Goal: Task Accomplishment & Management: Manage account settings

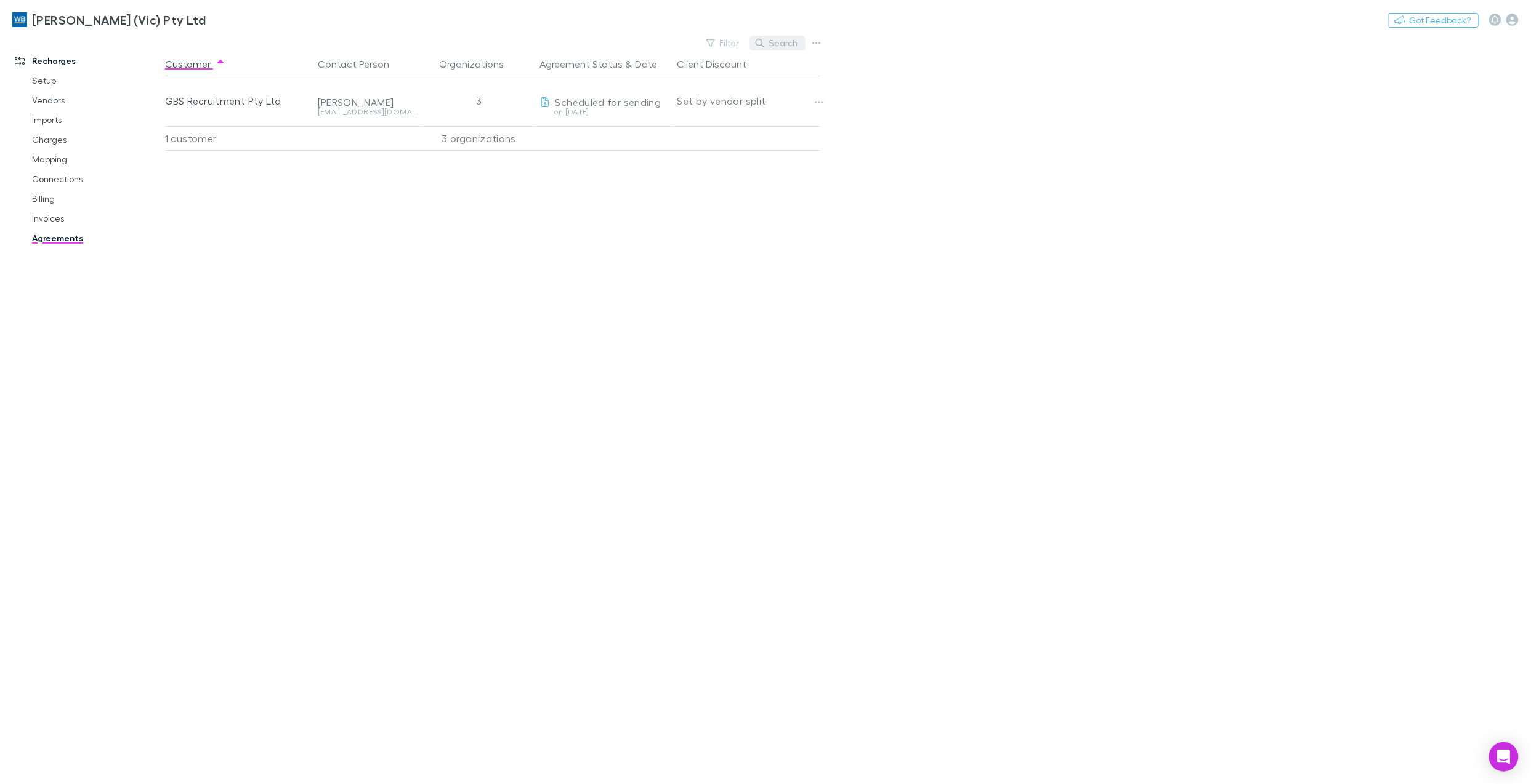
click at [778, 43] on button "Search" at bounding box center [777, 43] width 56 height 15
type input "***"
click at [799, 42] on icon at bounding box center [798, 42] width 8 height 8
click at [44, 218] on link "Invoices" at bounding box center [97, 219] width 156 height 20
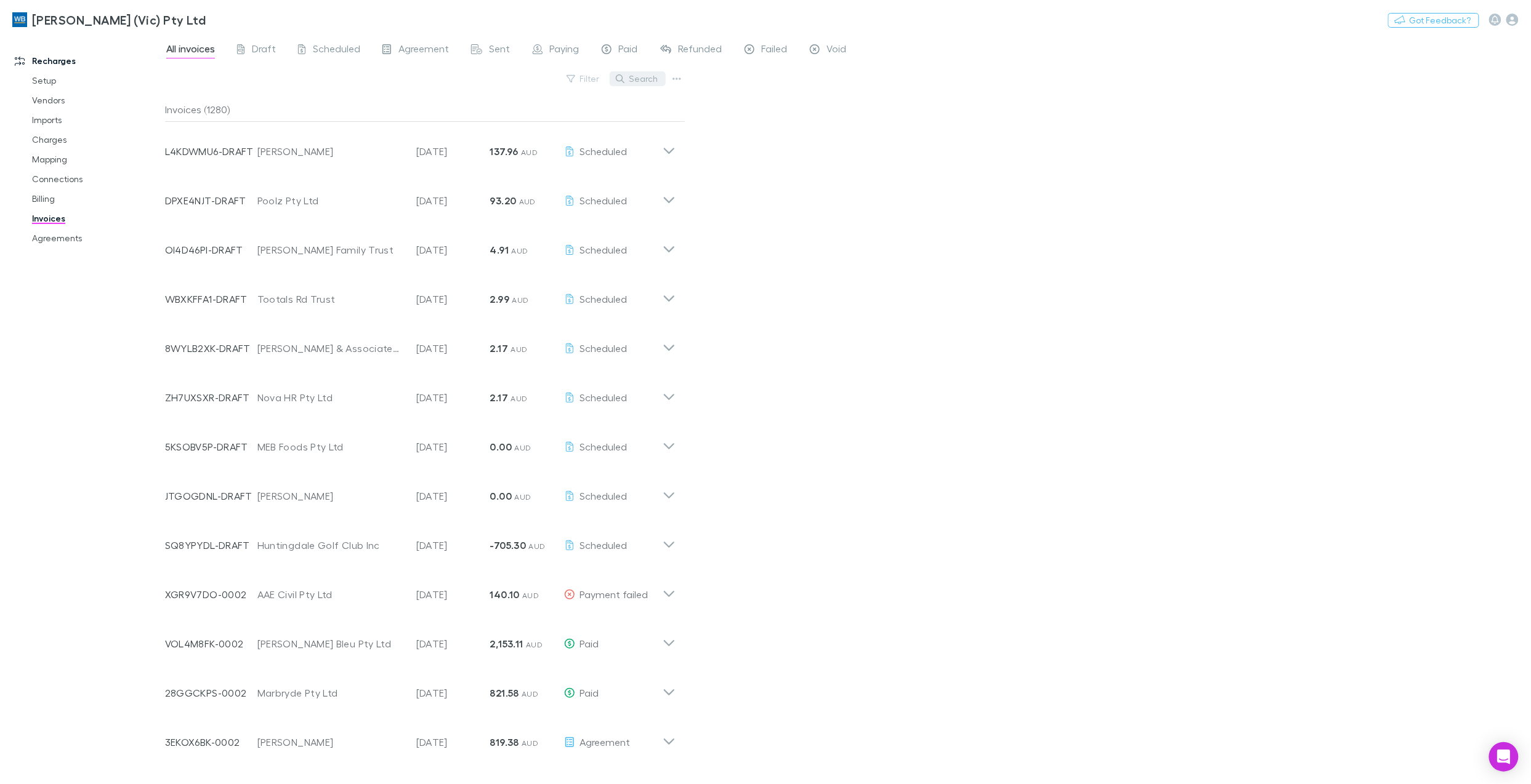
click at [640, 80] on button "Search" at bounding box center [637, 79] width 56 height 15
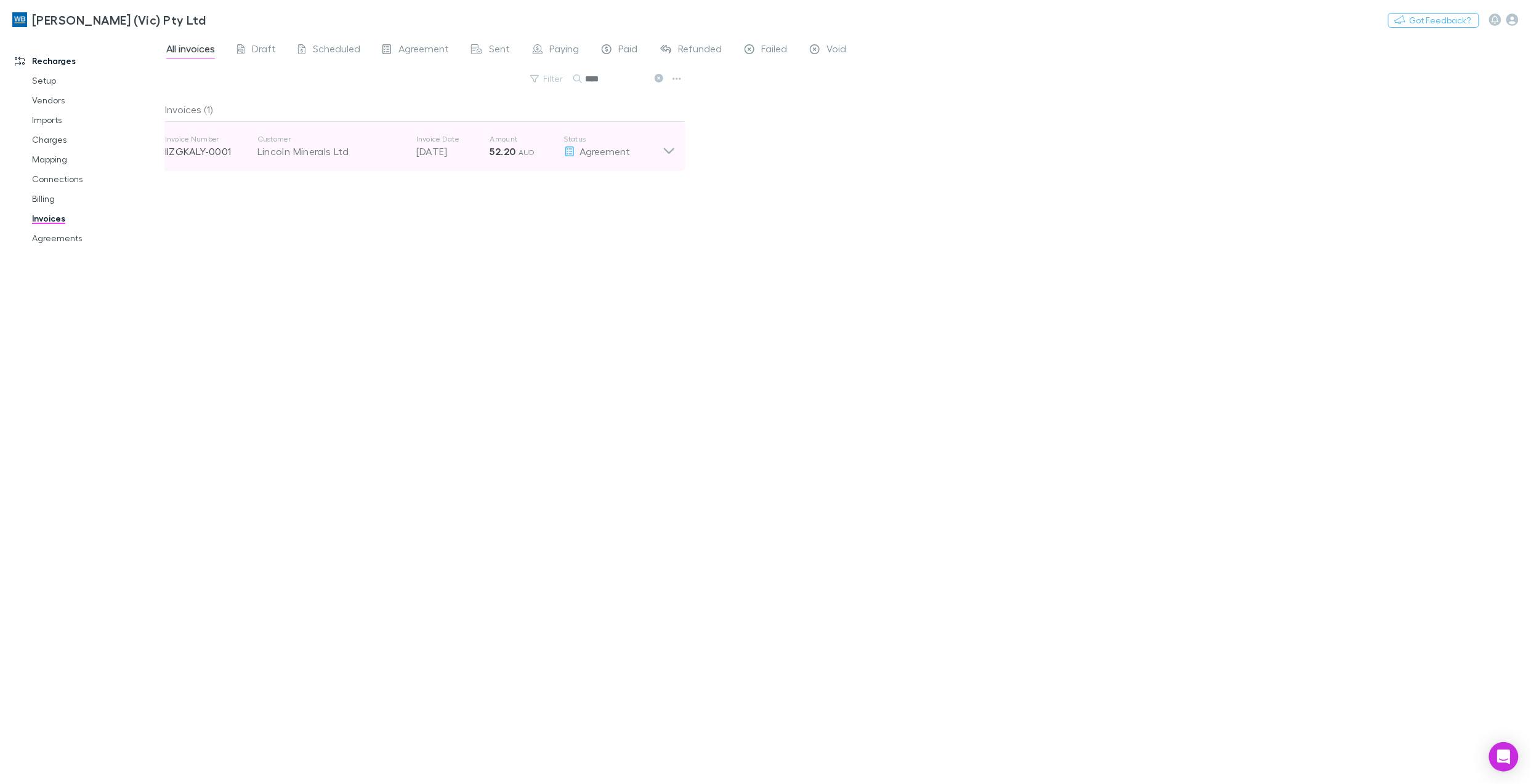
type input "****"
click at [664, 150] on icon at bounding box center [669, 146] width 13 height 25
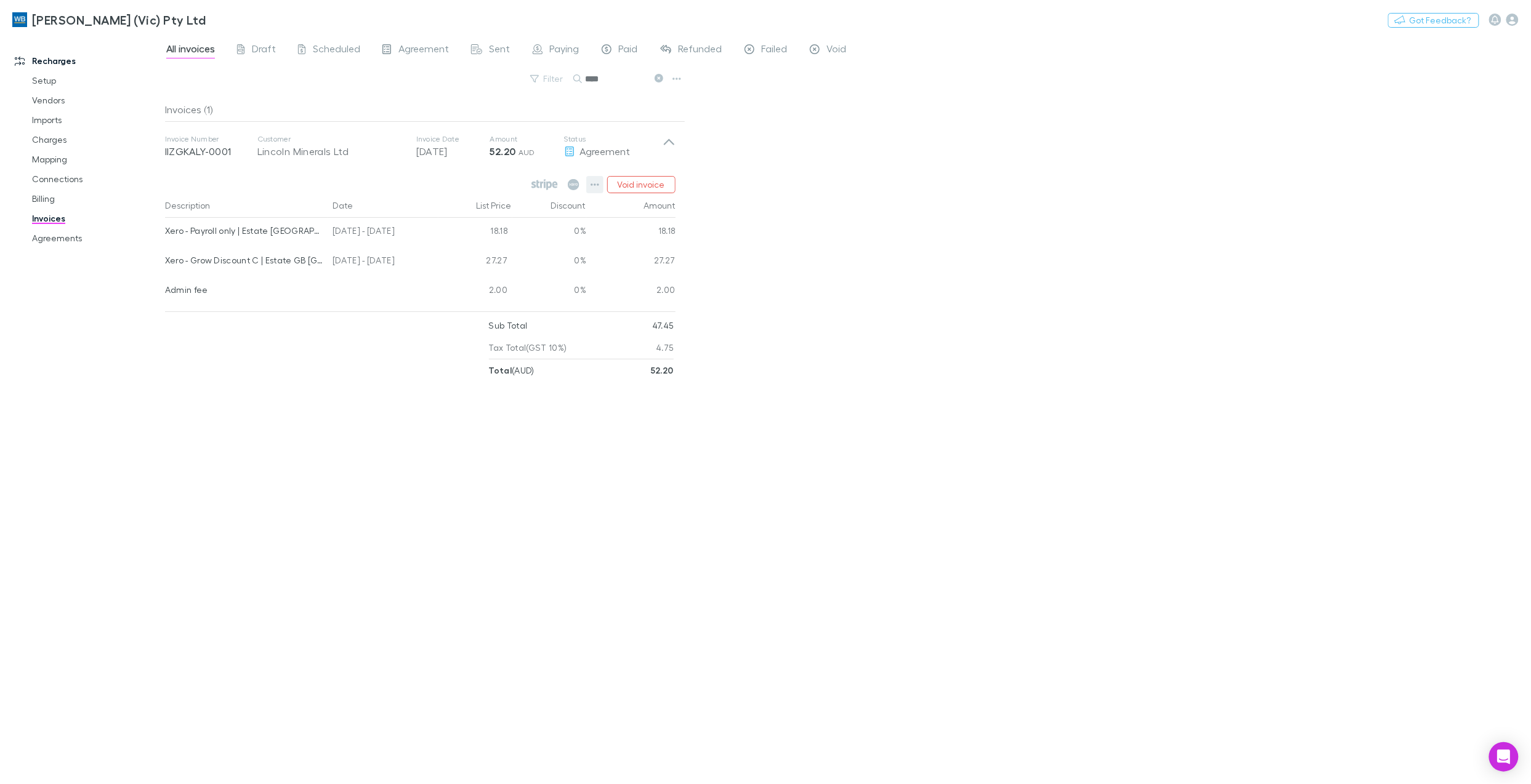
click at [596, 184] on icon "button" at bounding box center [595, 185] width 8 height 10
click at [267, 365] on div at bounding box center [765, 392] width 1531 height 784
click at [266, 51] on span "Draft" at bounding box center [264, 50] width 24 height 16
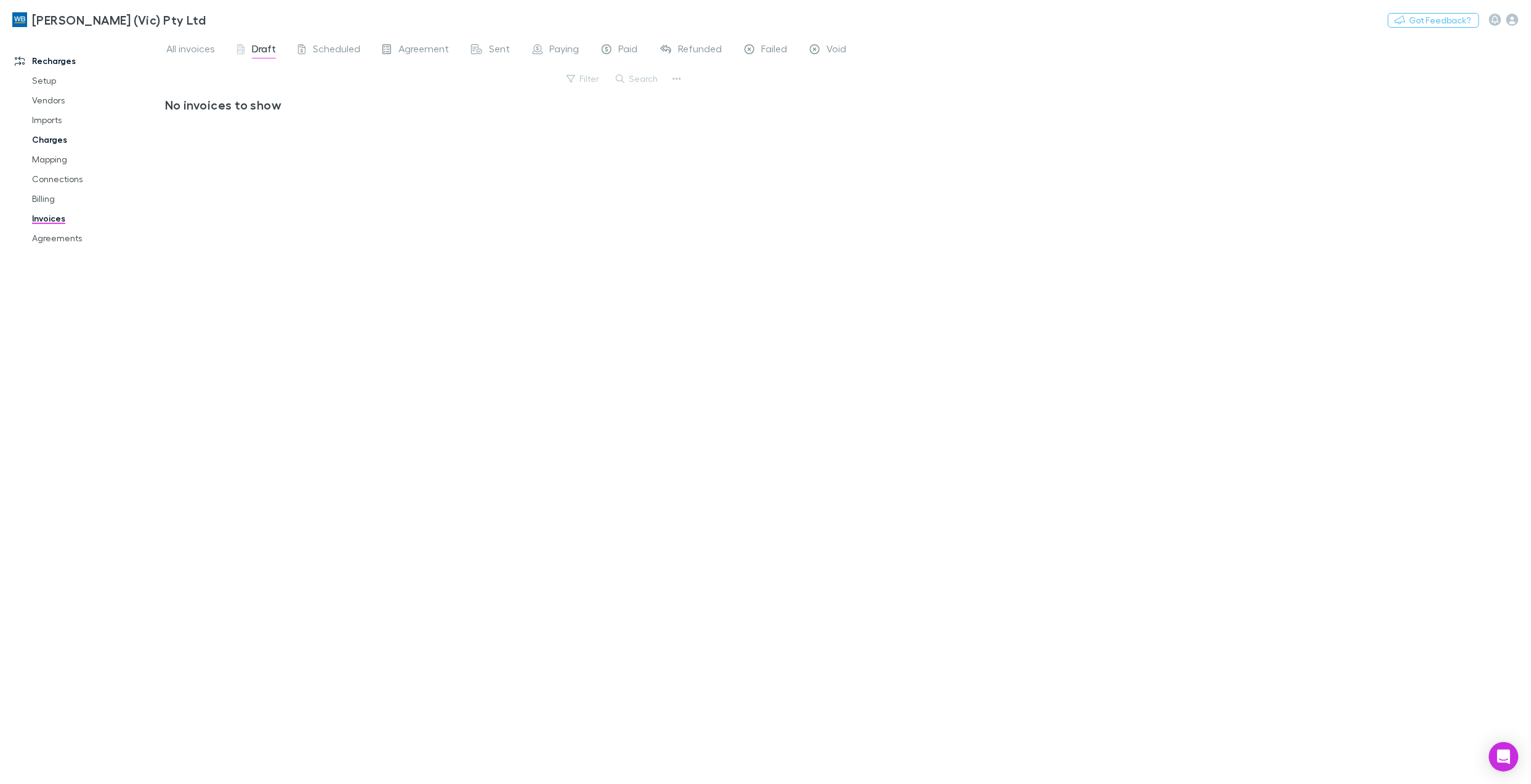
click at [58, 141] on link "Charges" at bounding box center [97, 140] width 156 height 20
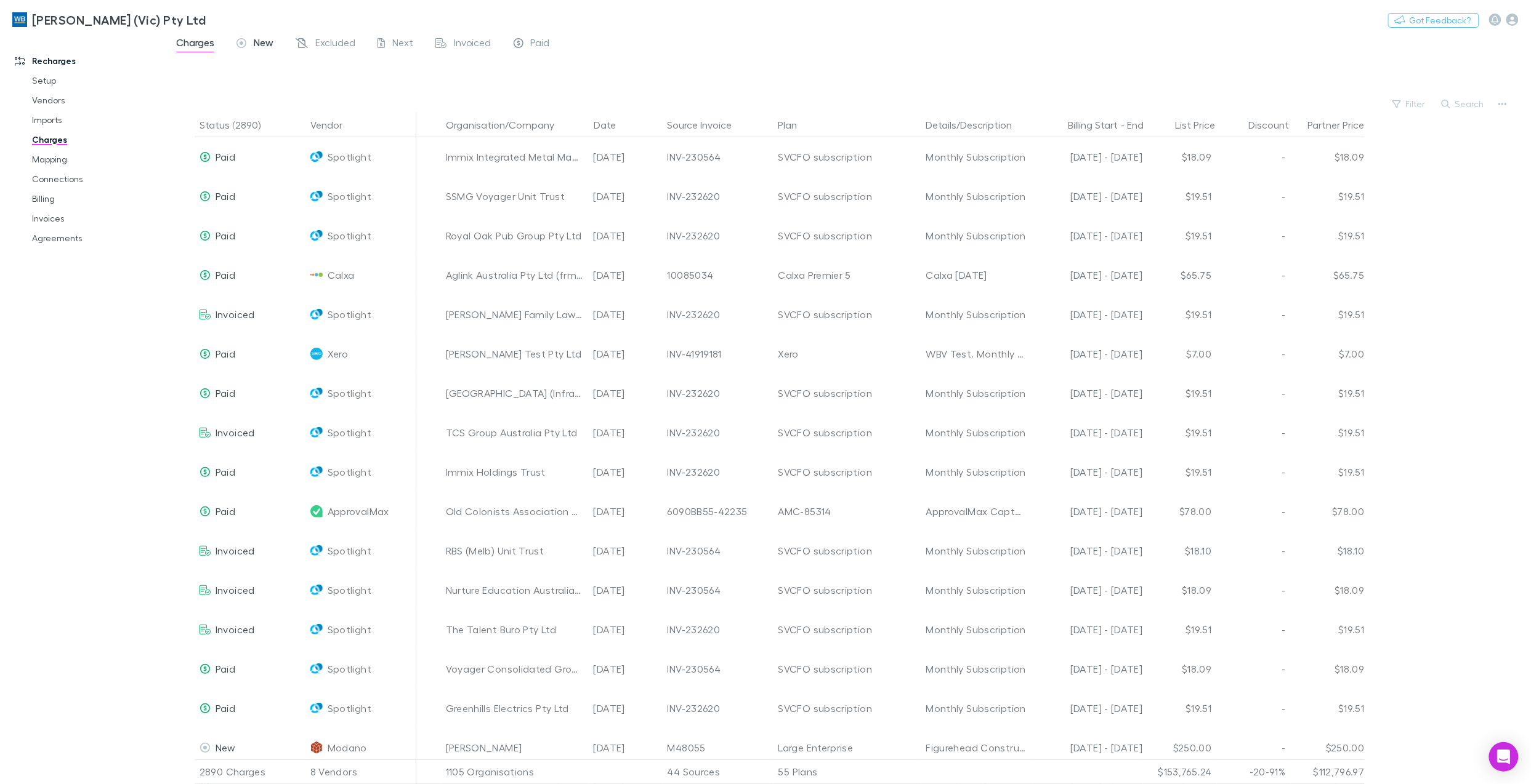
click at [266, 42] on span "New" at bounding box center [264, 44] width 20 height 16
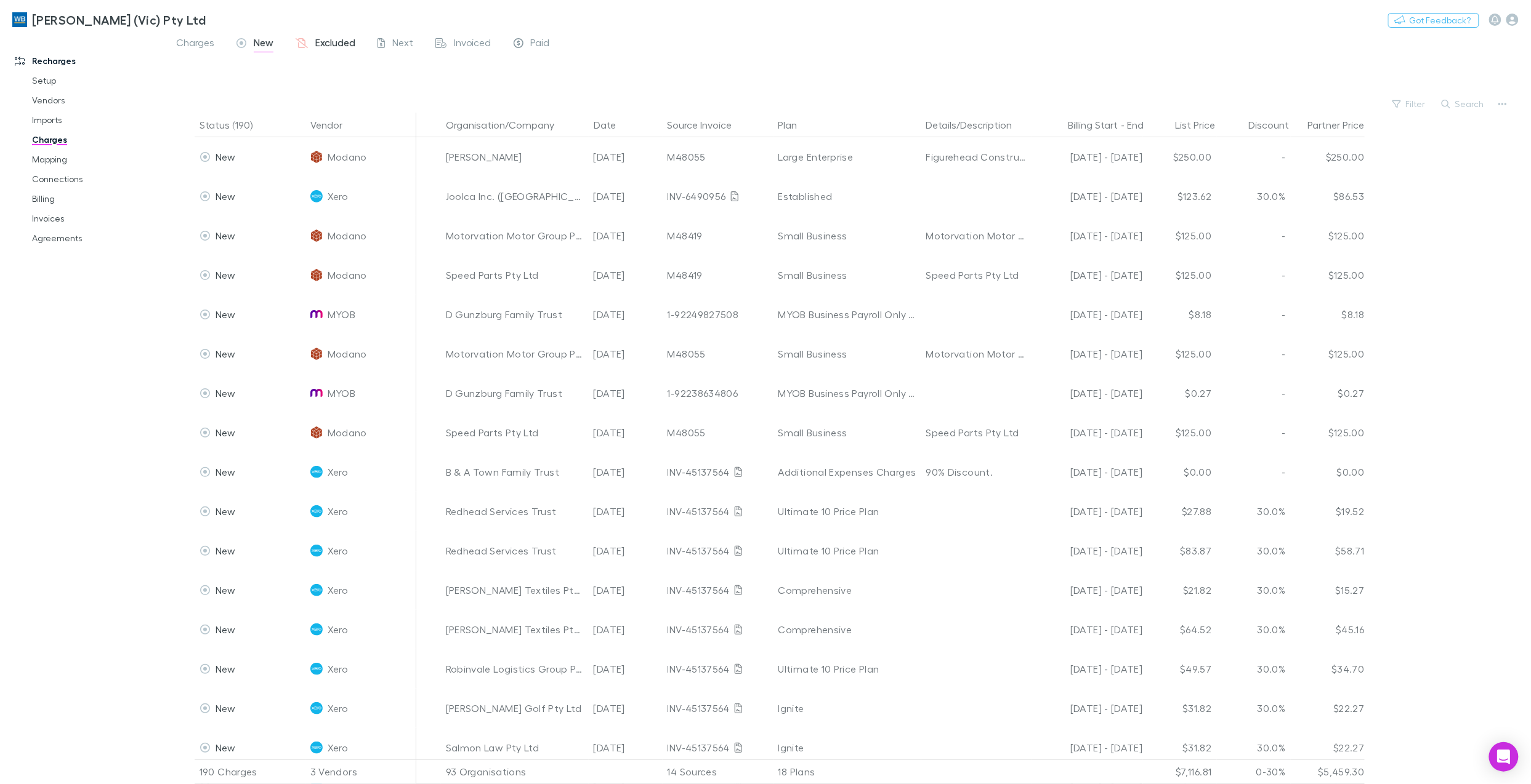
click at [333, 42] on span "Excluded" at bounding box center [335, 44] width 40 height 16
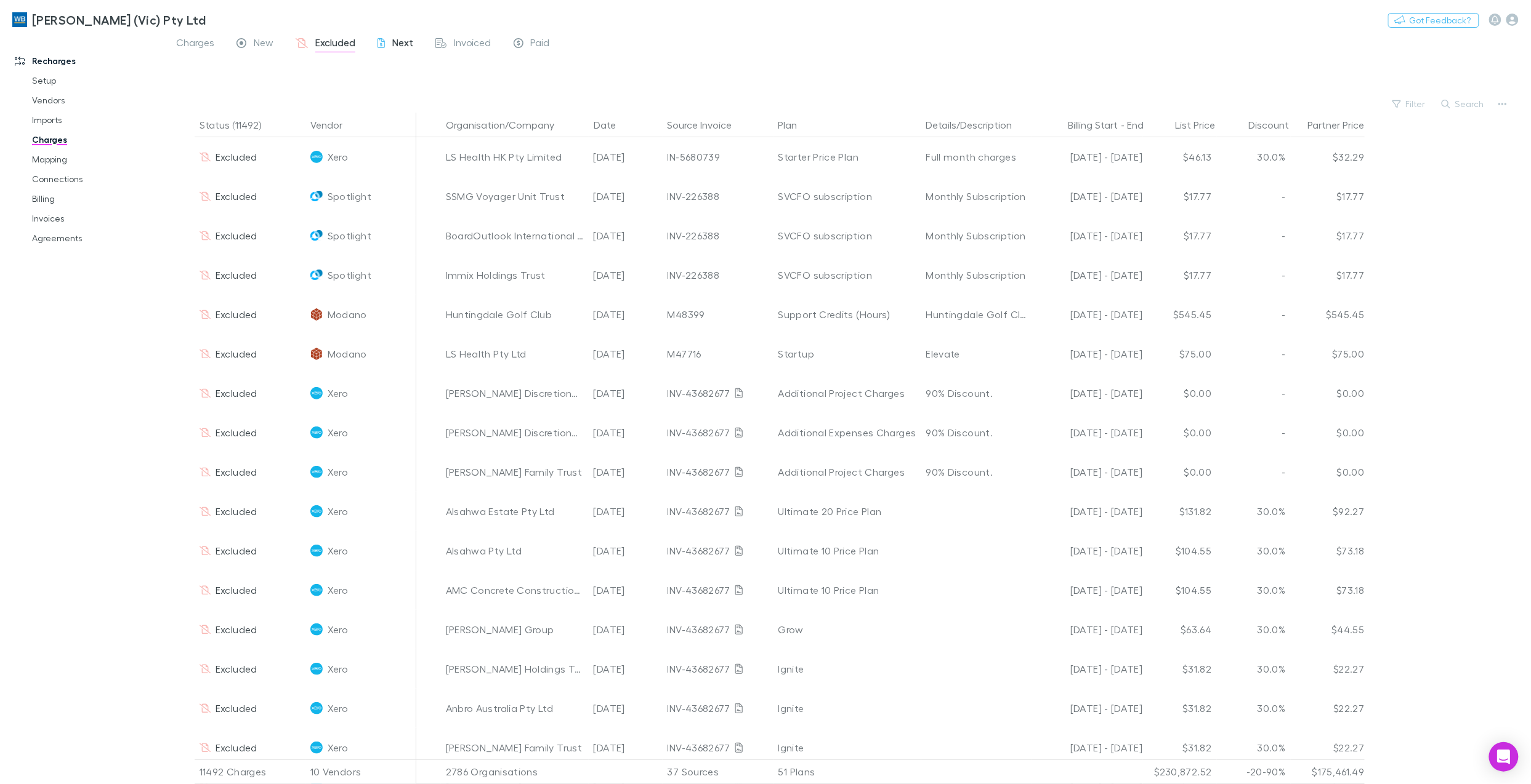
click at [405, 39] on span "Next" at bounding box center [403, 44] width 21 height 16
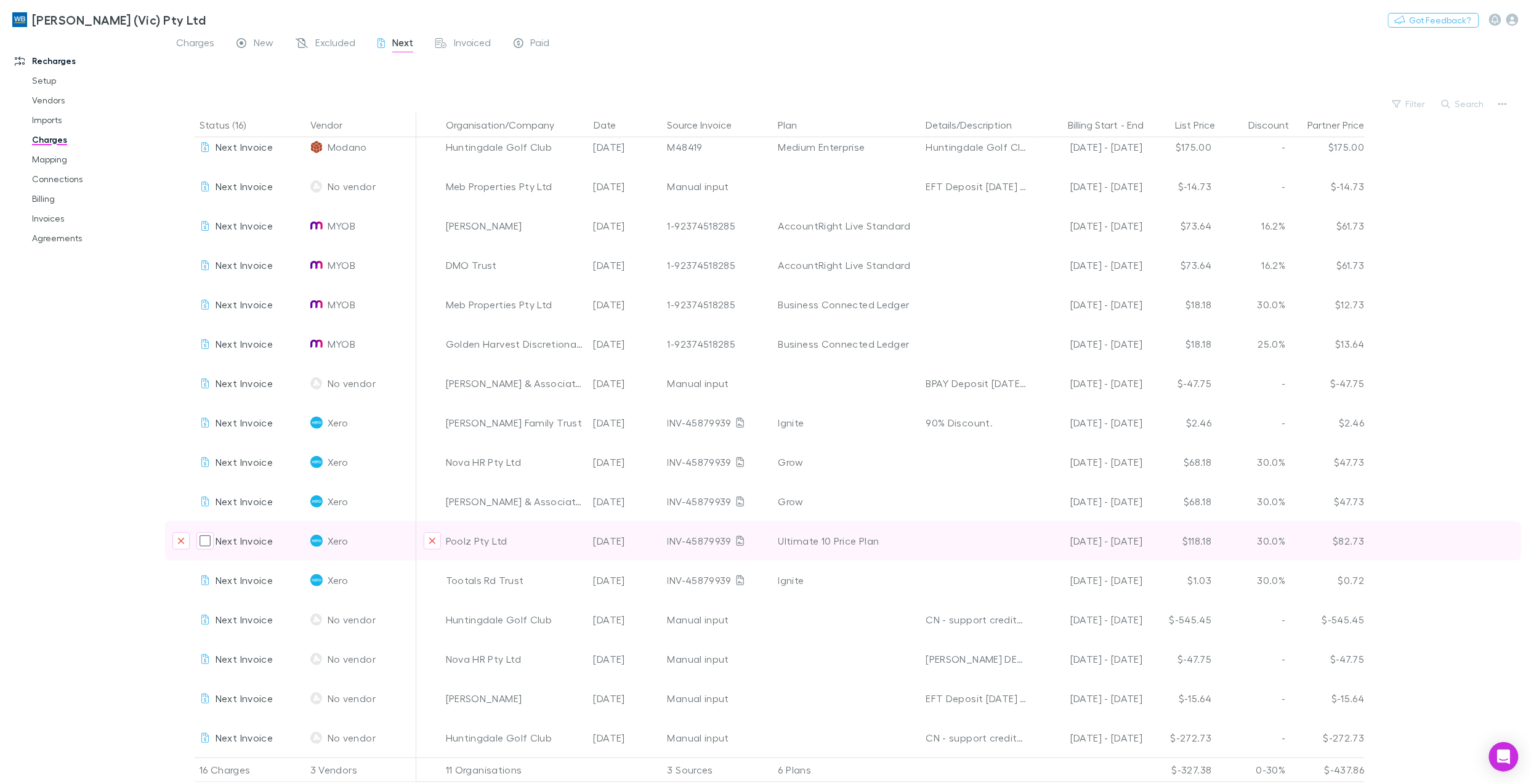
scroll to position [11, 0]
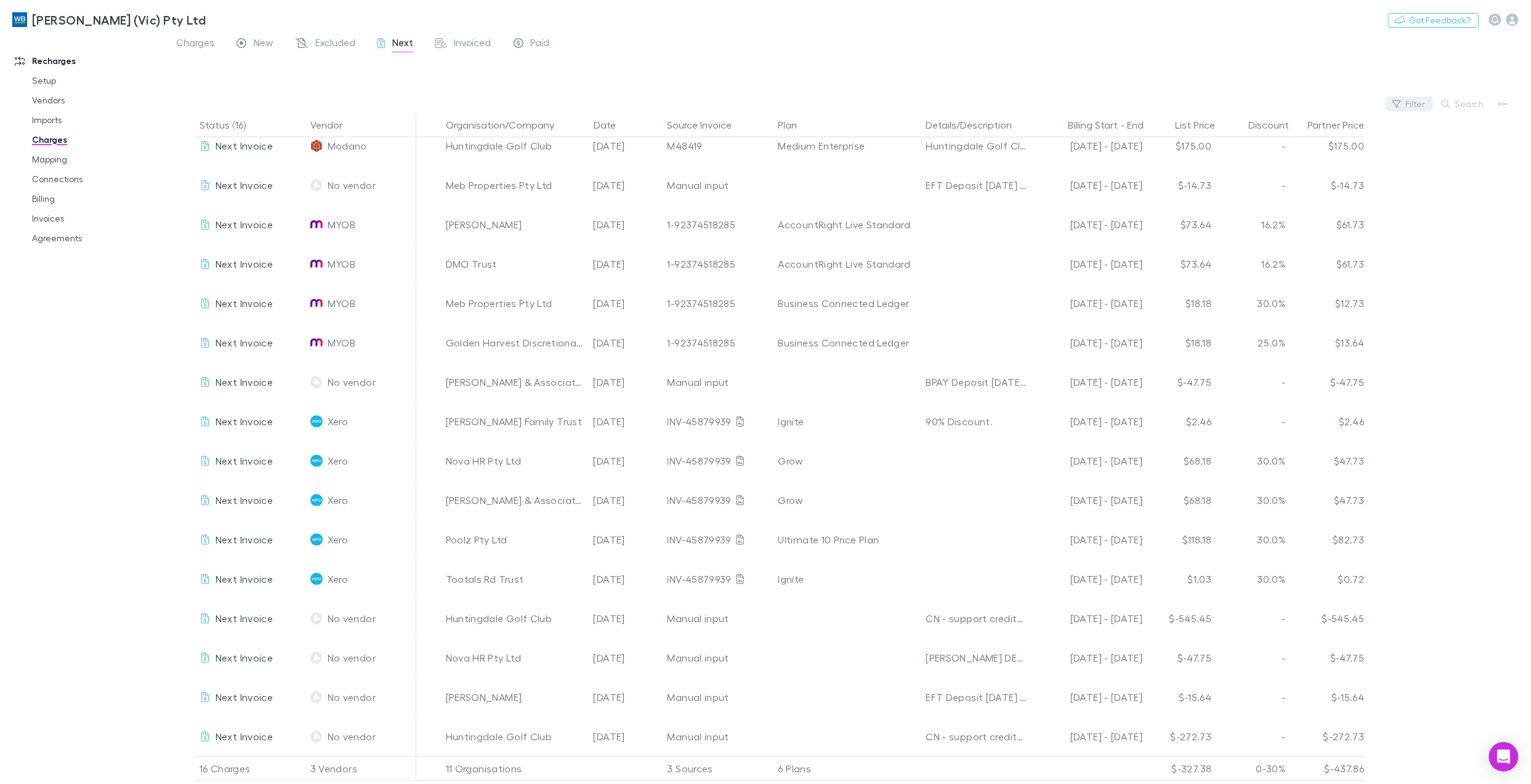
click at [1410, 101] on button "Filter" at bounding box center [1410, 104] width 47 height 15
click at [1262, 208] on li "Empty" at bounding box center [1326, 204] width 214 height 20
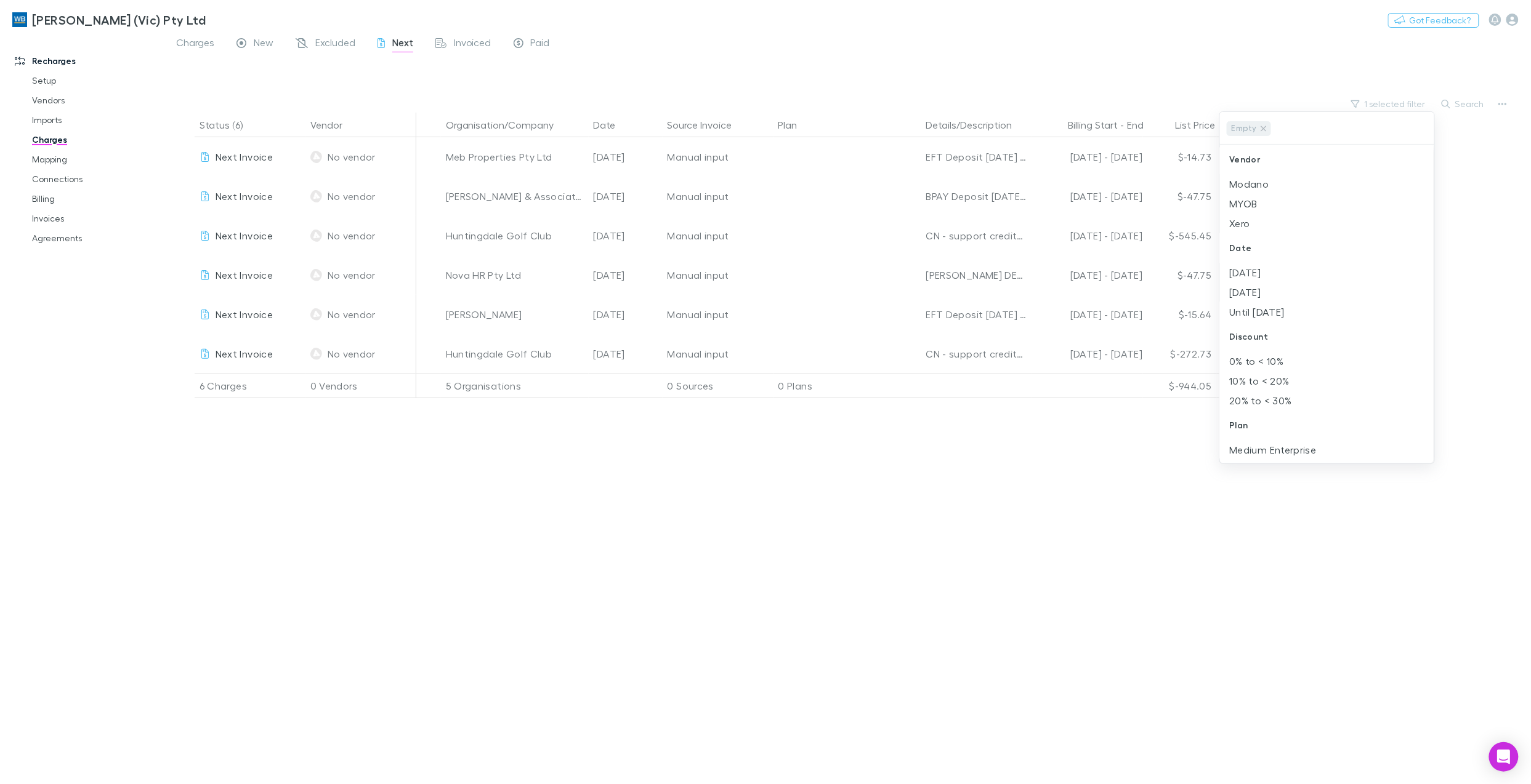
click at [961, 653] on div at bounding box center [765, 392] width 1531 height 784
click at [478, 124] on button "Organisation/Company" at bounding box center [507, 126] width 123 height 25
click at [1249, 644] on div "Status (6) Vendor Organisation/Company Date Source Invoice Plan Details/Descrip…" at bounding box center [847, 449] width 1366 height 672
drag, startPoint x: 1311, startPoint y: 604, endPoint x: 1306, endPoint y: 591, distance: 13.9
click at [1311, 604] on div "Status (6) Vendor Organisation/Company Date Source Invoice Plan Details/Descrip…" at bounding box center [847, 449] width 1366 height 672
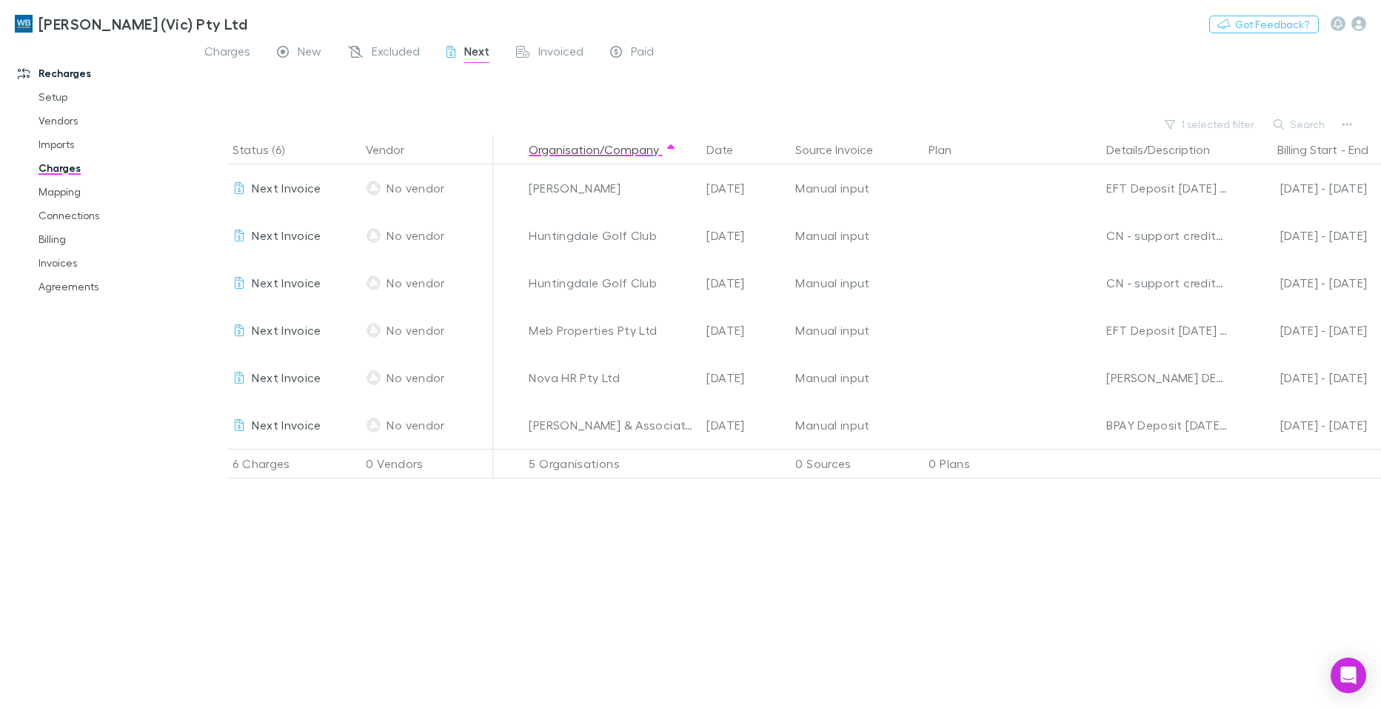
click at [1042, 621] on div "Status (6) Vendor Organisation/Company Date Source Invoice Plan Details/Descrip…" at bounding box center [786, 421] width 1190 height 573
click at [493, 595] on div "Status (6) Vendor Organisation/Company Date Source Invoice Plan Details/Descrip…" at bounding box center [786, 421] width 1190 height 573
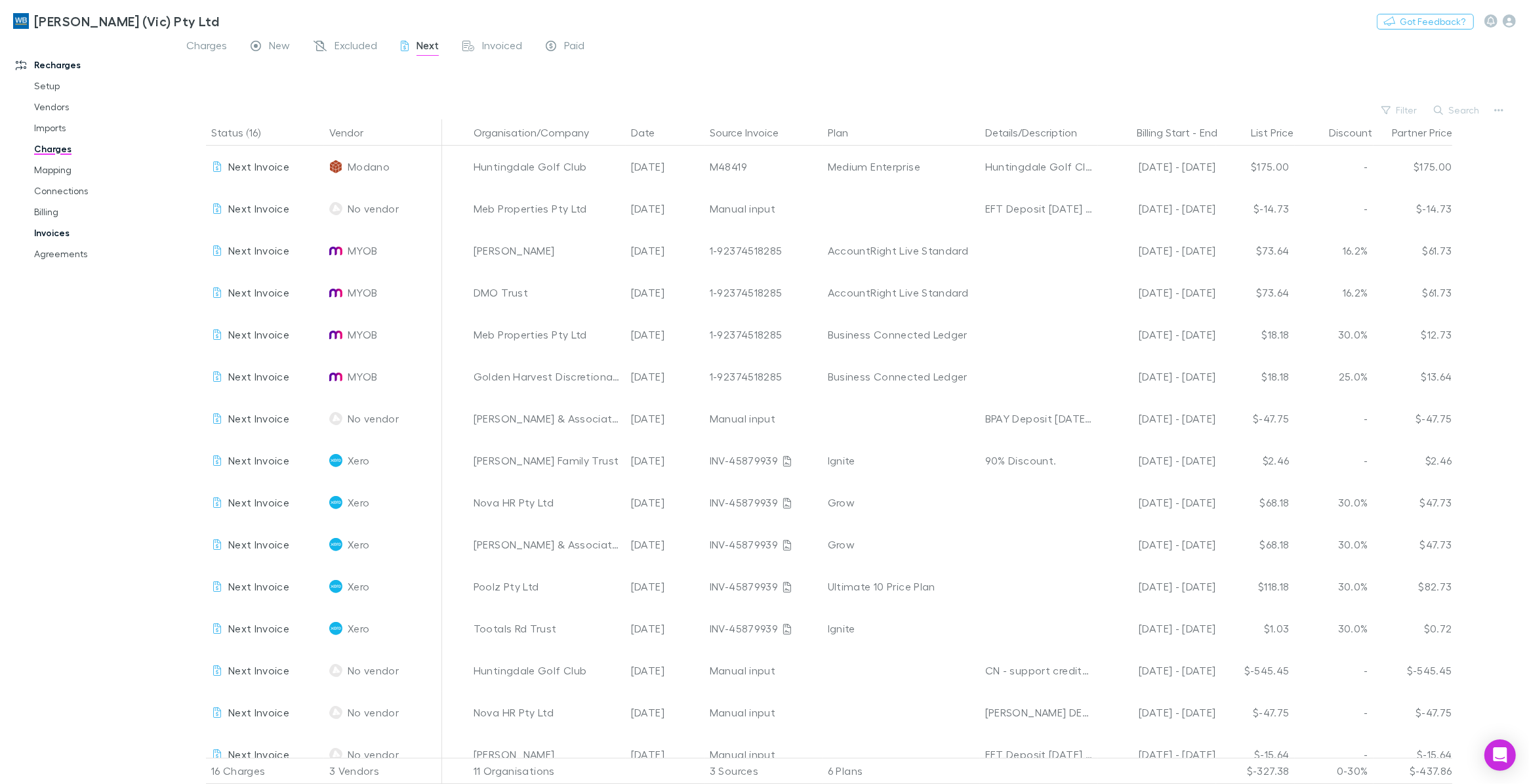
click at [42, 235] on link "Invoices" at bounding box center [103, 233] width 163 height 21
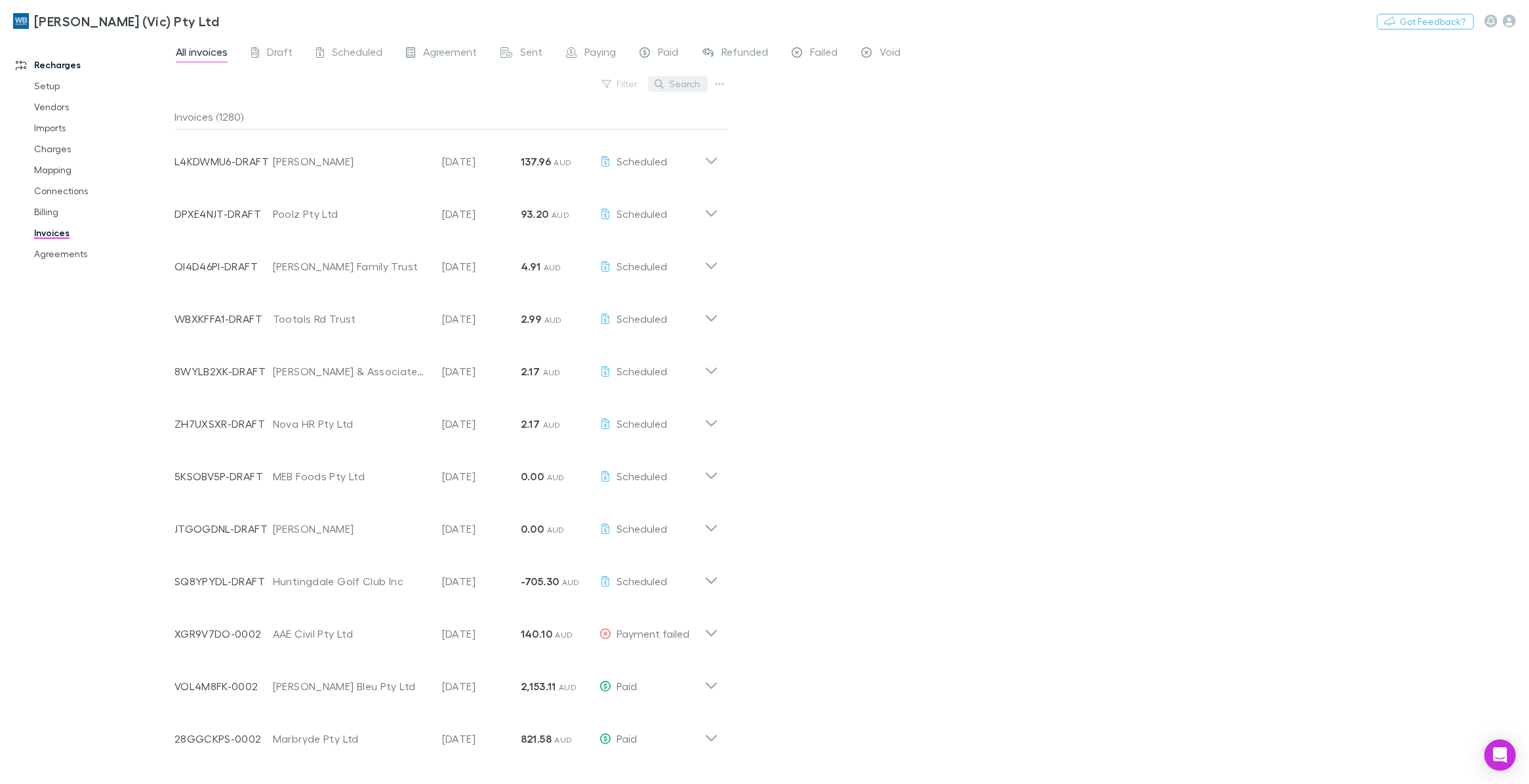
click at [689, 87] on button "Search" at bounding box center [678, 84] width 59 height 16
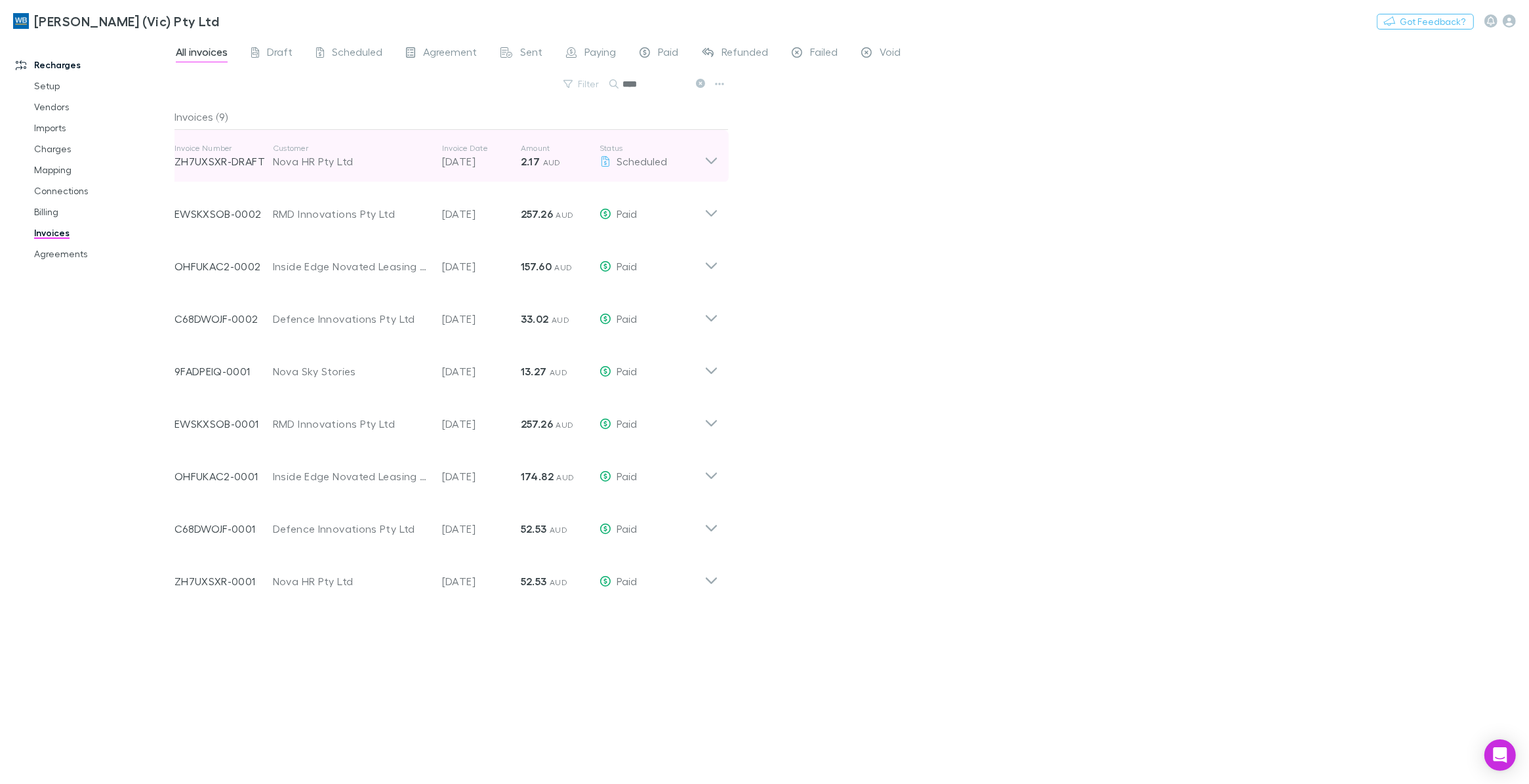
type input "****"
click at [712, 162] on icon at bounding box center [711, 160] width 12 height 6
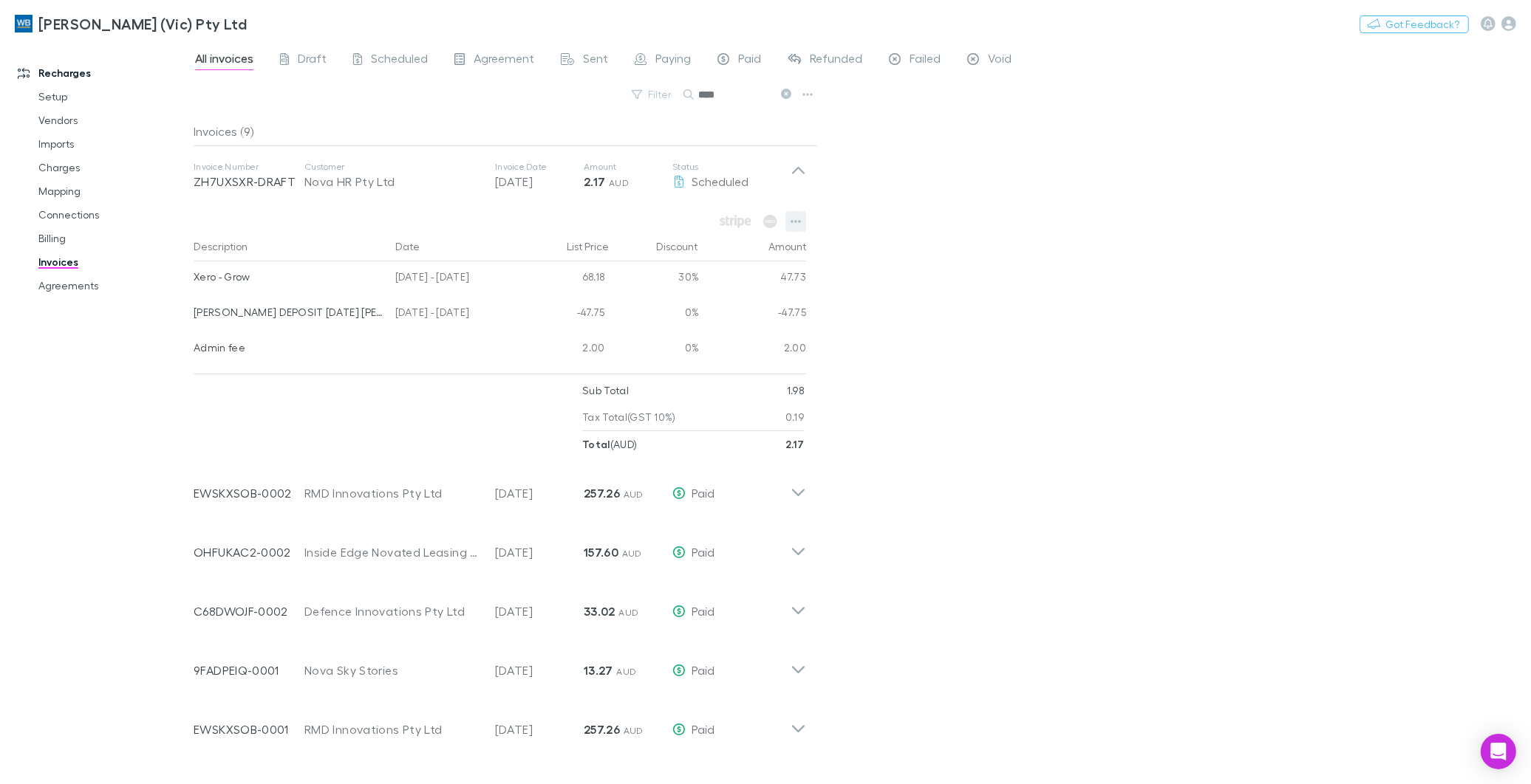
click at [803, 215] on button "button" at bounding box center [795, 221] width 21 height 21
click at [600, 178] on div at bounding box center [766, 392] width 1531 height 784
click at [796, 222] on icon "button" at bounding box center [795, 221] width 10 height 3
click at [1053, 360] on div at bounding box center [766, 392] width 1531 height 784
click at [798, 223] on icon "button" at bounding box center [795, 221] width 10 height 12
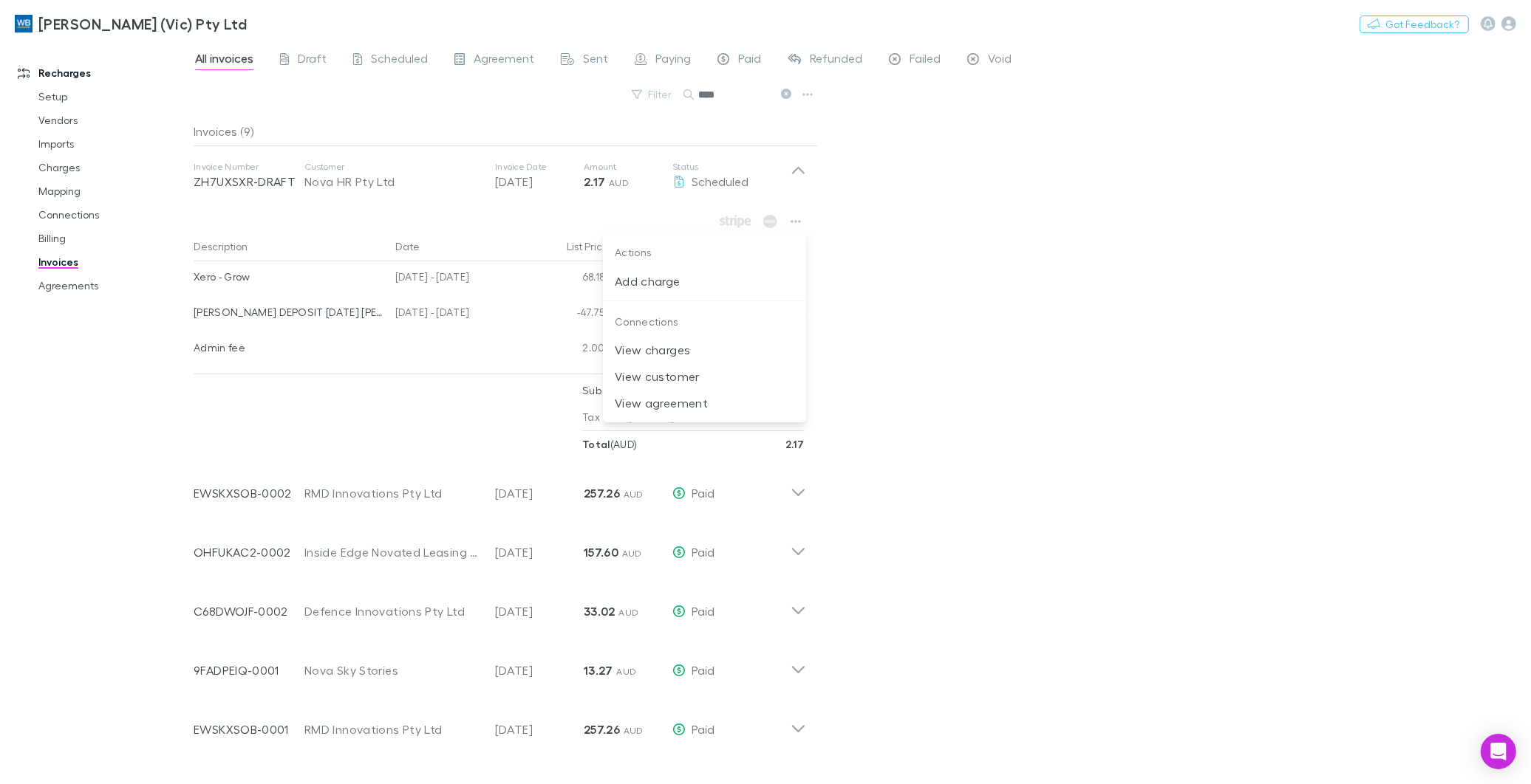
click at [1183, 226] on div at bounding box center [766, 392] width 1531 height 784
click at [798, 222] on icon "button" at bounding box center [795, 221] width 10 height 3
click at [404, 403] on div at bounding box center [766, 392] width 1531 height 784
click at [781, 94] on icon at bounding box center [786, 94] width 10 height 10
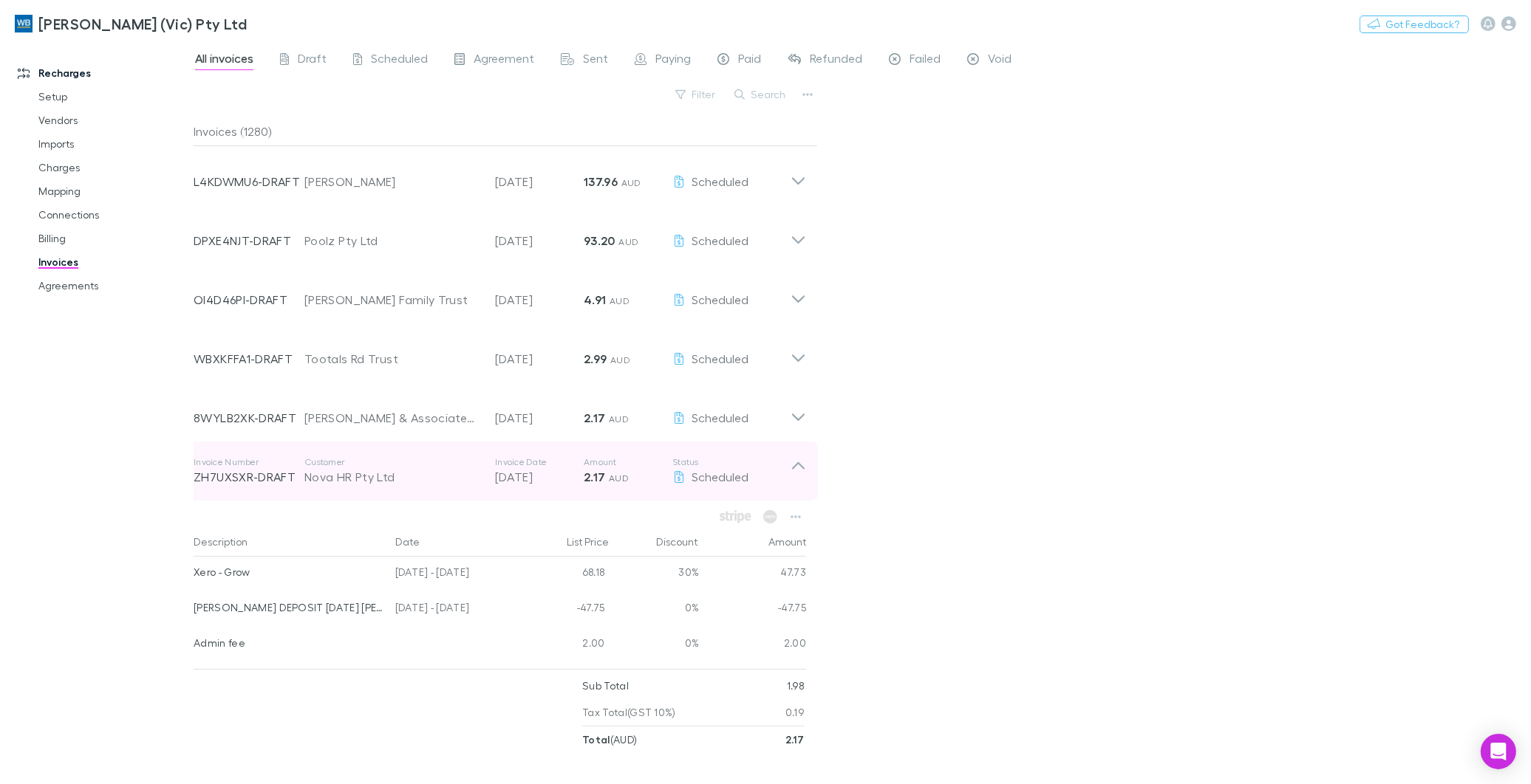
click at [801, 470] on icon at bounding box center [798, 472] width 16 height 30
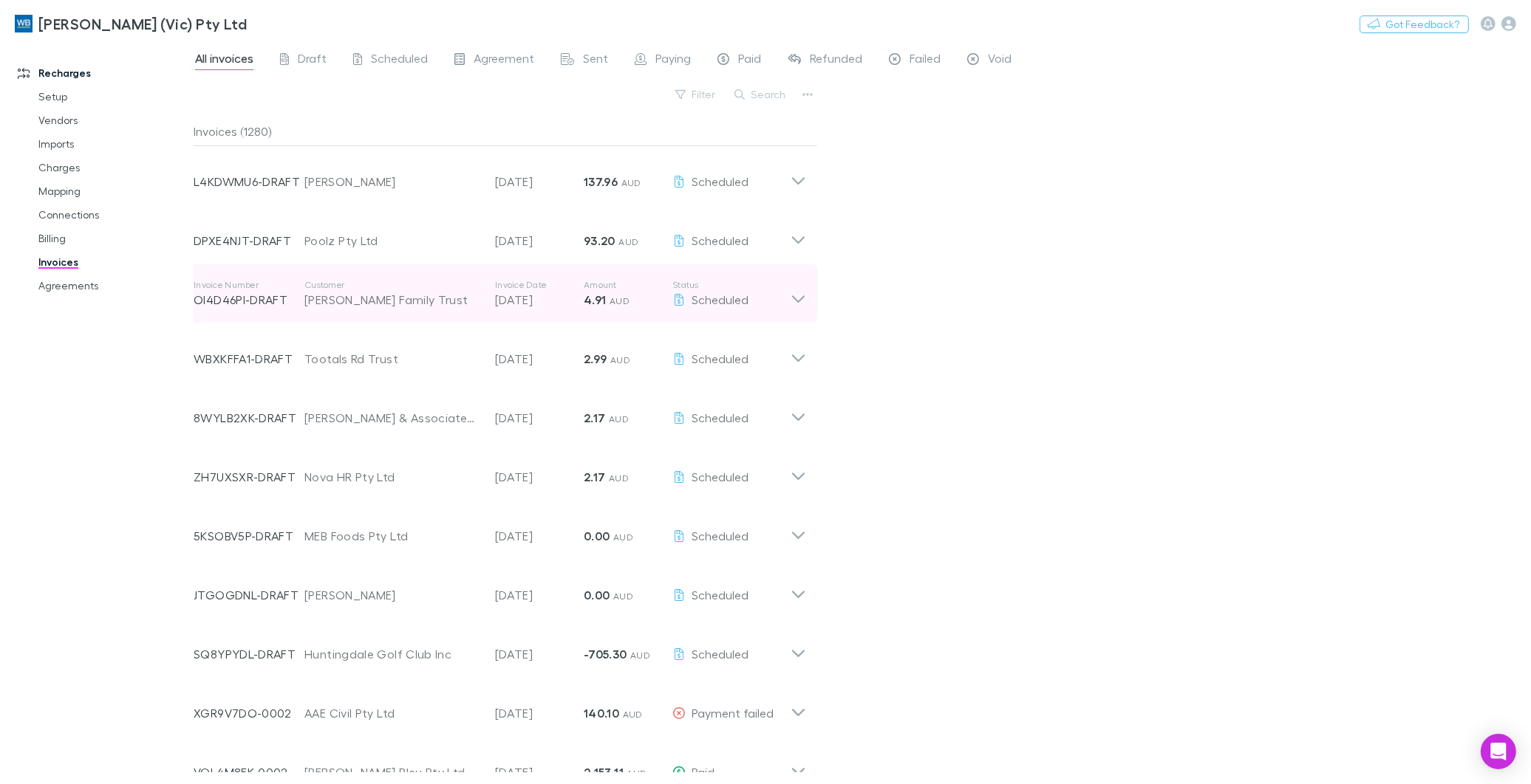
click at [796, 297] on icon at bounding box center [798, 294] width 16 height 30
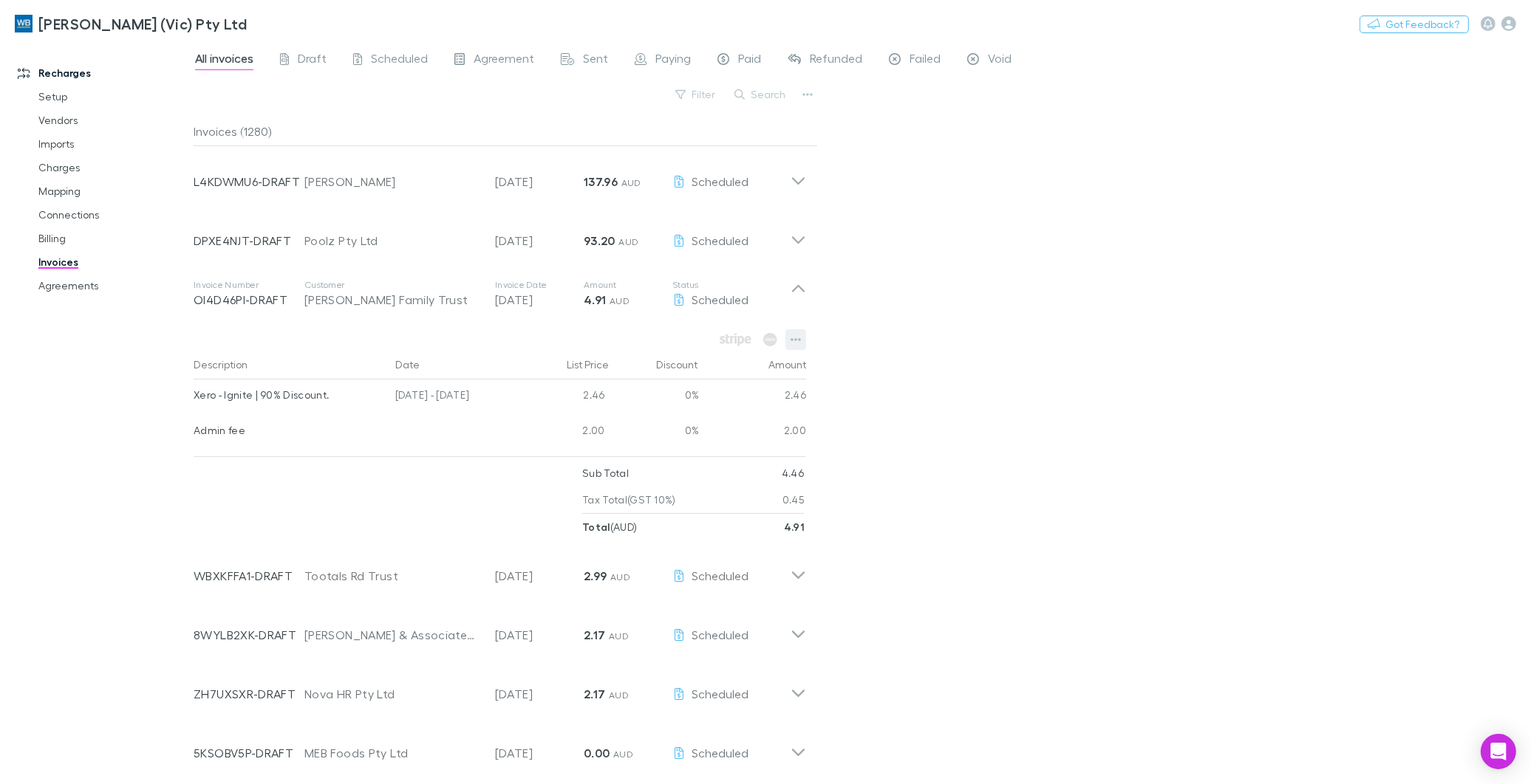
click at [795, 341] on icon "button" at bounding box center [795, 340] width 10 height 12
click at [661, 526] on p "View agreement" at bounding box center [705, 522] width 180 height 18
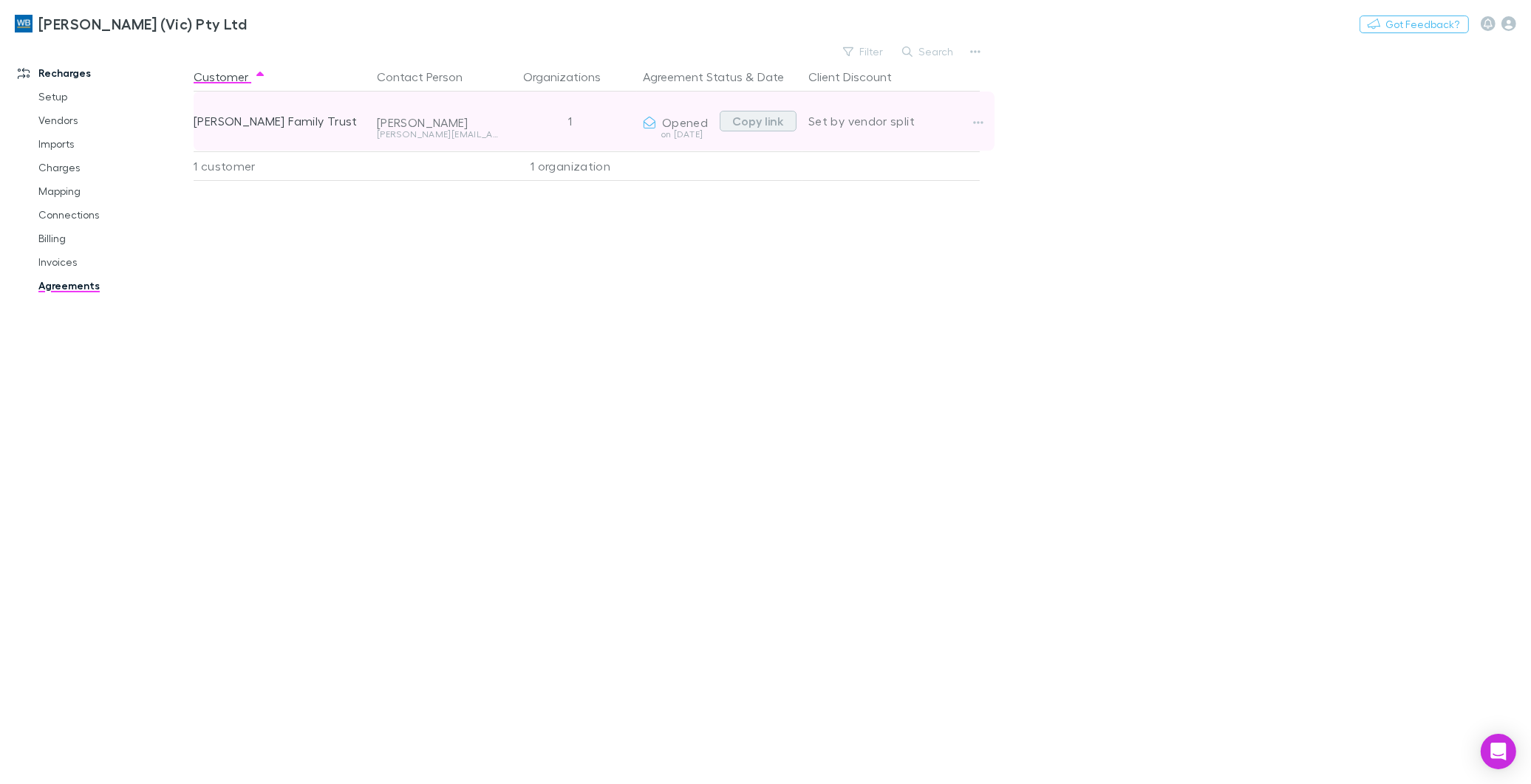
click at [745, 123] on button "Copy link" at bounding box center [758, 121] width 77 height 21
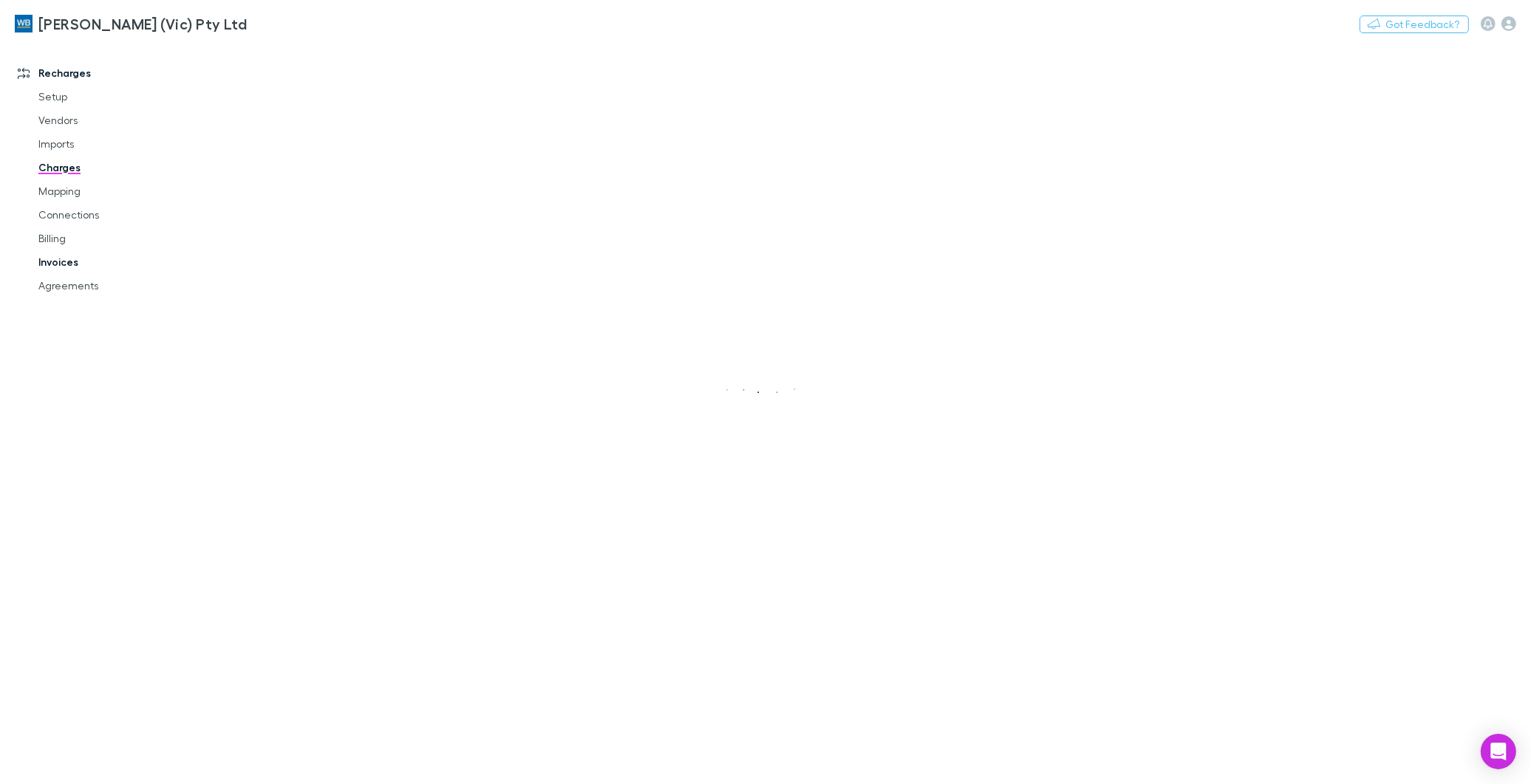
click at [59, 262] on link "Invoices" at bounding box center [114, 262] width 180 height 24
click at [770, 93] on button "Search" at bounding box center [761, 95] width 67 height 18
click at [50, 283] on link "Agreements" at bounding box center [114, 286] width 180 height 24
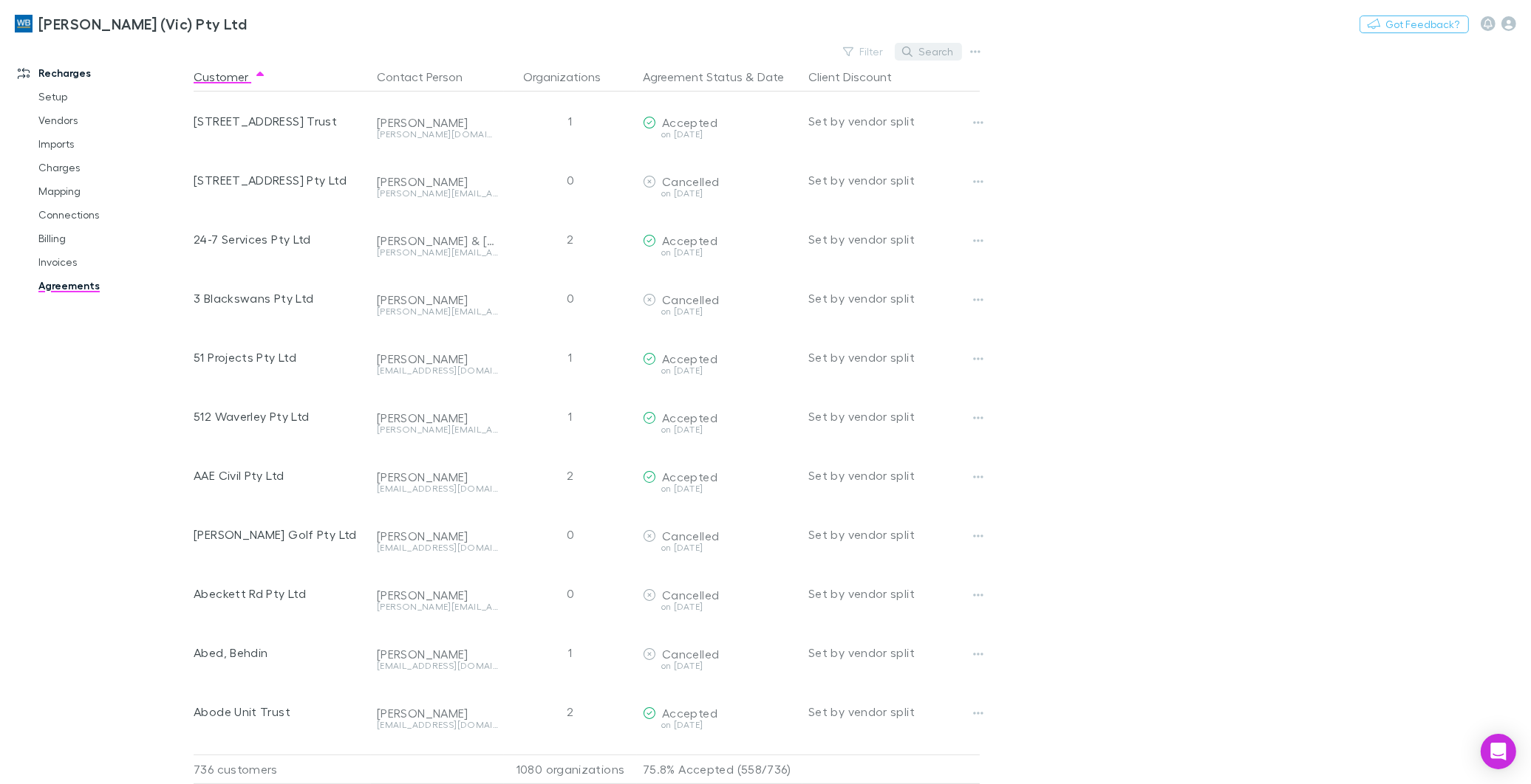
click at [929, 47] on button "Search" at bounding box center [928, 52] width 67 height 18
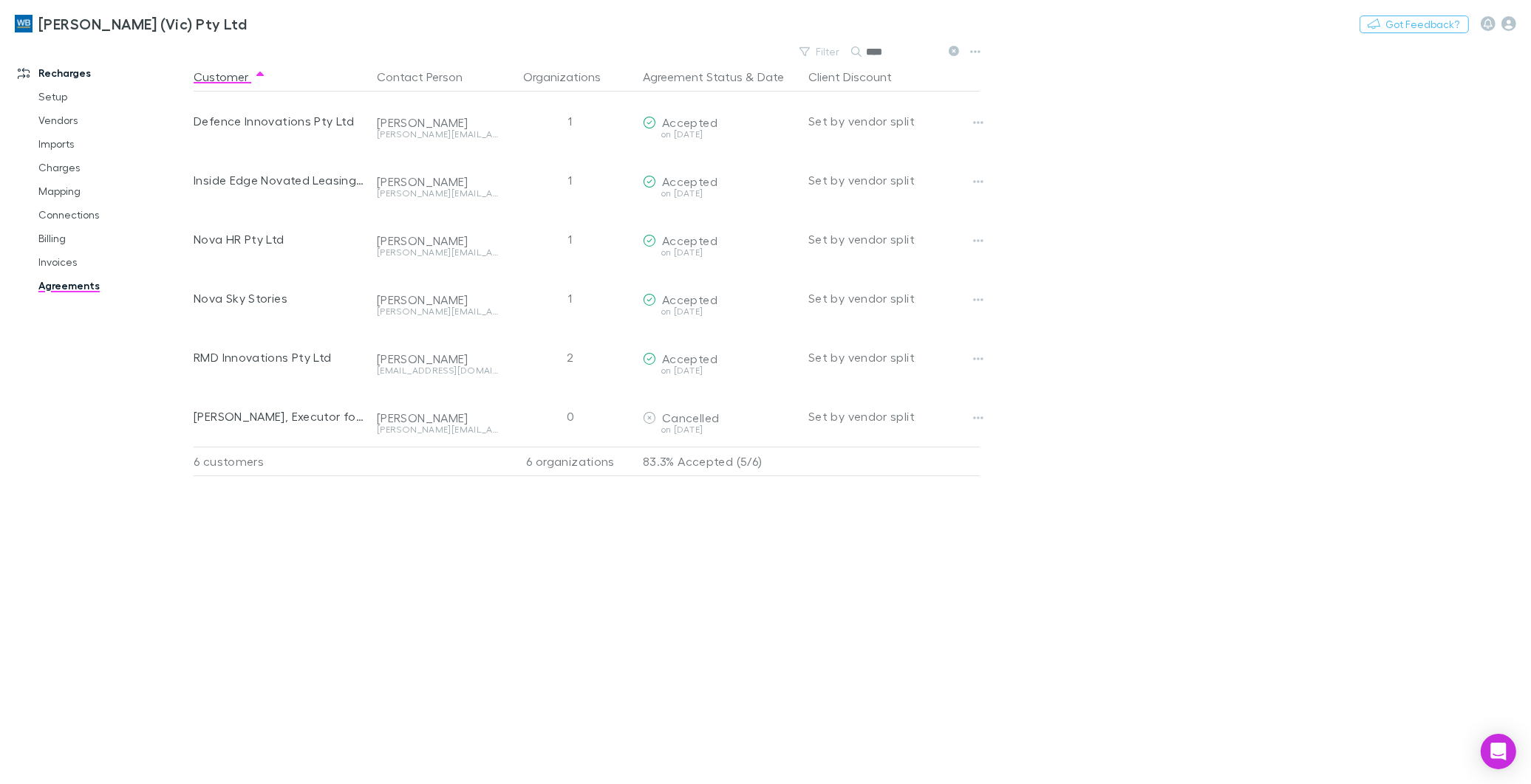
type input "****"
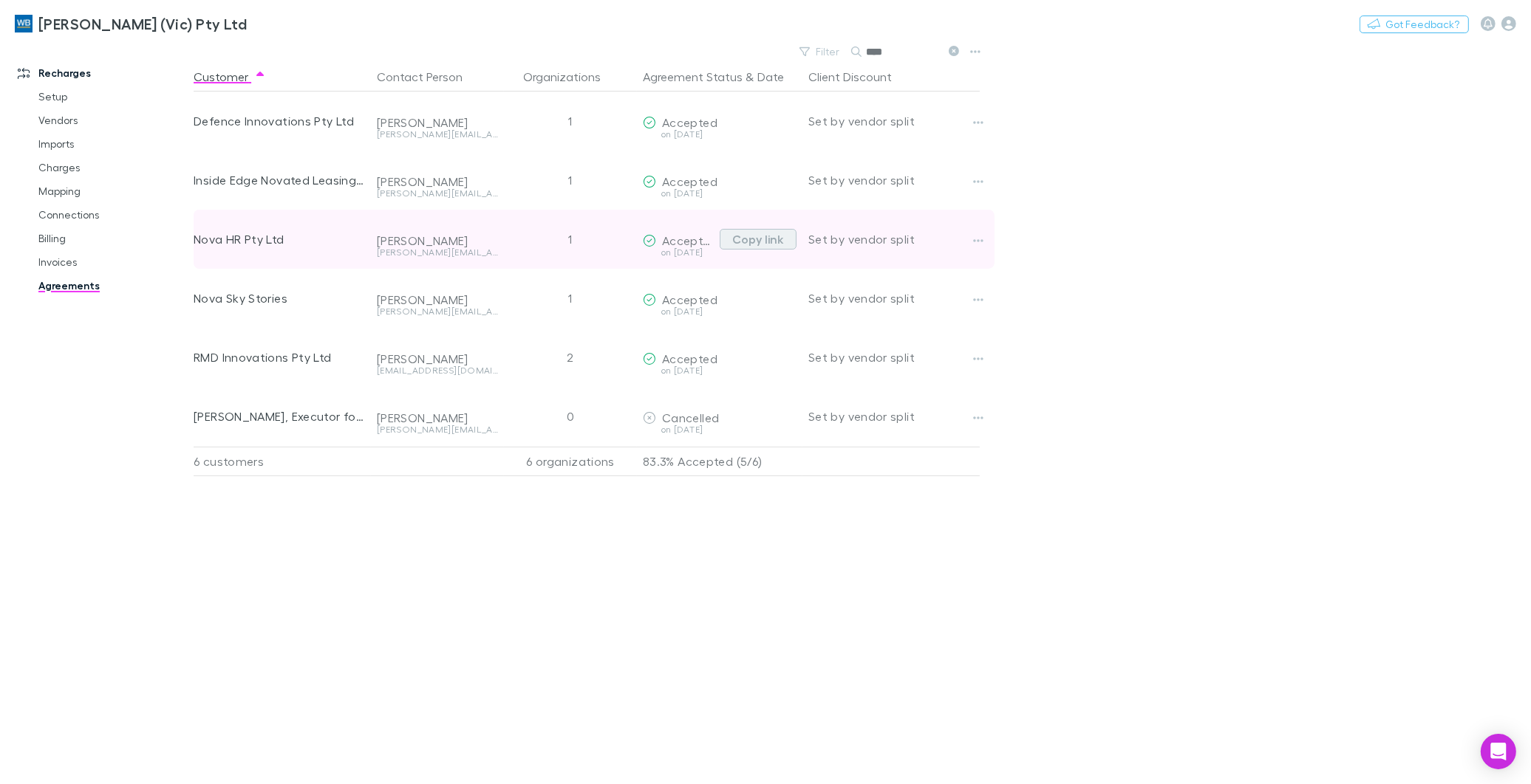
click at [781, 236] on button "Copy link" at bounding box center [758, 239] width 77 height 21
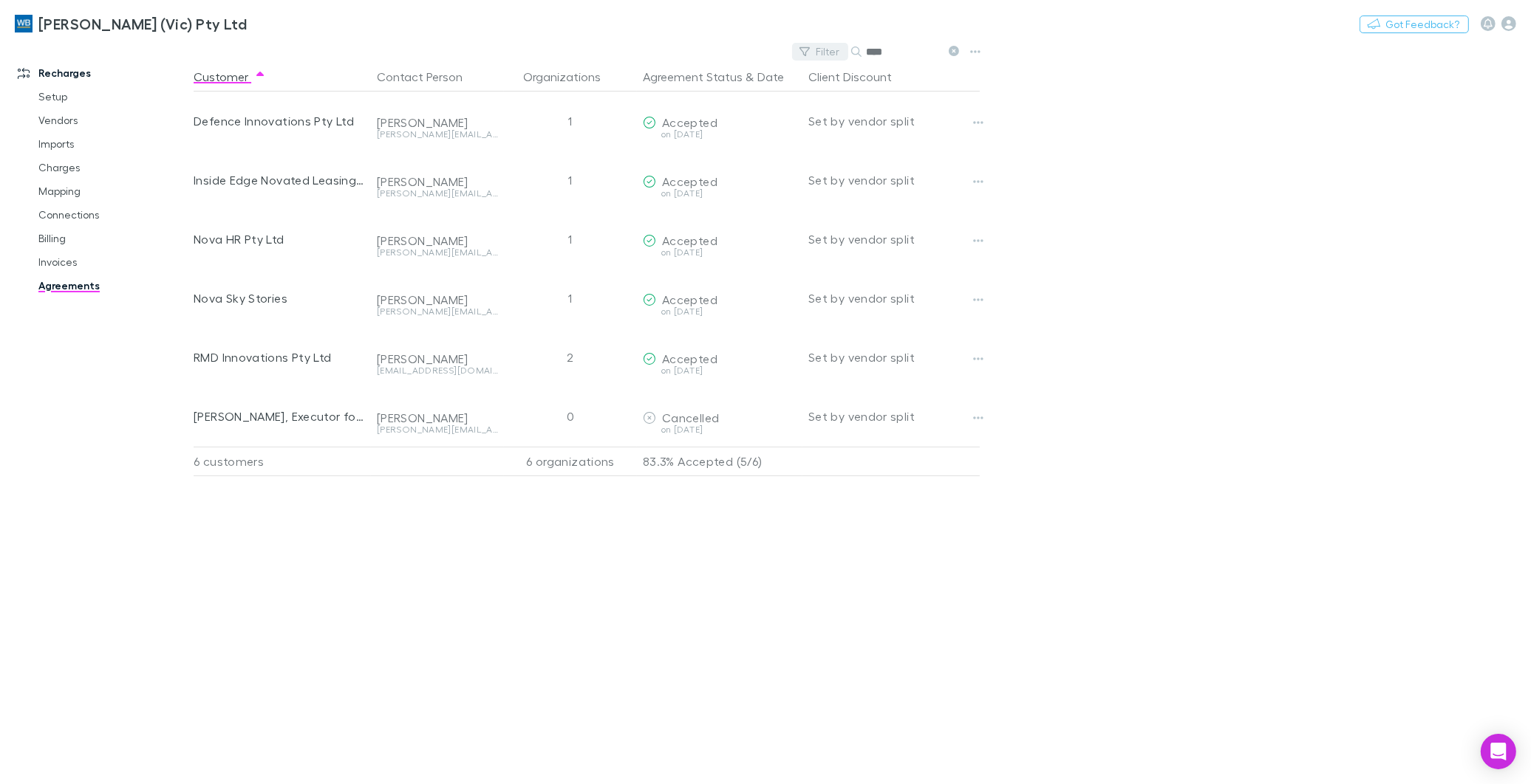
drag, startPoint x: 953, startPoint y: 47, endPoint x: 887, endPoint y: 52, distance: 66.2
click at [953, 47] on icon at bounding box center [954, 51] width 10 height 10
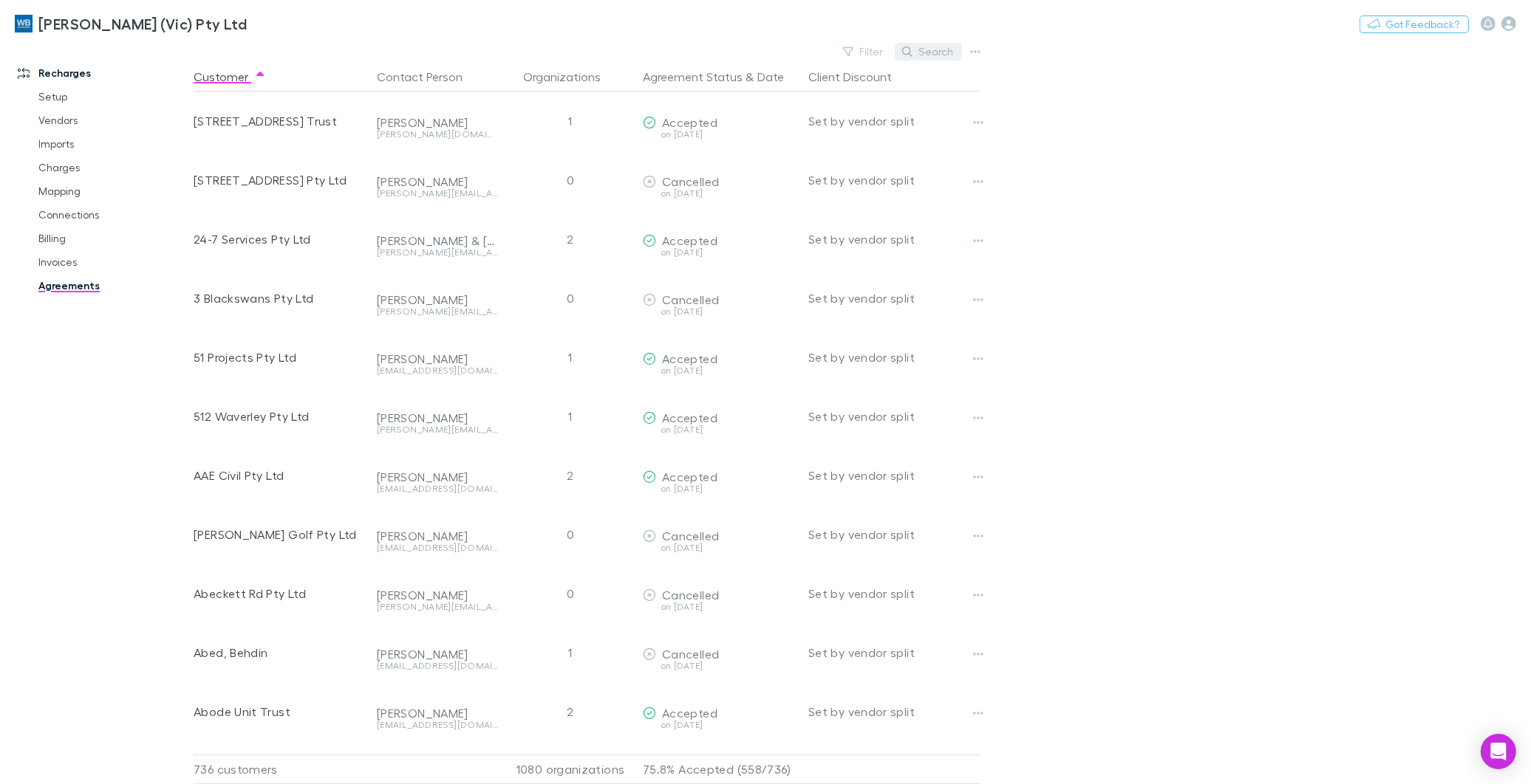
click at [925, 55] on button "Search" at bounding box center [928, 52] width 67 height 18
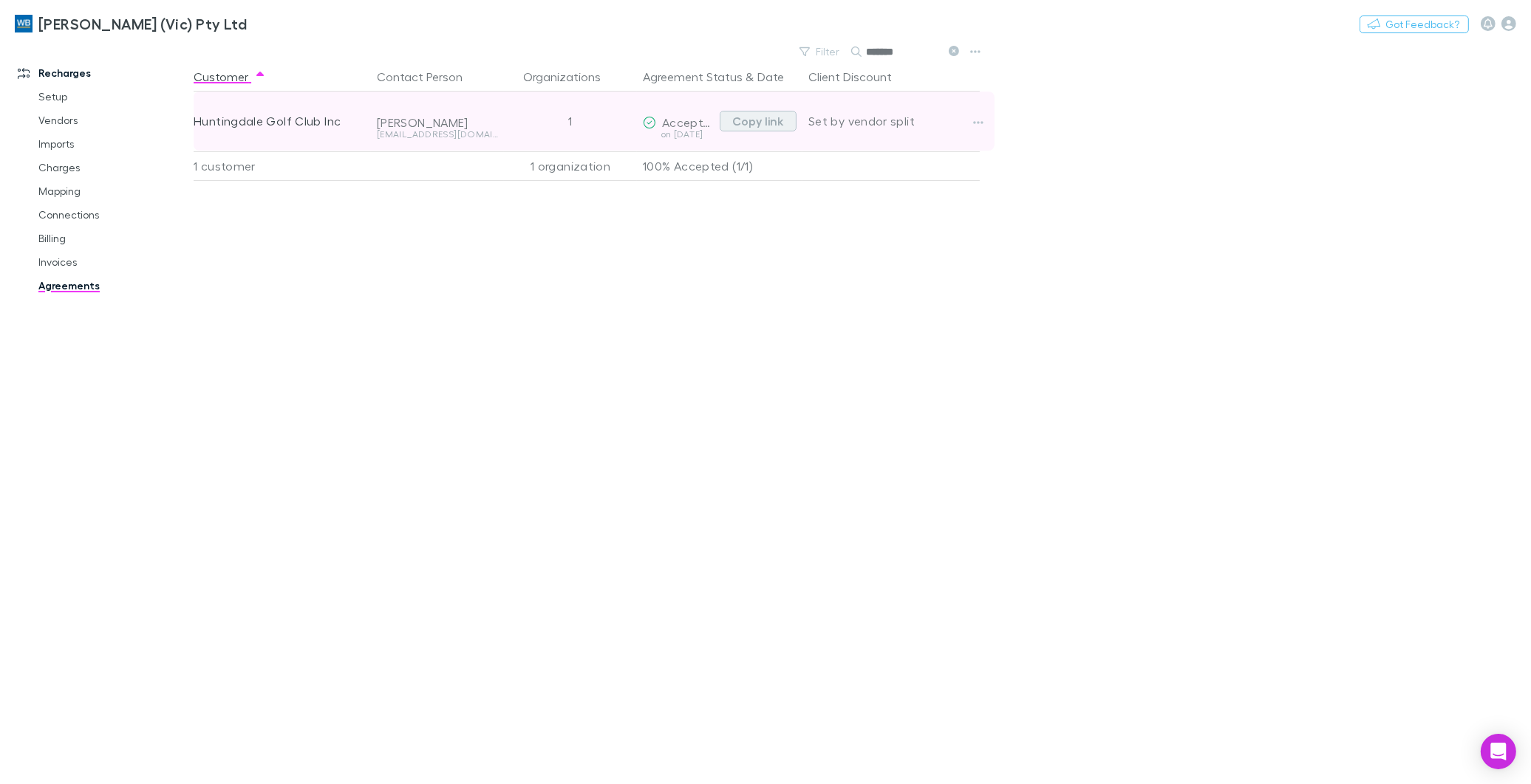
click at [740, 124] on button "Copy link" at bounding box center [758, 121] width 77 height 21
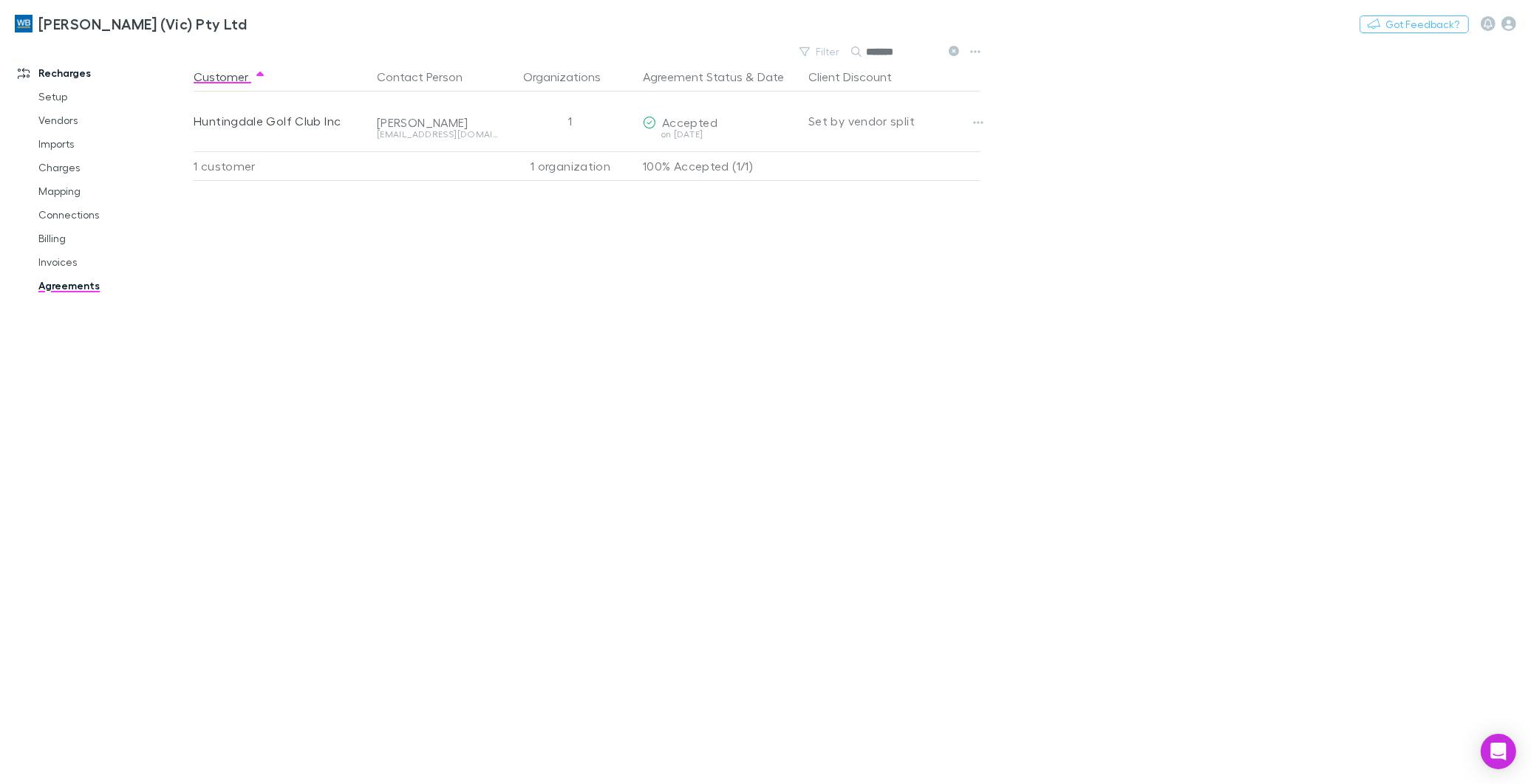
click at [952, 50] on icon at bounding box center [954, 51] width 10 height 10
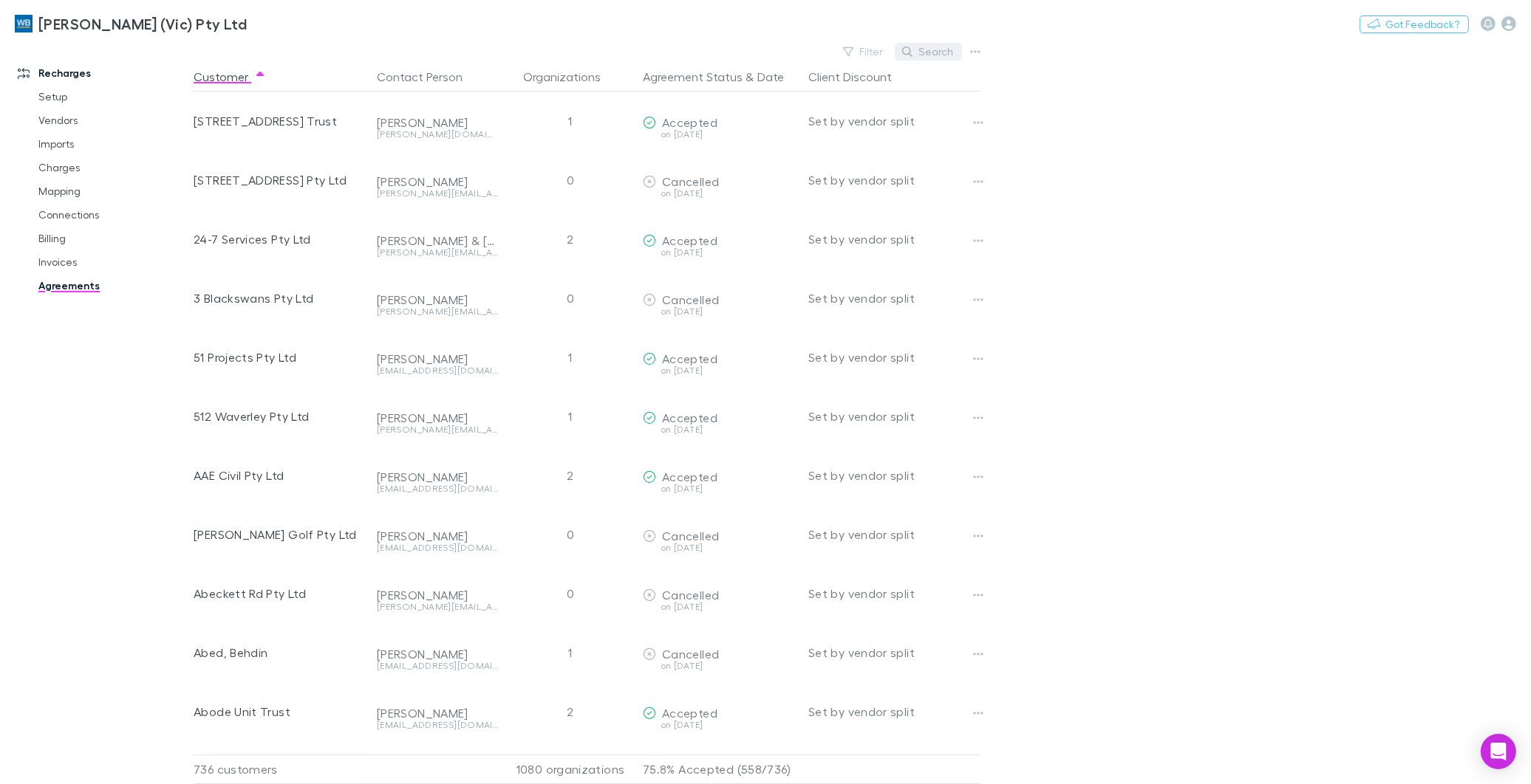
click at [946, 50] on button "Search" at bounding box center [928, 52] width 67 height 18
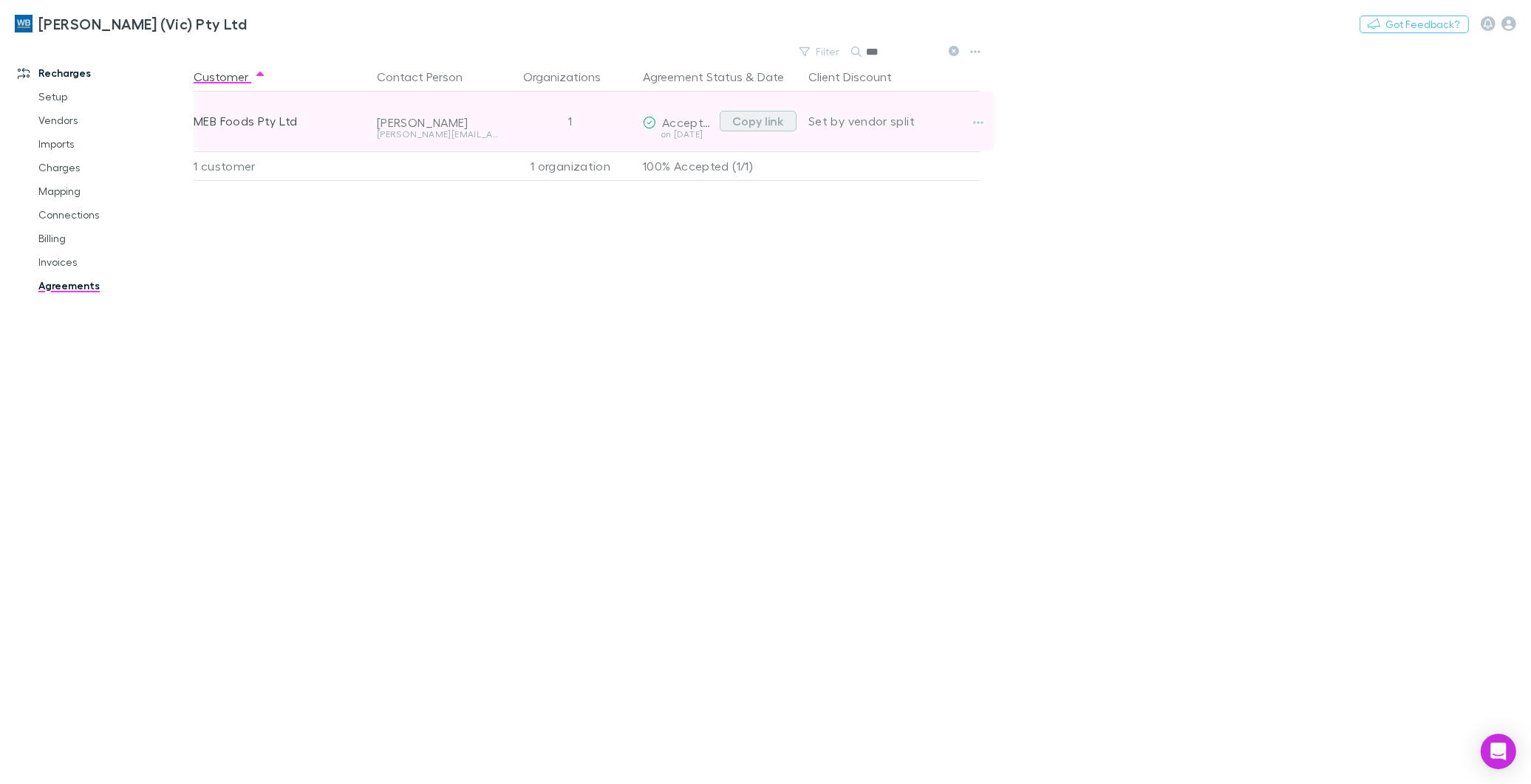
click at [760, 115] on button "Copy link" at bounding box center [758, 121] width 77 height 21
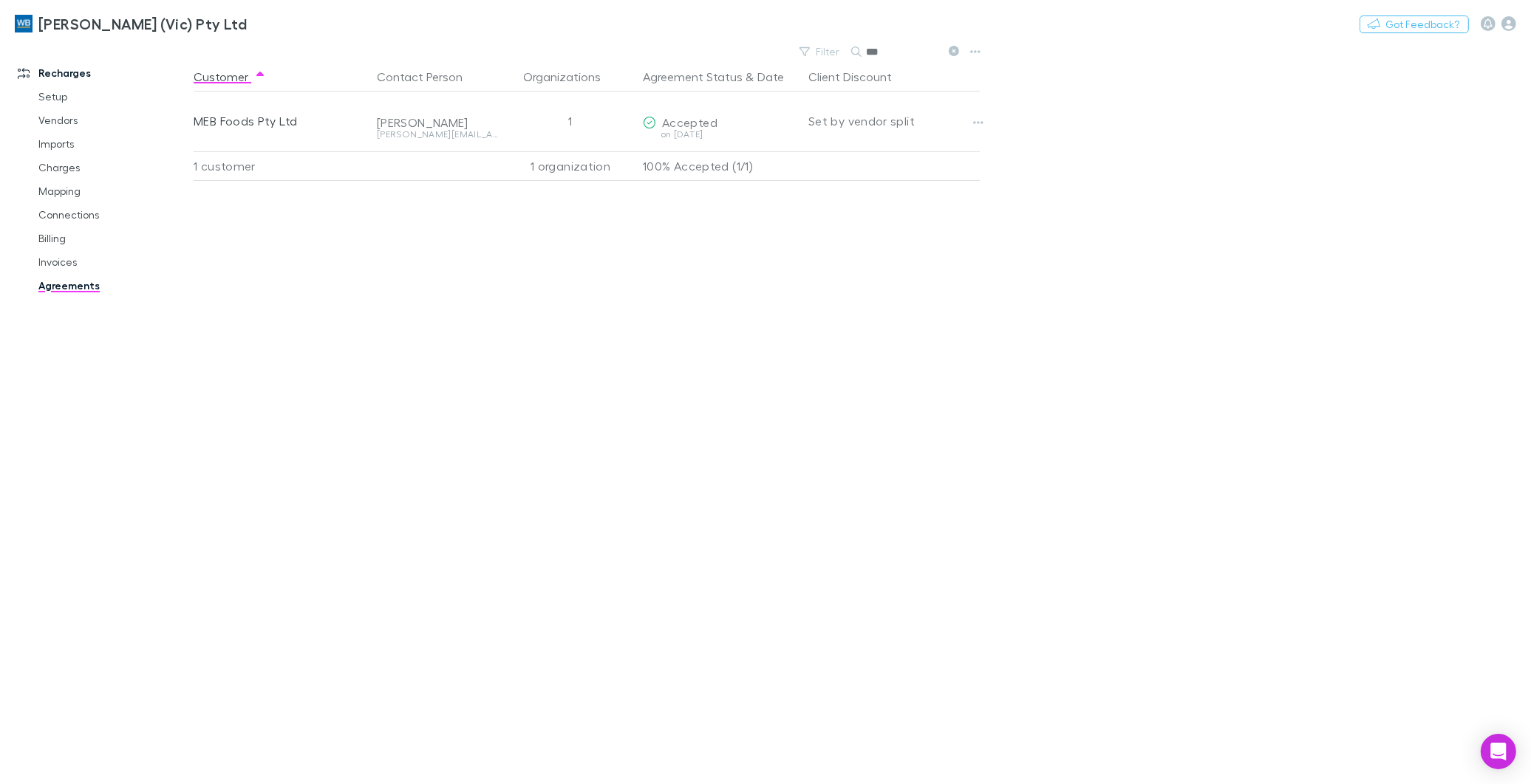
click at [955, 50] on icon at bounding box center [954, 51] width 10 height 10
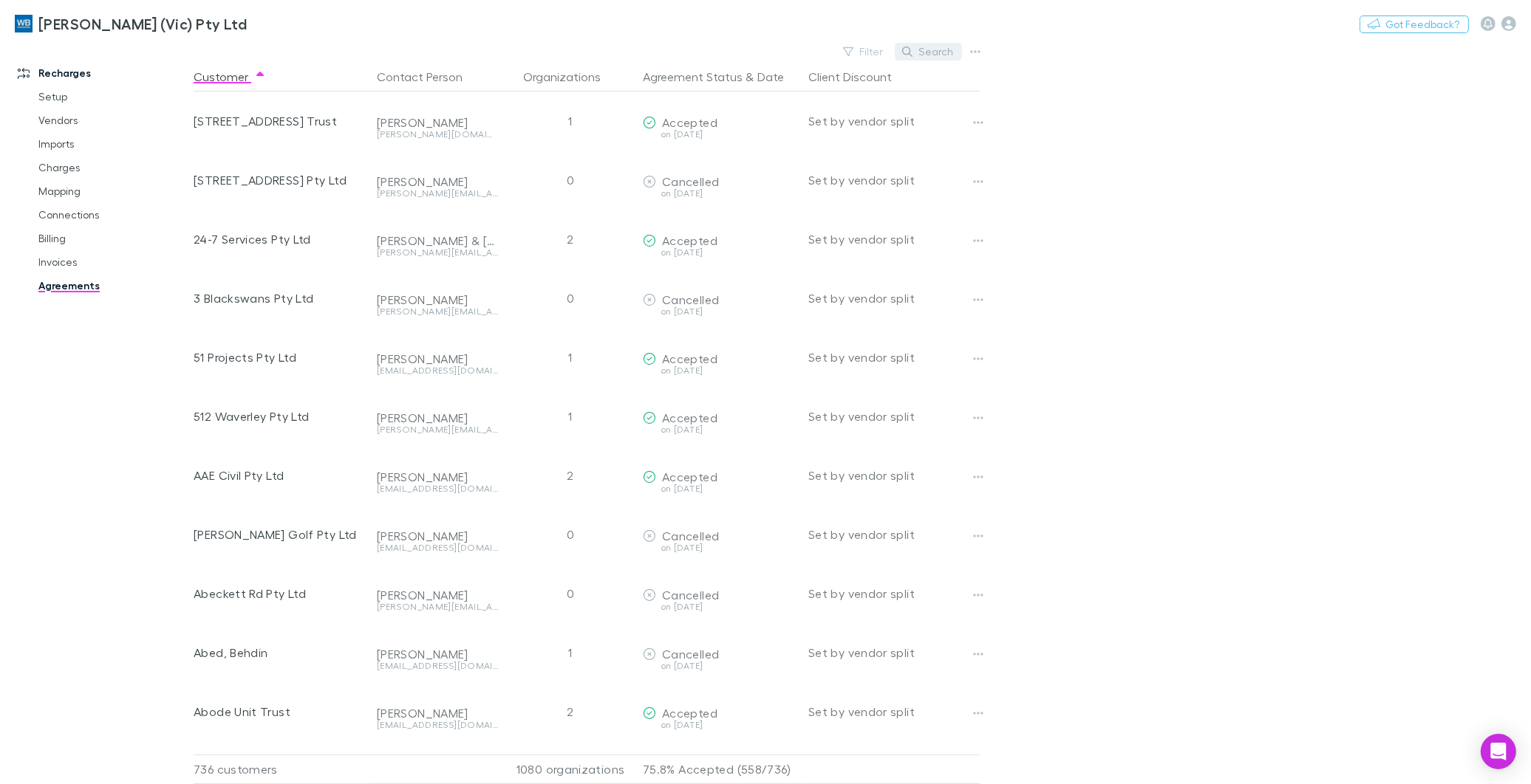
click at [930, 49] on button "Search" at bounding box center [928, 52] width 67 height 18
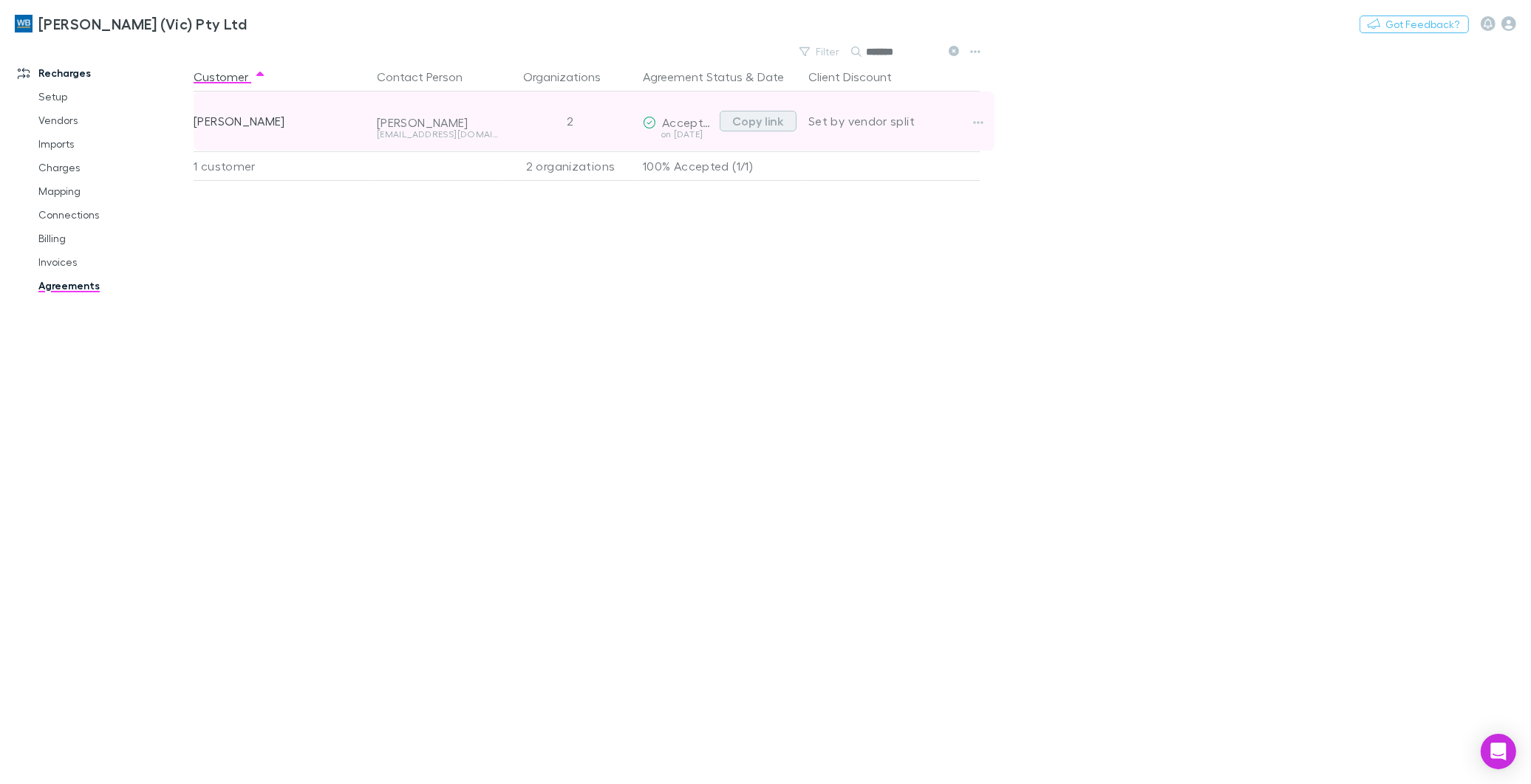
type input "*******"
click at [745, 126] on button "Copy link" at bounding box center [758, 121] width 77 height 21
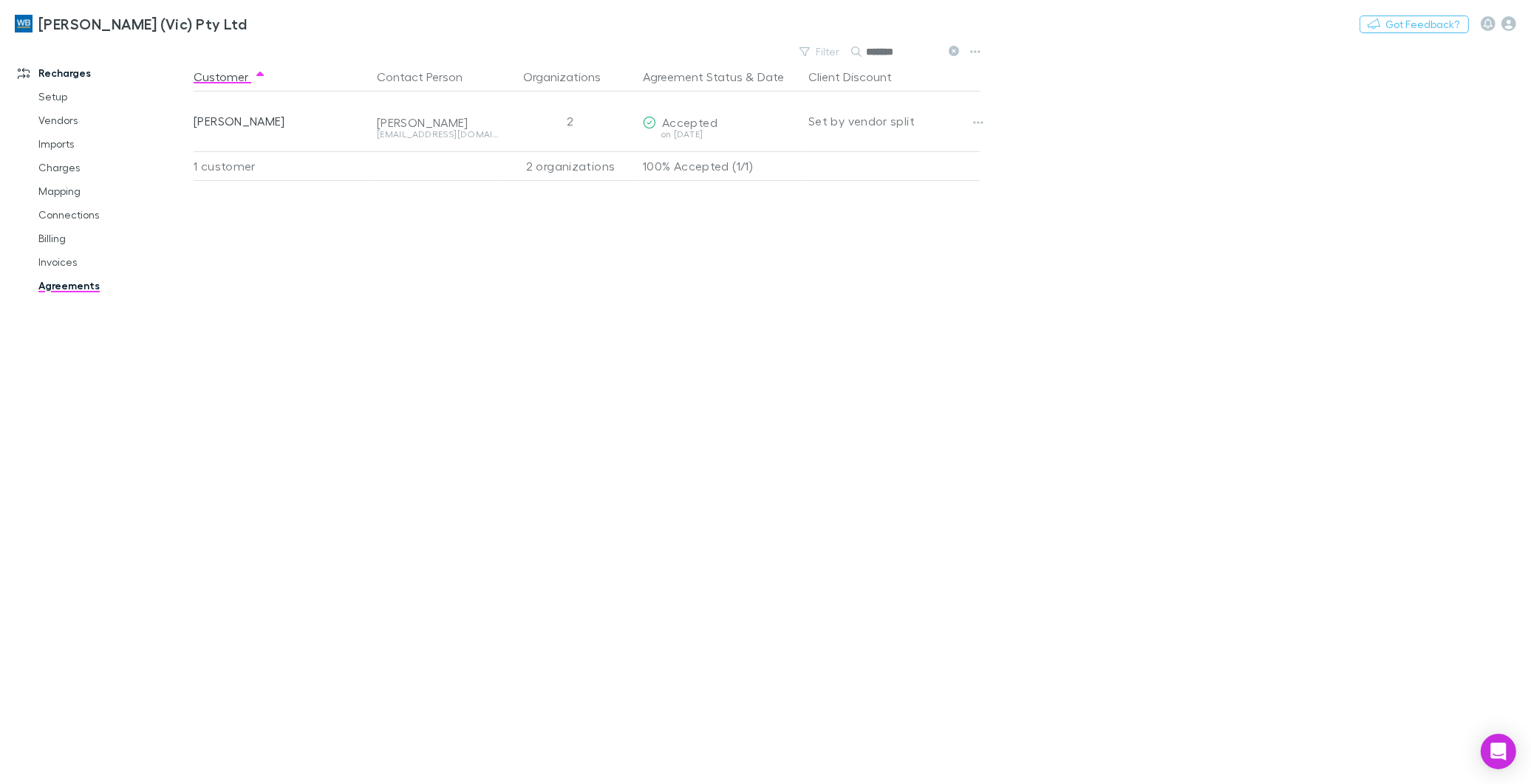
click at [950, 52] on icon at bounding box center [954, 51] width 10 height 10
click at [858, 49] on icon "button" at bounding box center [853, 52] width 10 height 10
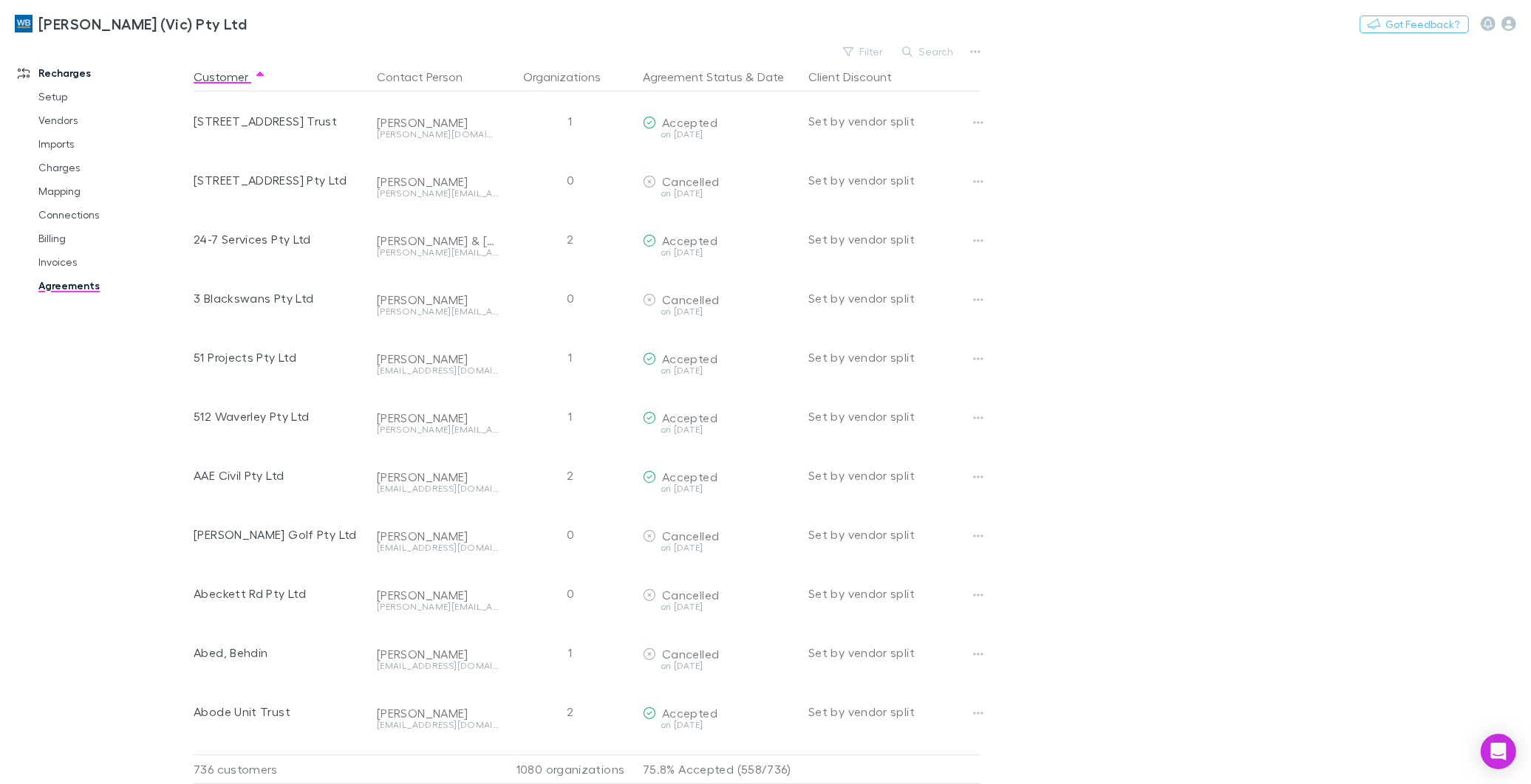
click at [951, 50] on div "Search" at bounding box center [928, 51] width 67 height 21
click at [934, 53] on button "Search" at bounding box center [928, 52] width 67 height 18
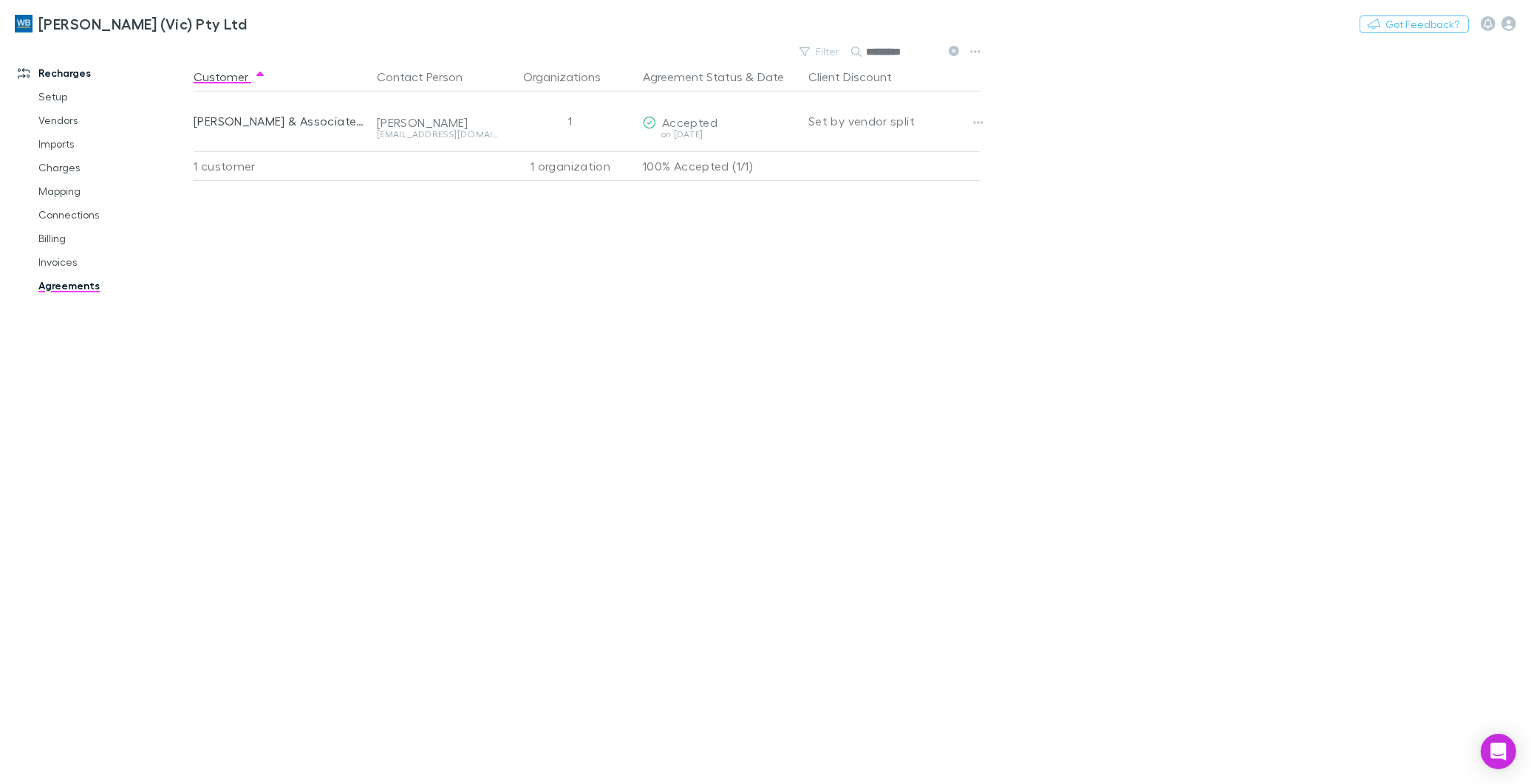
type input "*********"
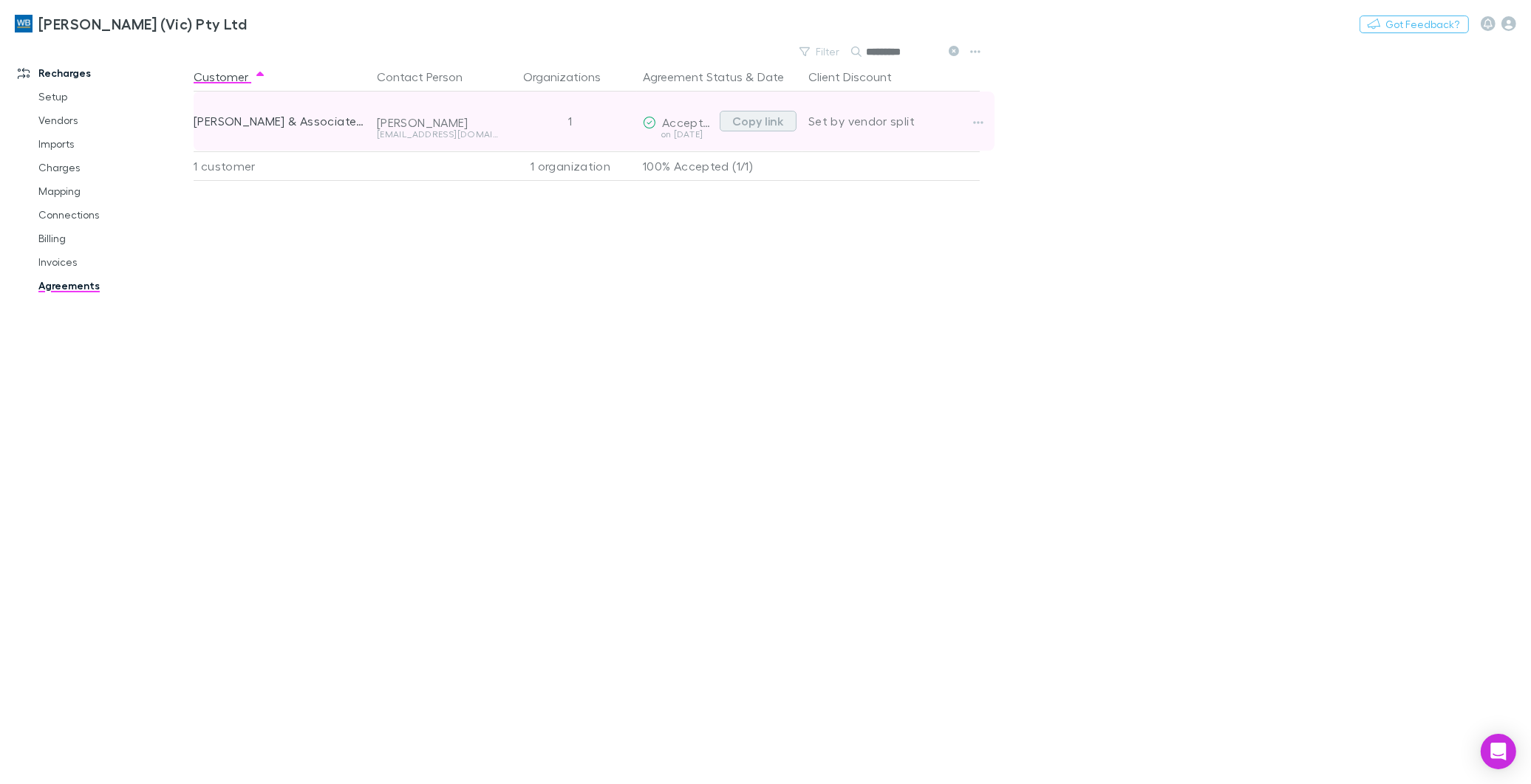
click at [765, 118] on button "Copy link" at bounding box center [758, 121] width 77 height 21
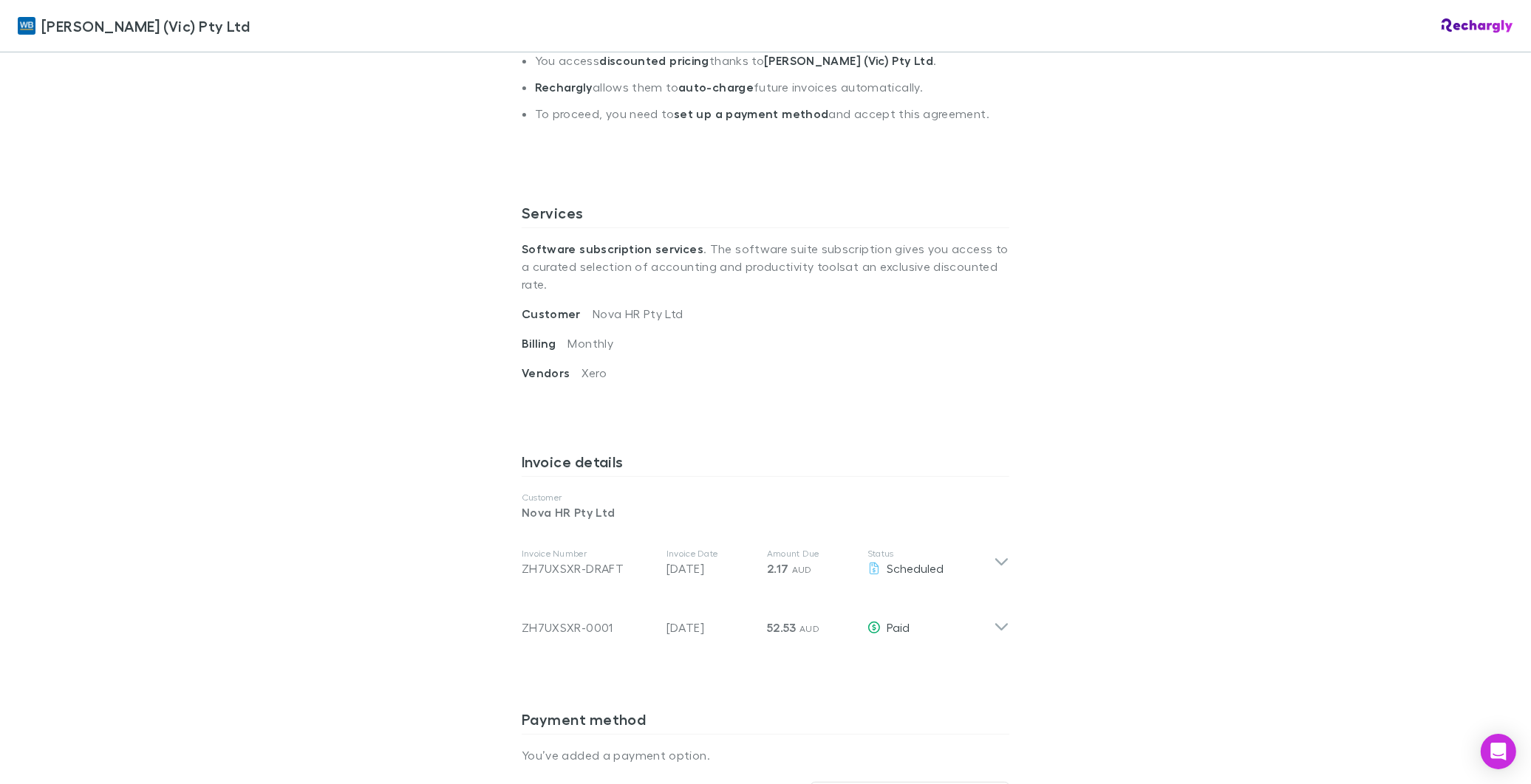
scroll to position [410, 0]
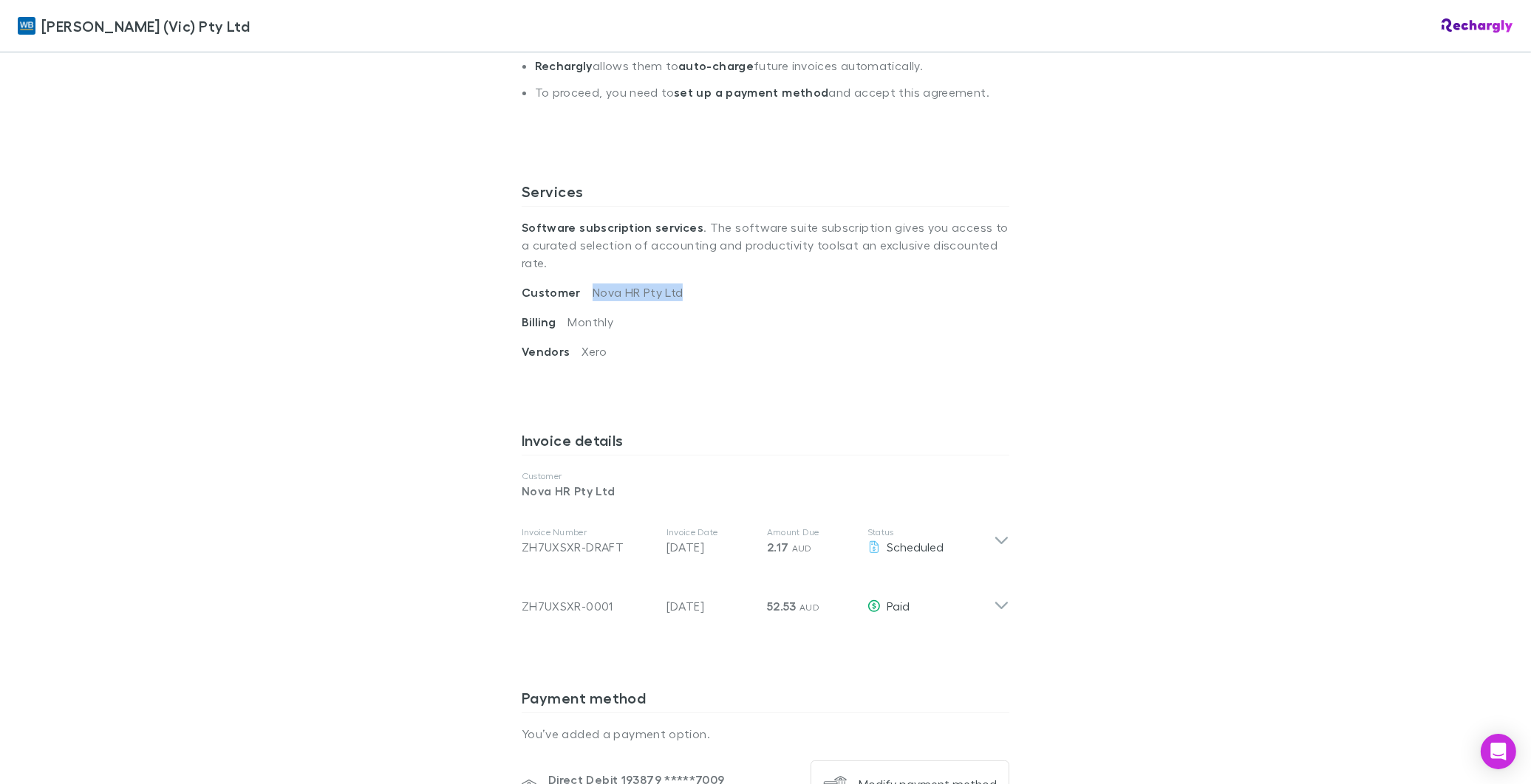
drag, startPoint x: 586, startPoint y: 279, endPoint x: 674, endPoint y: 283, distance: 88.1
click at [674, 283] on div "Customer Nova HR Pty Ltd" at bounding box center [766, 298] width 488 height 30
copy span "Nova HR Pty Ltd"
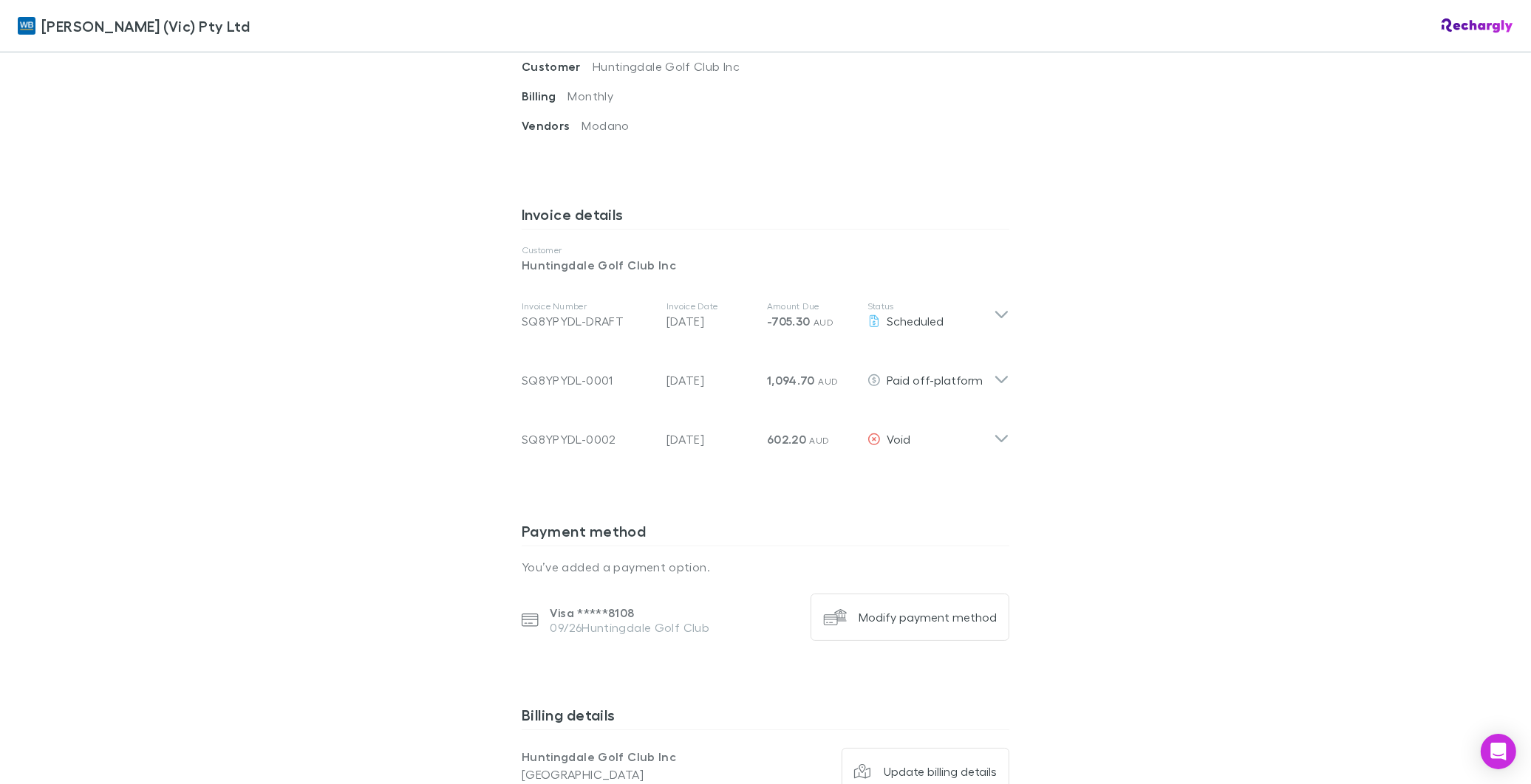
scroll to position [656, 0]
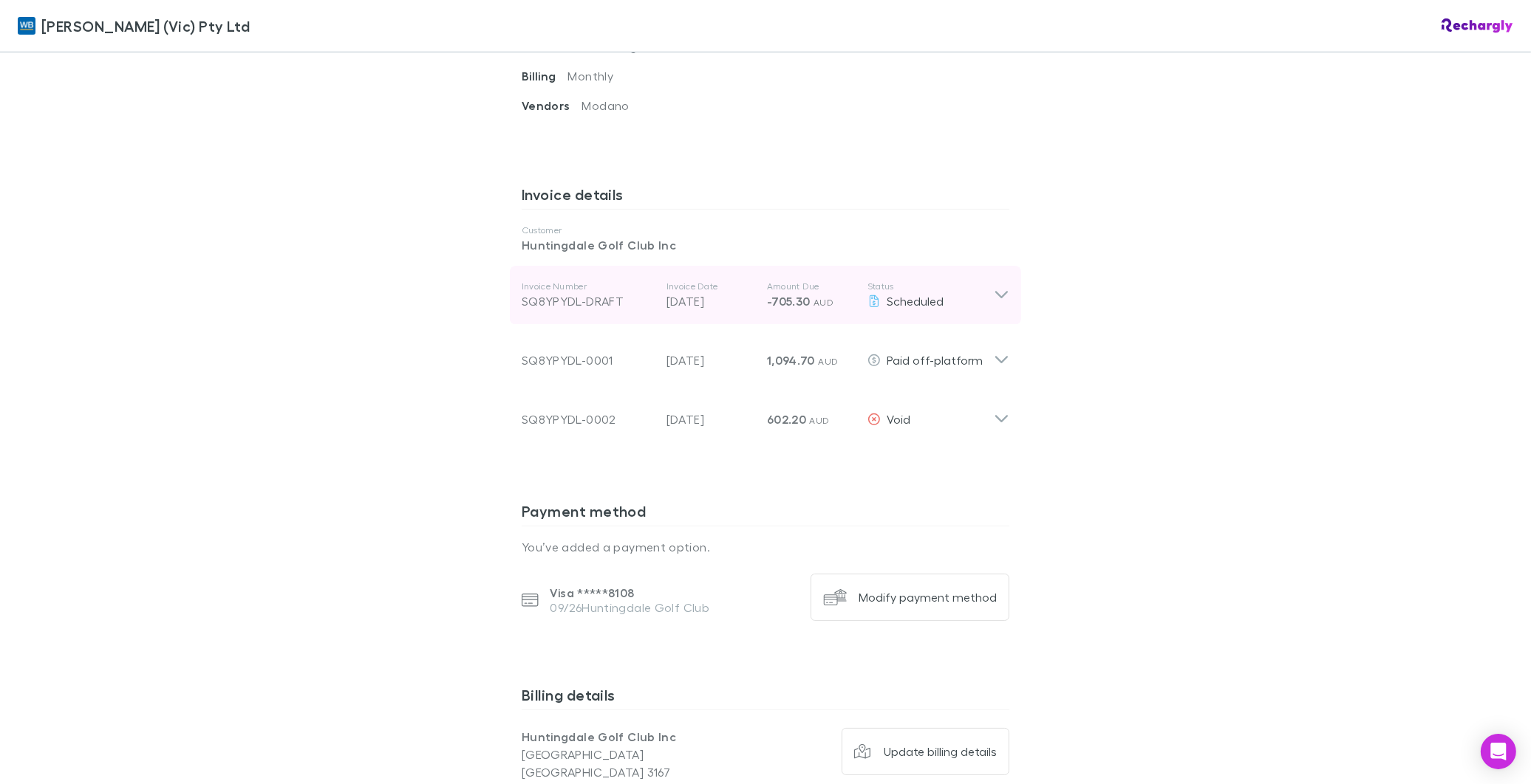
click at [994, 286] on icon at bounding box center [1002, 295] width 16 height 18
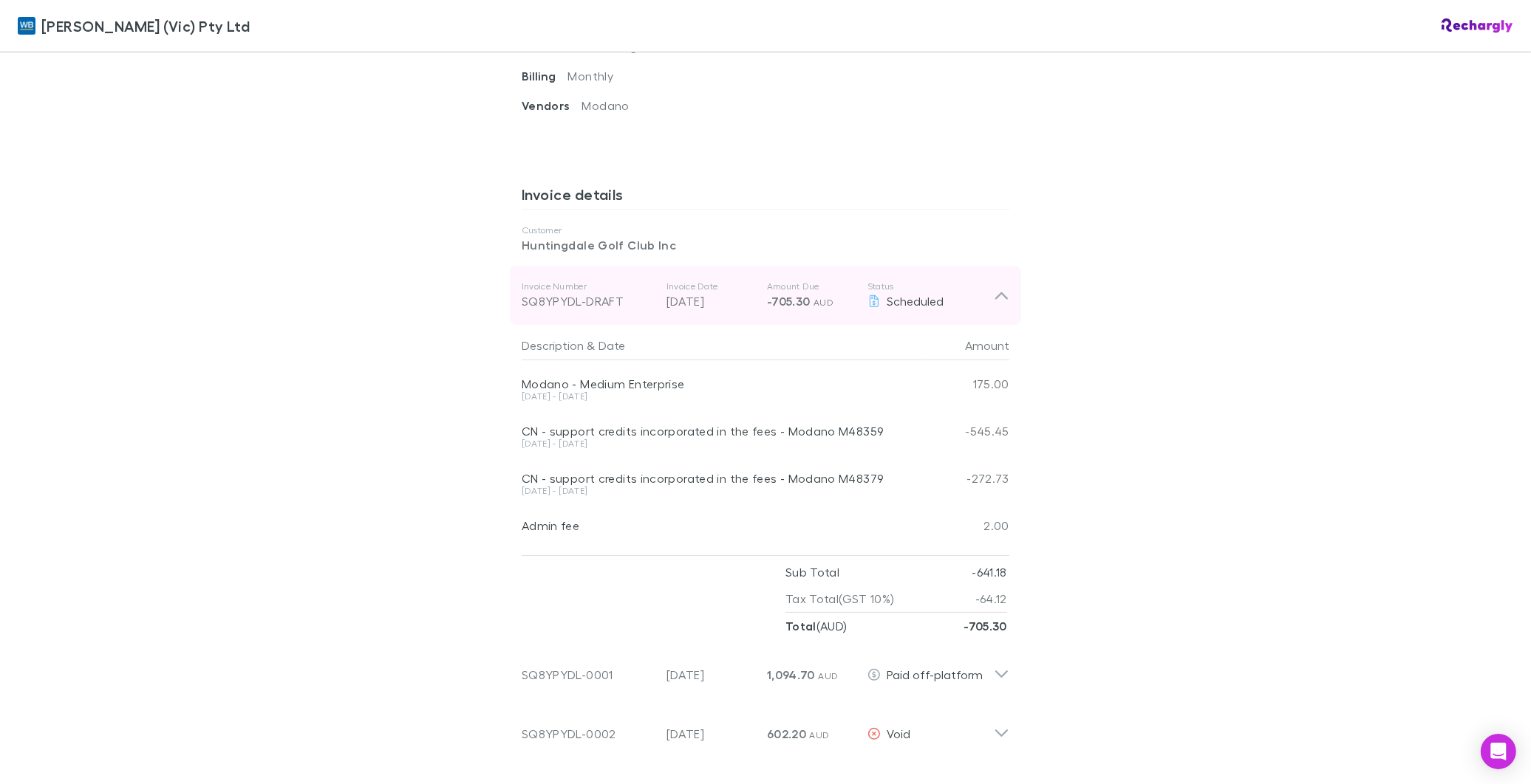
click at [995, 286] on icon at bounding box center [1002, 295] width 16 height 18
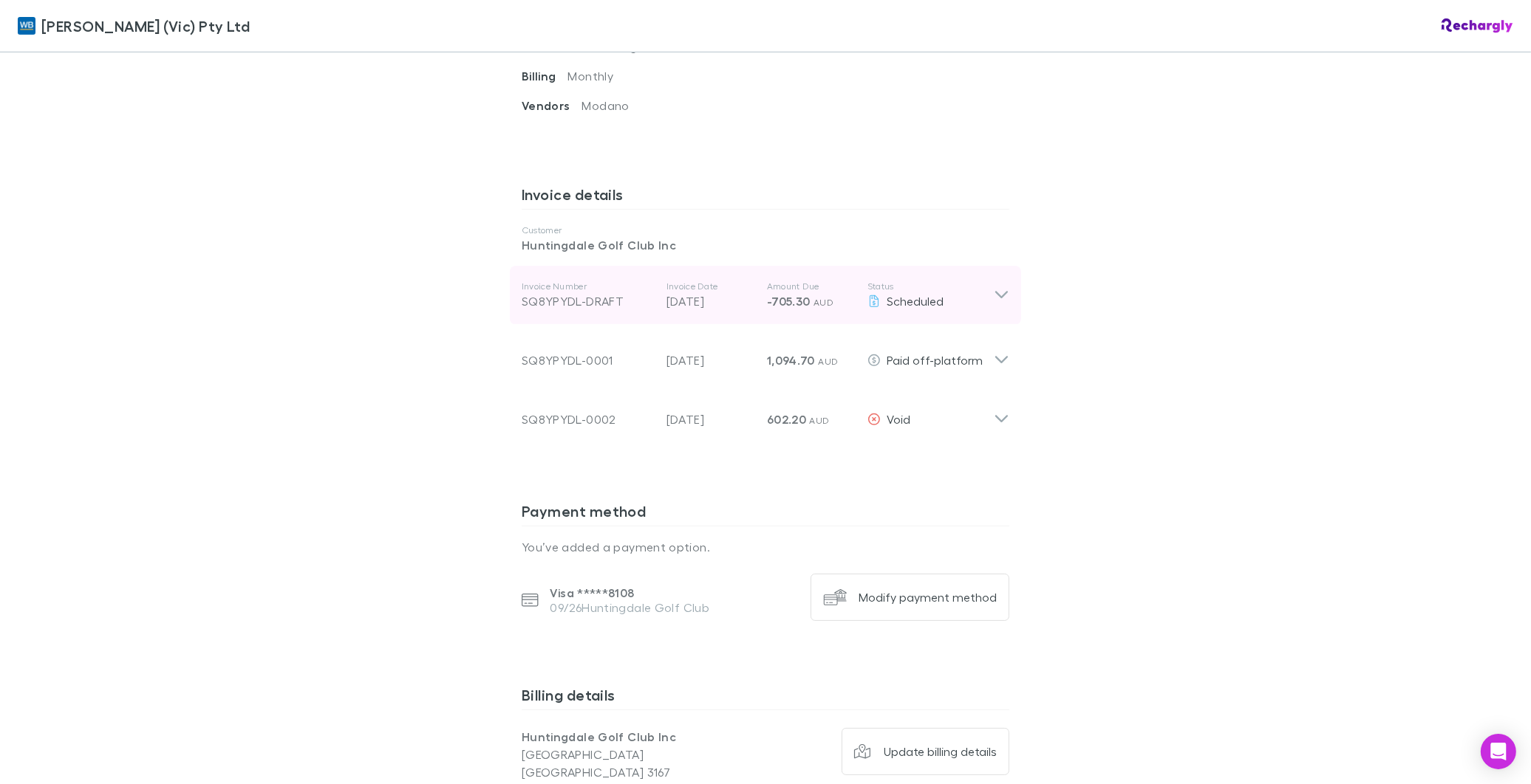
click at [995, 286] on icon at bounding box center [1002, 295] width 16 height 18
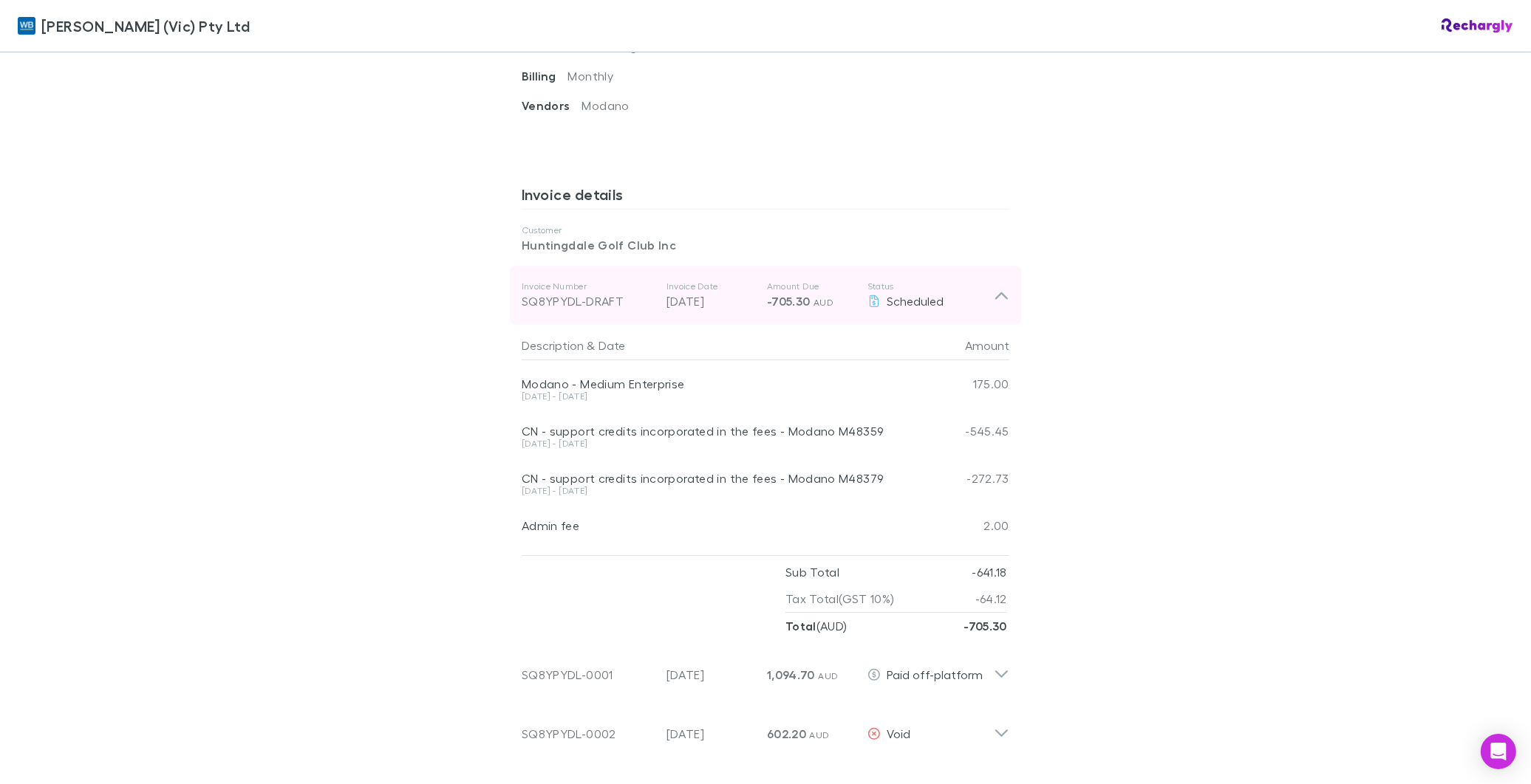
click at [995, 292] on icon at bounding box center [1001, 295] width 13 height 7
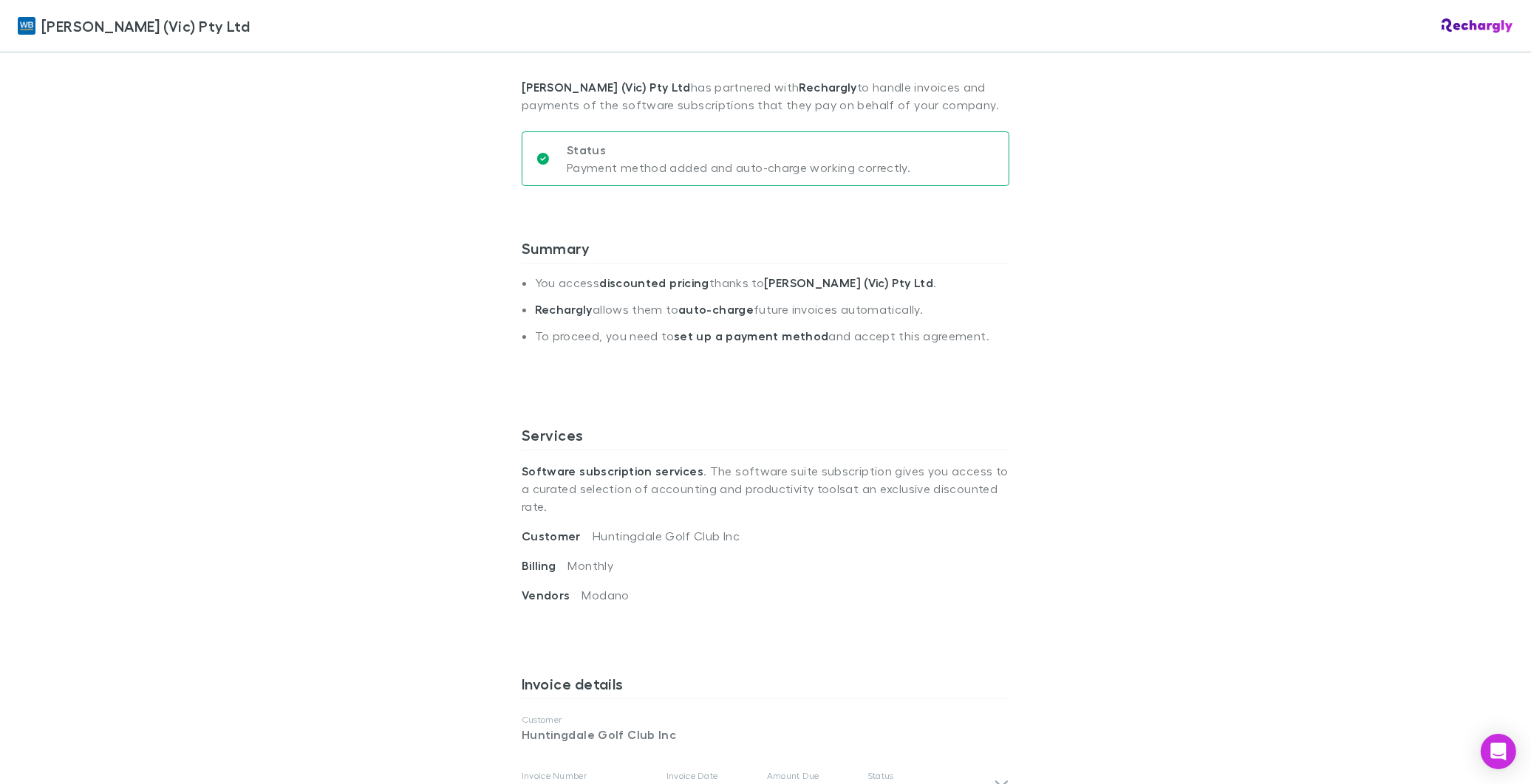
scroll to position [577, 0]
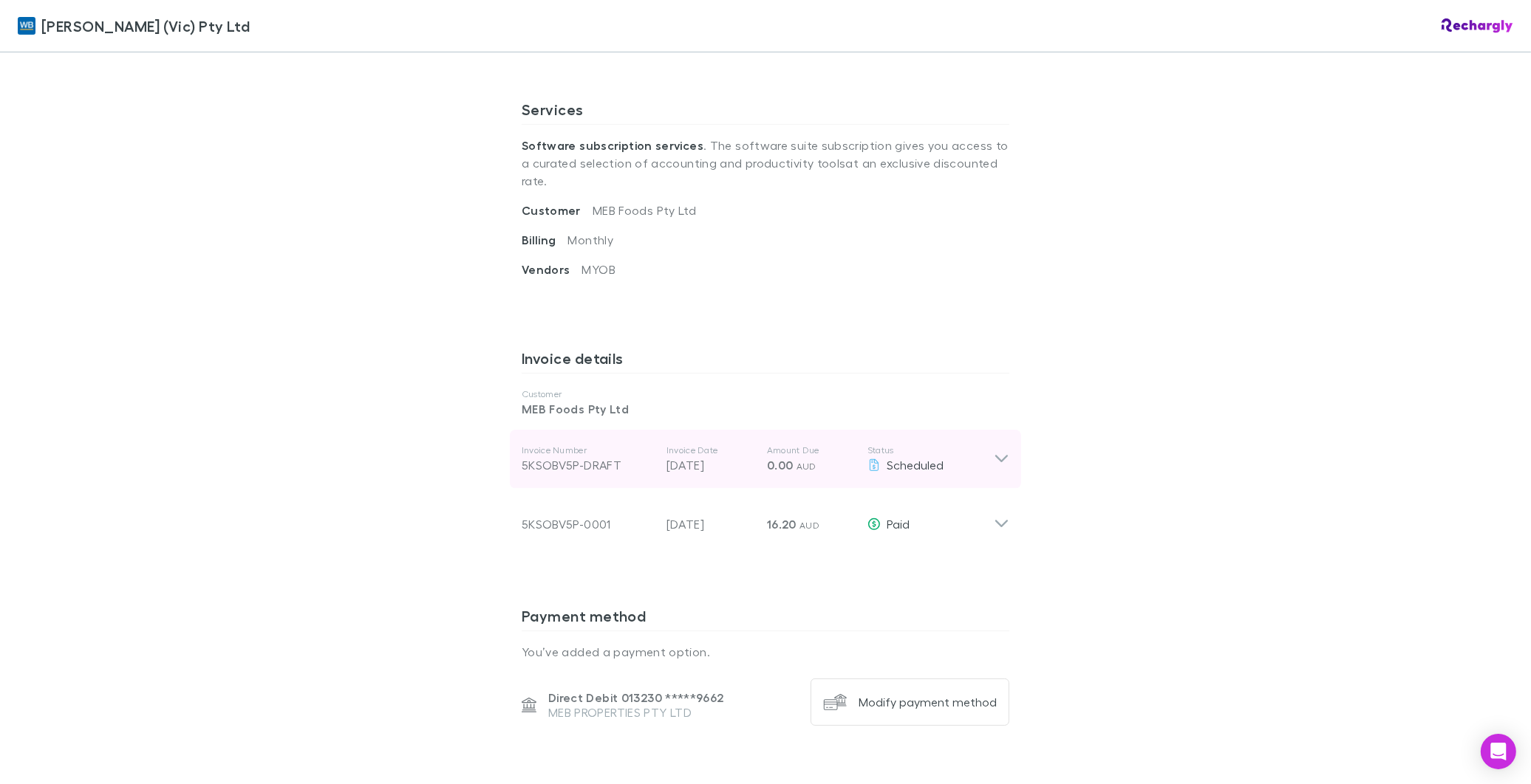
click at [994, 451] on icon at bounding box center [1002, 460] width 16 height 18
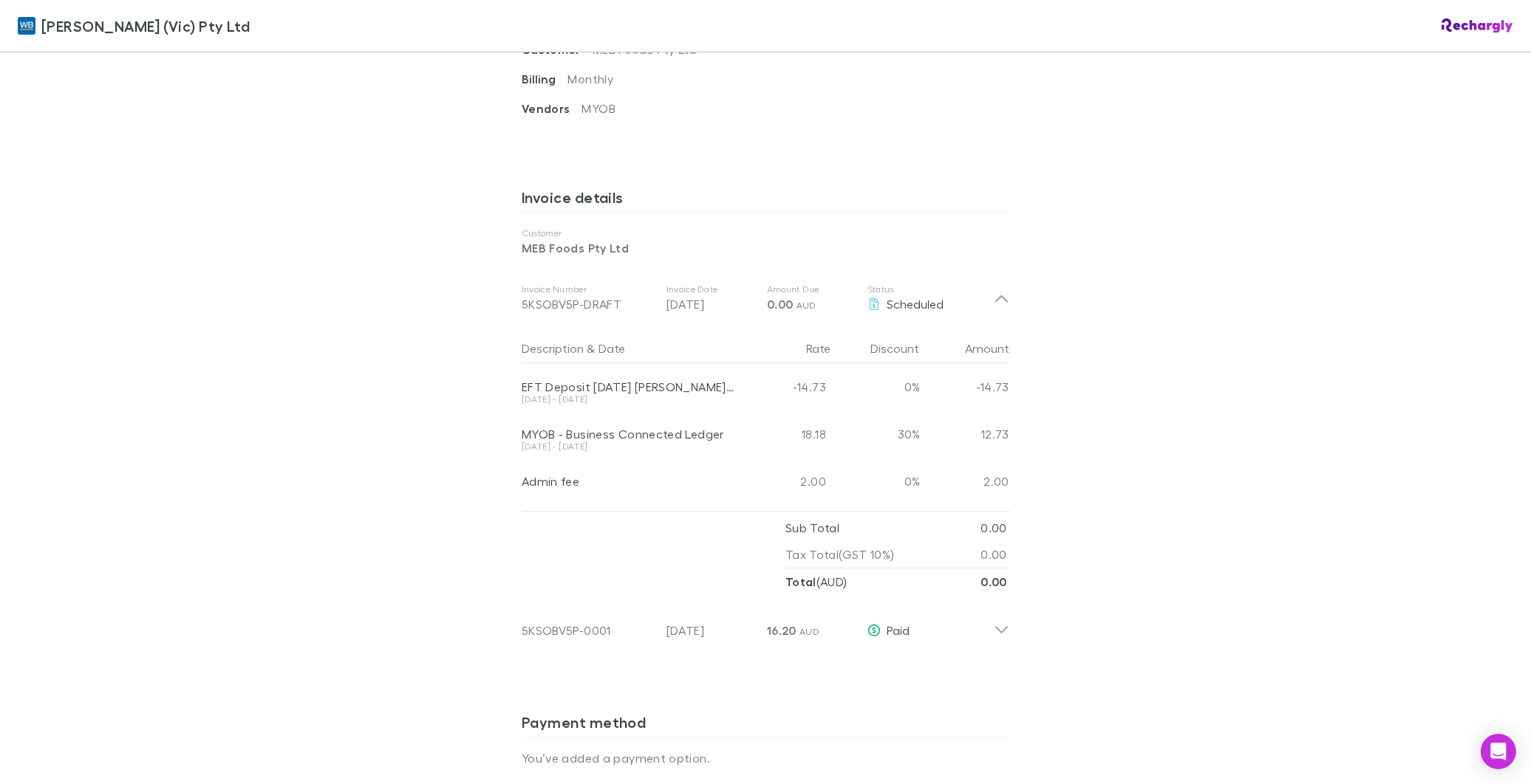
scroll to position [656, 0]
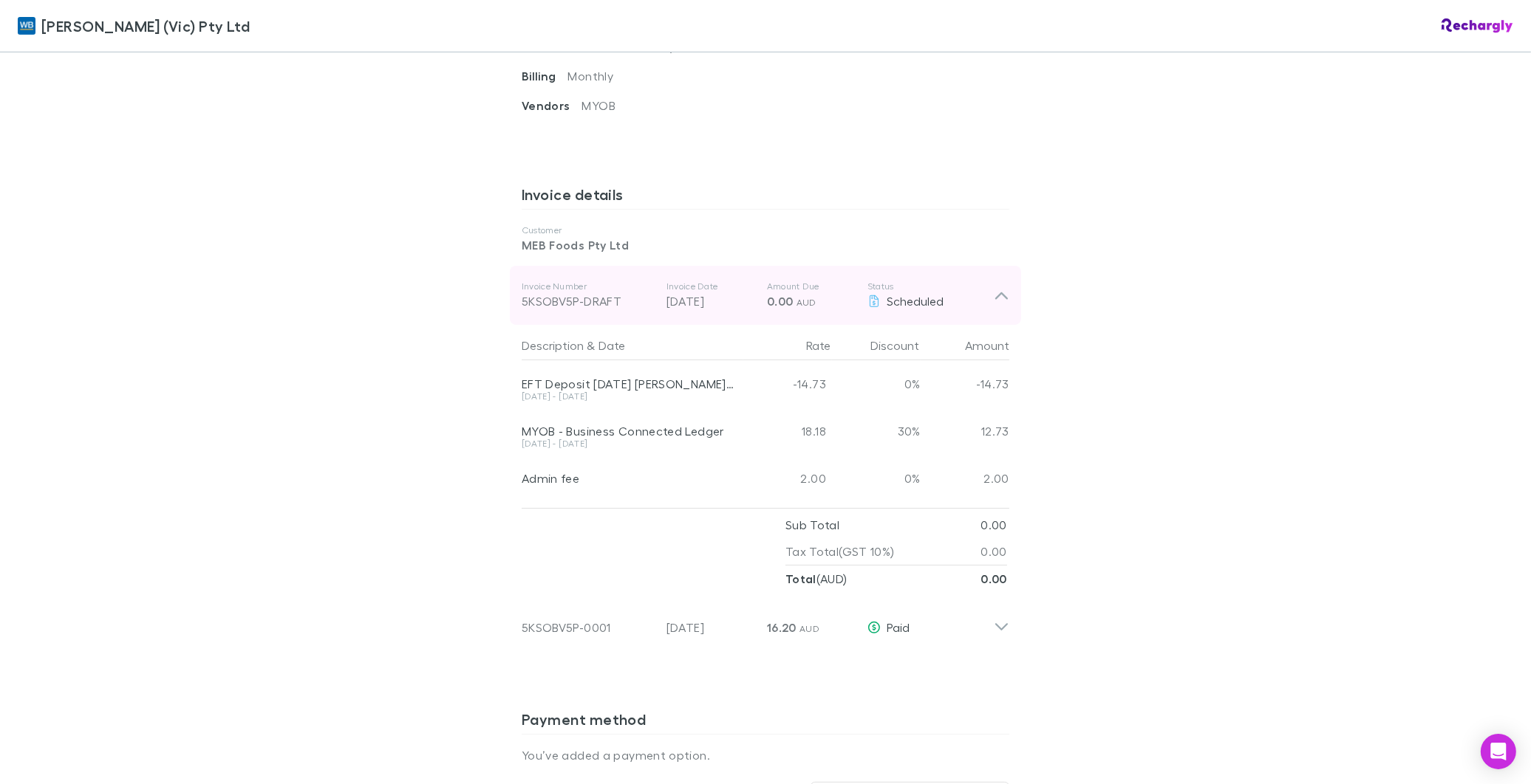
click at [1001, 286] on icon at bounding box center [1002, 295] width 16 height 18
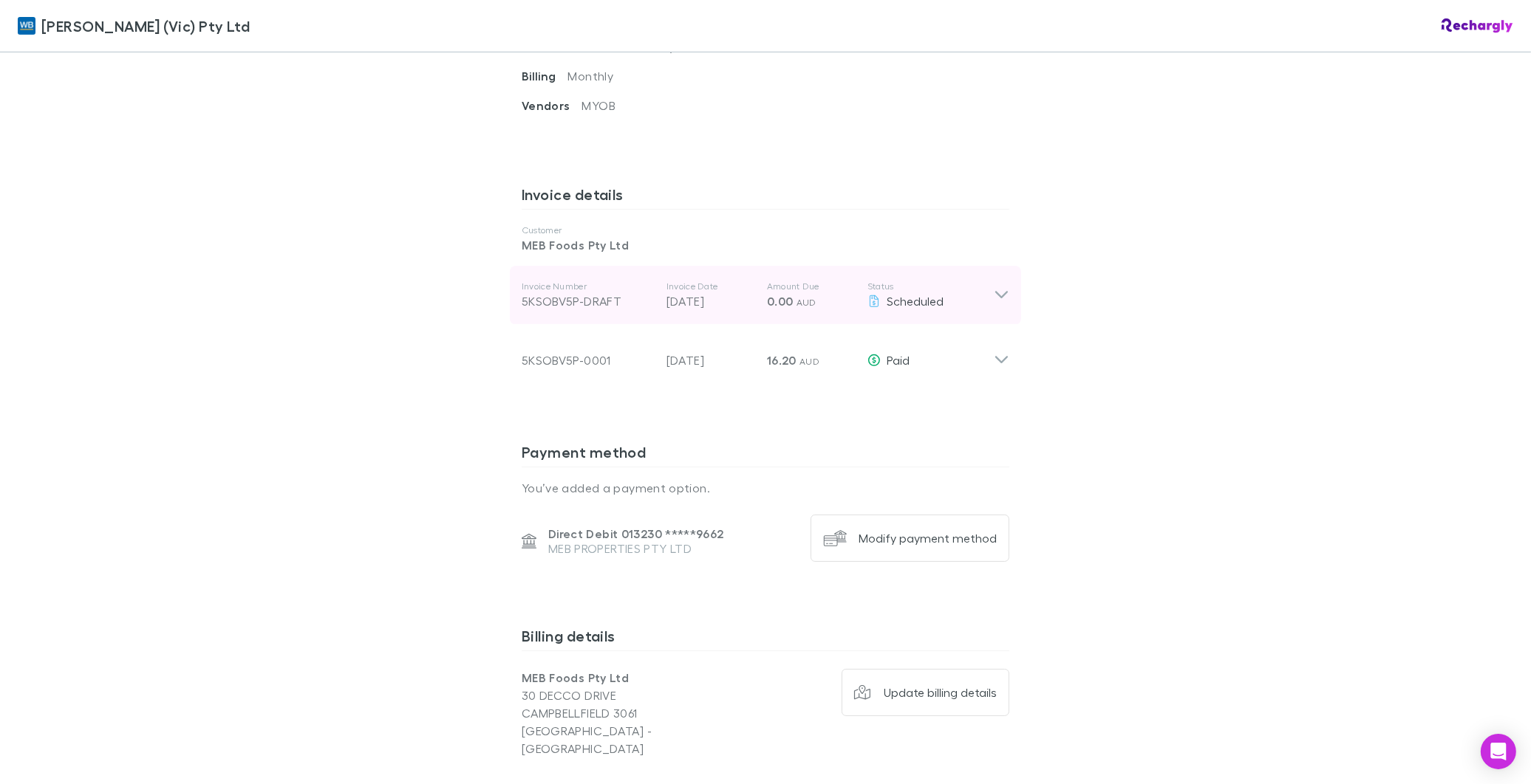
click at [1001, 286] on icon at bounding box center [1002, 295] width 16 height 18
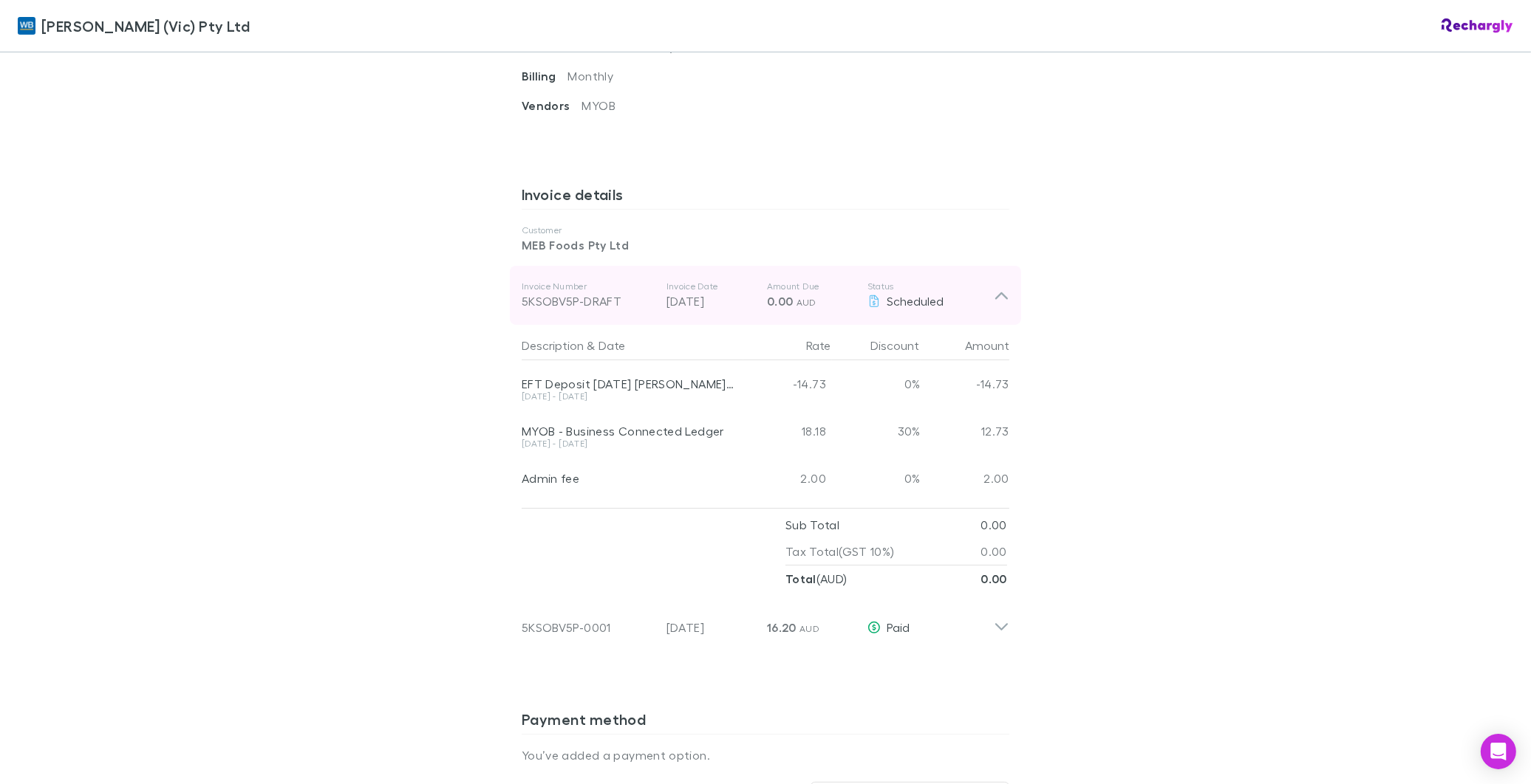
click at [1001, 286] on icon at bounding box center [1002, 295] width 16 height 18
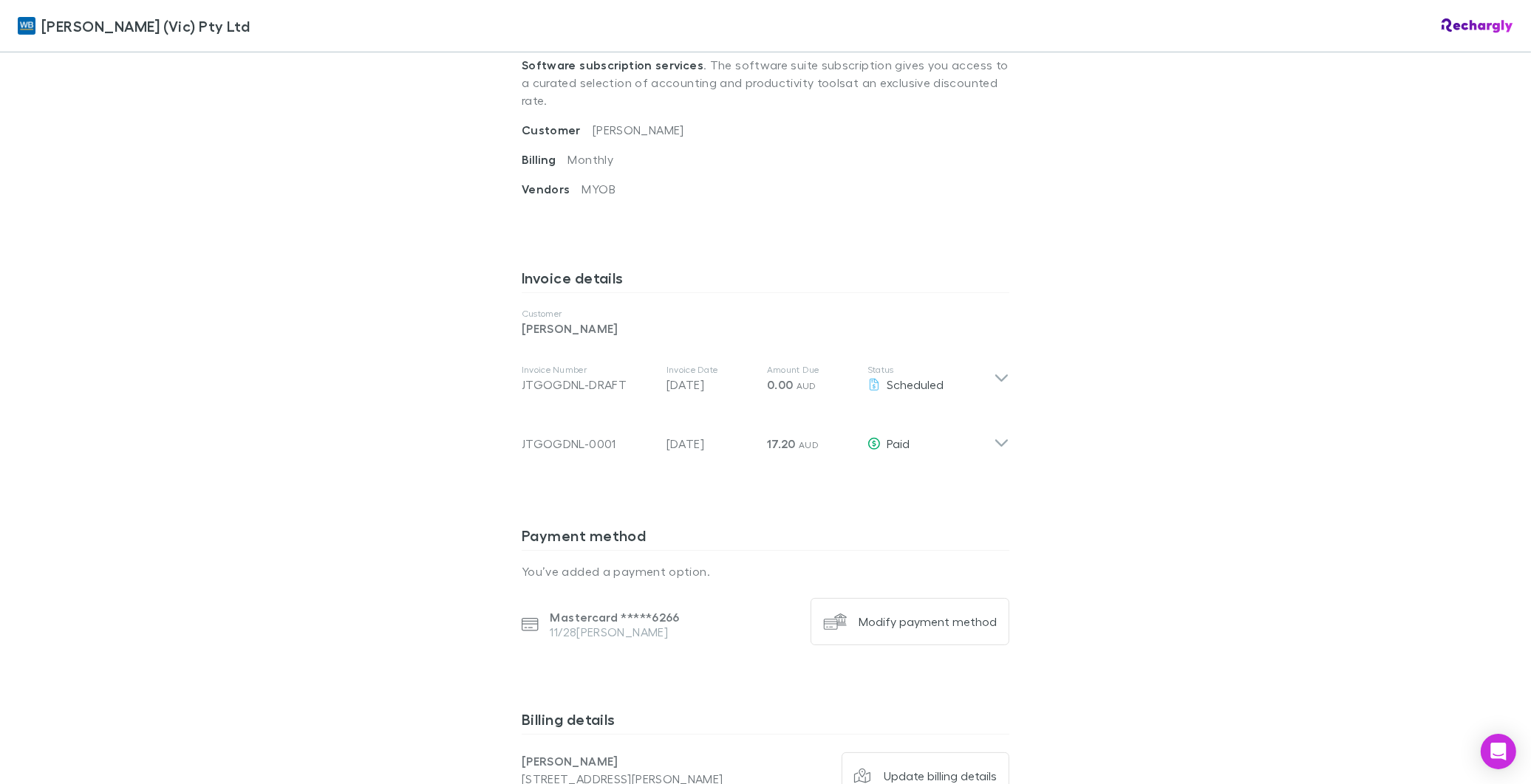
scroll to position [574, 0]
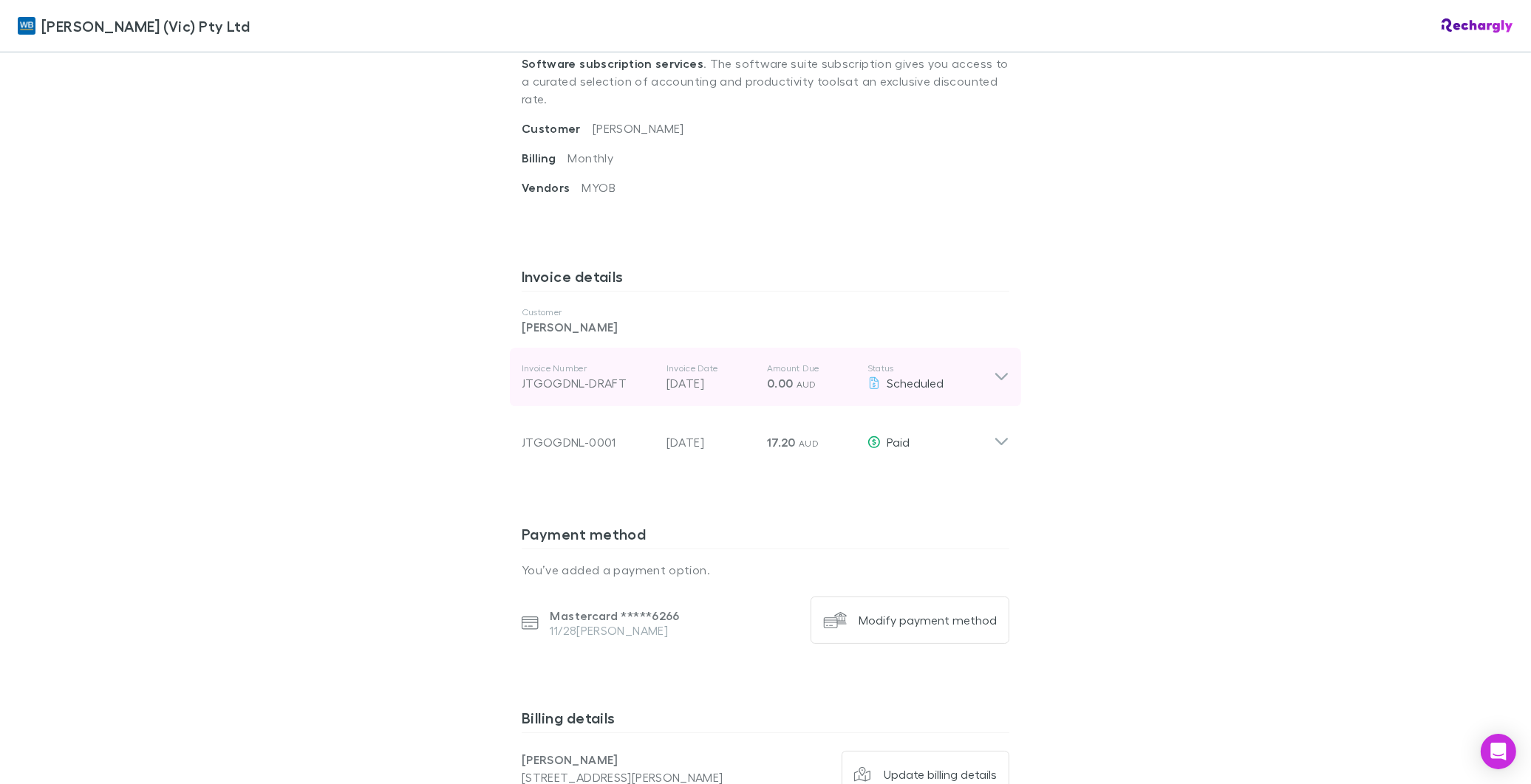
click at [996, 369] on icon at bounding box center [1002, 378] width 16 height 18
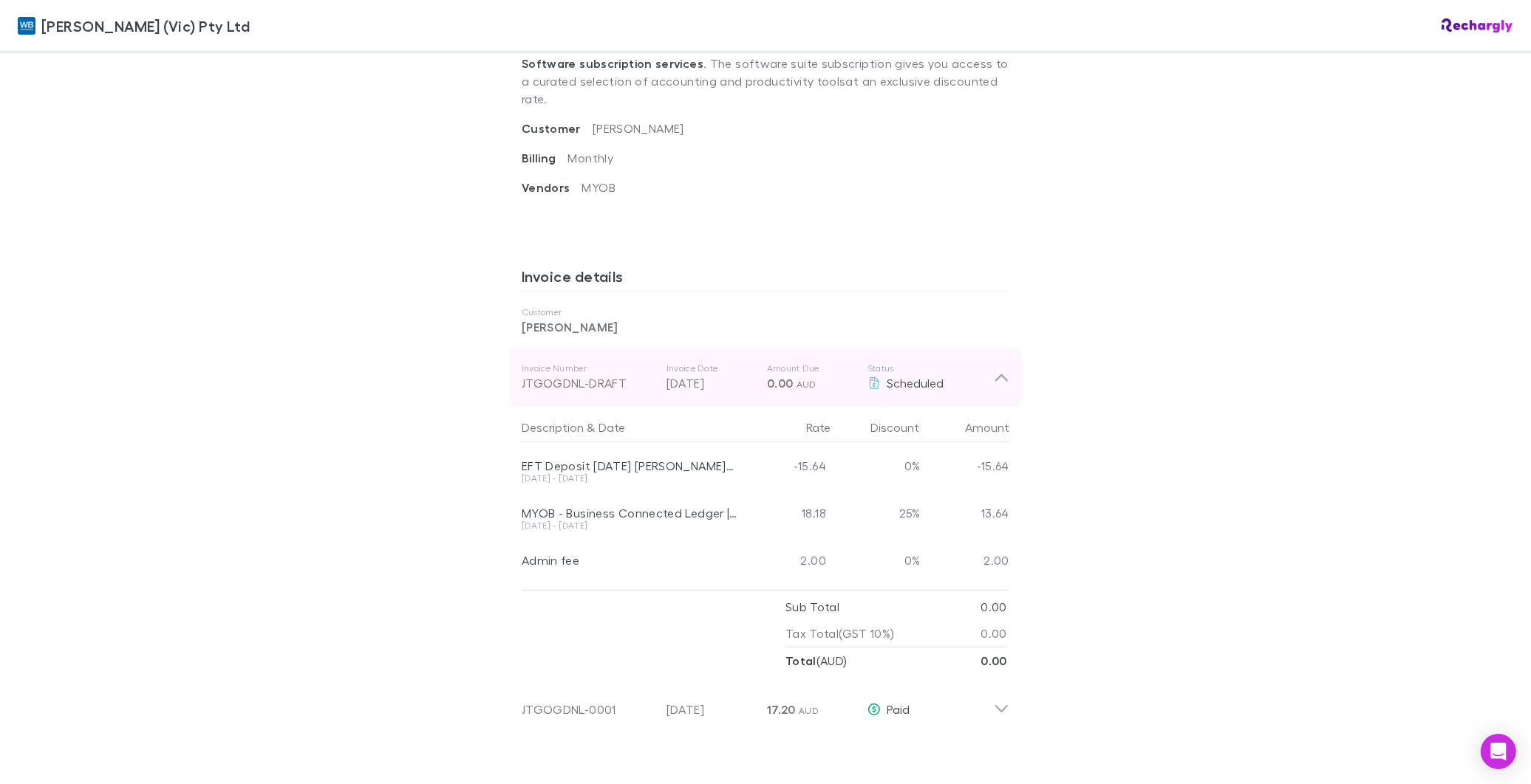
click at [994, 369] on icon at bounding box center [1002, 378] width 16 height 18
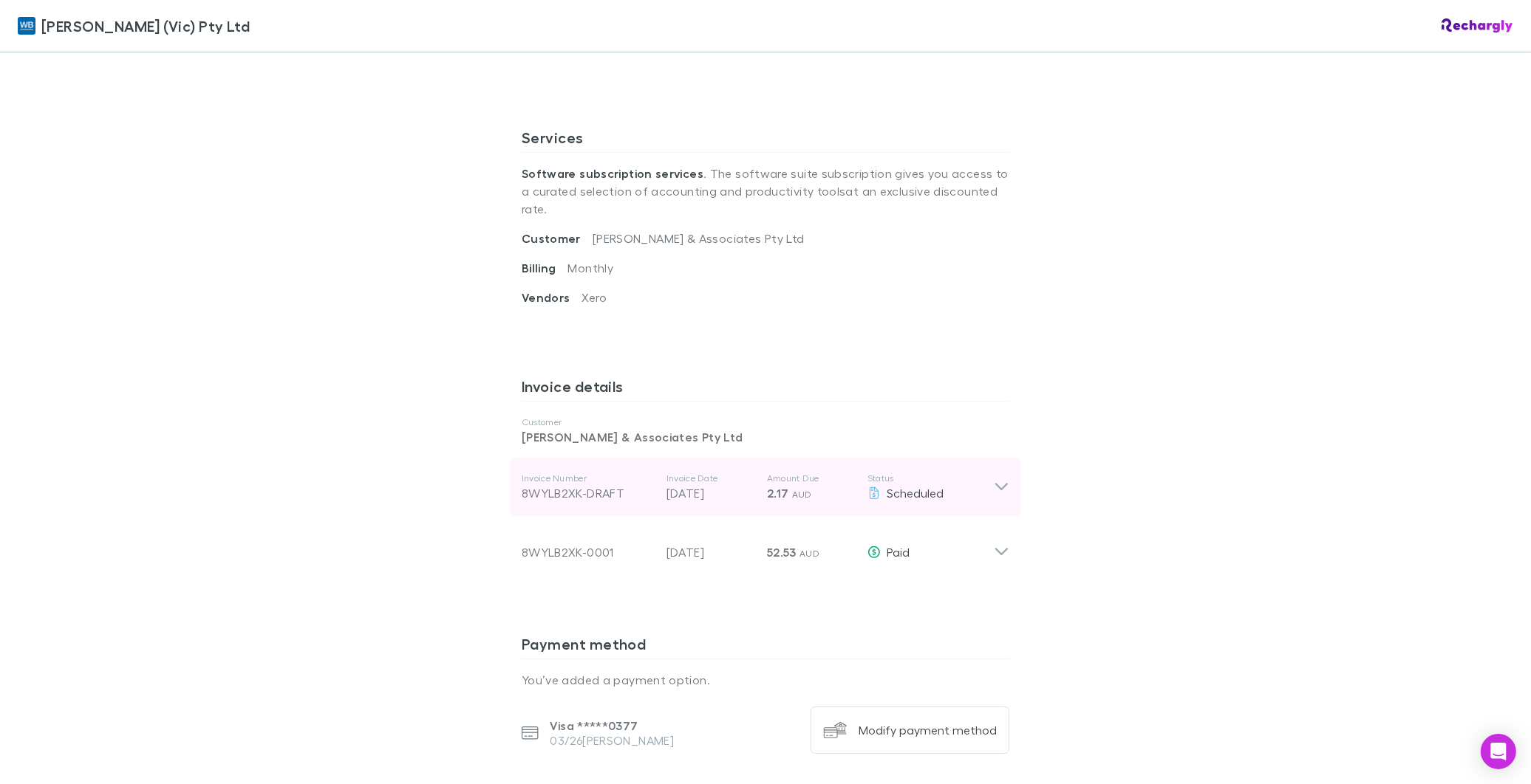
scroll to position [492, 0]
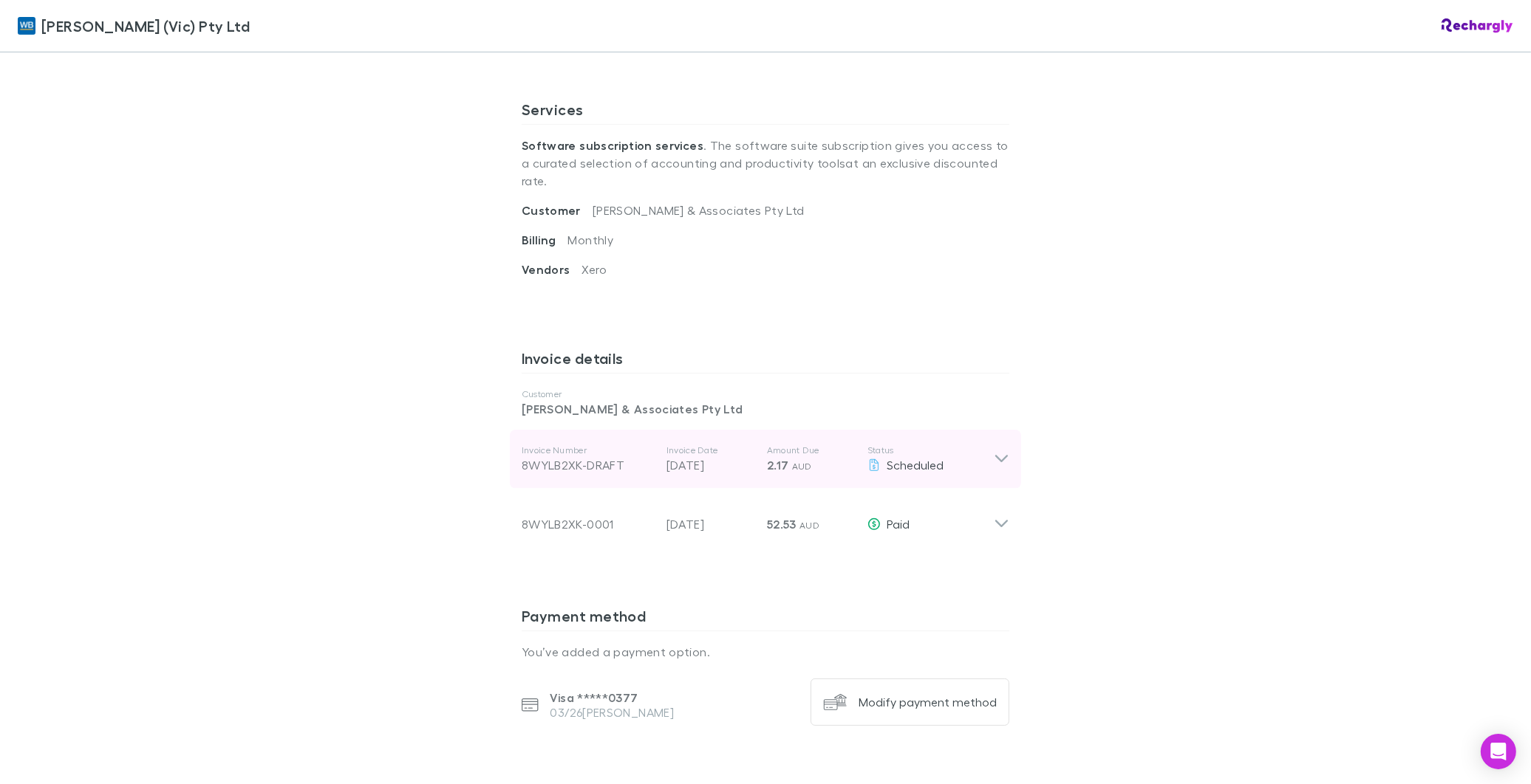
click at [994, 451] on icon at bounding box center [1002, 460] width 16 height 18
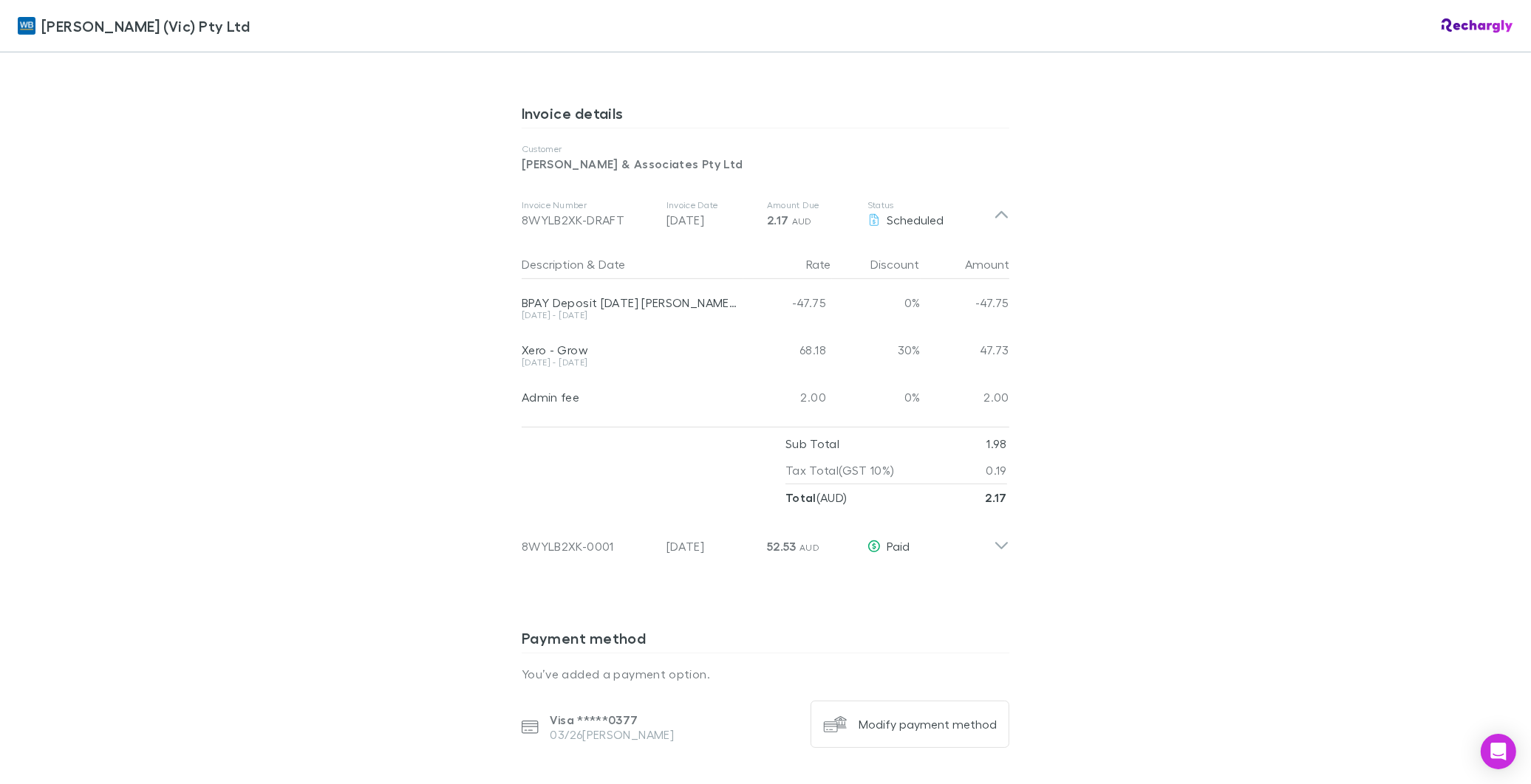
scroll to position [739, 0]
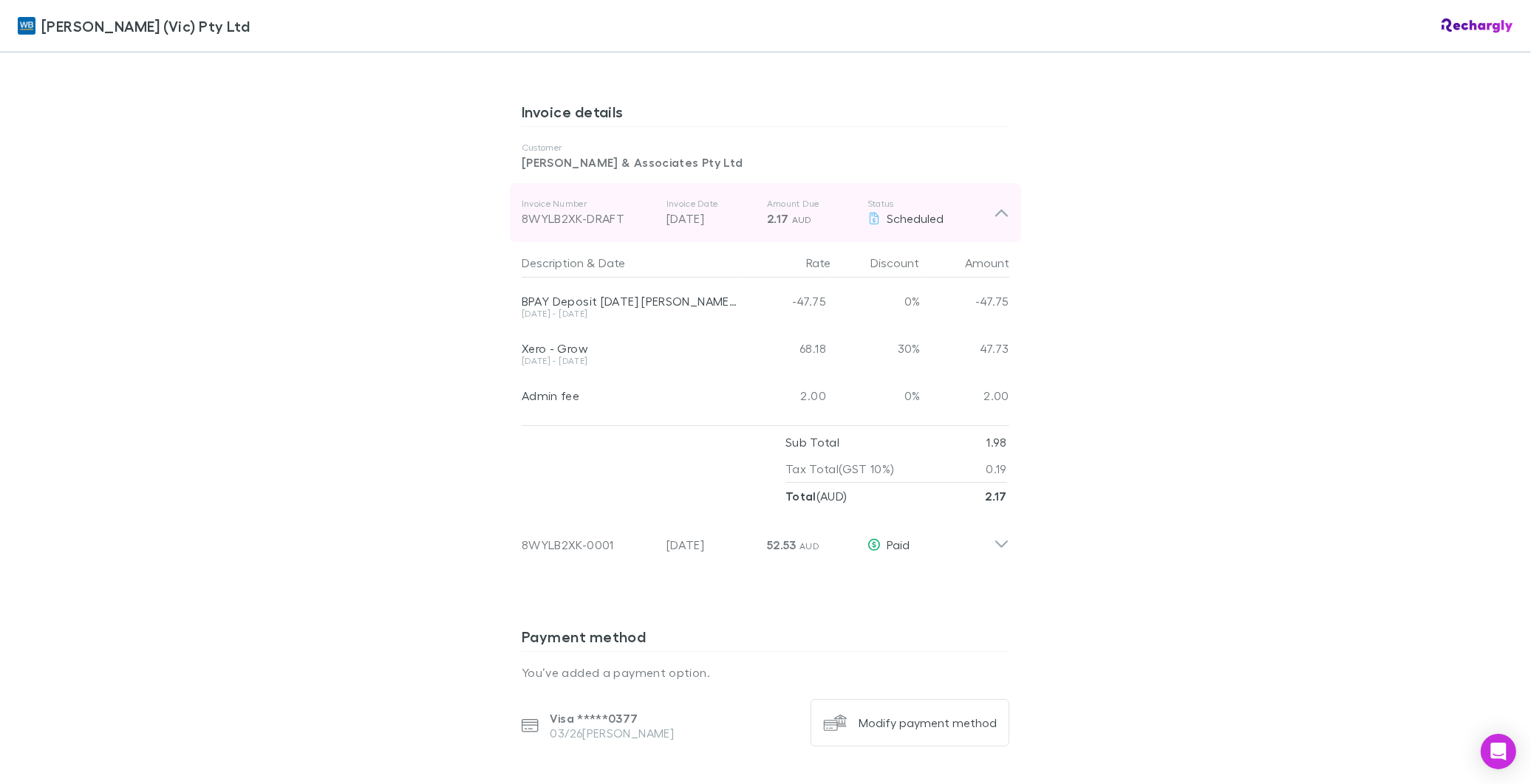
click at [1001, 203] on icon at bounding box center [1002, 212] width 16 height 18
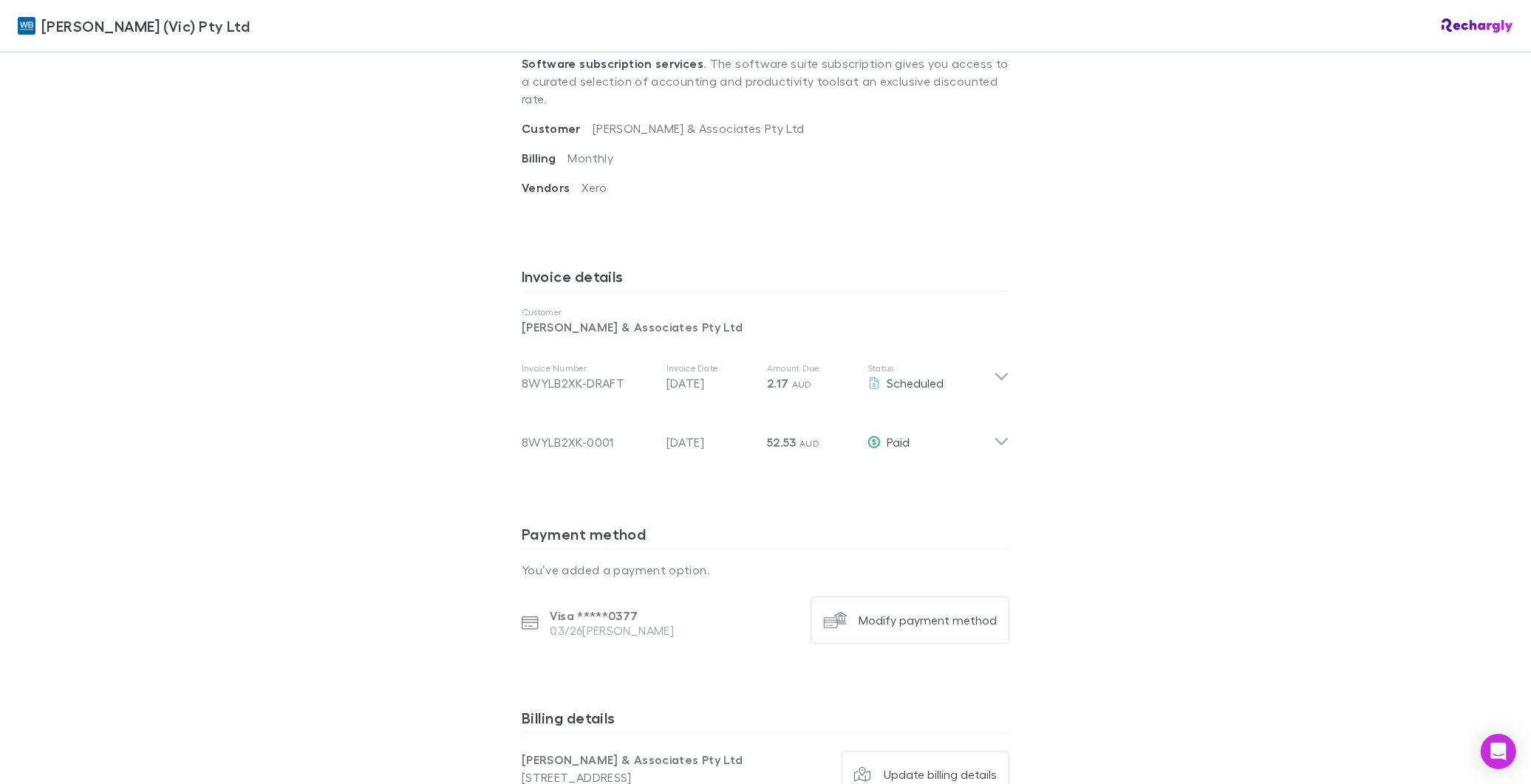
scroll to position [410, 0]
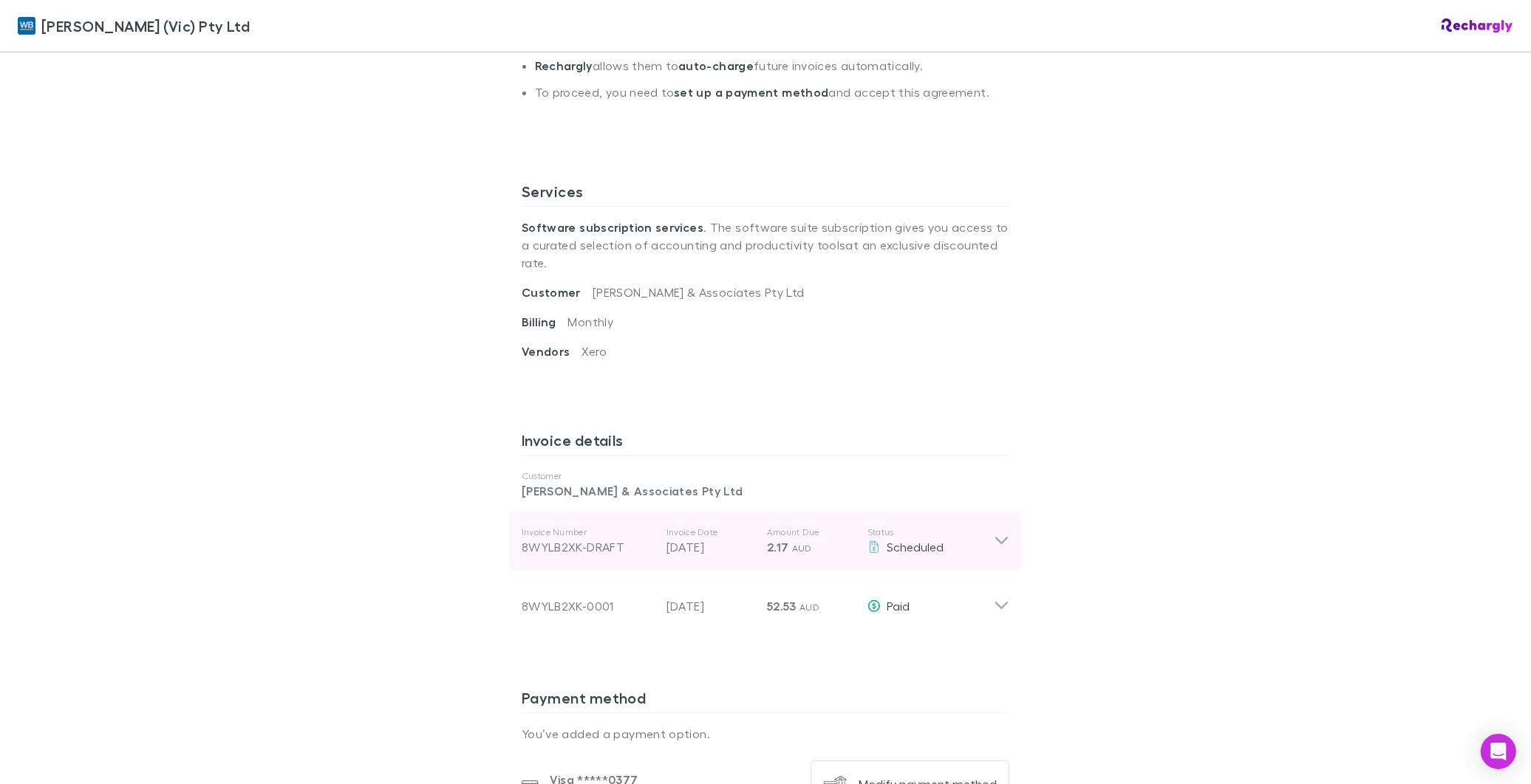
click at [1001, 533] on icon at bounding box center [1002, 542] width 16 height 18
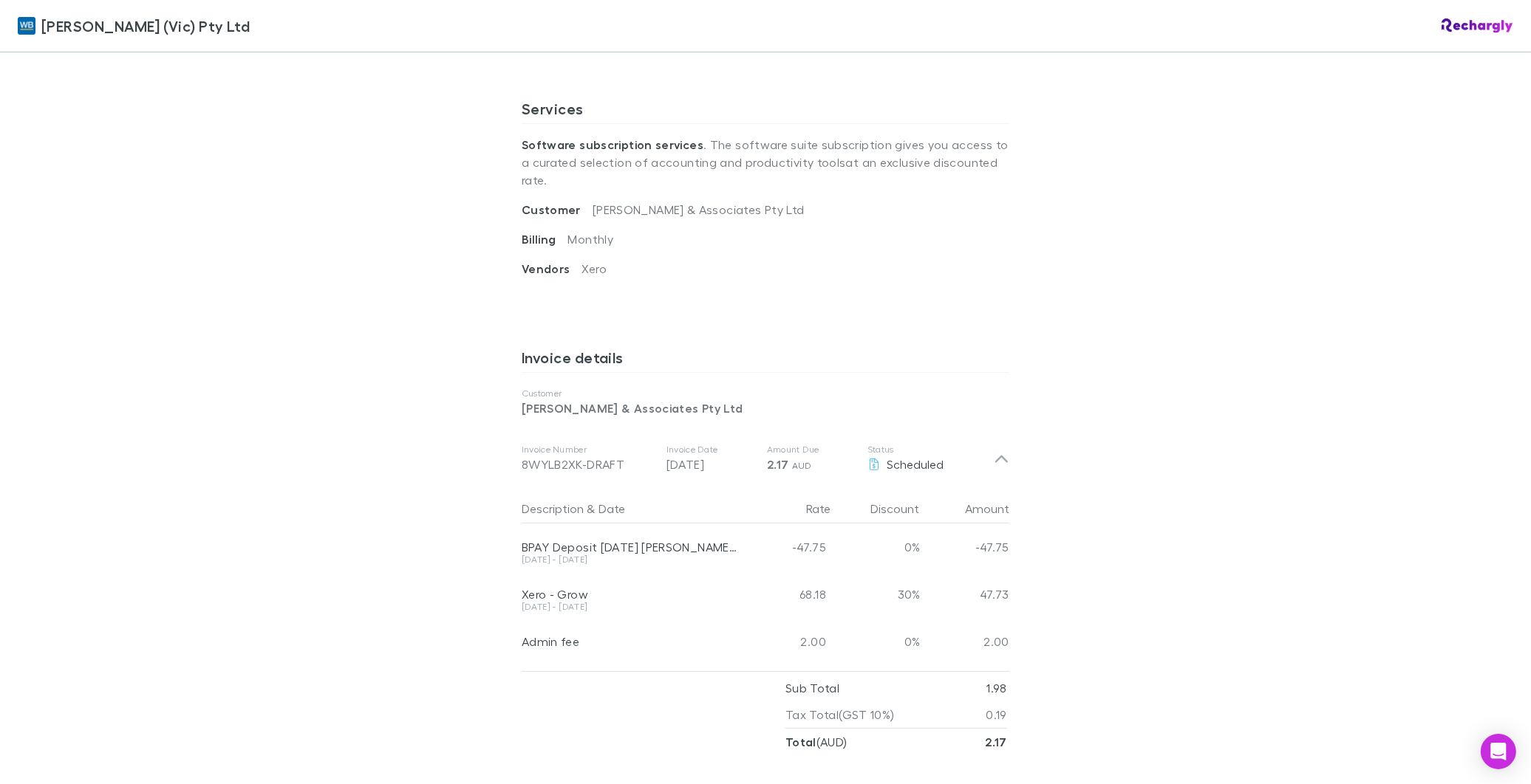
scroll to position [492, 0]
click at [240, 253] on div "William Buck (Vic) Pty Ltd William Buck (Vic) Pty Ltd Software subscriptions ag…" at bounding box center [766, 392] width 1531 height 784
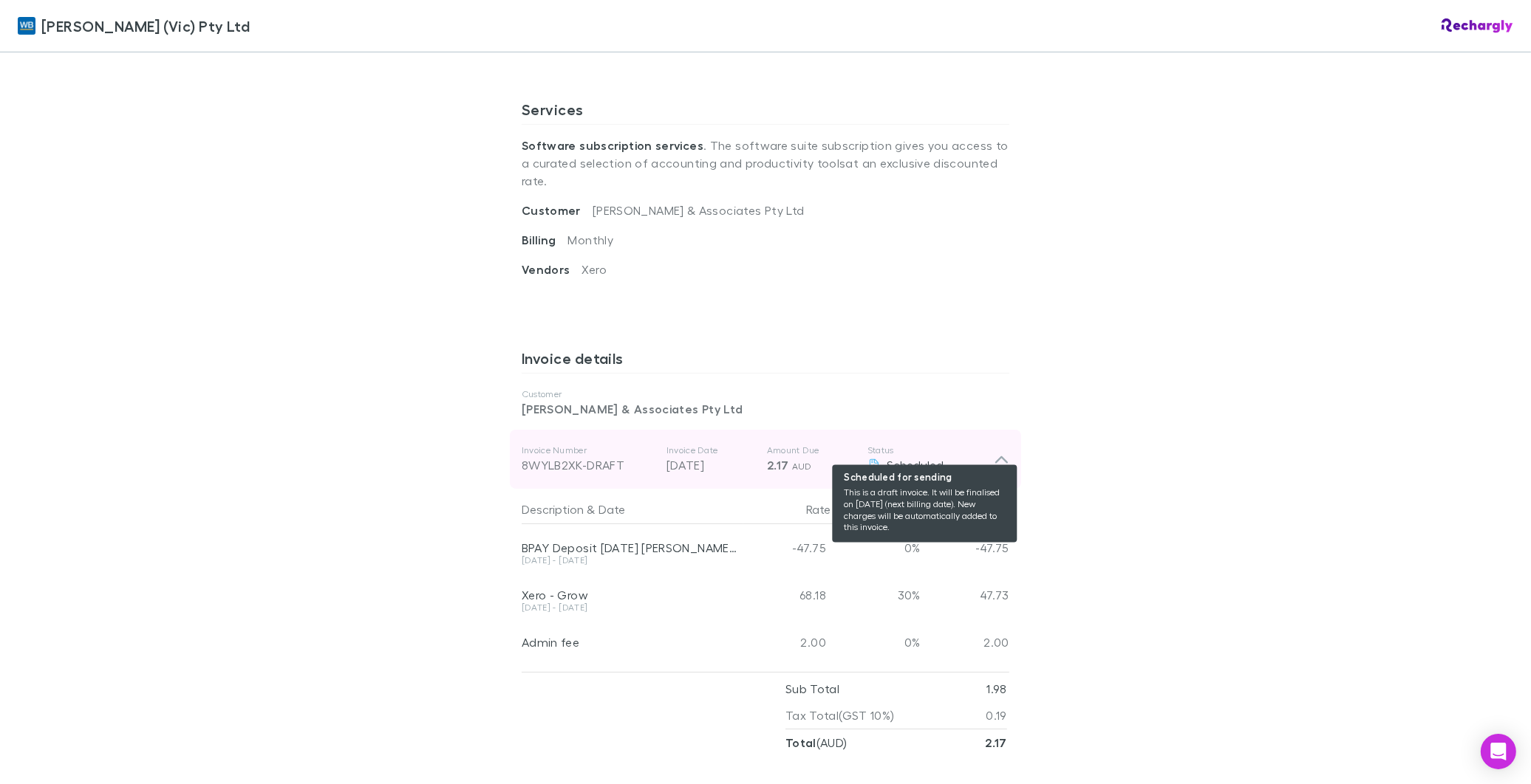
click at [985, 457] on div "Scheduled" at bounding box center [930, 466] width 127 height 18
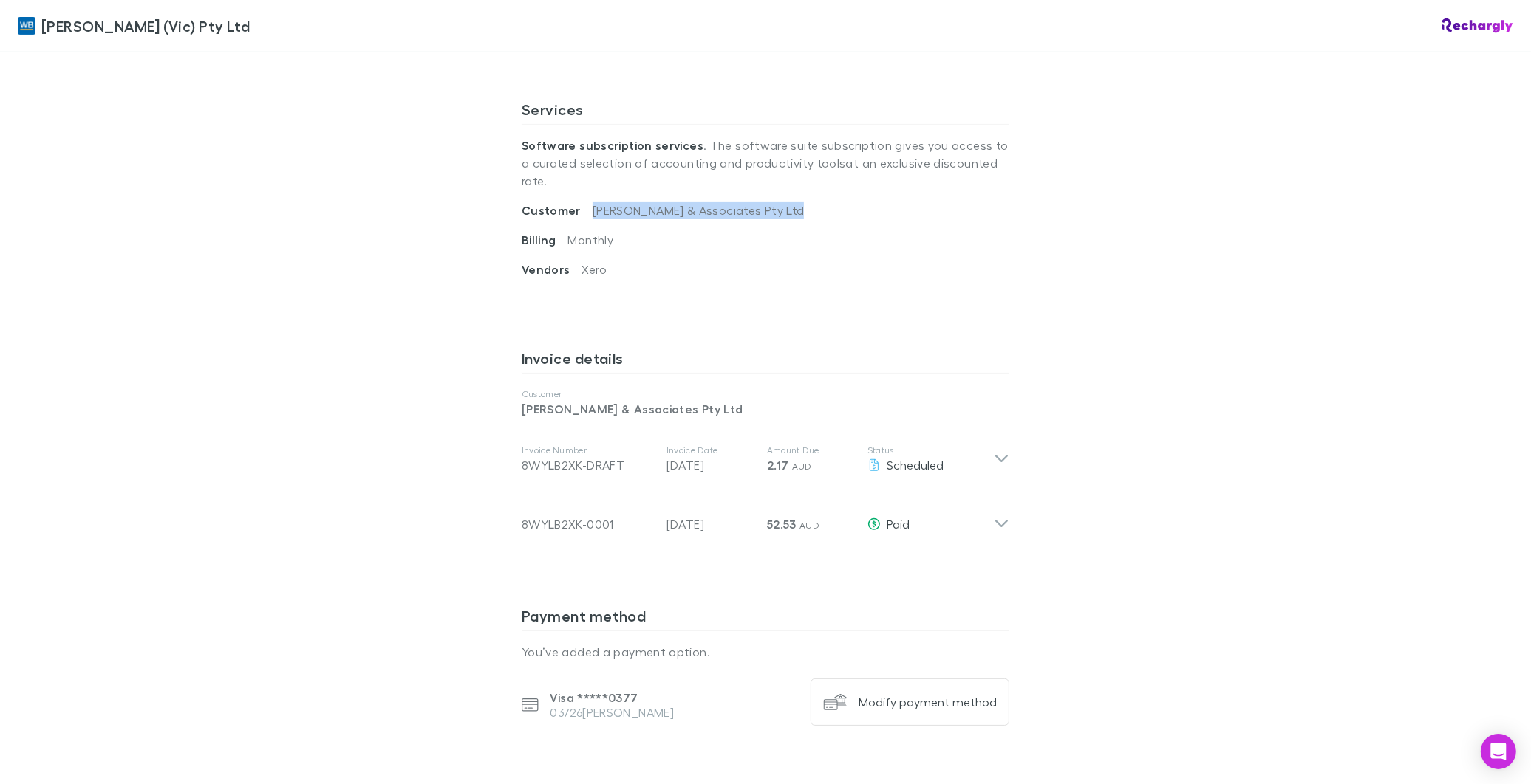
drag, startPoint x: 773, startPoint y: 195, endPoint x: 585, endPoint y: 196, distance: 188.0
click at [585, 201] on div "Customer Peter Collins & Associates Pty Ltd" at bounding box center [766, 216] width 488 height 30
copy span "Peter Collins & Associates Pty Ltd"
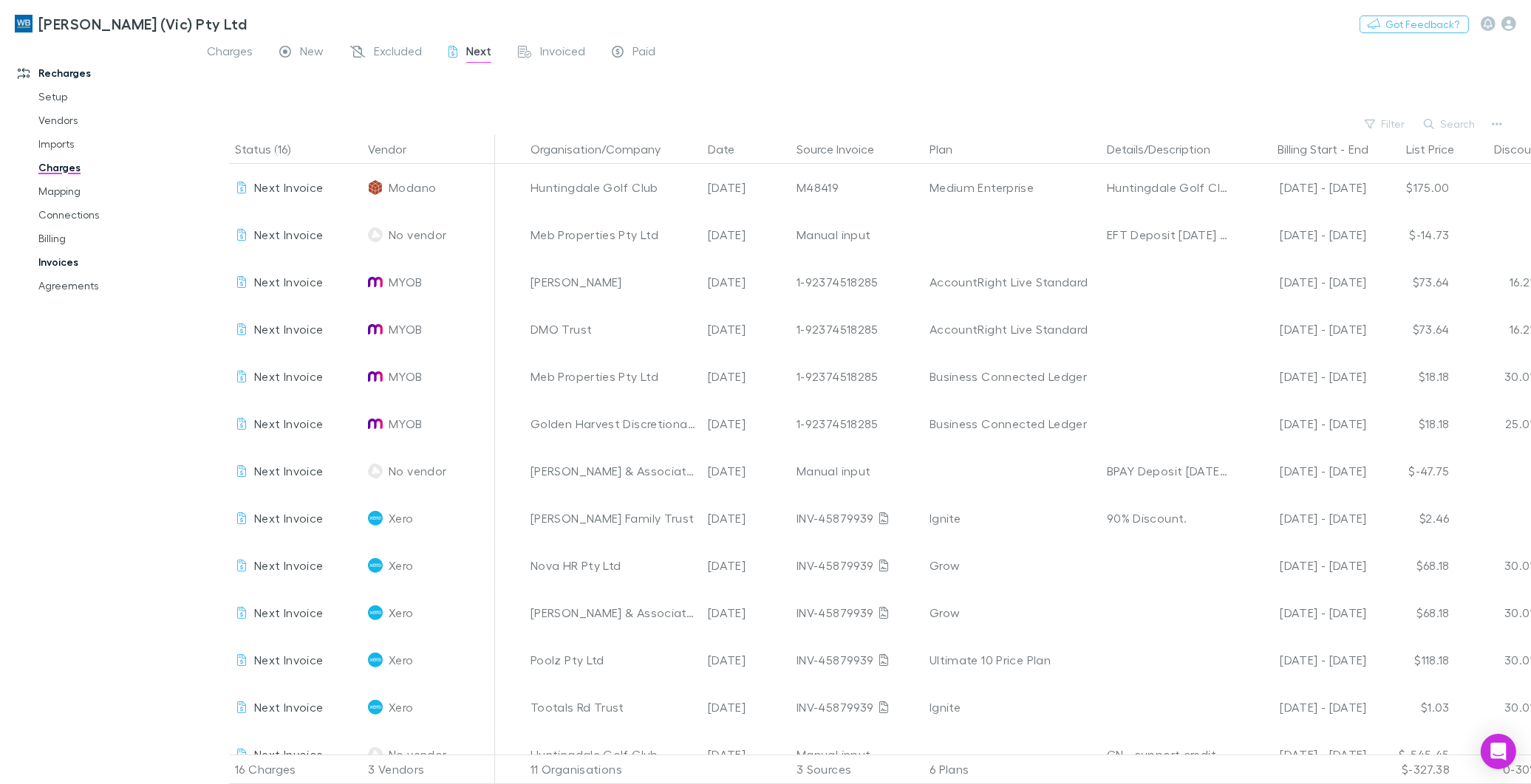
click at [59, 261] on link "Invoices" at bounding box center [114, 262] width 180 height 24
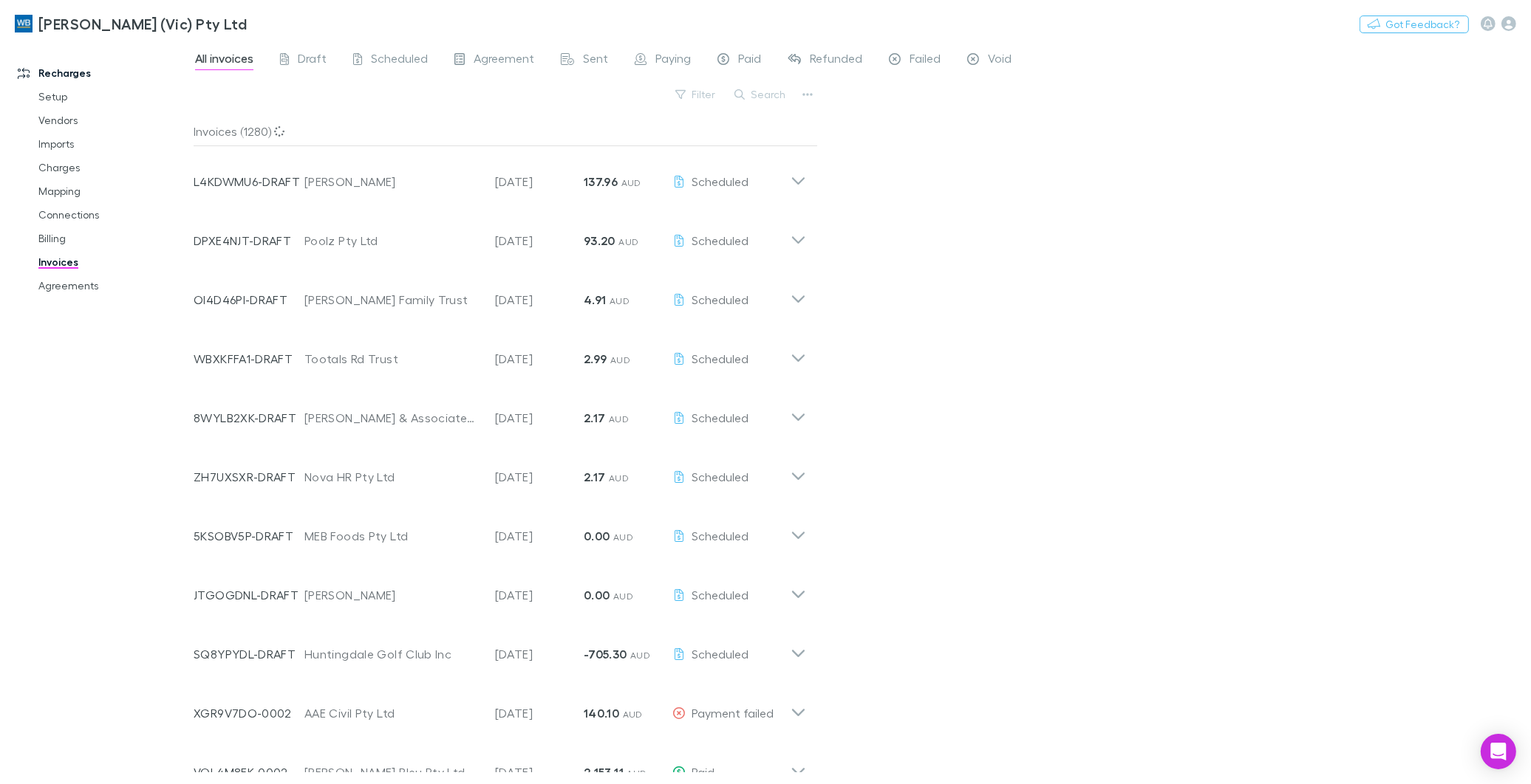
click at [766, 99] on button "Search" at bounding box center [761, 95] width 67 height 18
click at [317, 61] on span "Draft" at bounding box center [311, 60] width 29 height 19
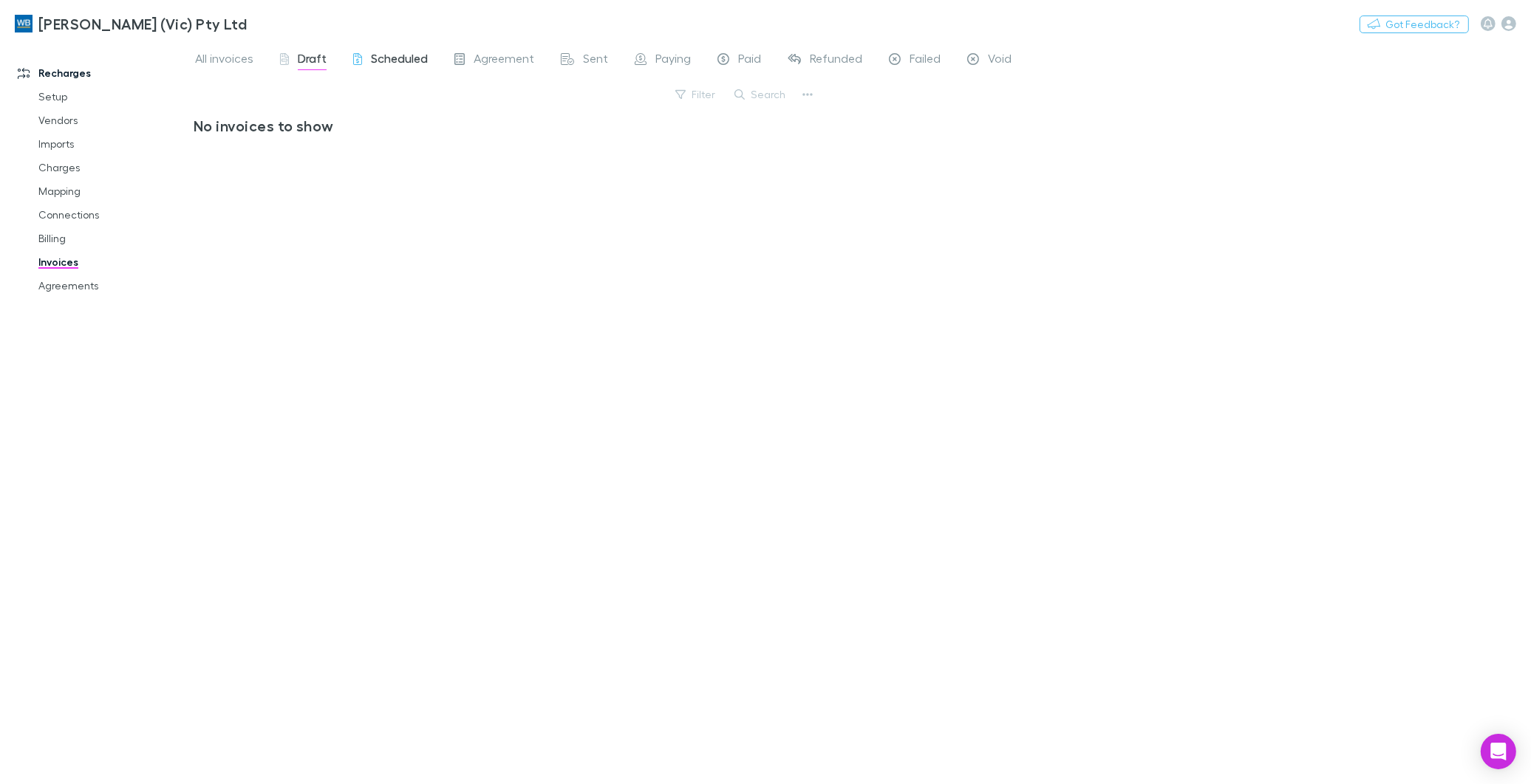
click at [402, 59] on span "Scheduled" at bounding box center [399, 60] width 57 height 19
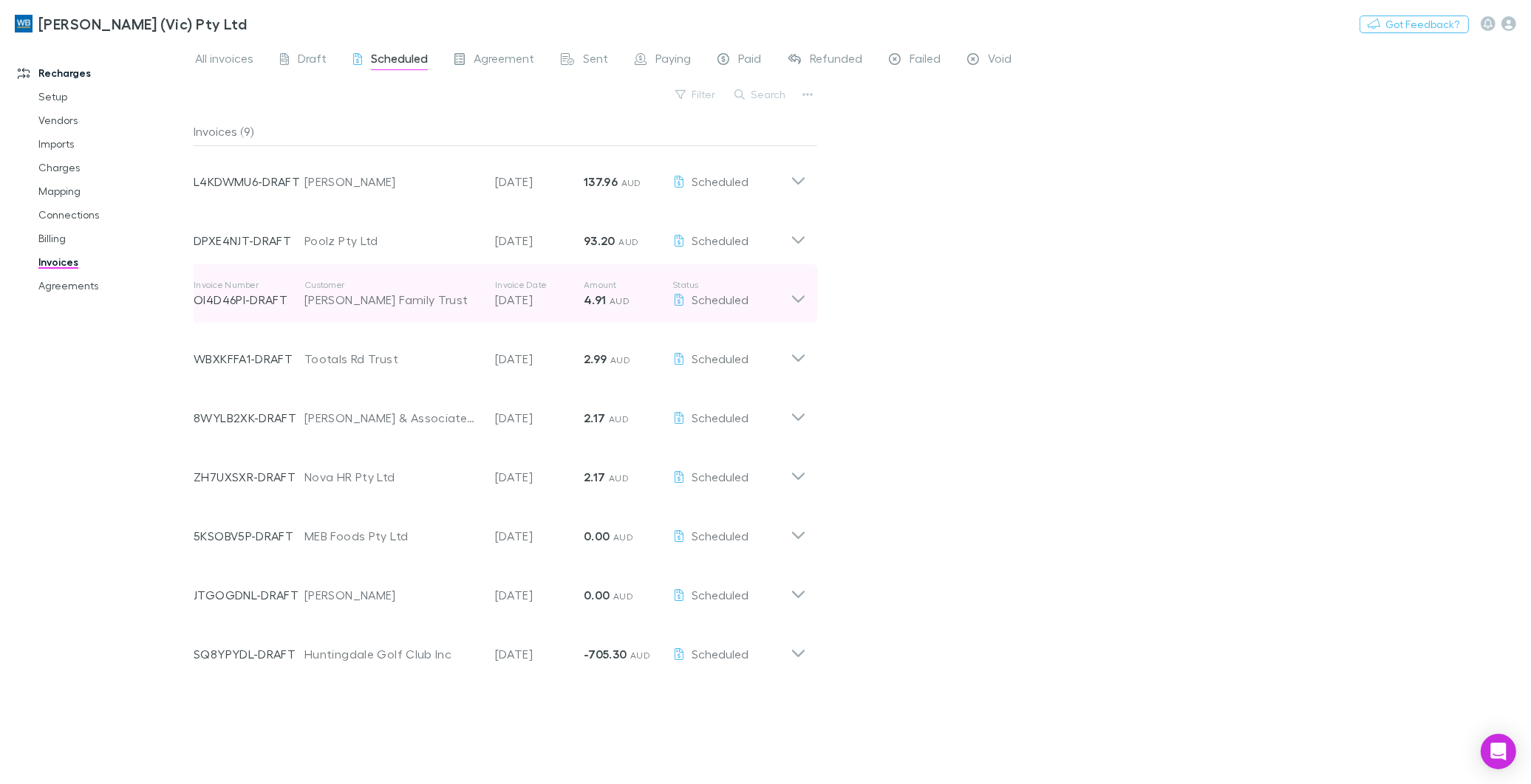
click at [788, 299] on div "Scheduled" at bounding box center [732, 300] width 118 height 18
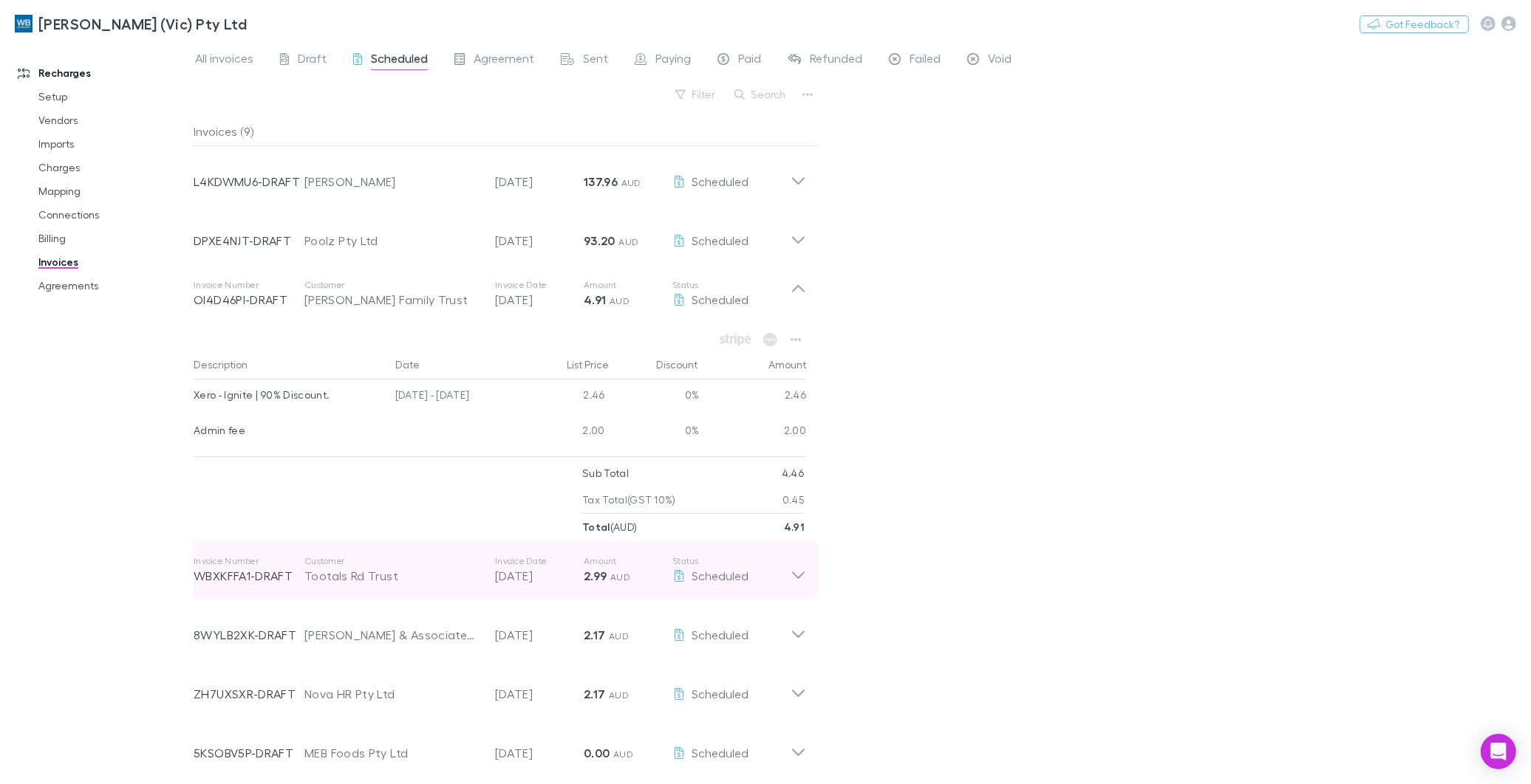
click at [798, 574] on icon at bounding box center [798, 571] width 16 height 30
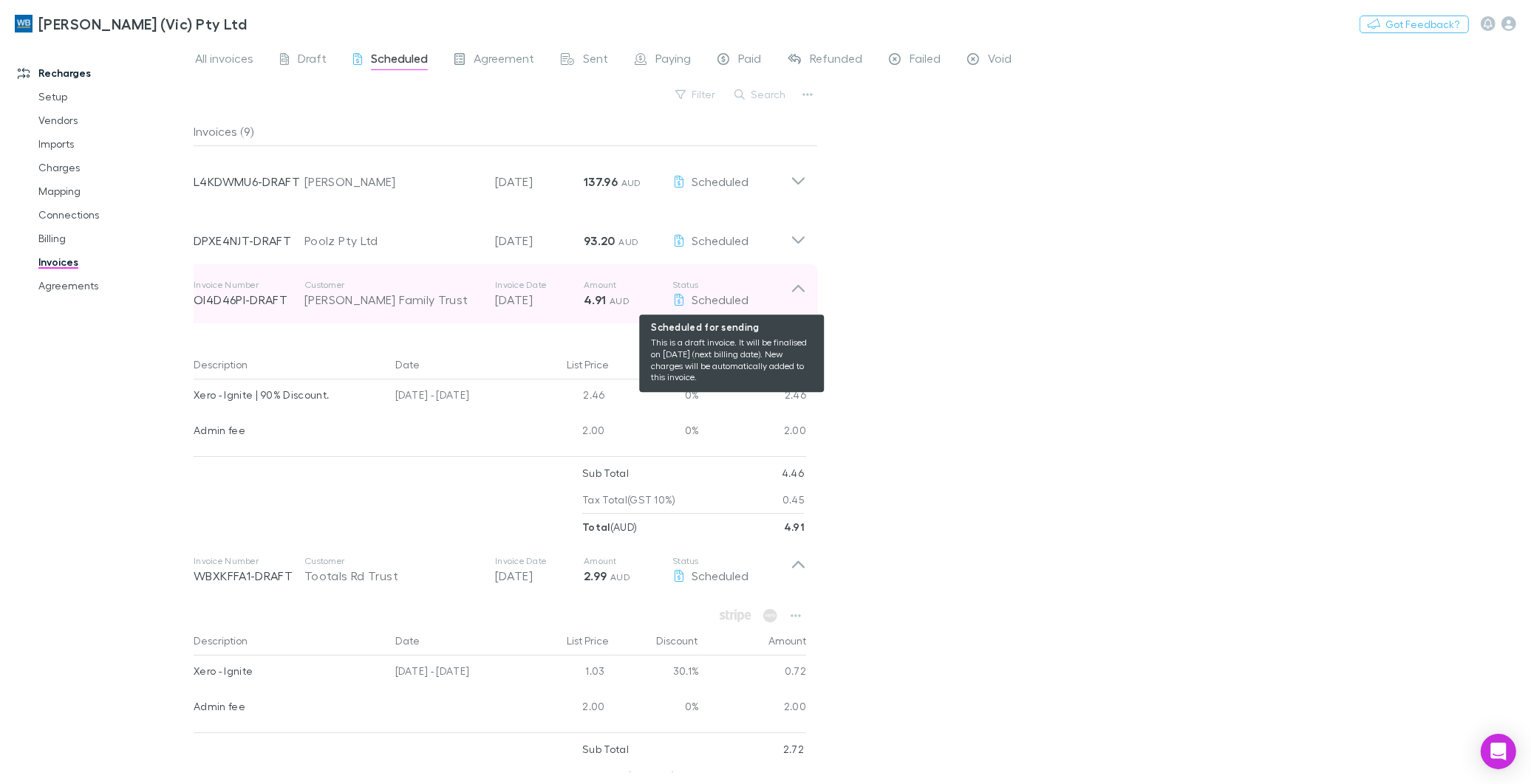
click at [785, 289] on p "Status" at bounding box center [732, 285] width 118 height 12
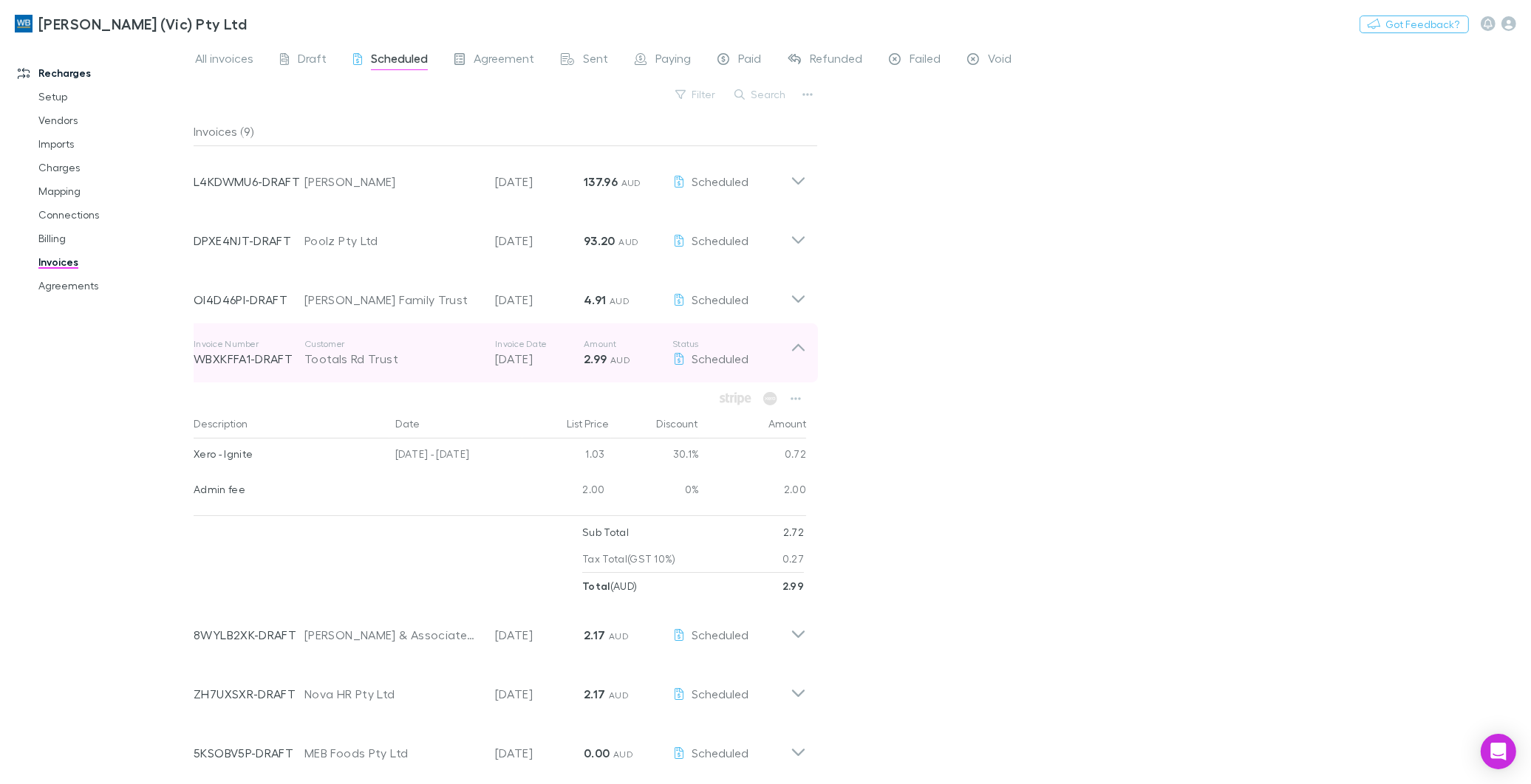
click at [798, 343] on icon at bounding box center [798, 353] width 16 height 30
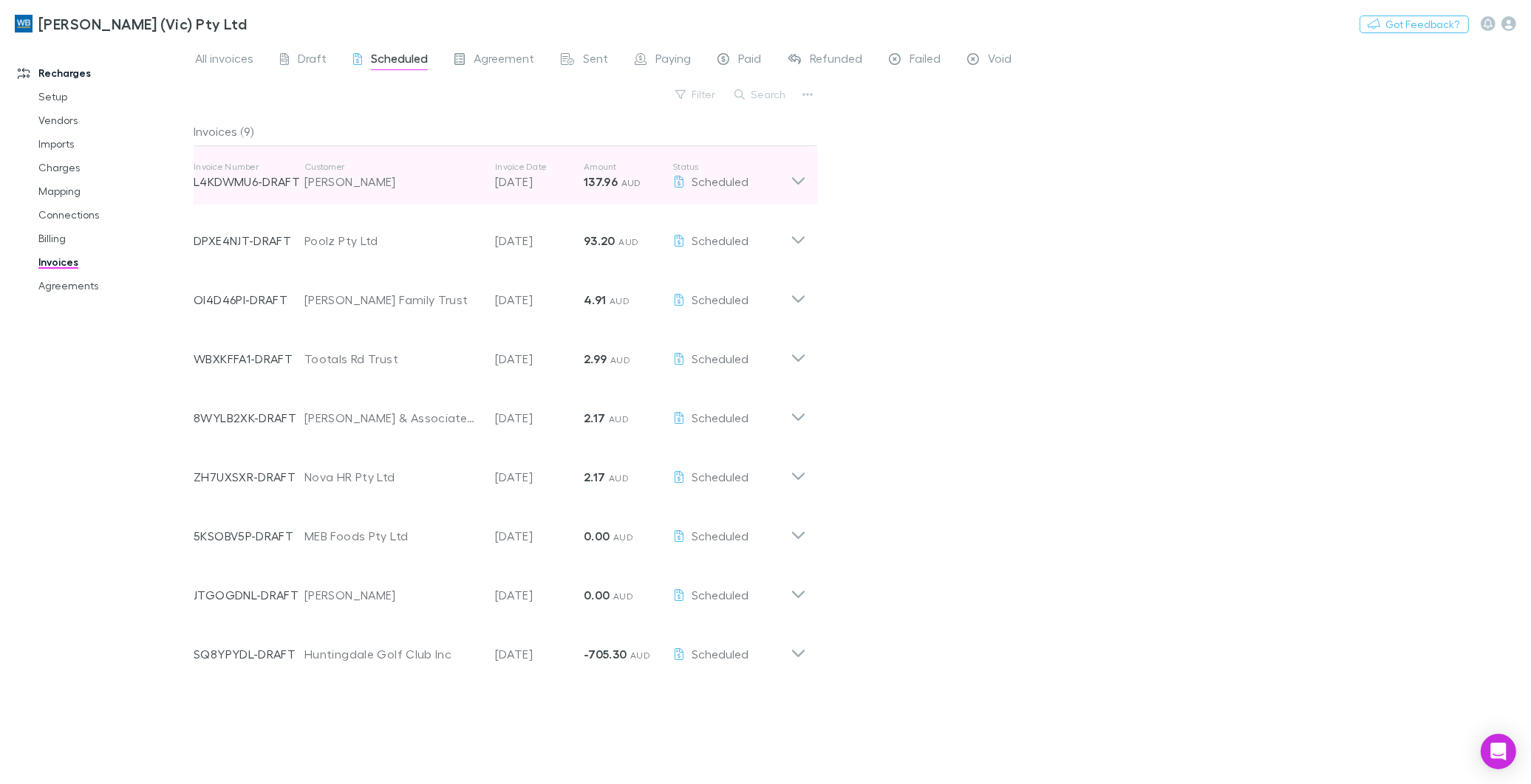
click at [796, 180] on icon at bounding box center [798, 176] width 16 height 30
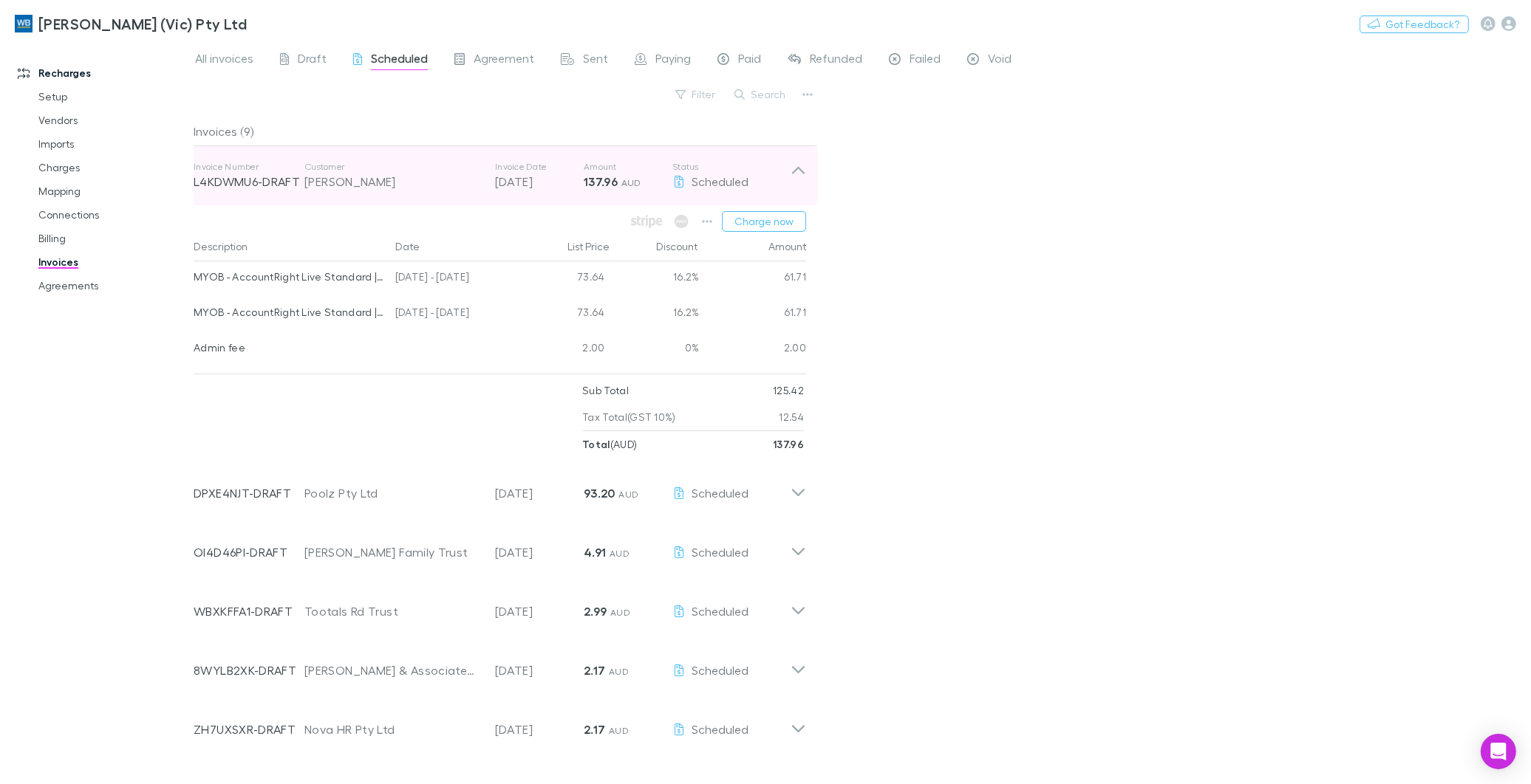
click at [796, 164] on icon at bounding box center [798, 176] width 16 height 30
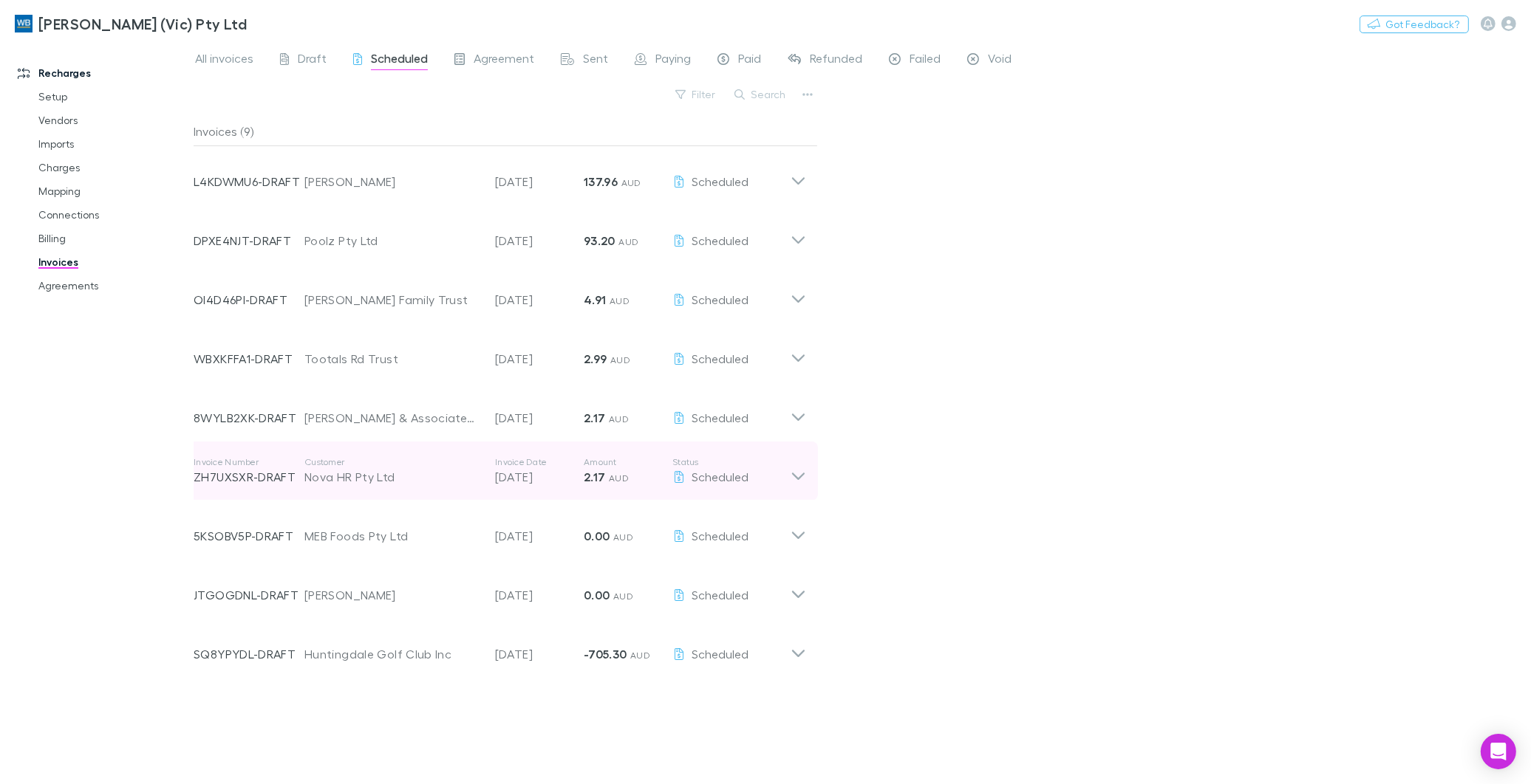
click at [796, 474] on icon at bounding box center [798, 472] width 16 height 30
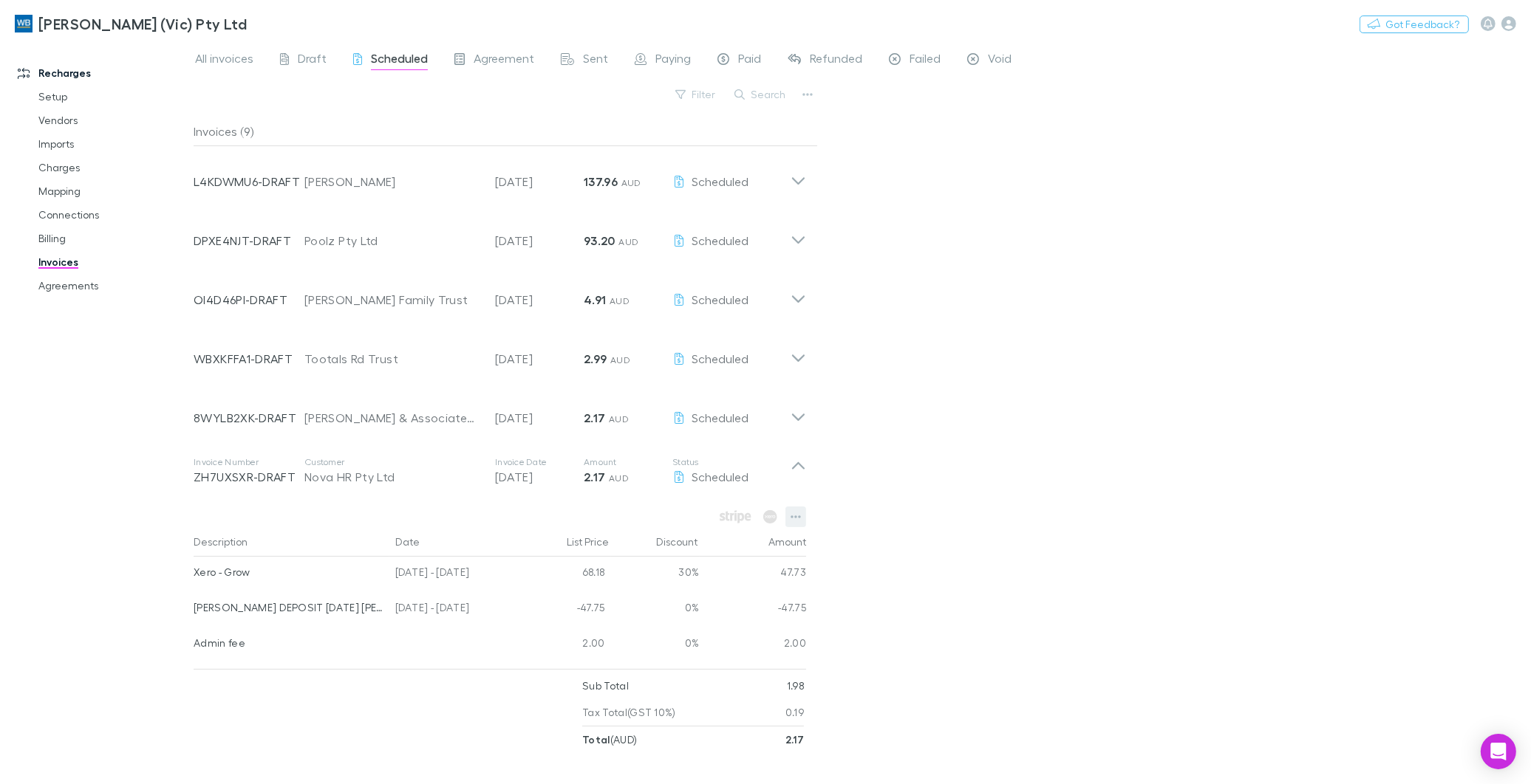
click at [796, 519] on icon "button" at bounding box center [795, 517] width 10 height 12
click at [1050, 500] on div at bounding box center [766, 392] width 1531 height 784
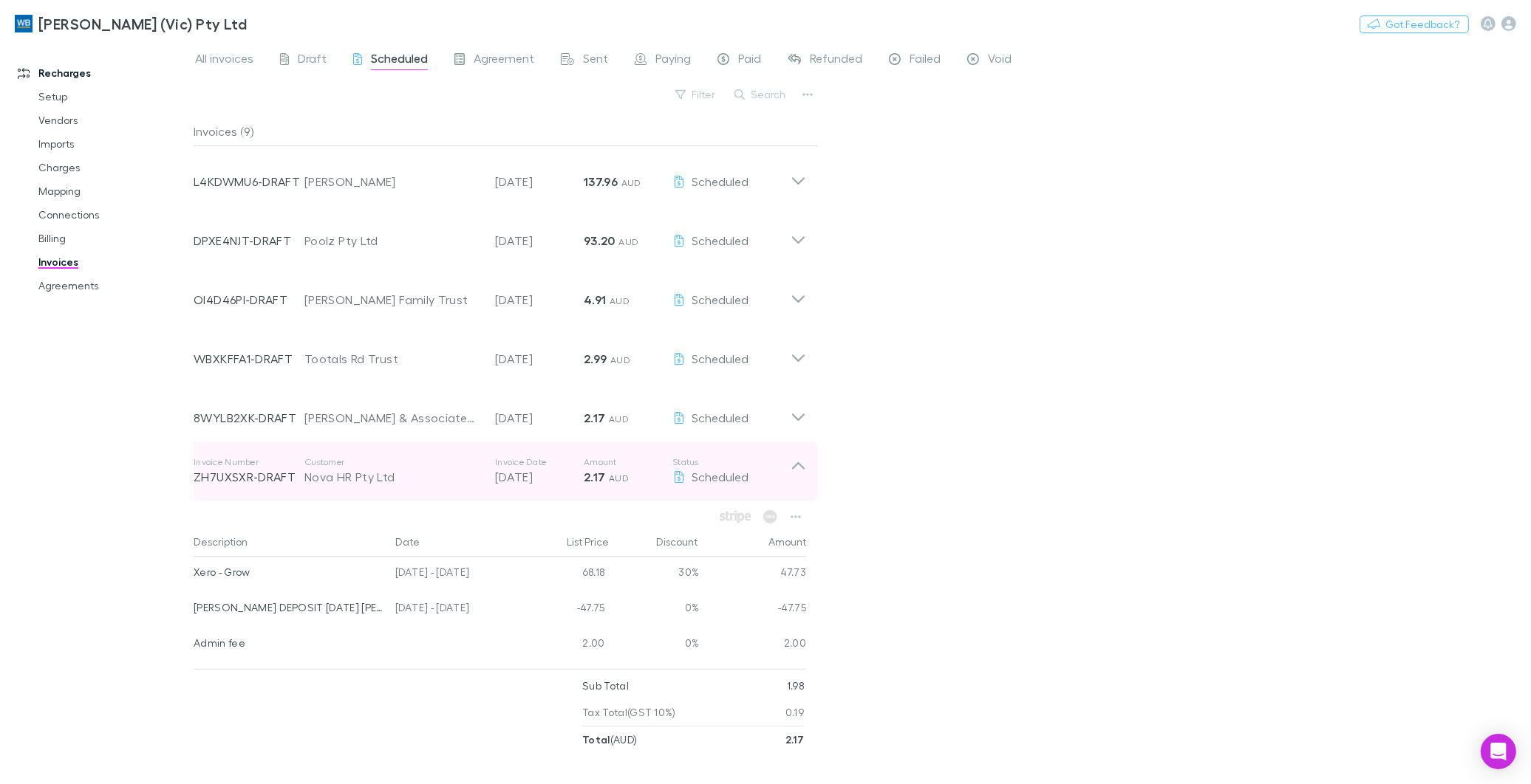
click at [799, 462] on icon at bounding box center [798, 472] width 16 height 30
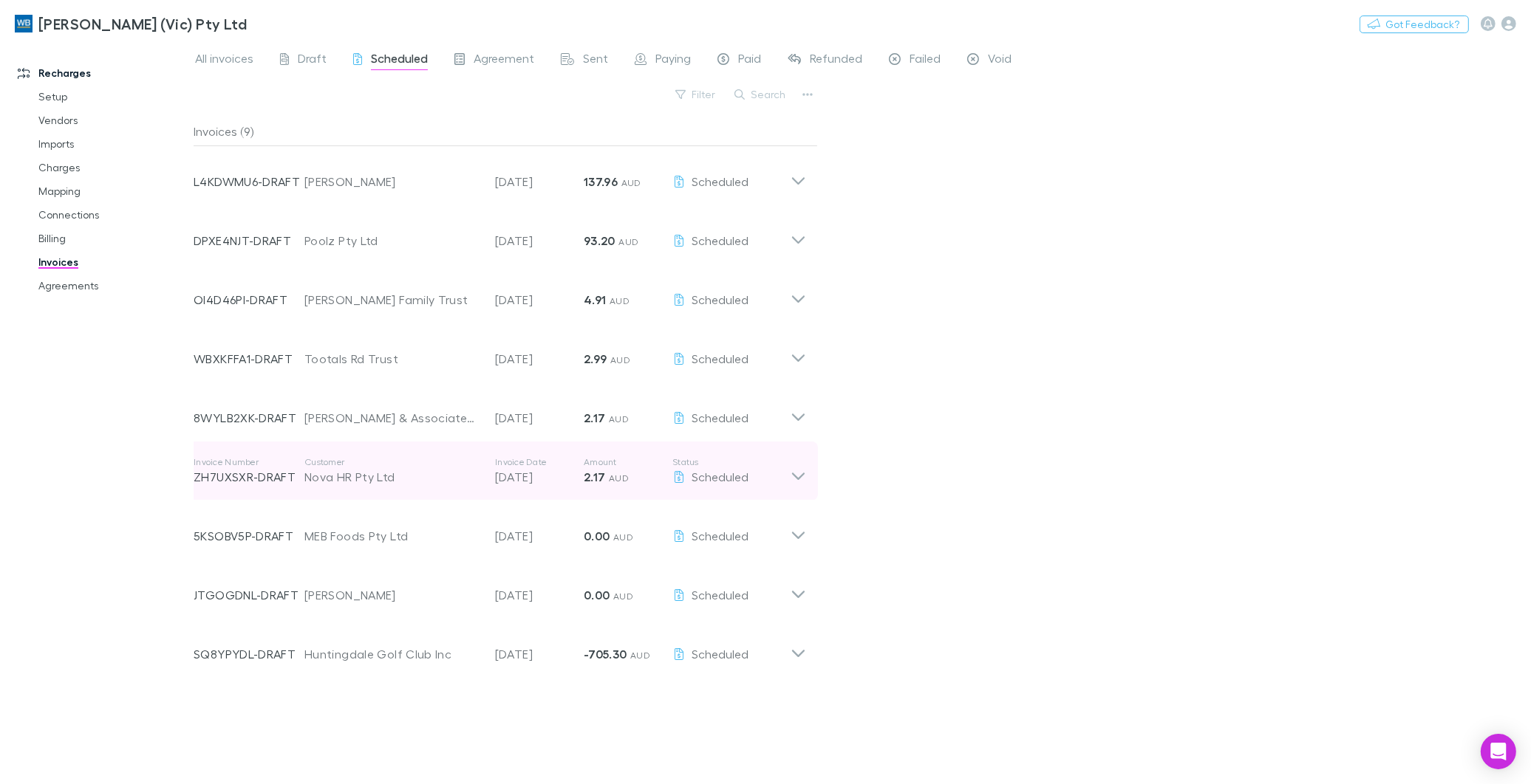
click at [801, 473] on icon at bounding box center [798, 472] width 16 height 30
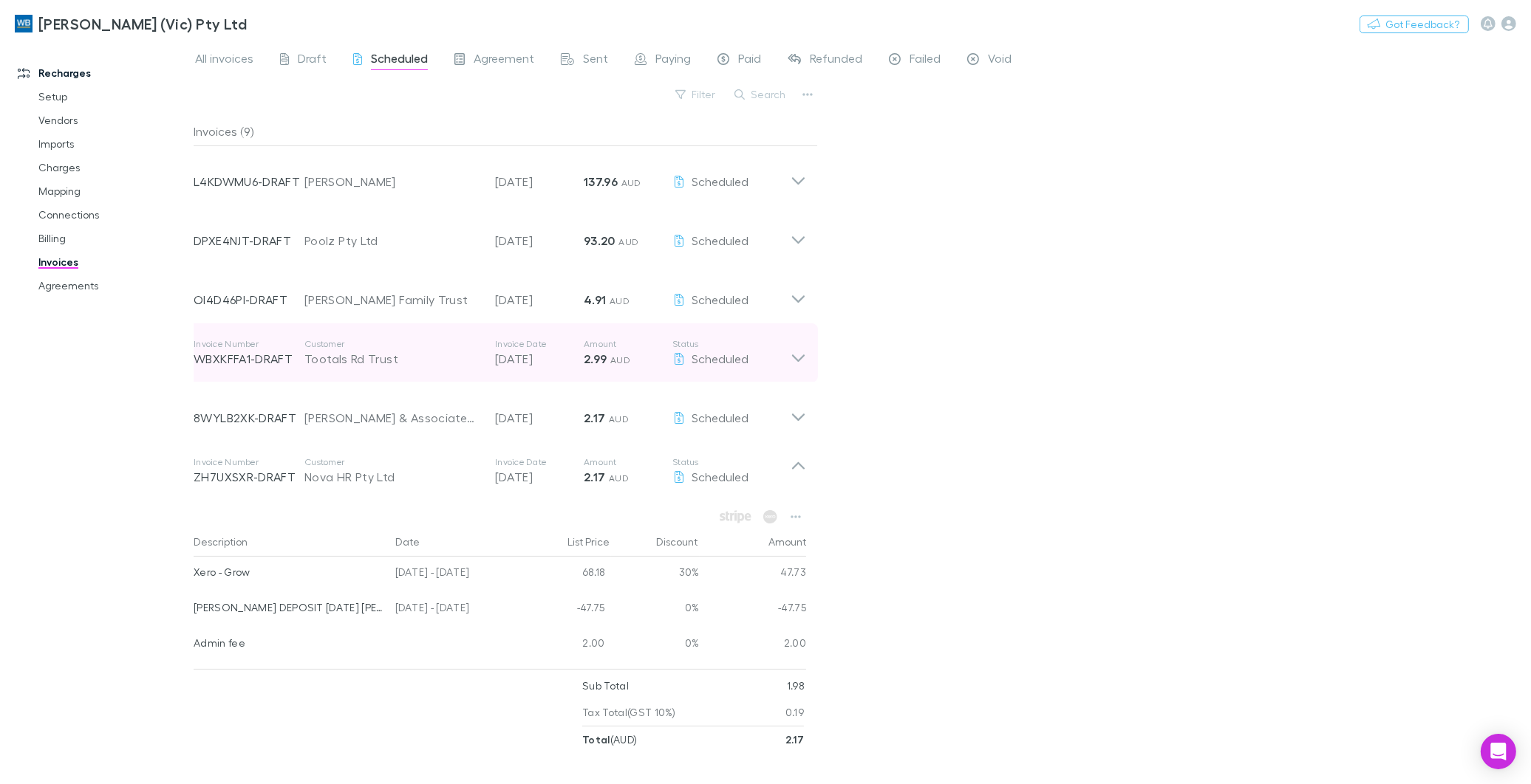
click at [793, 353] on icon at bounding box center [798, 353] width 16 height 30
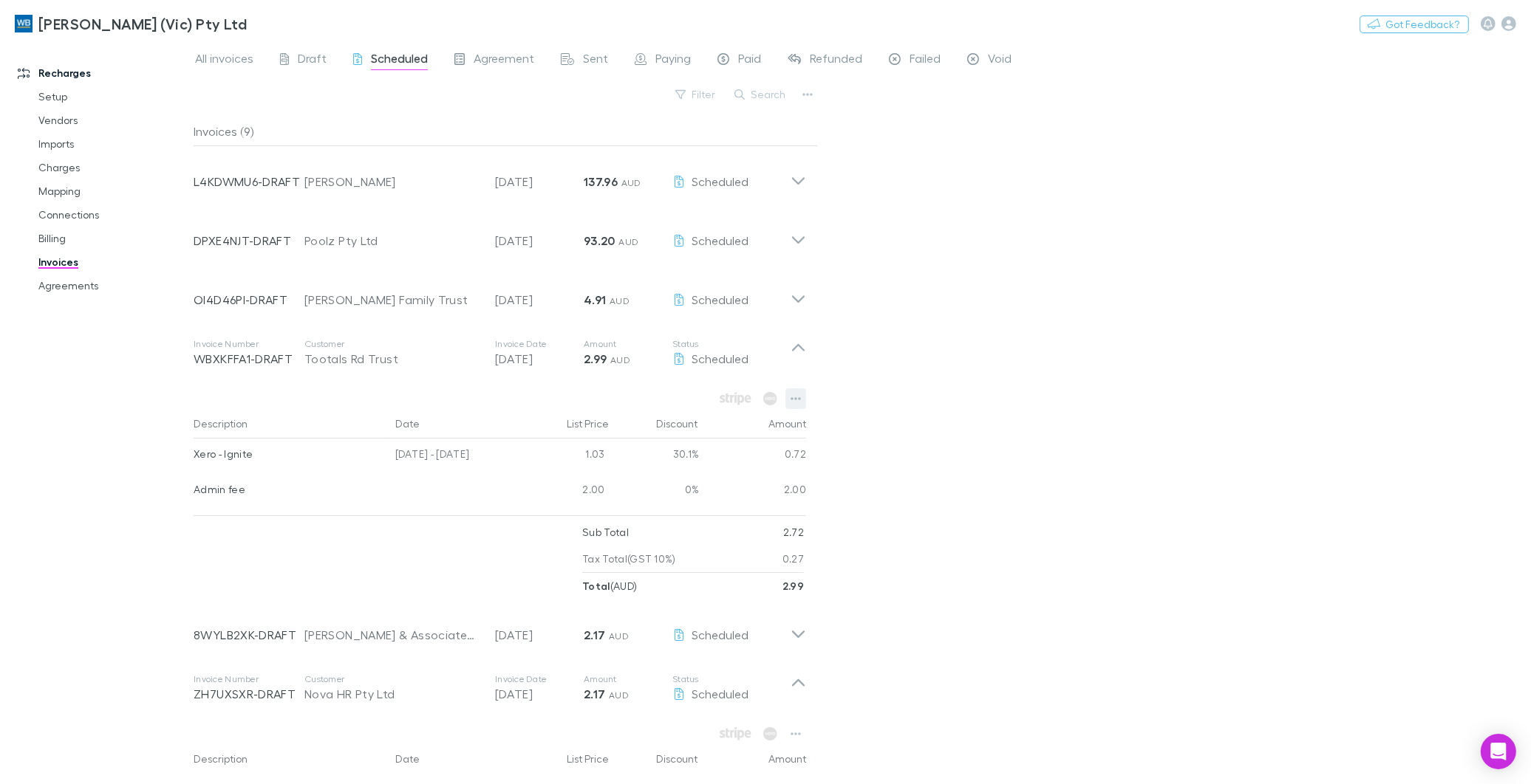
click at [794, 397] on icon "button" at bounding box center [795, 399] width 10 height 12
click at [798, 350] on div at bounding box center [766, 392] width 1531 height 784
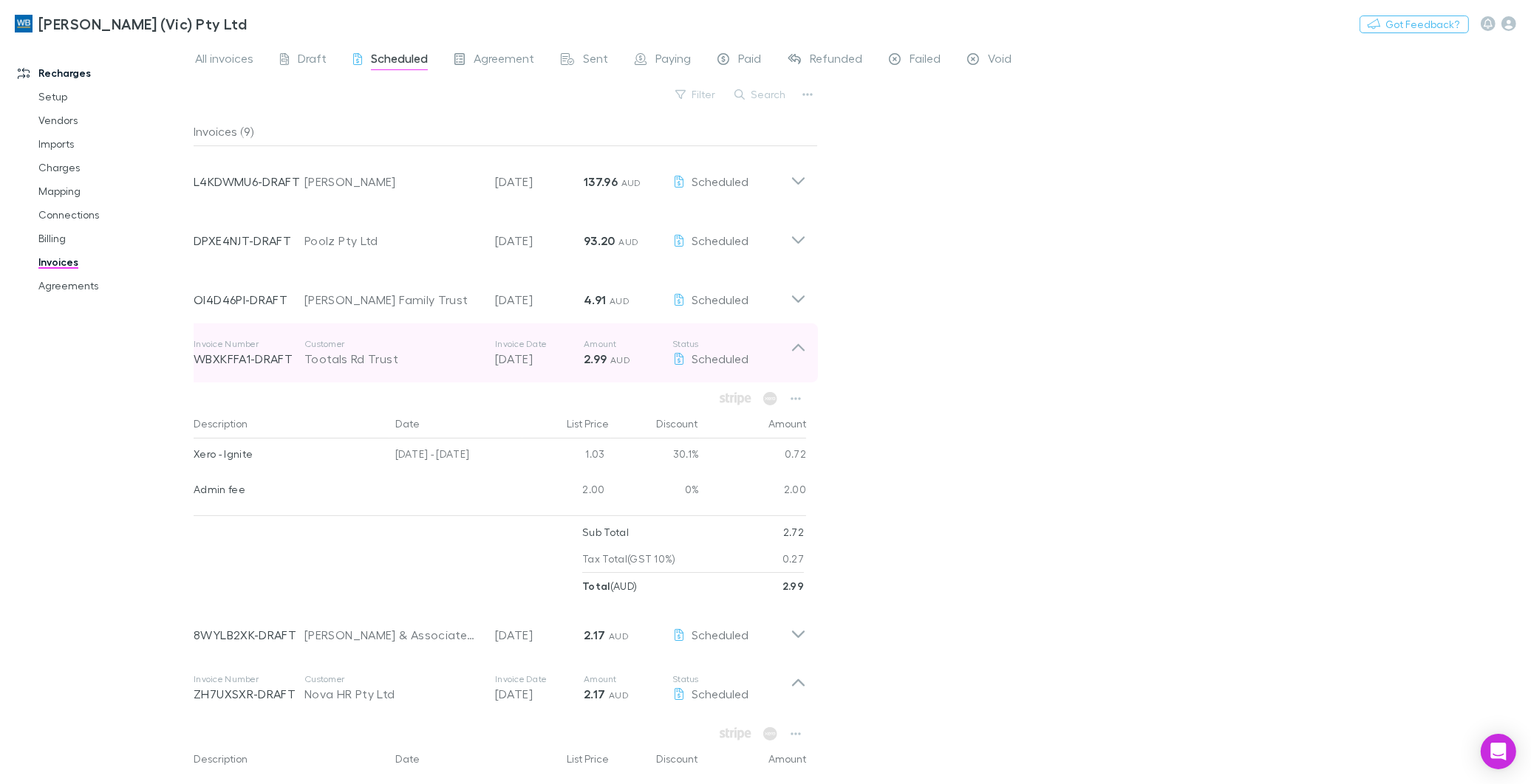
click at [798, 345] on icon at bounding box center [798, 347] width 13 height 7
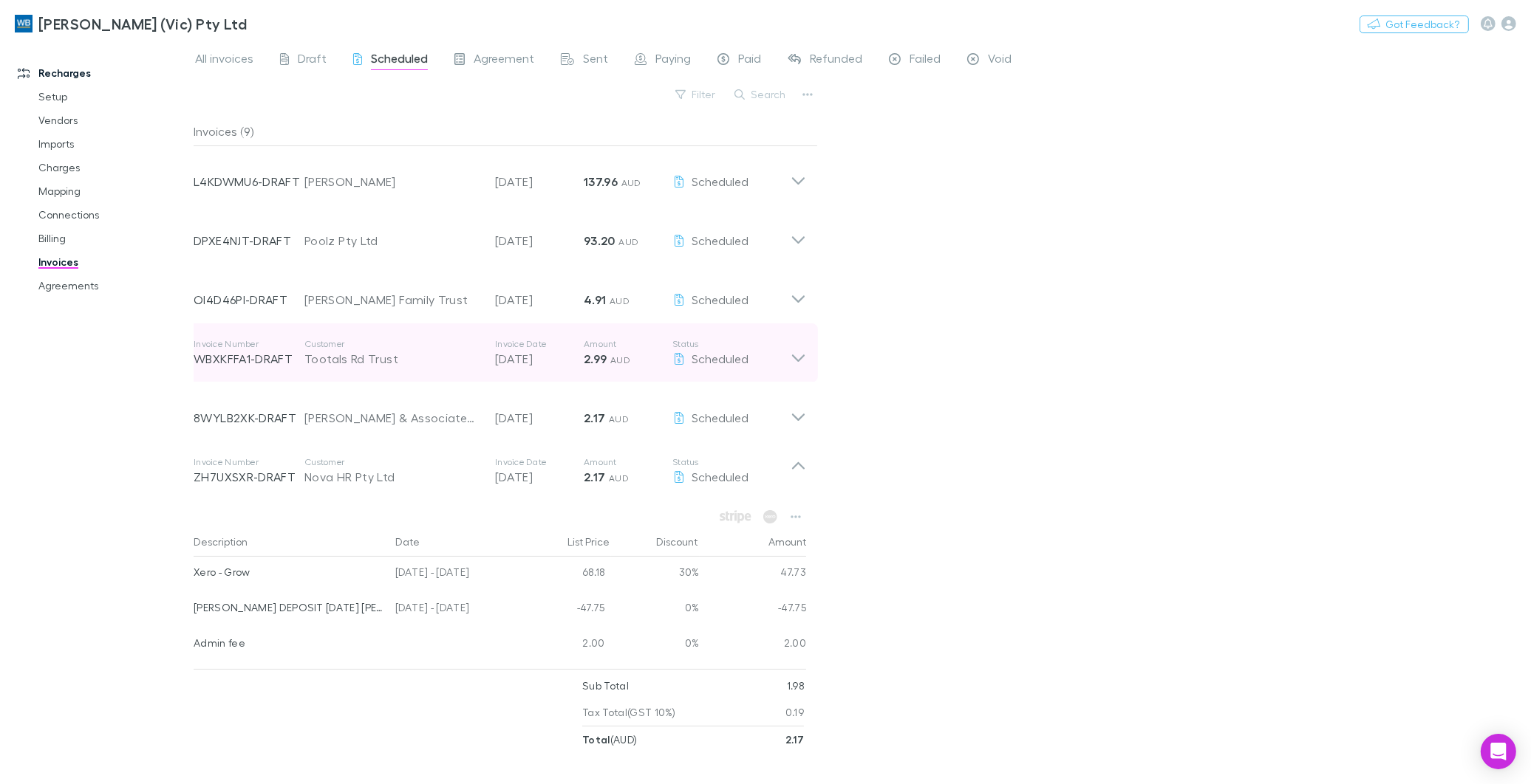
click at [796, 359] on icon at bounding box center [798, 357] width 13 height 7
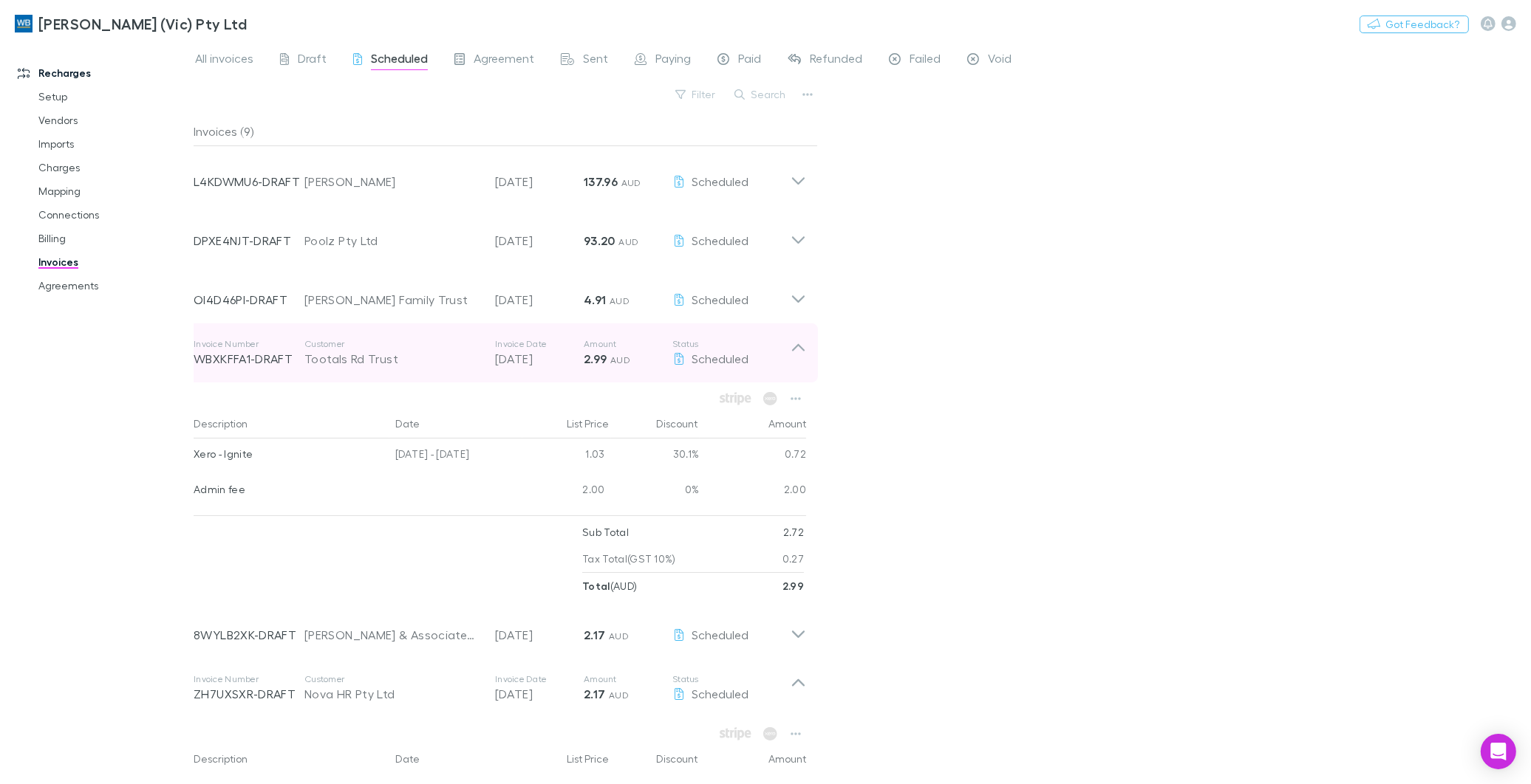
click at [801, 340] on icon at bounding box center [798, 353] width 16 height 30
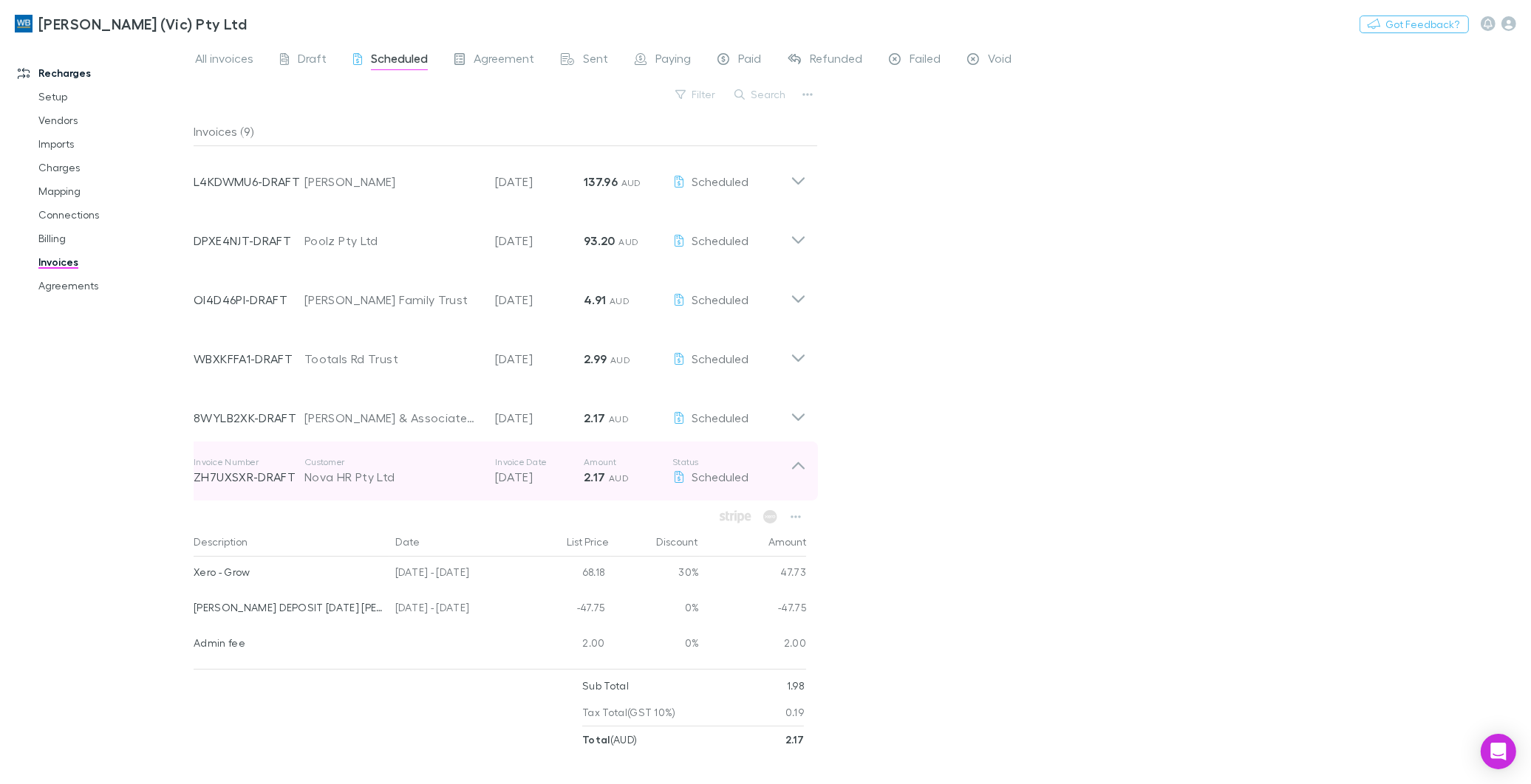
click at [790, 467] on icon at bounding box center [798, 472] width 16 height 30
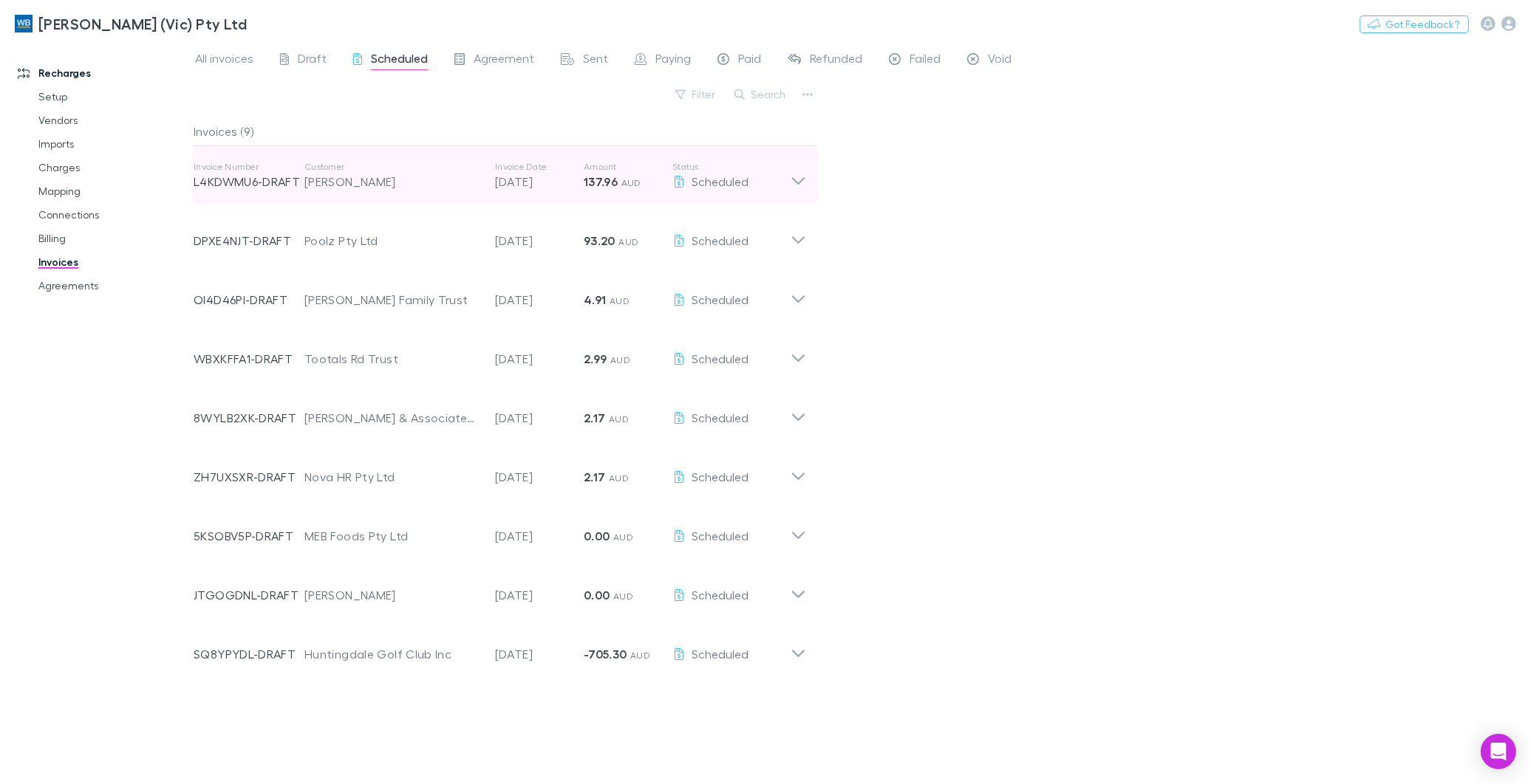
click at [810, 178] on div "Invoice Number L4KDWMU6-DRAFT Customer Oliver, Damien Mark Invoice Date 28 Sep …" at bounding box center [500, 176] width 637 height 59
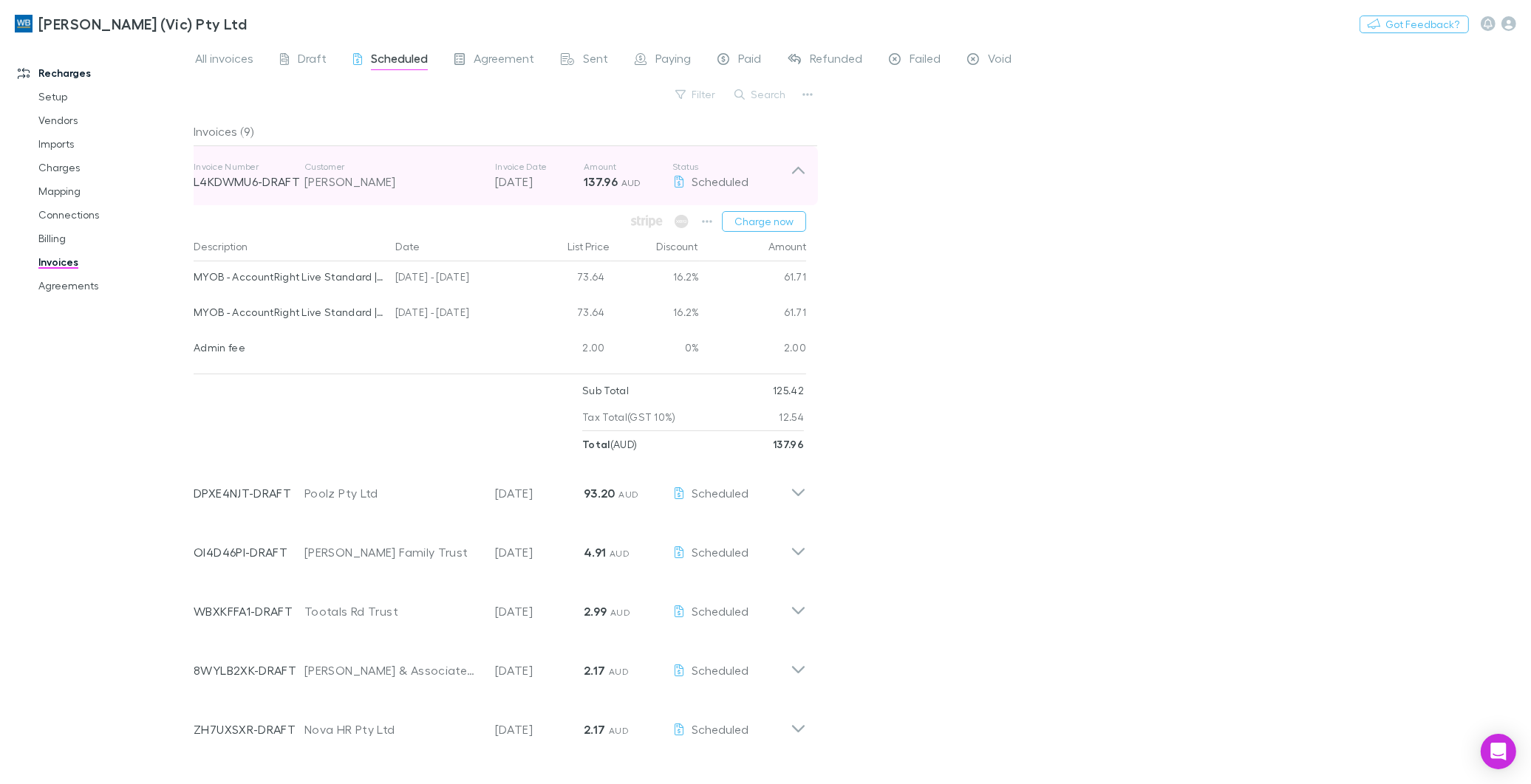
click at [796, 176] on icon at bounding box center [798, 176] width 16 height 30
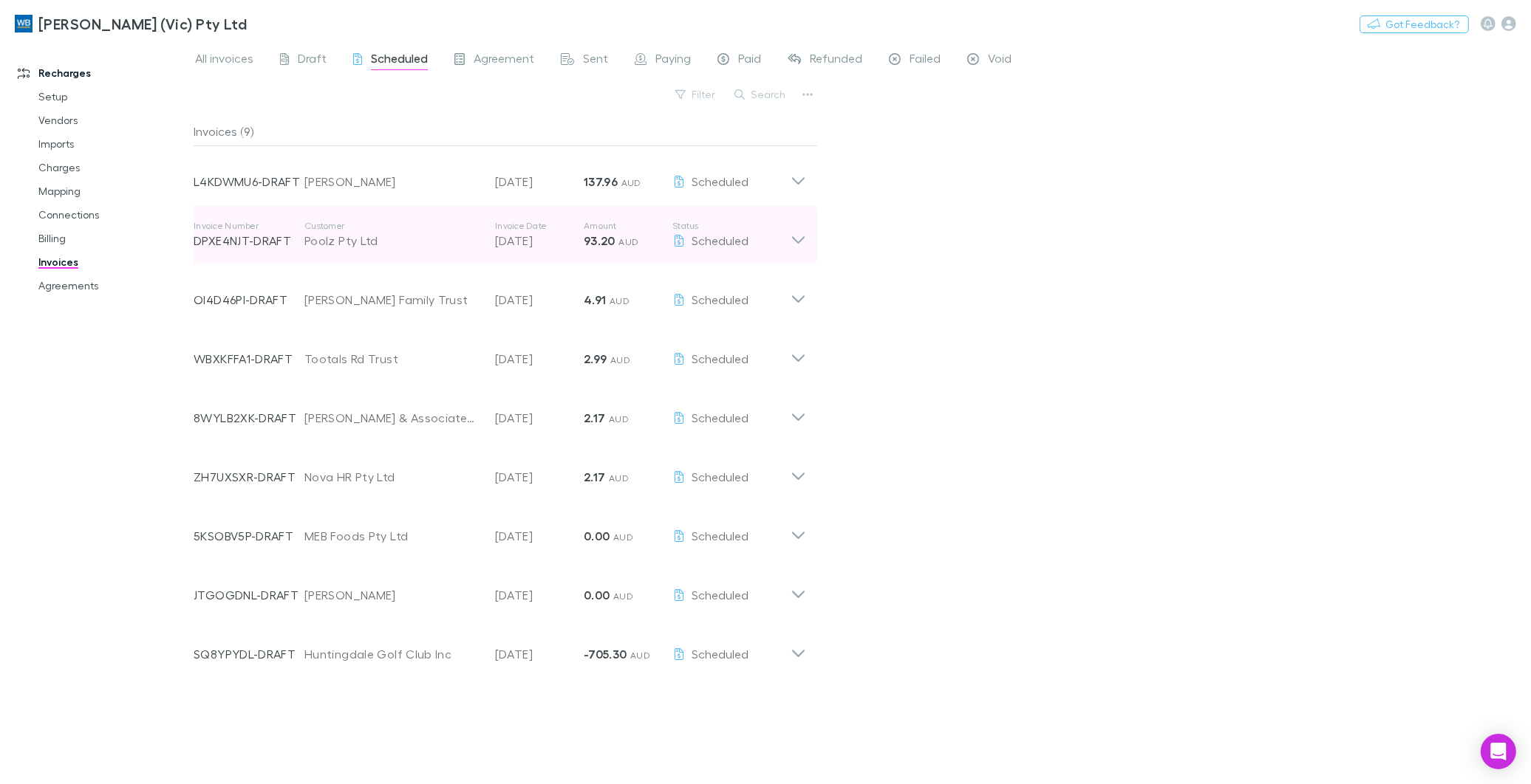
click at [798, 247] on icon at bounding box center [798, 235] width 16 height 30
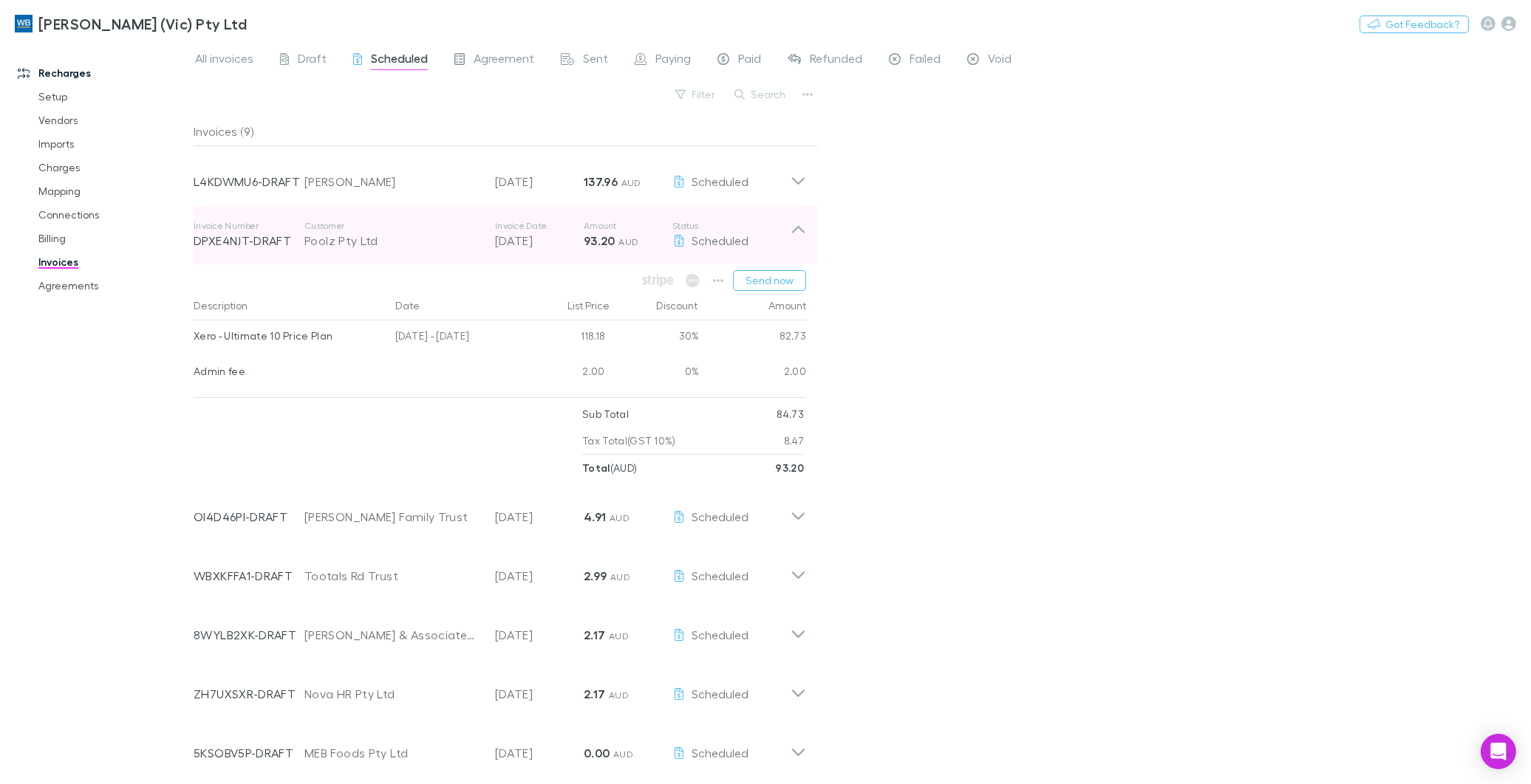
click at [800, 225] on icon at bounding box center [798, 235] width 16 height 30
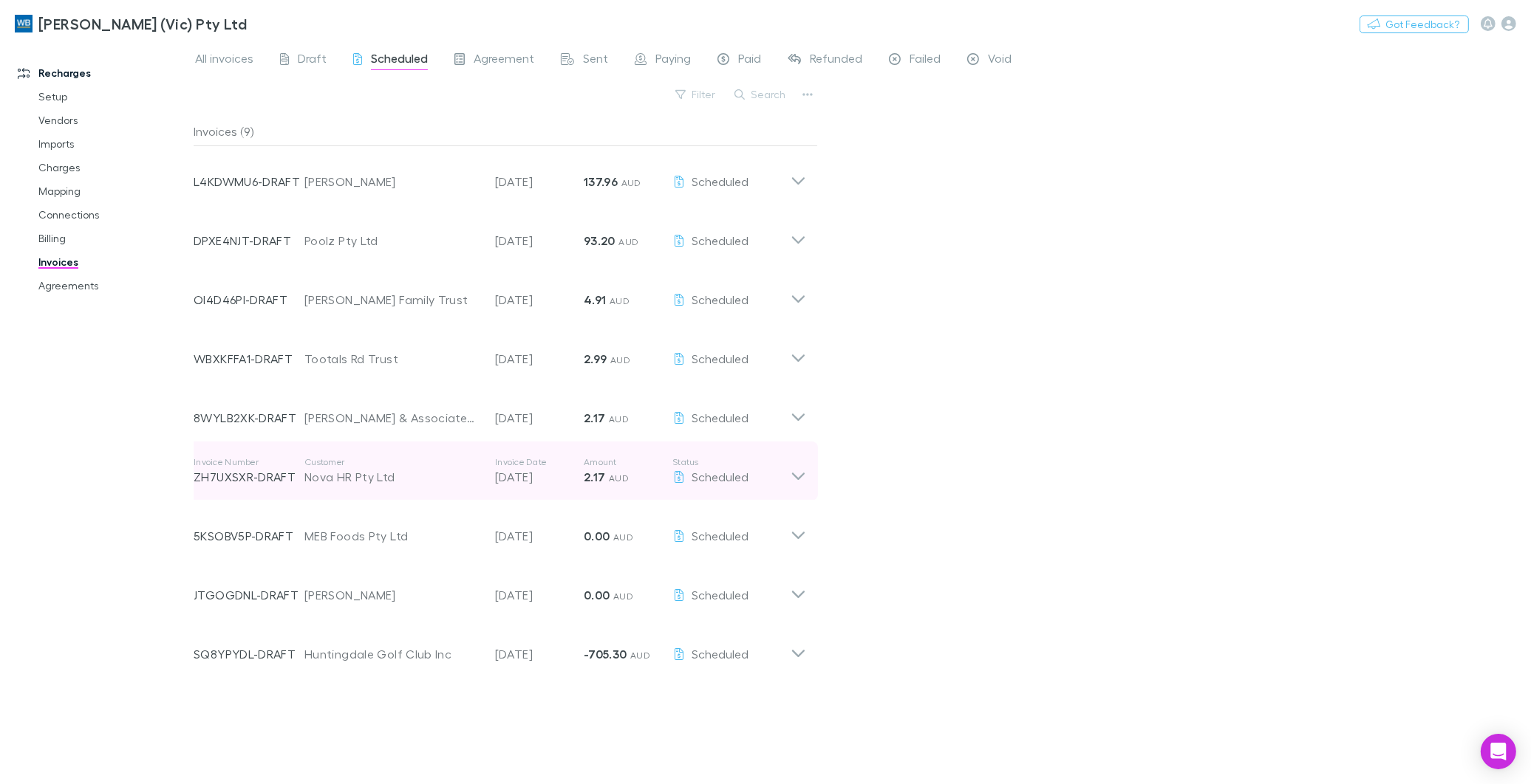
click at [793, 478] on icon at bounding box center [798, 472] width 16 height 30
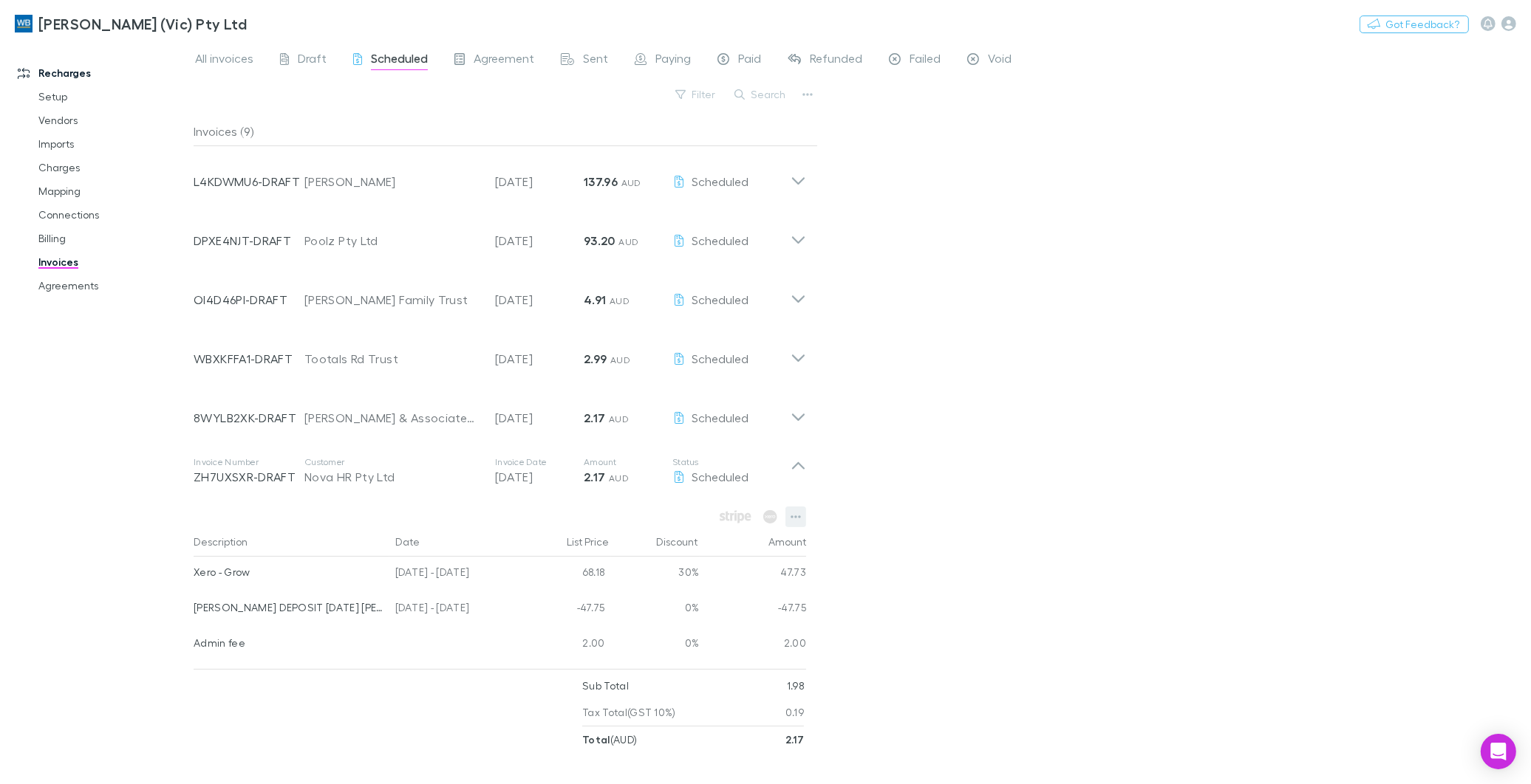
click at [795, 514] on icon "button" at bounding box center [795, 517] width 10 height 12
click at [283, 735] on div at bounding box center [766, 392] width 1531 height 784
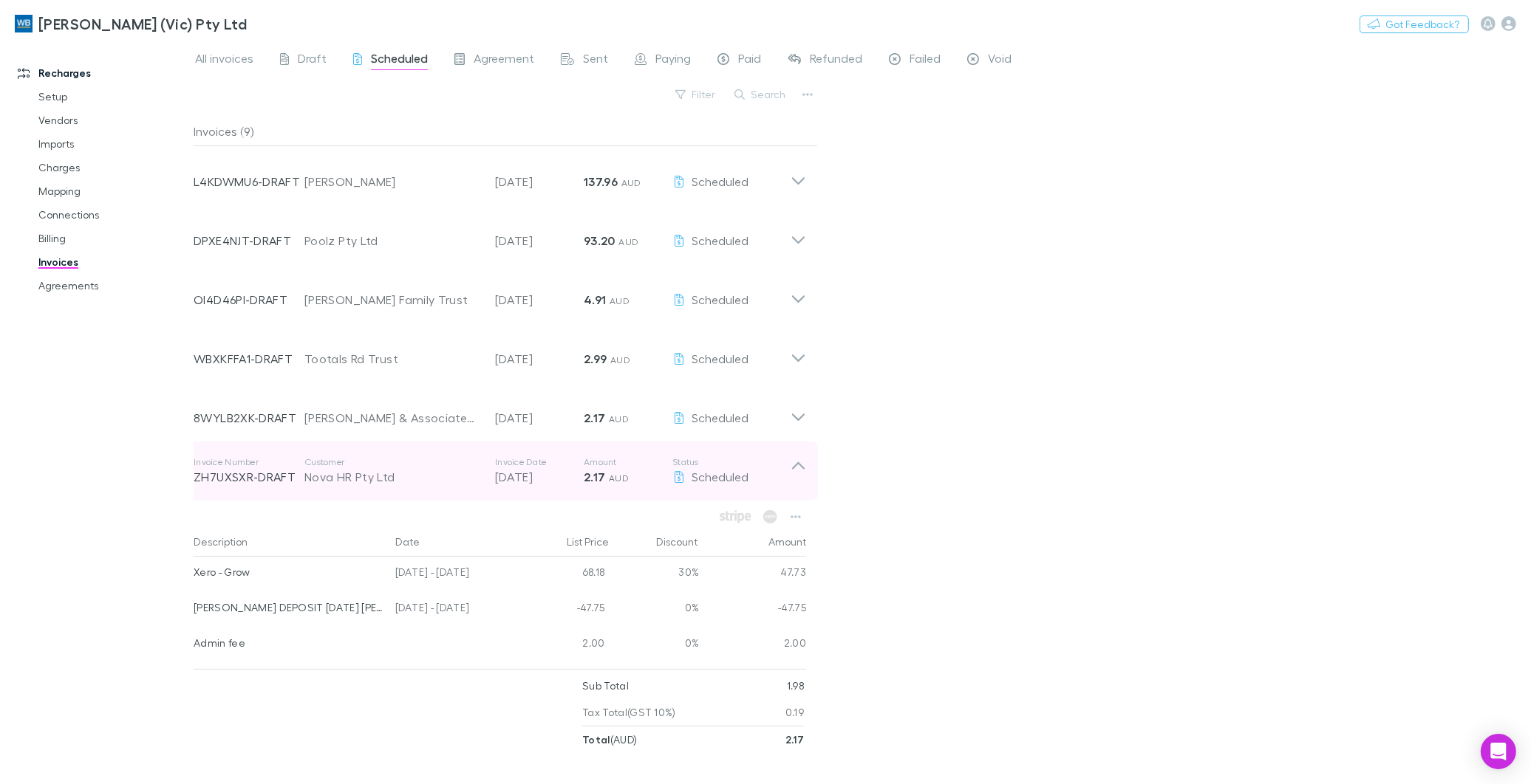
click at [798, 466] on icon at bounding box center [798, 472] width 16 height 30
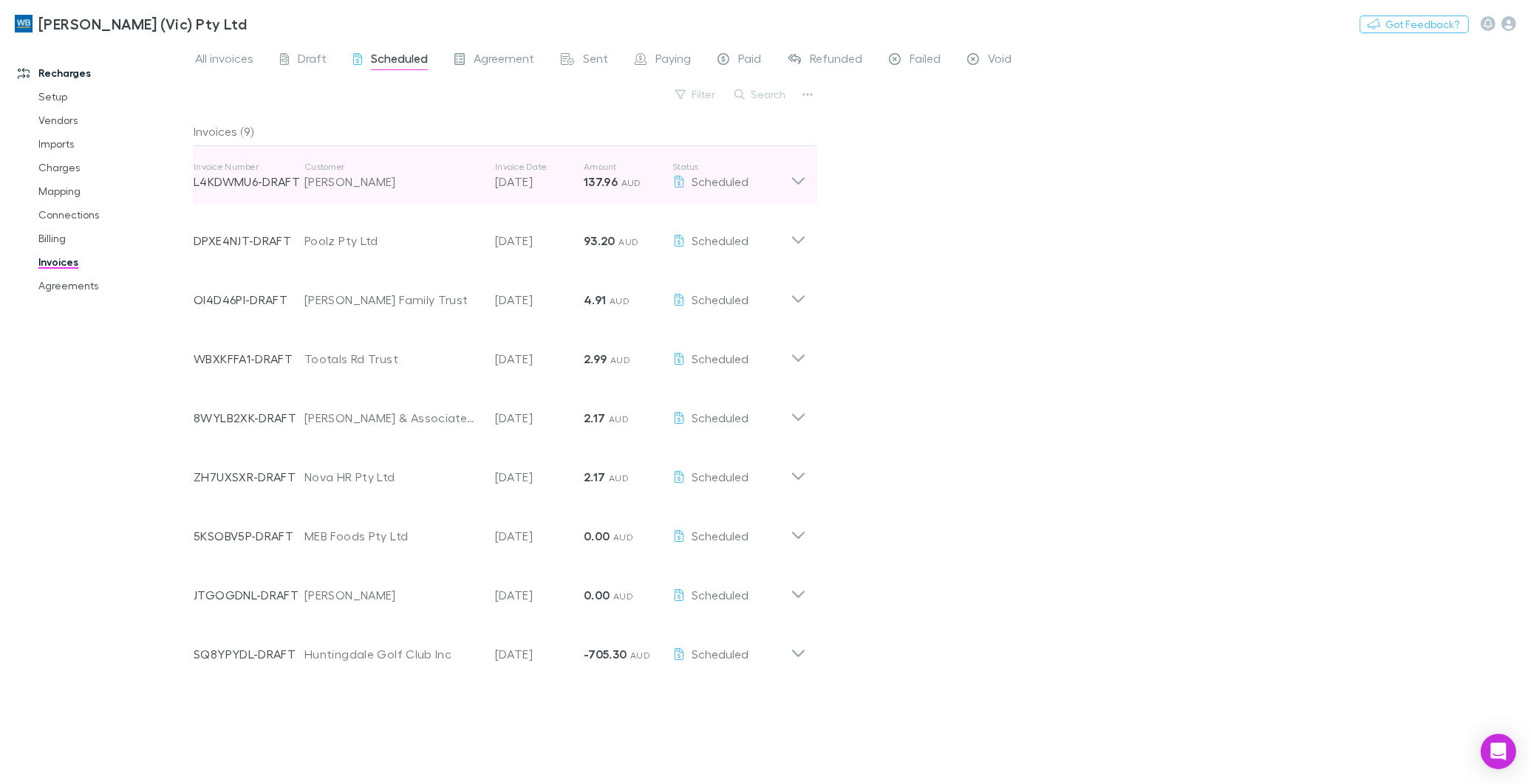
click at [801, 181] on icon at bounding box center [798, 181] width 13 height 7
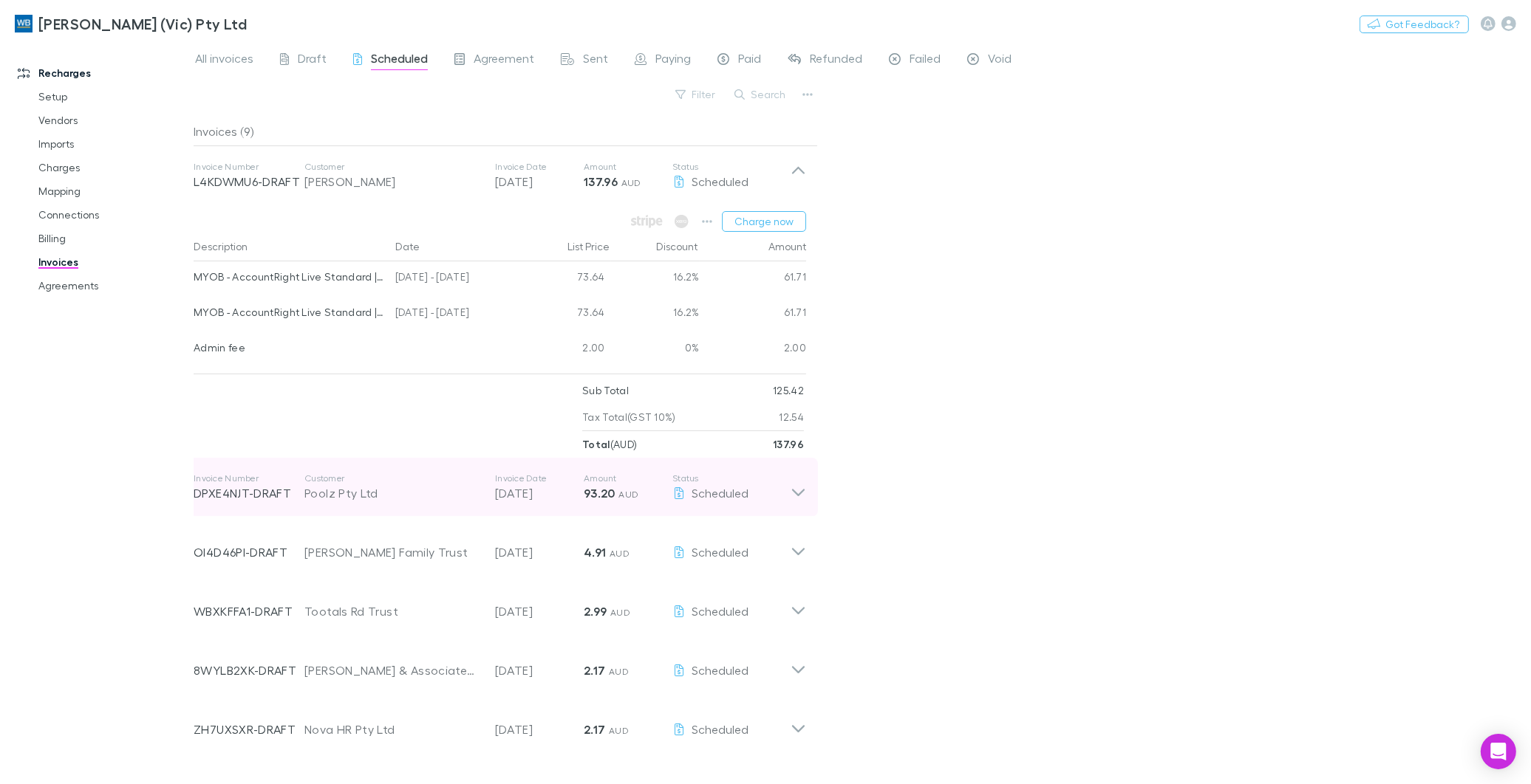
click at [800, 490] on icon at bounding box center [798, 488] width 16 height 30
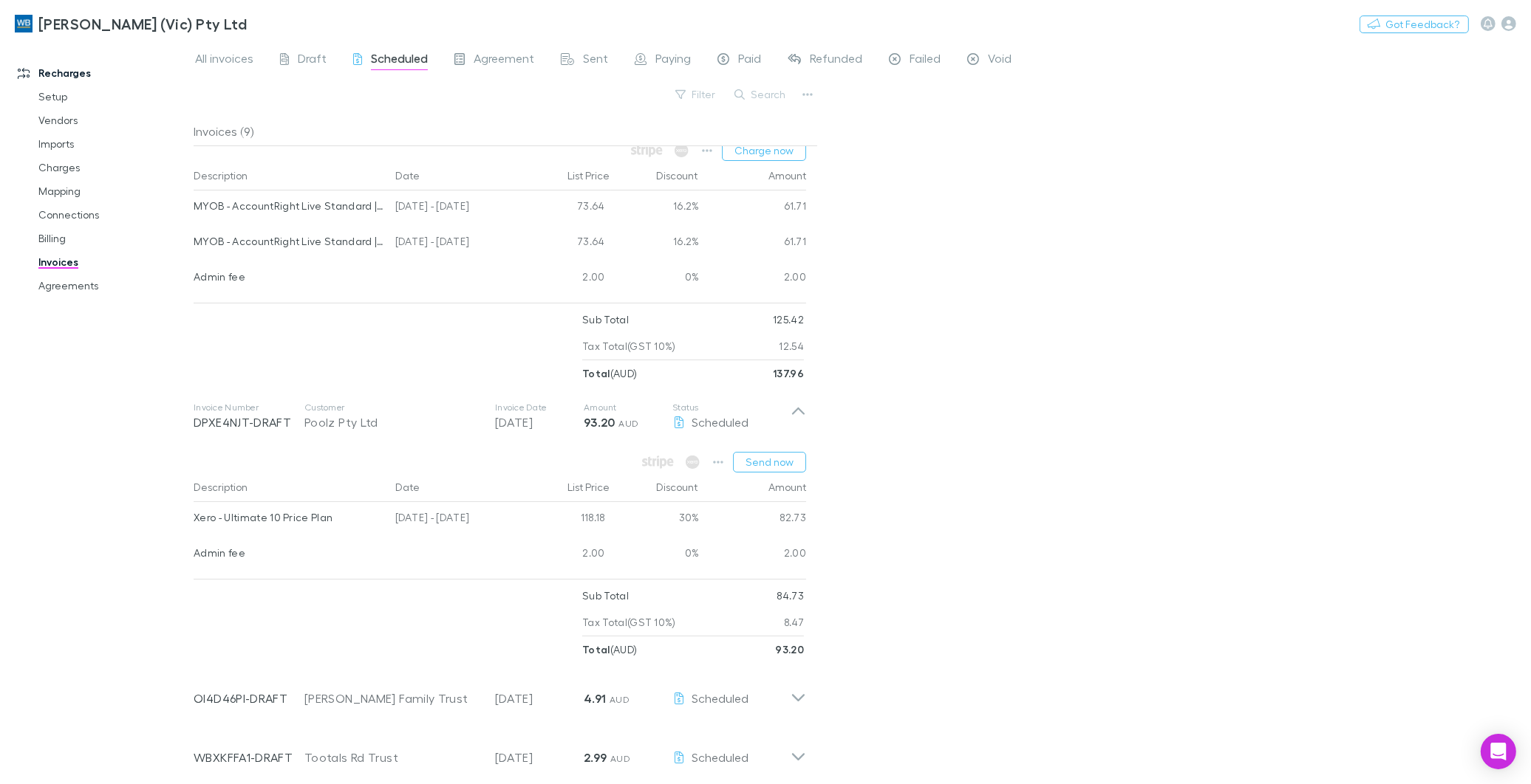
scroll to position [246, 0]
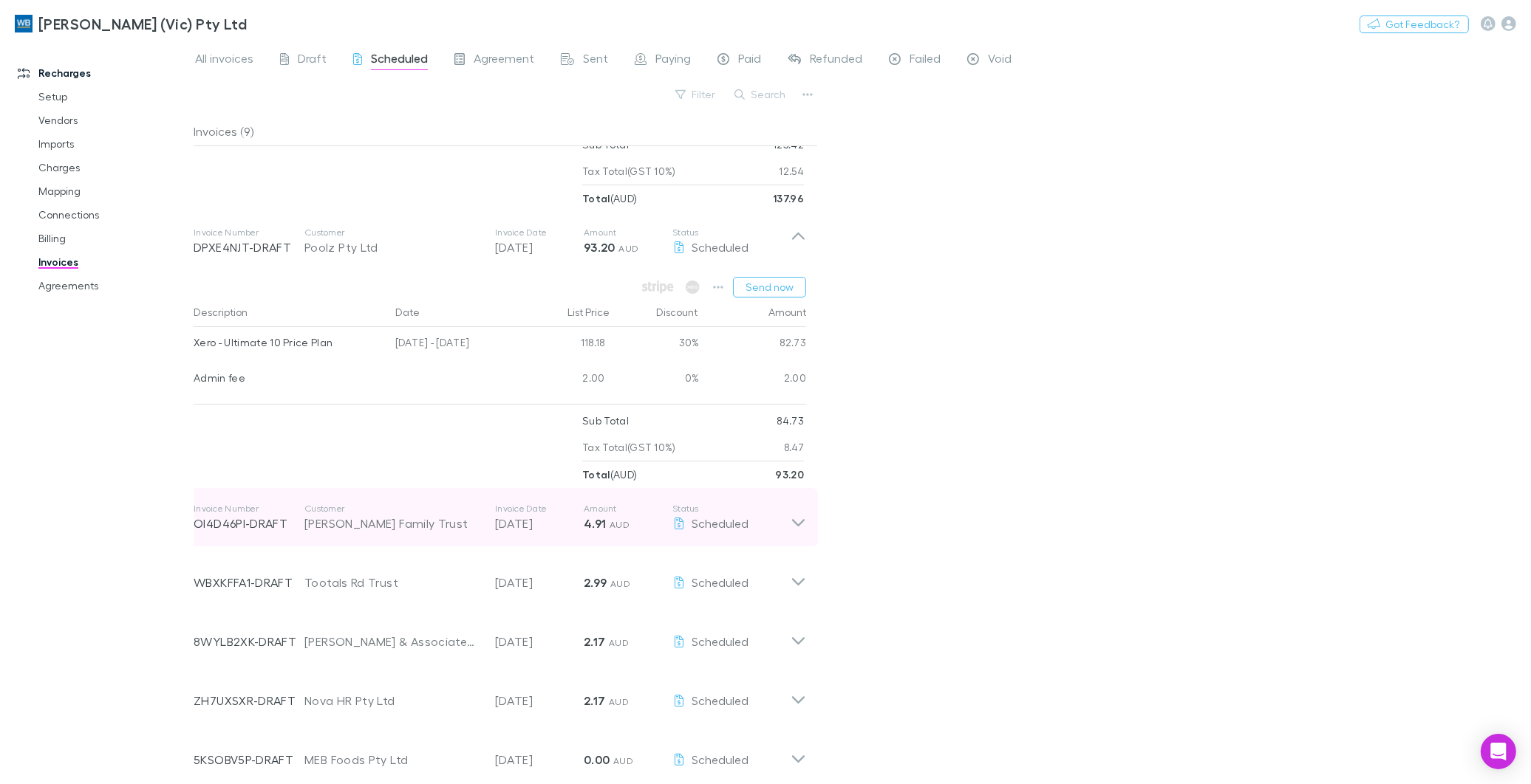
click at [804, 520] on icon at bounding box center [798, 518] width 16 height 30
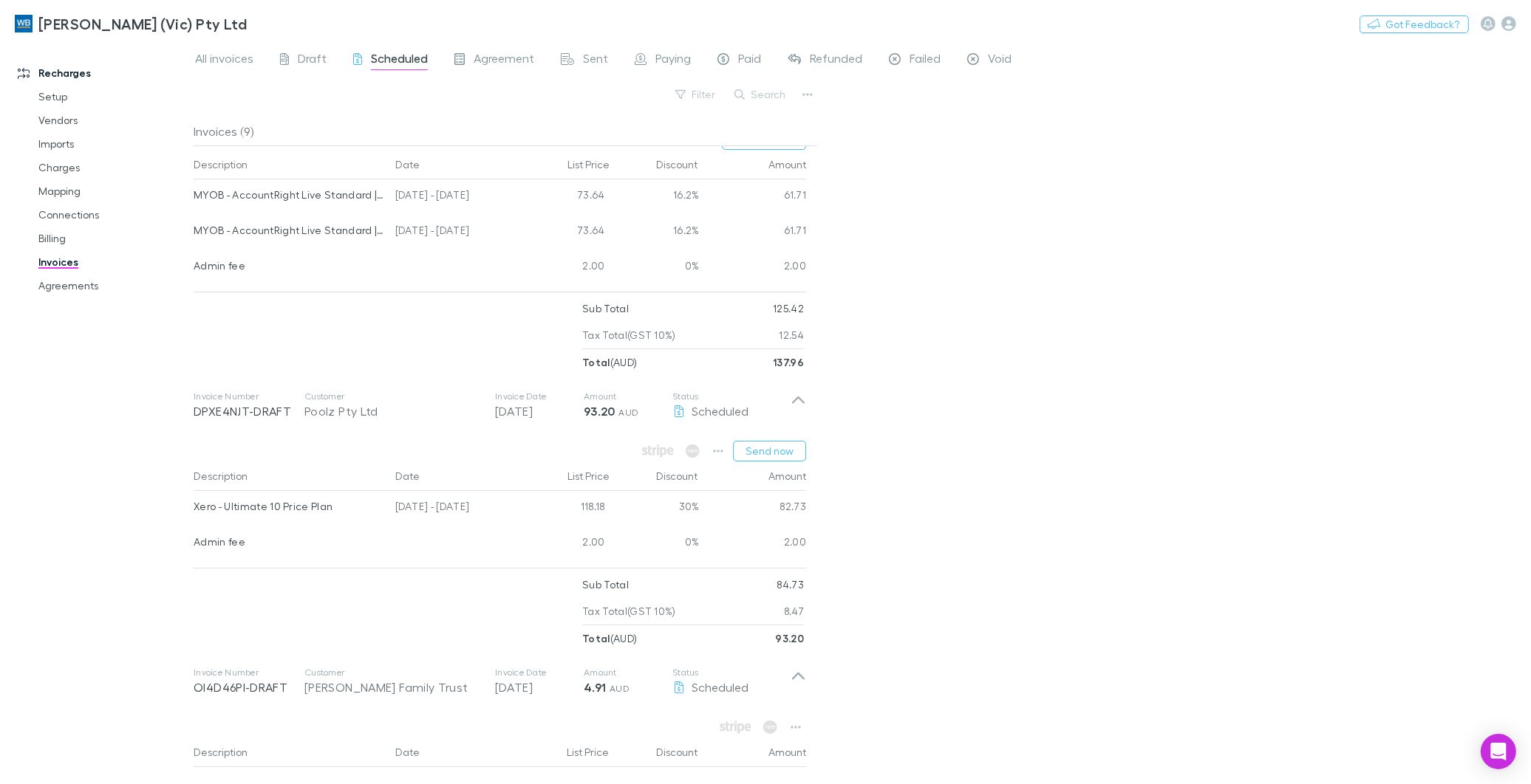
scroll to position [492, 0]
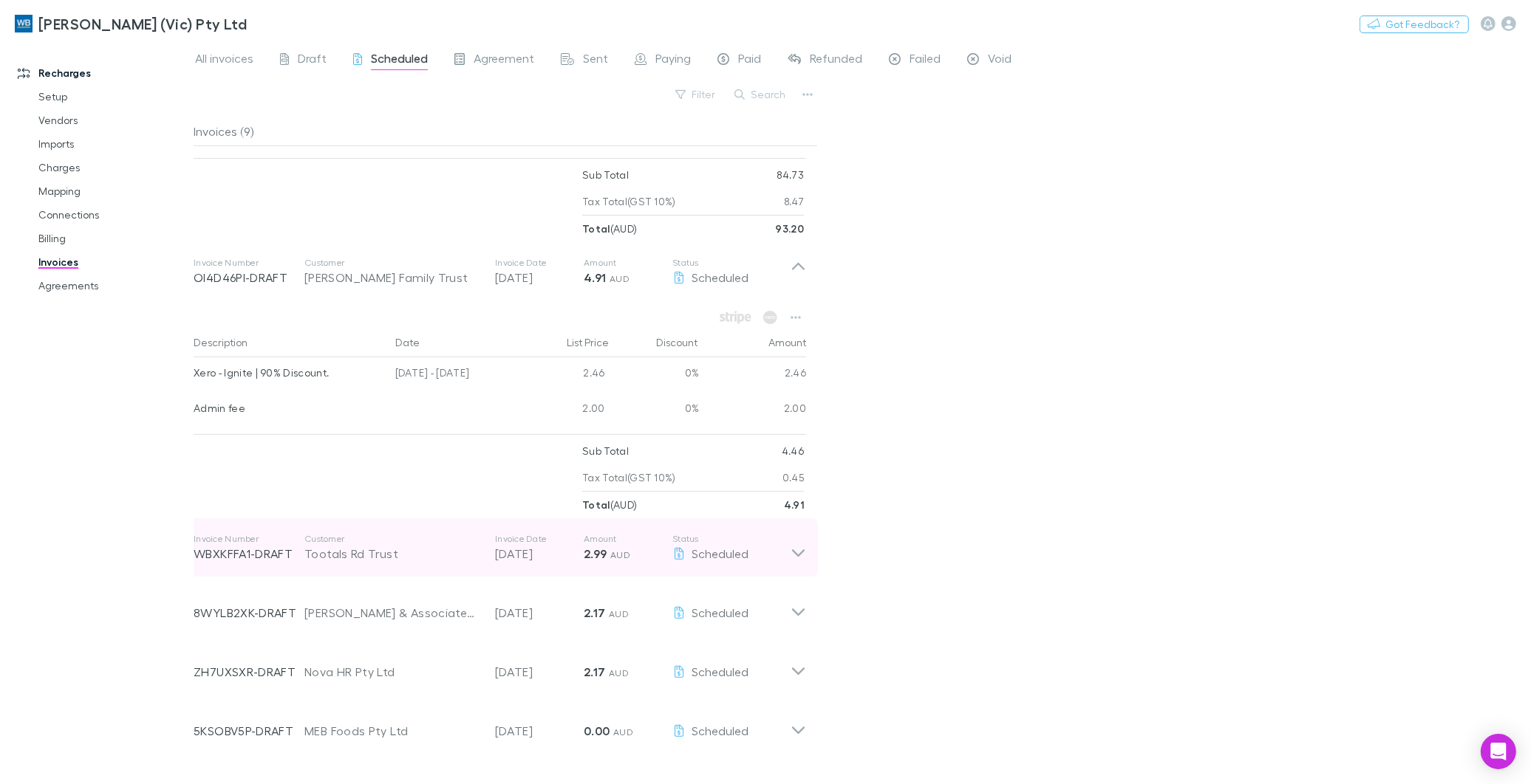
click at [800, 551] on icon at bounding box center [798, 549] width 16 height 30
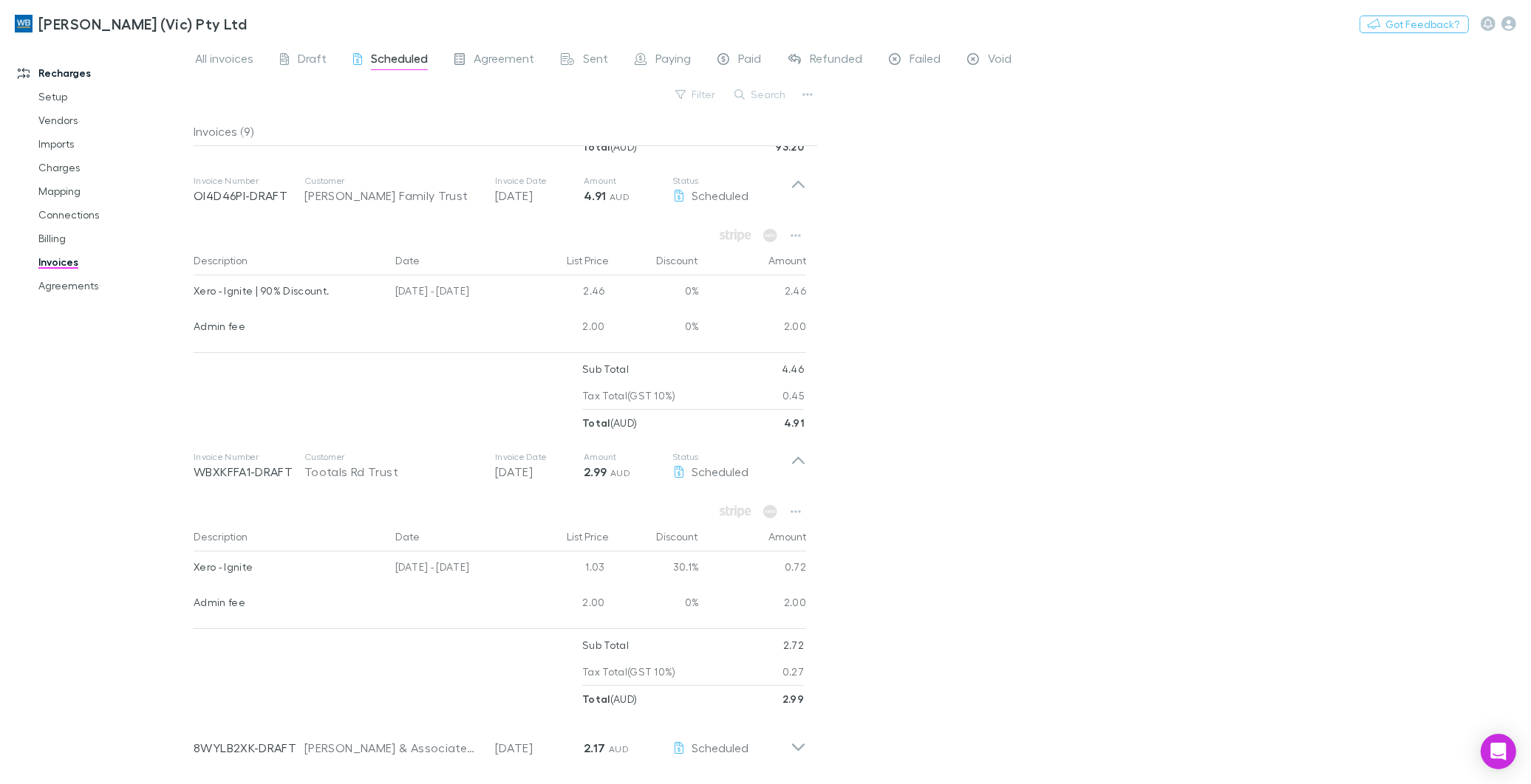
scroll to position [739, 0]
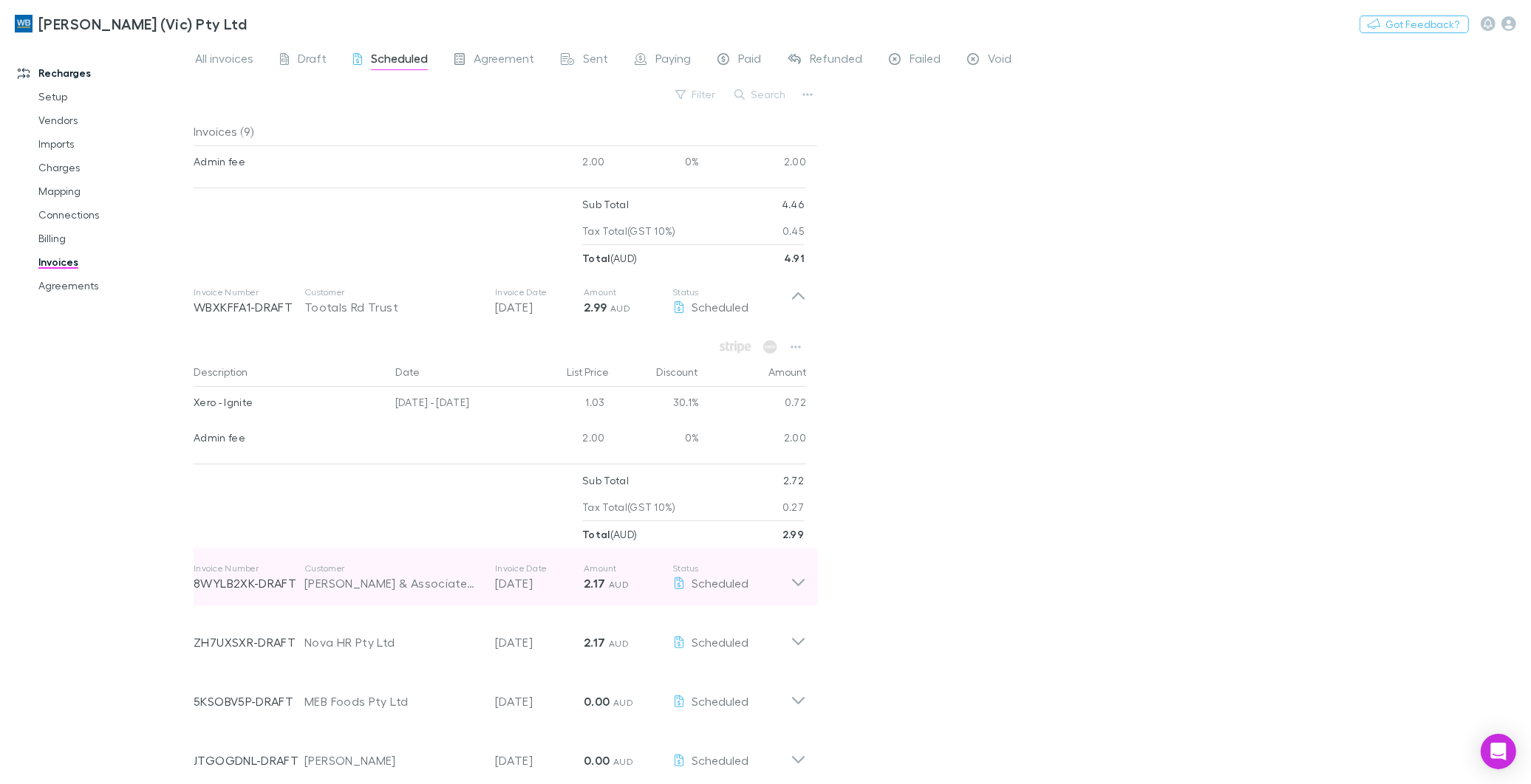
click at [796, 582] on icon at bounding box center [798, 578] width 16 height 30
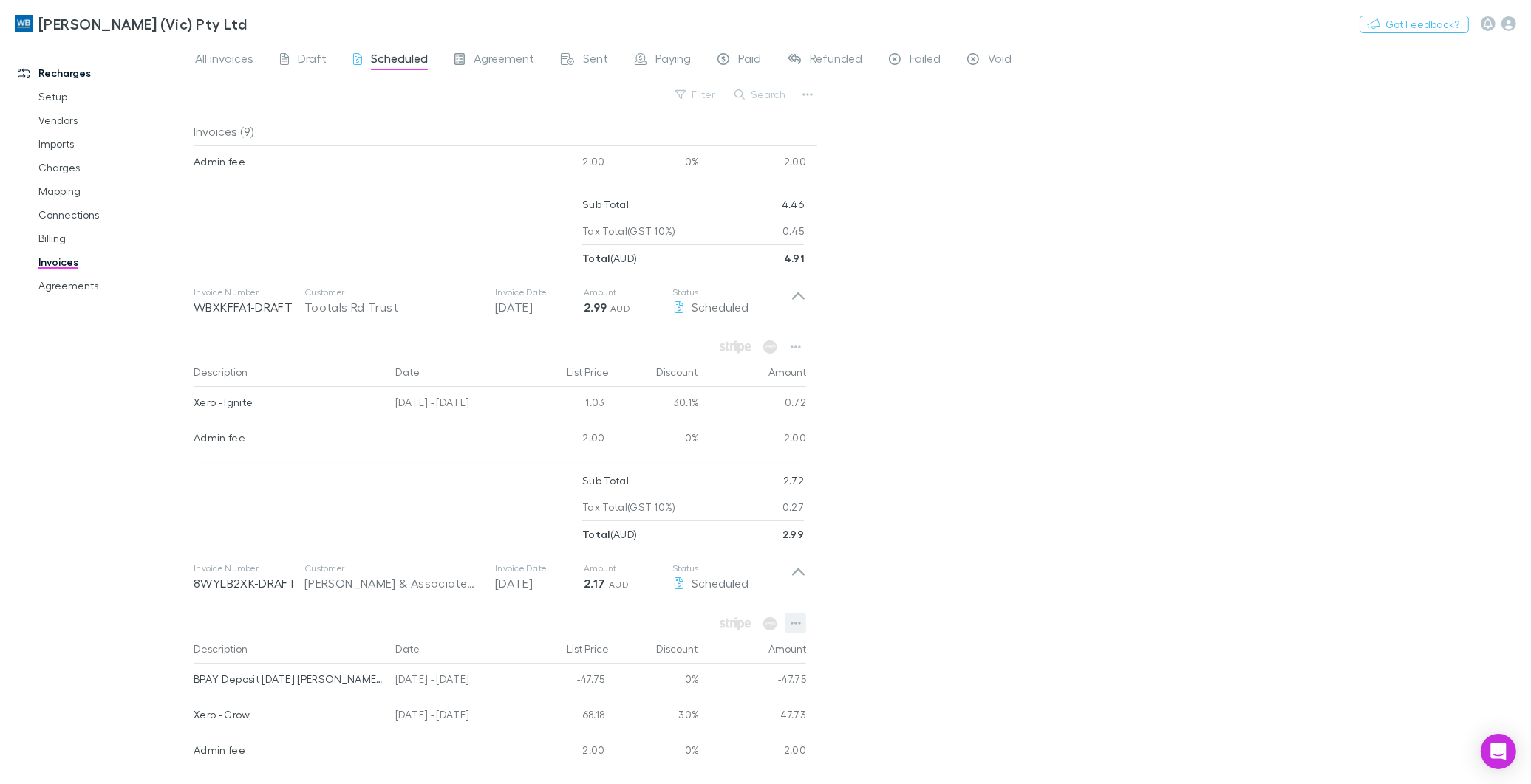
scroll to position [1066, 0]
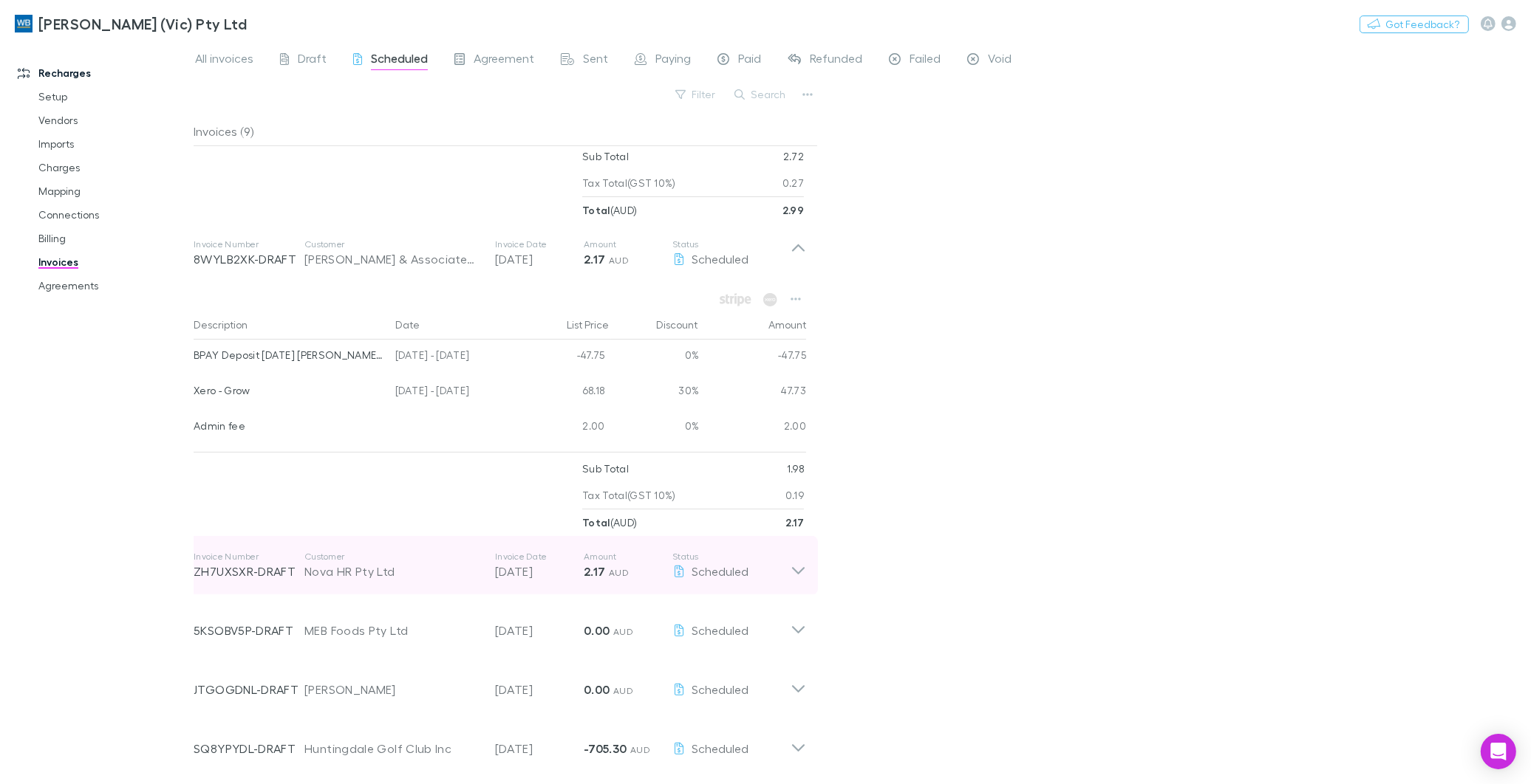
click at [806, 566] on div "Invoice Number ZH7UXSXR-DRAFT Customer Nova HR Pty Ltd Invoice Date 28 Sep 2025…" at bounding box center [500, 566] width 637 height 59
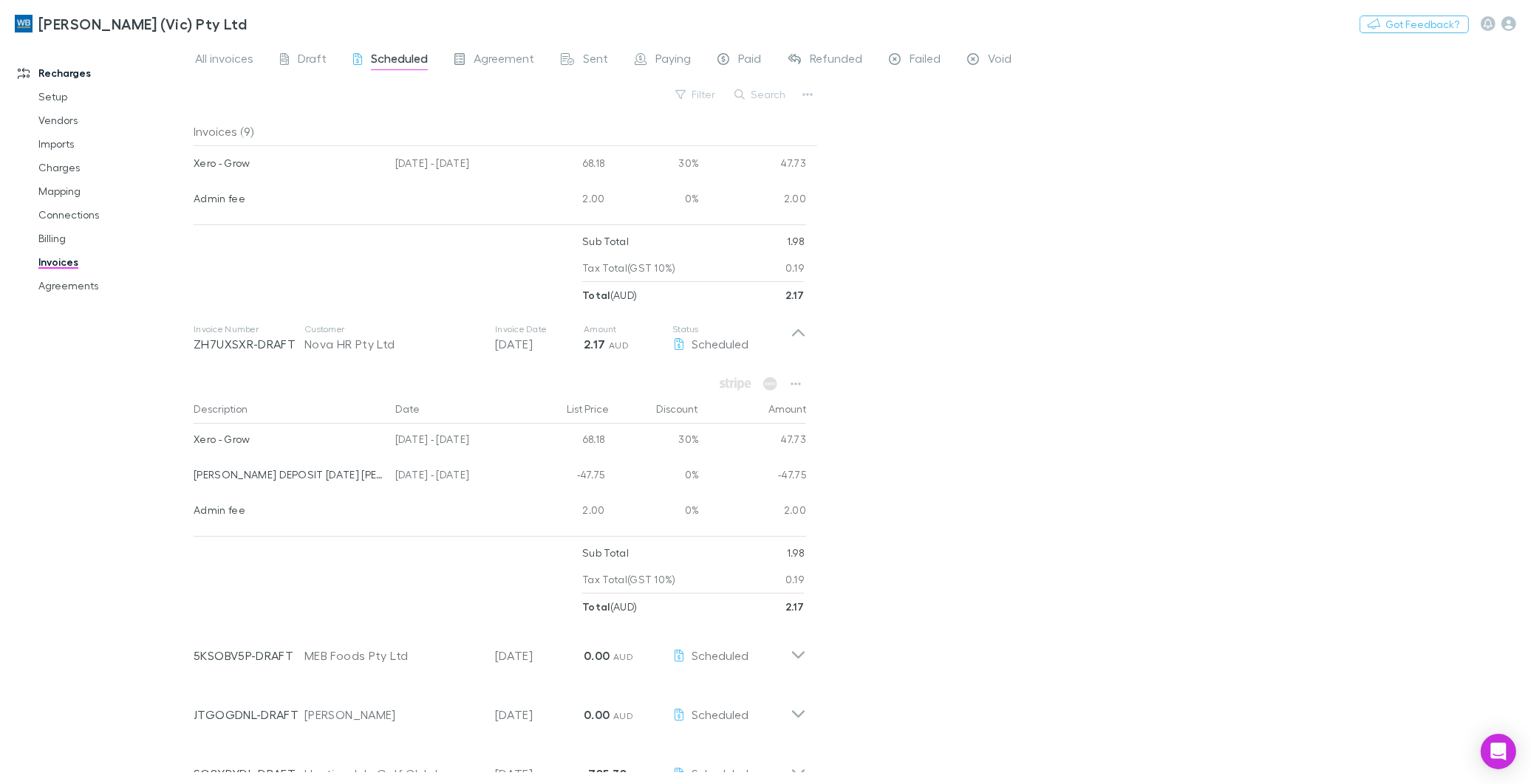
scroll to position [1320, 0]
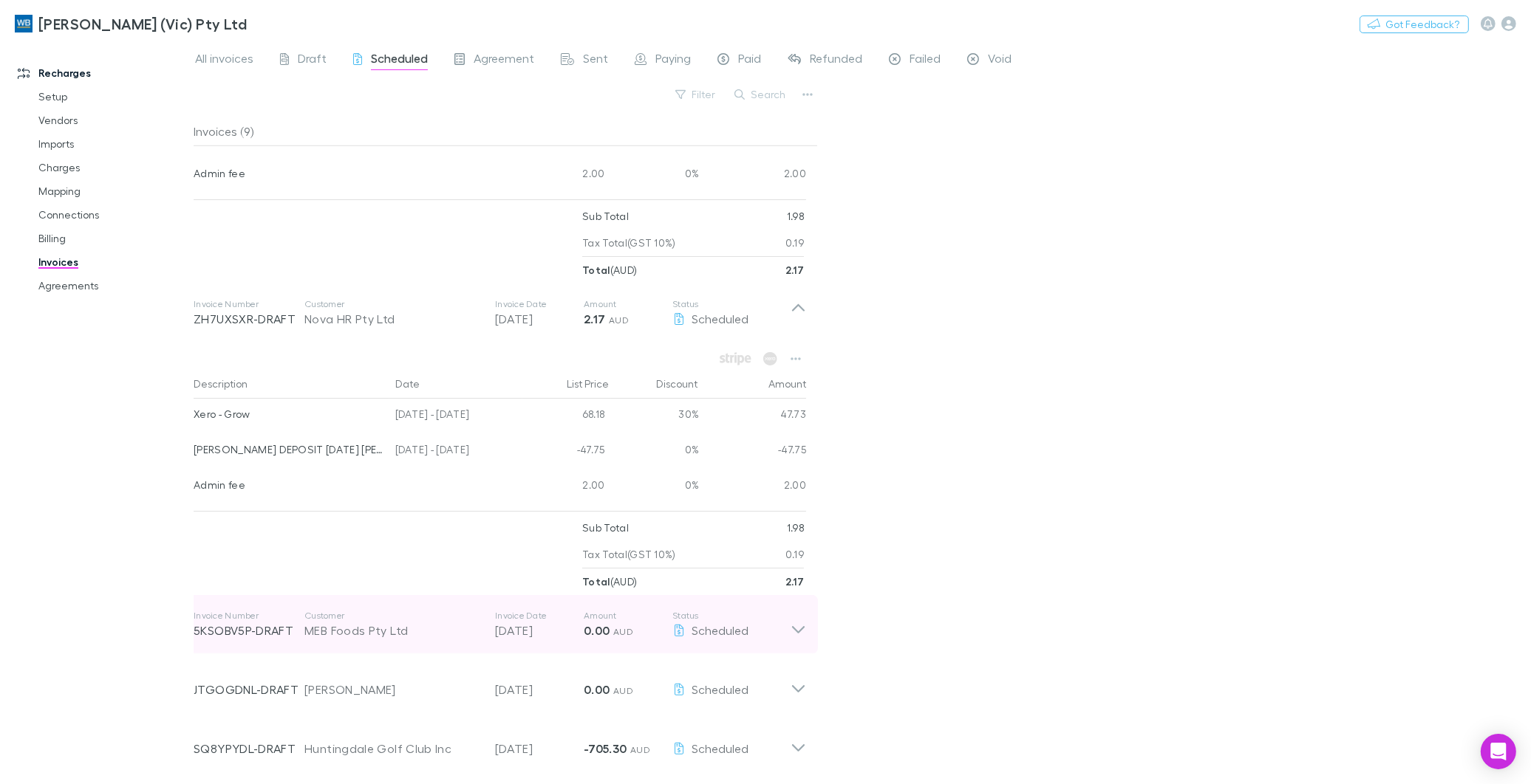
click at [796, 628] on icon at bounding box center [798, 625] width 16 height 30
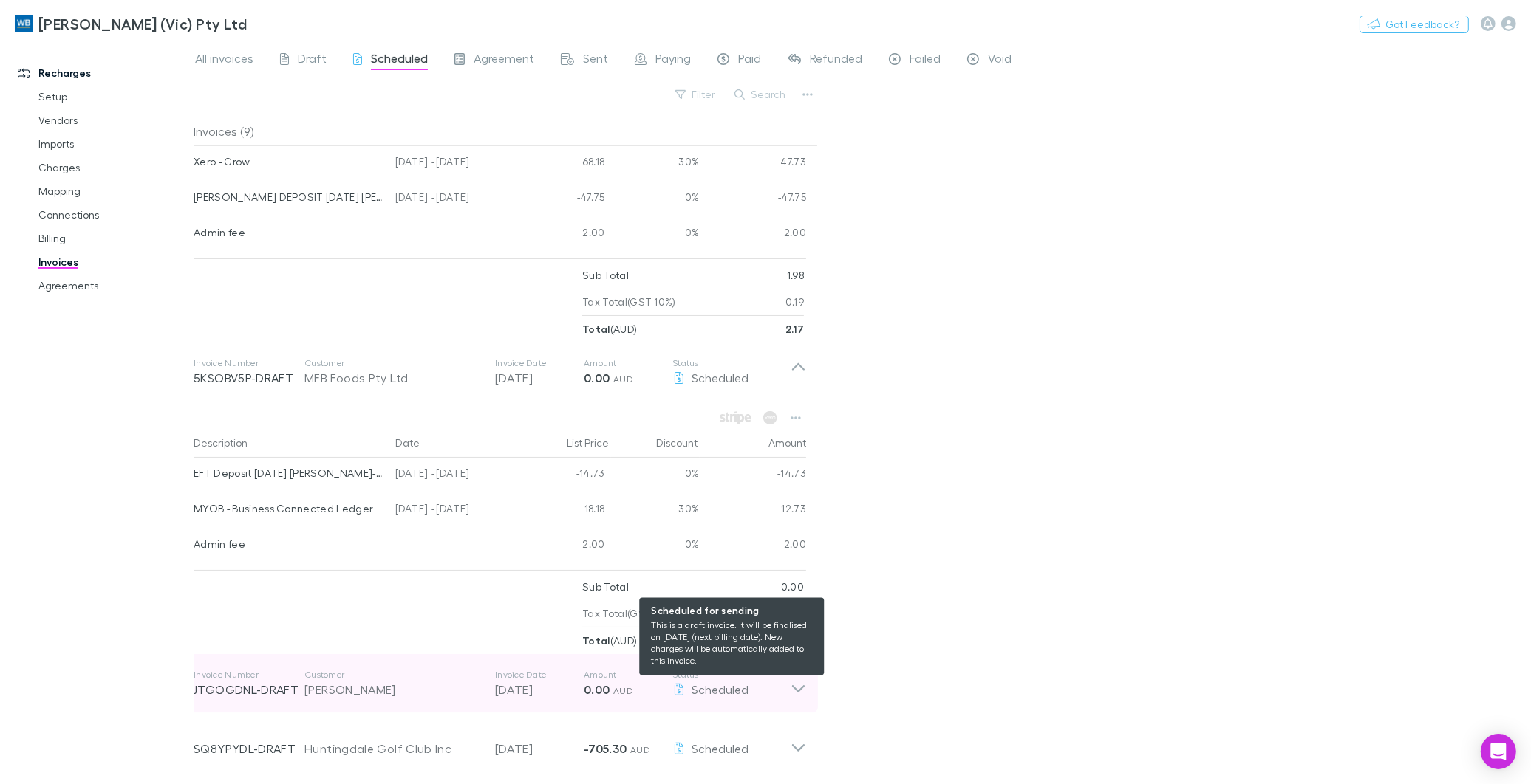
scroll to position [1573, 0]
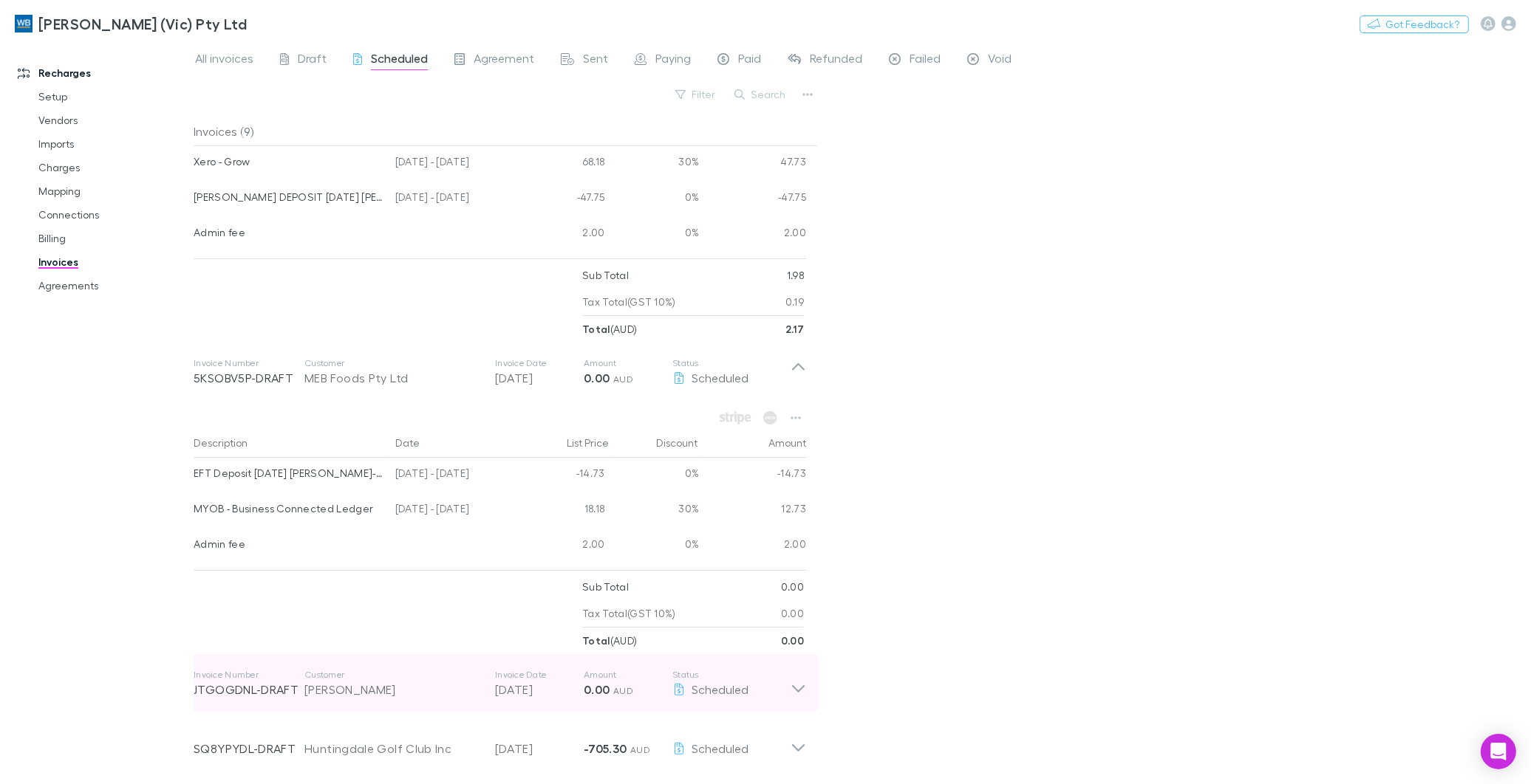
click at [798, 690] on icon at bounding box center [798, 684] width 16 height 30
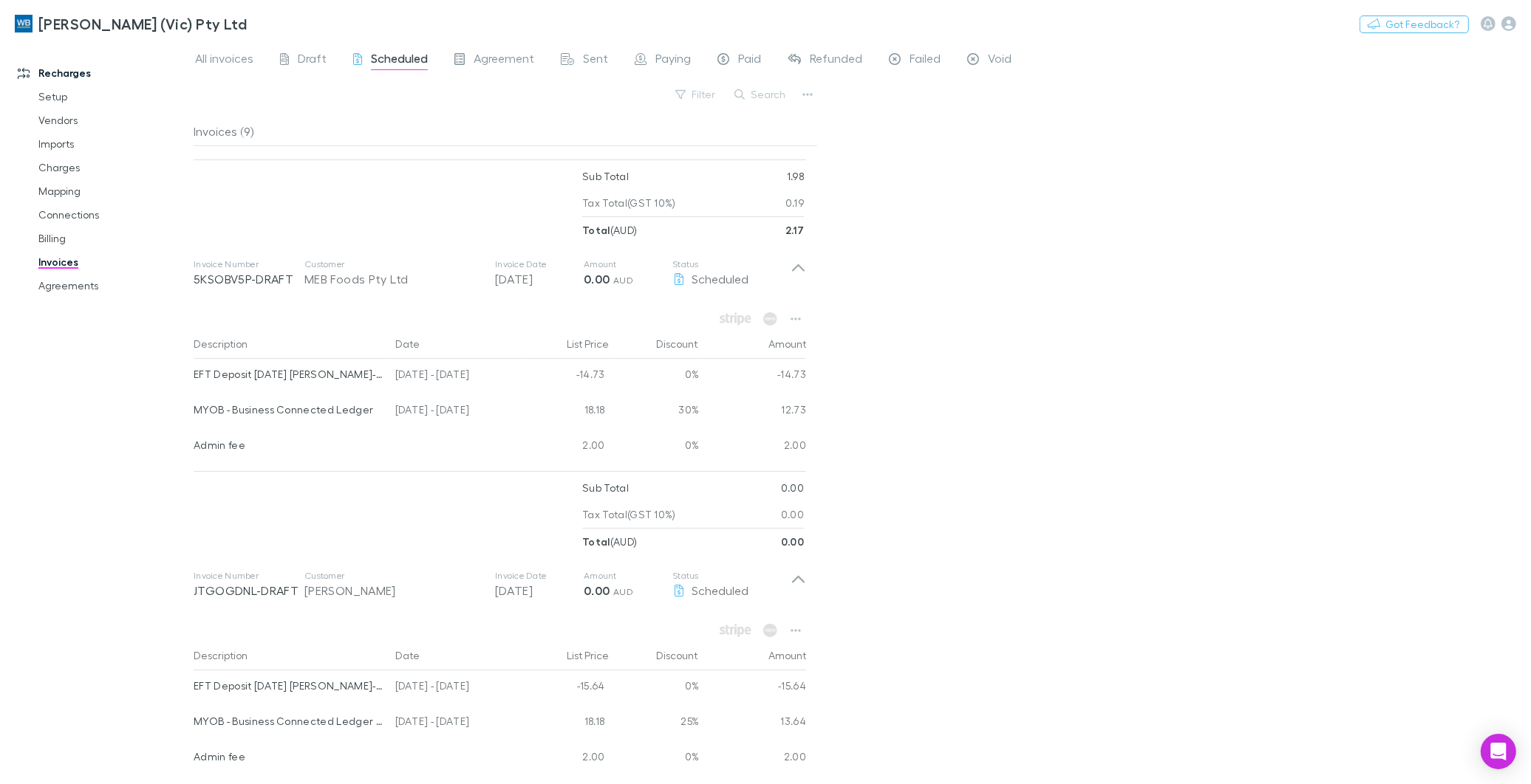
scroll to position [1826, 0]
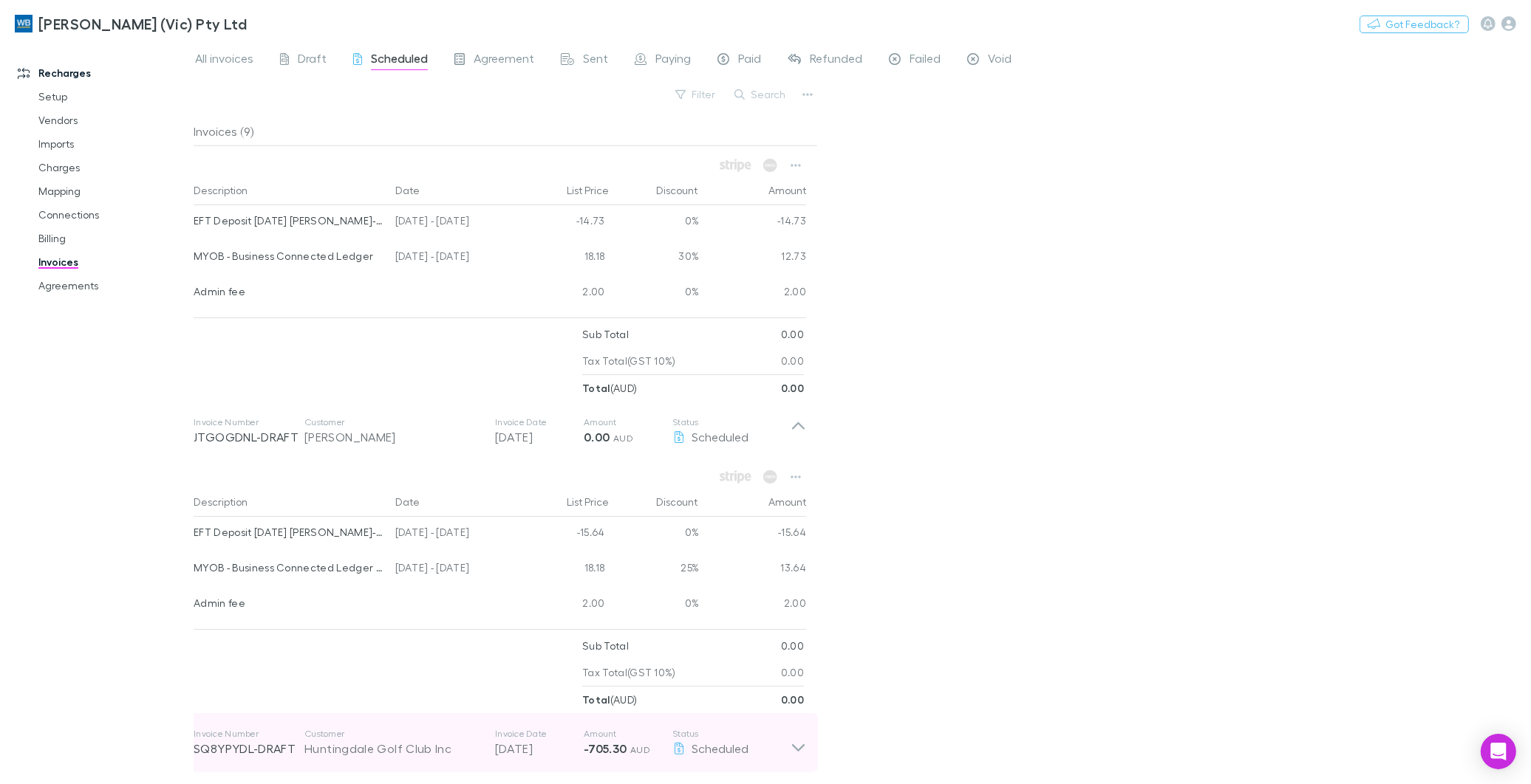
click at [798, 741] on icon at bounding box center [798, 743] width 16 height 30
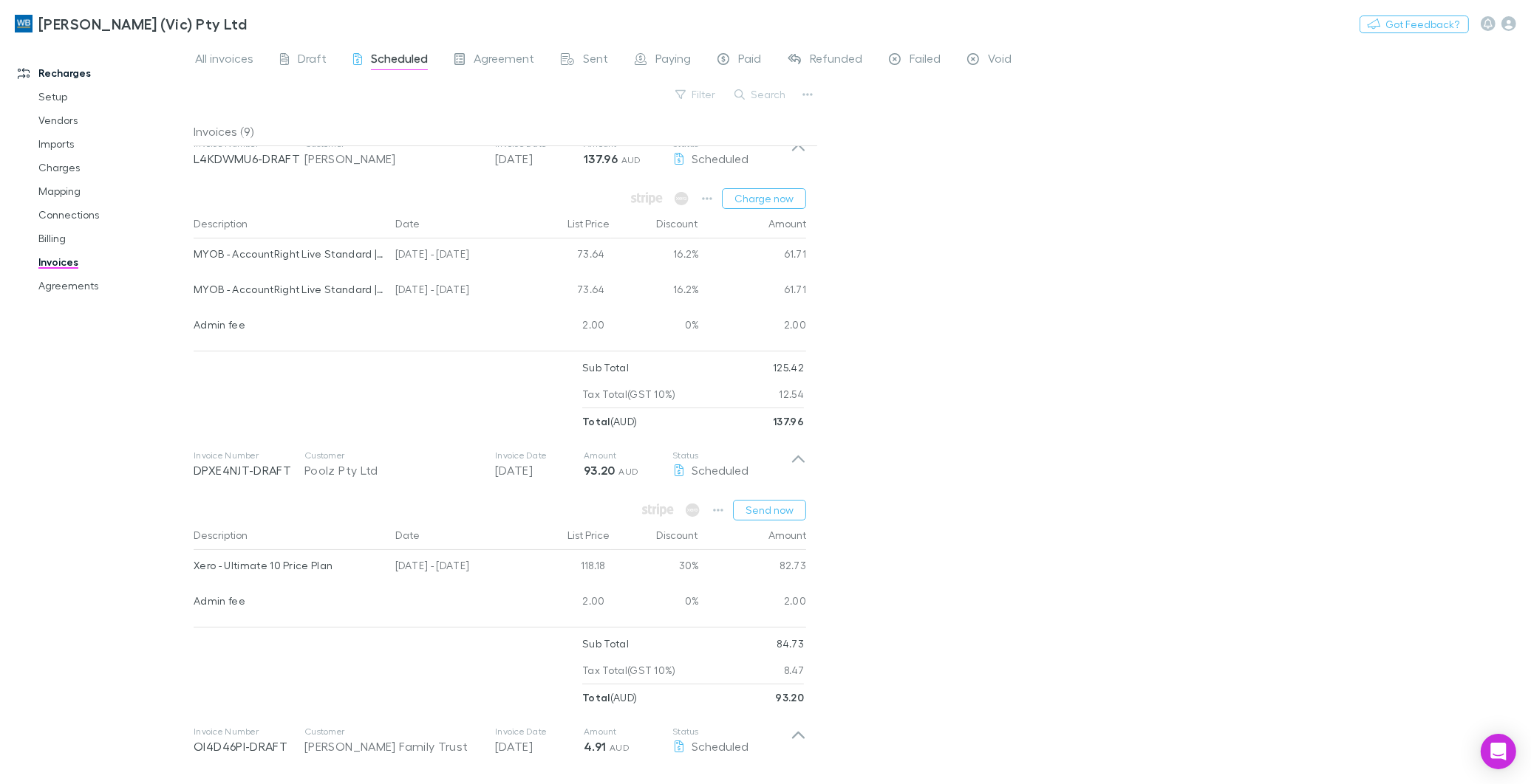
scroll to position [0, 0]
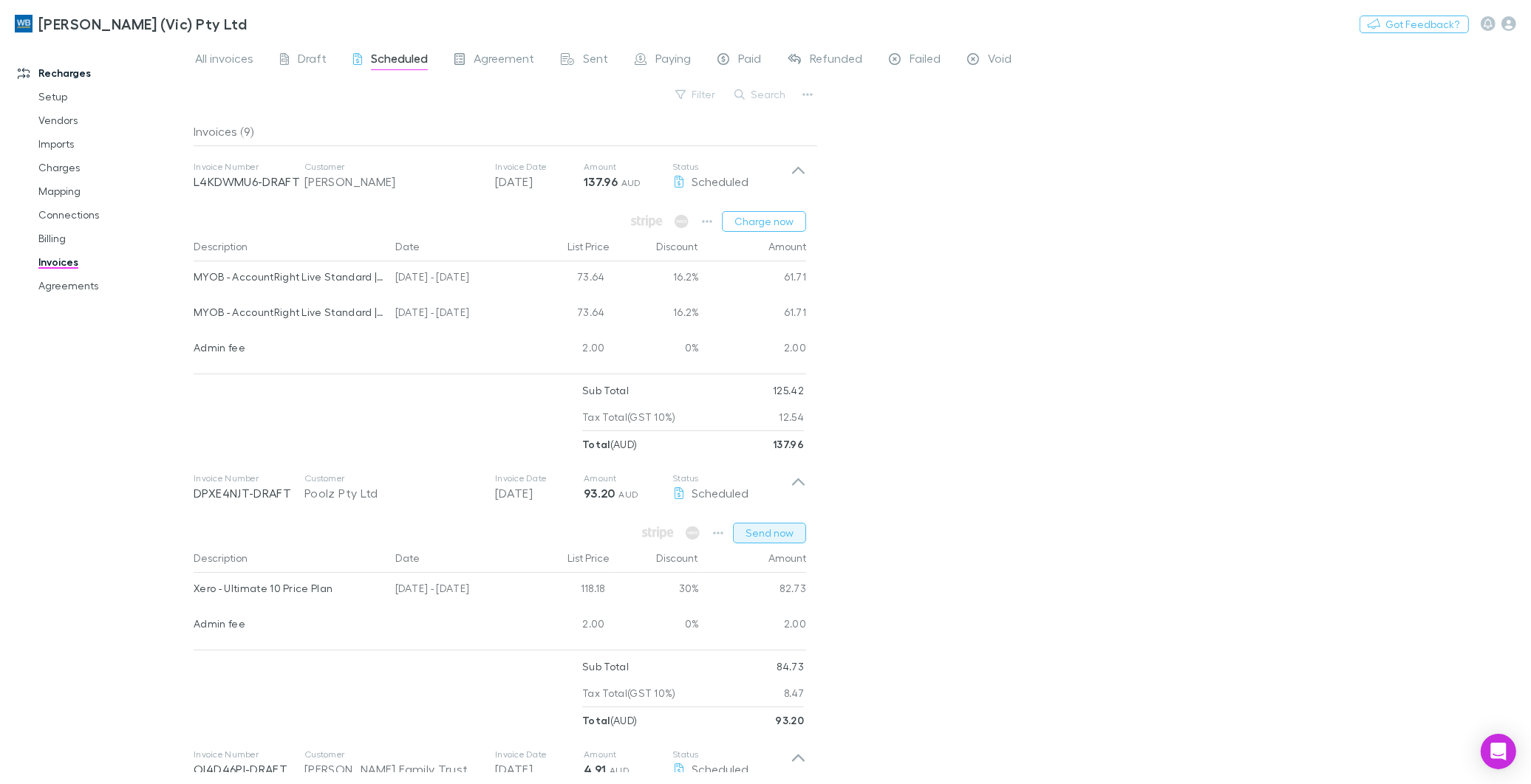
click at [766, 538] on button "Send now" at bounding box center [769, 533] width 73 height 21
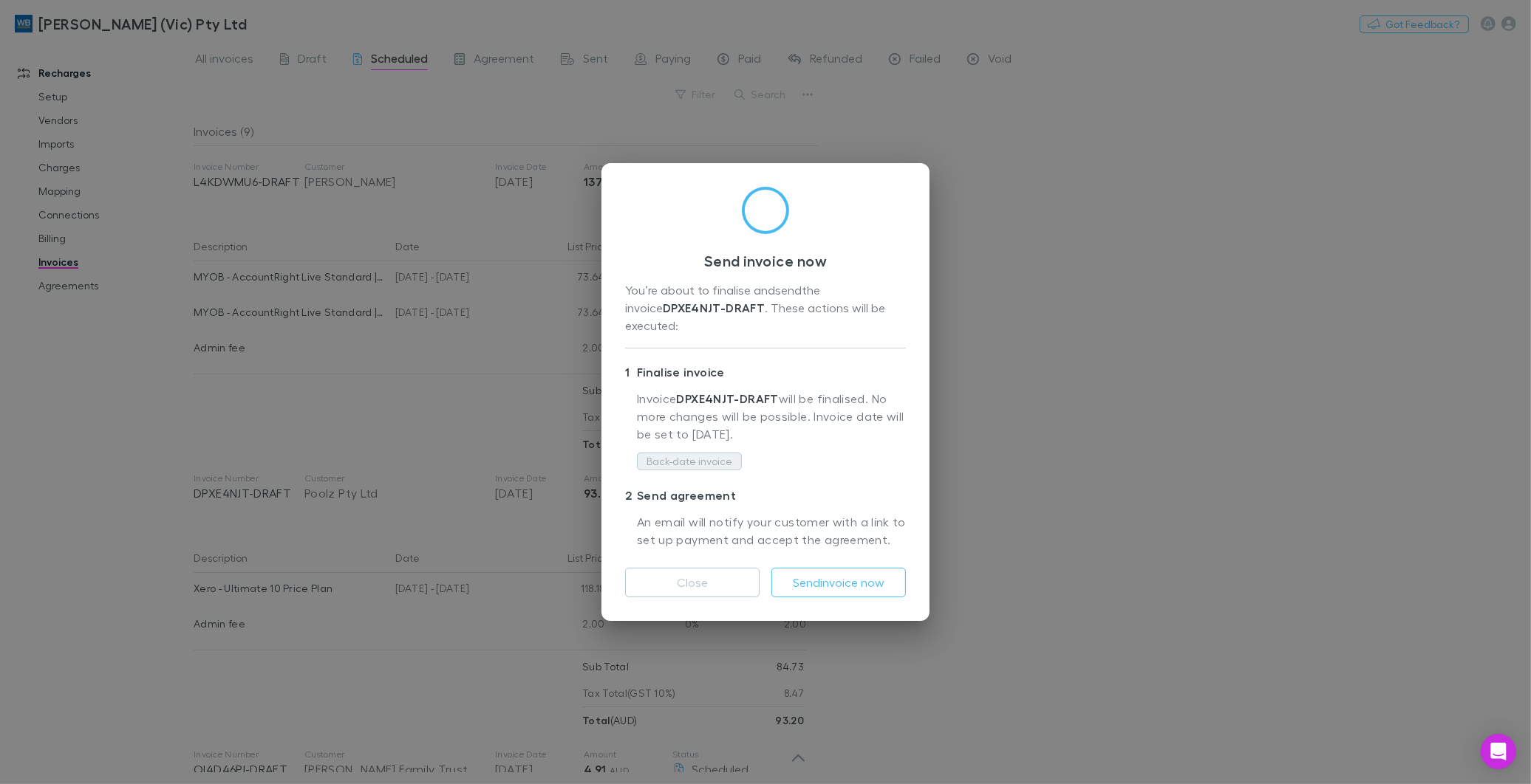
click at [720, 453] on button "Back-date invoice" at bounding box center [689, 462] width 105 height 18
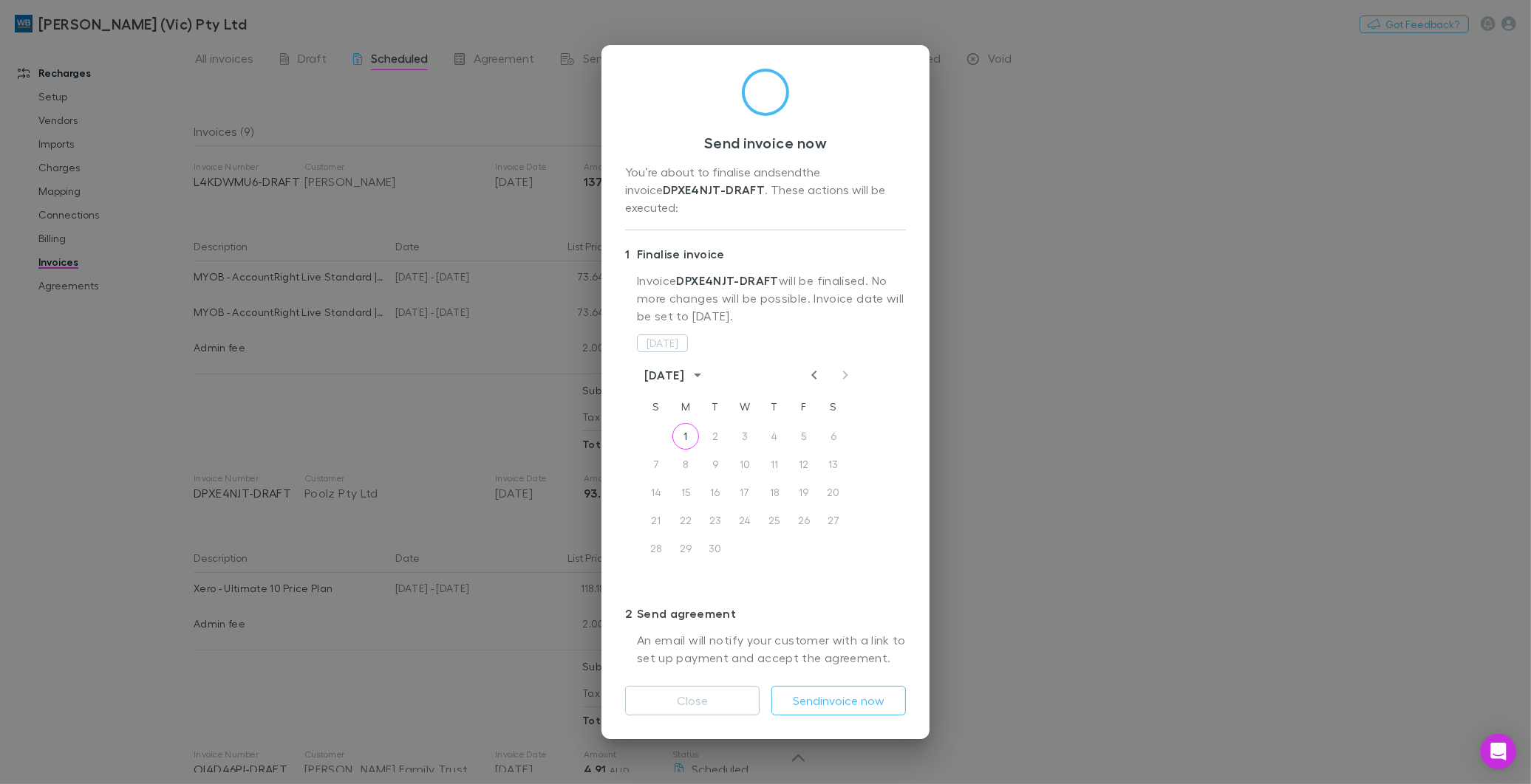
click at [814, 366] on icon "Previous month" at bounding box center [814, 375] width 18 height 18
click at [774, 540] on button "28" at bounding box center [774, 549] width 27 height 27
click at [838, 691] on button "Send invoice now" at bounding box center [838, 701] width 135 height 30
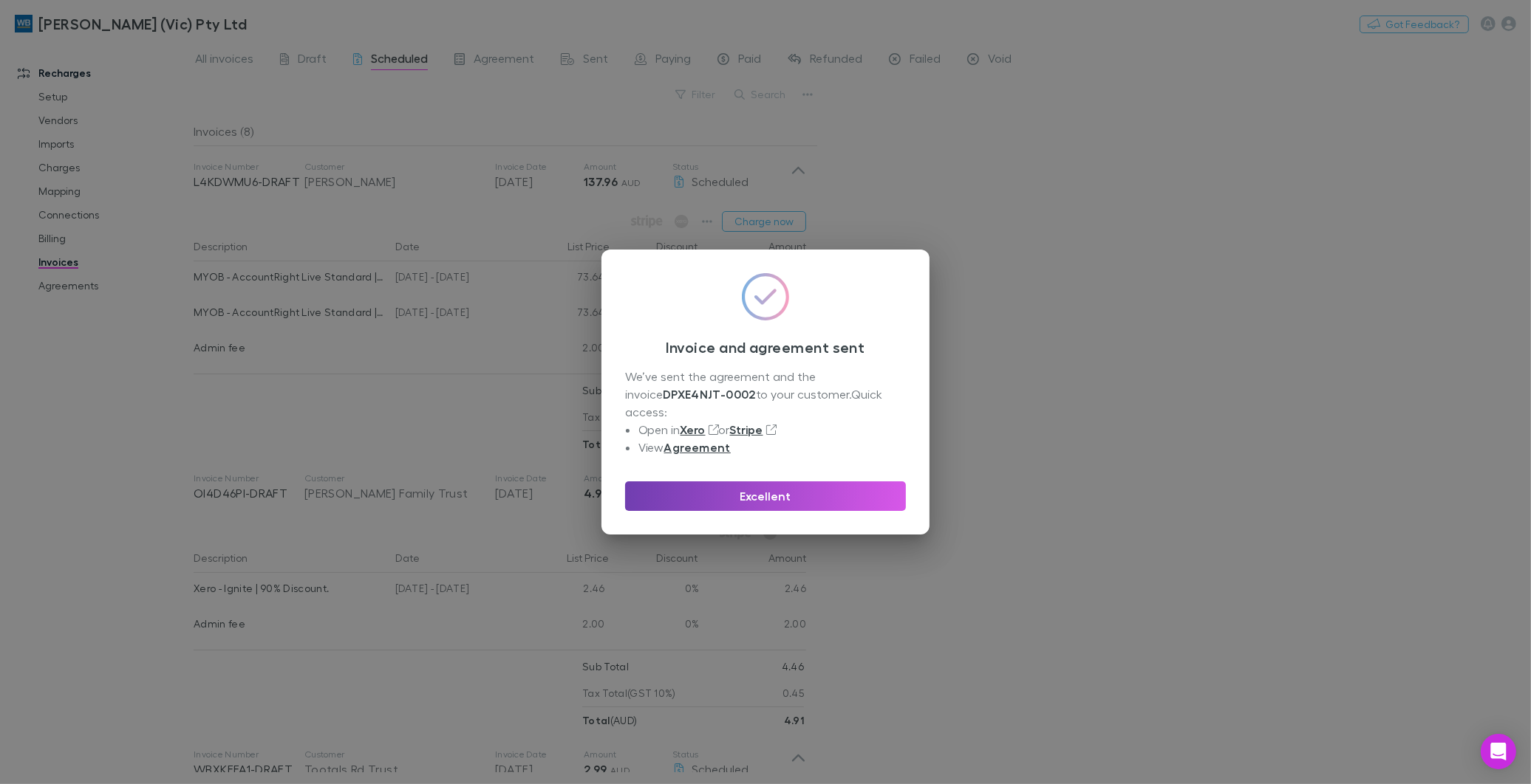
click at [785, 490] on button "Excellent" at bounding box center [765, 497] width 280 height 30
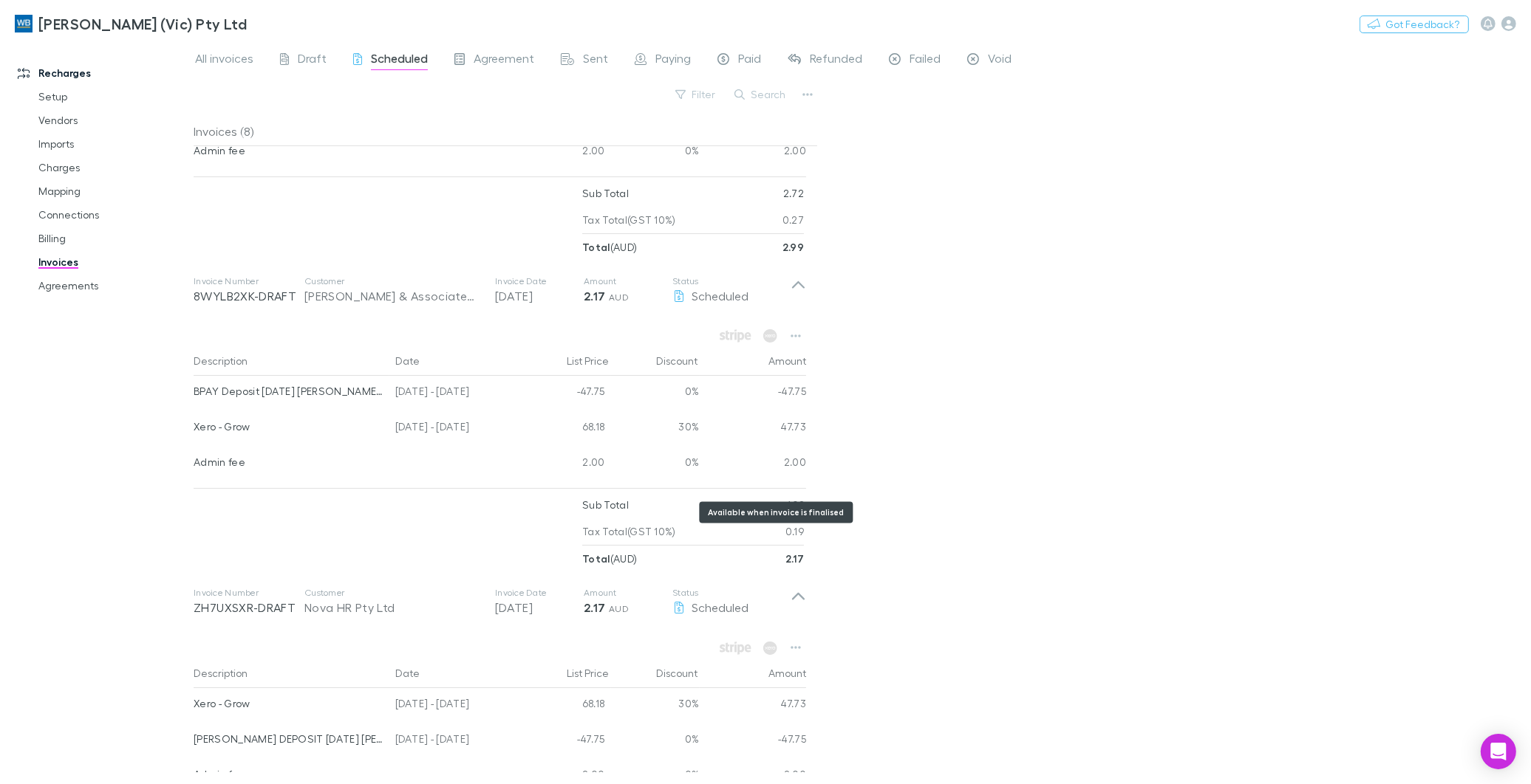
scroll to position [984, 0]
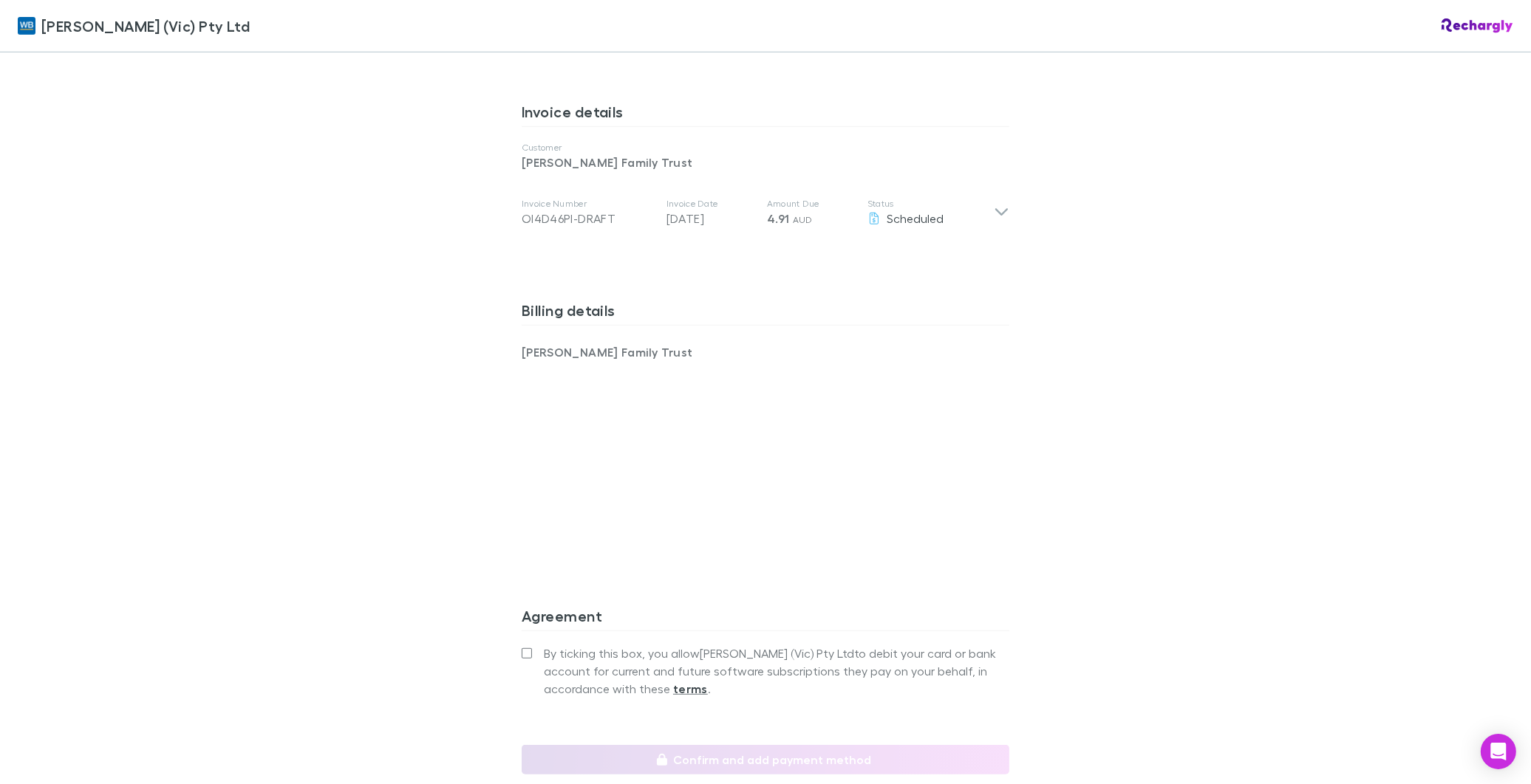
scroll to position [874, 0]
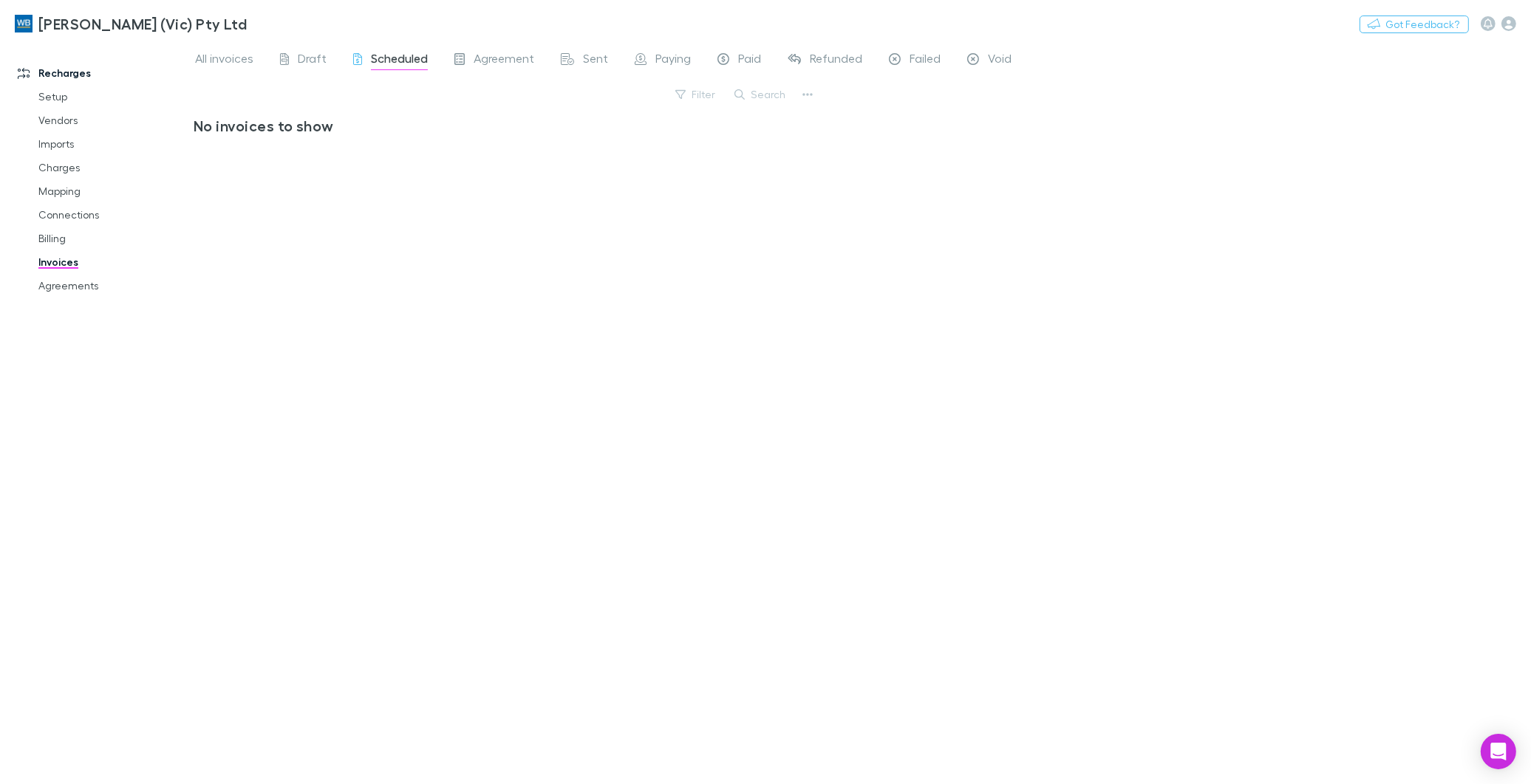
click at [69, 261] on link "Invoices" at bounding box center [114, 262] width 180 height 24
click at [312, 54] on span "Draft" at bounding box center [311, 60] width 29 height 19
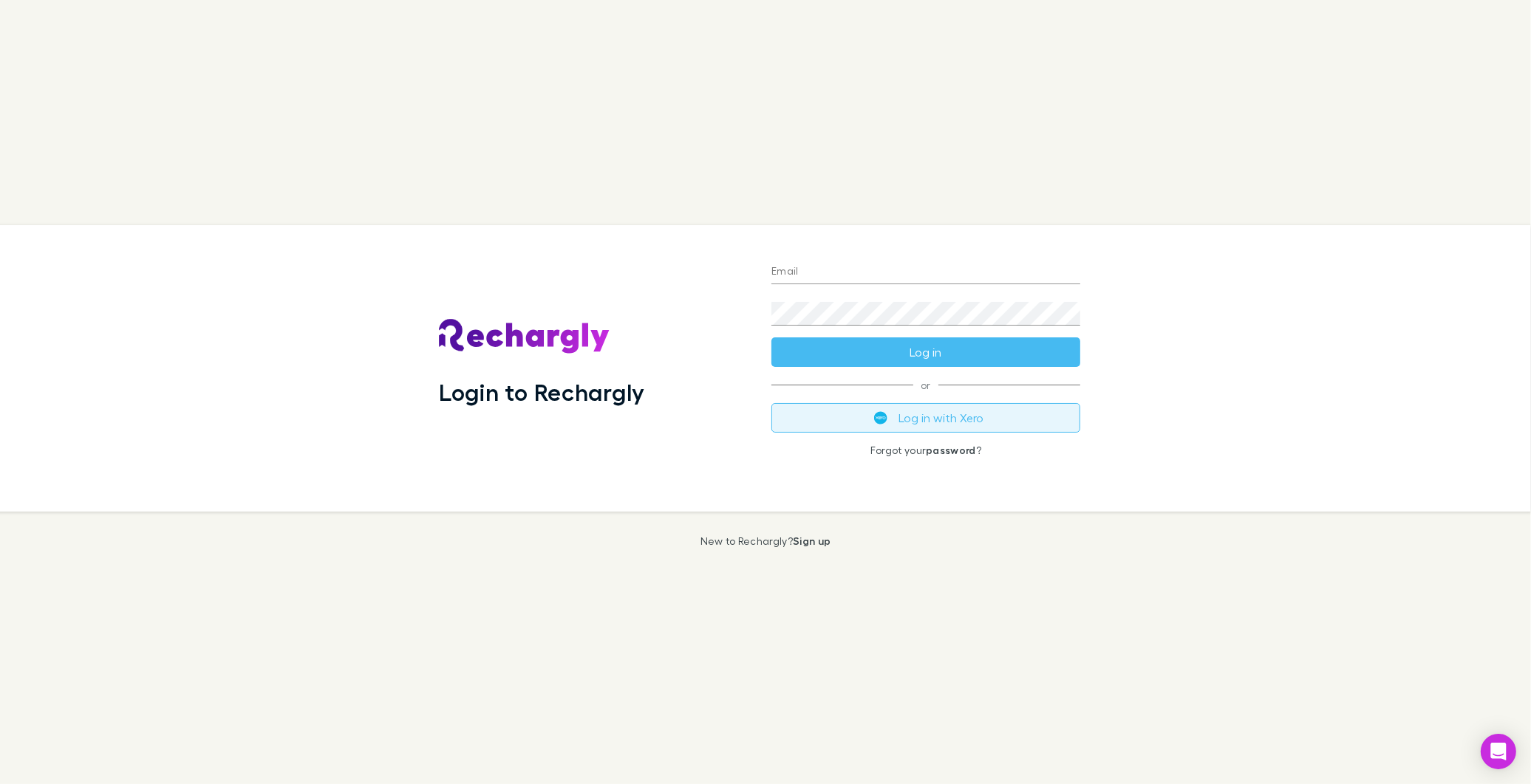
click at [914, 412] on button "Log in with Xero" at bounding box center [926, 418] width 309 height 30
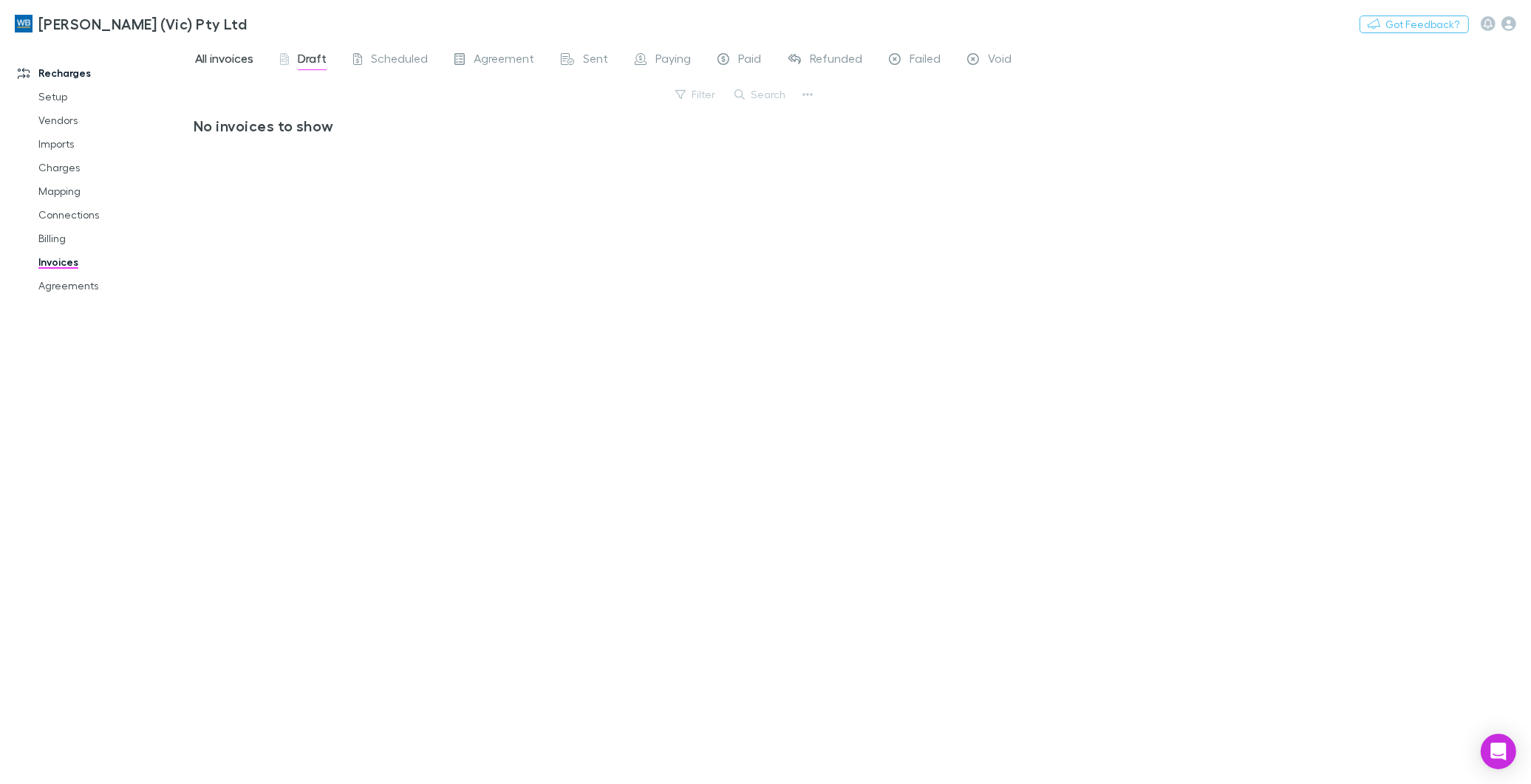
click at [224, 59] on span "All invoices" at bounding box center [224, 60] width 59 height 19
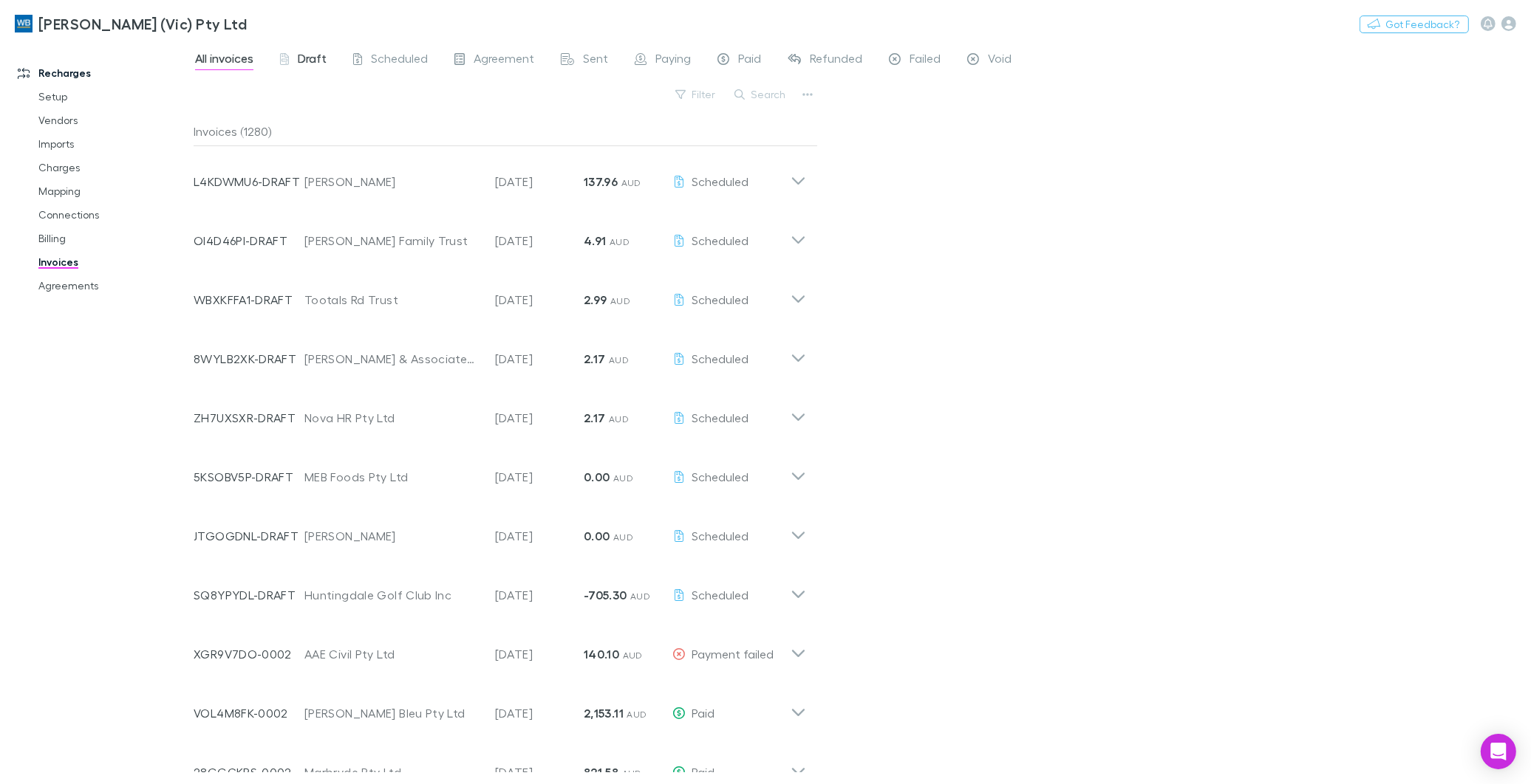
click at [317, 59] on span "Draft" at bounding box center [311, 60] width 29 height 19
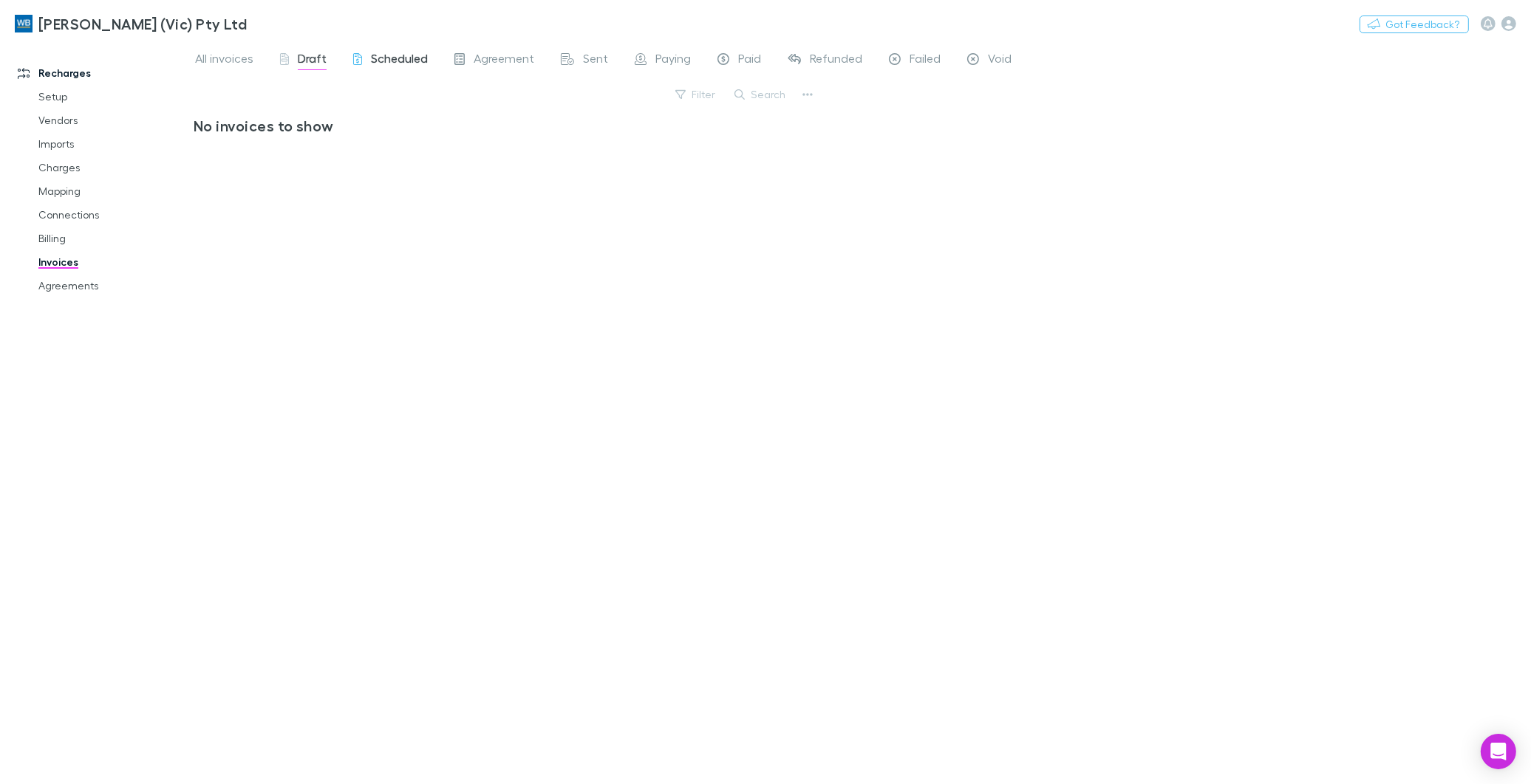
click at [400, 54] on span "Scheduled" at bounding box center [399, 60] width 57 height 19
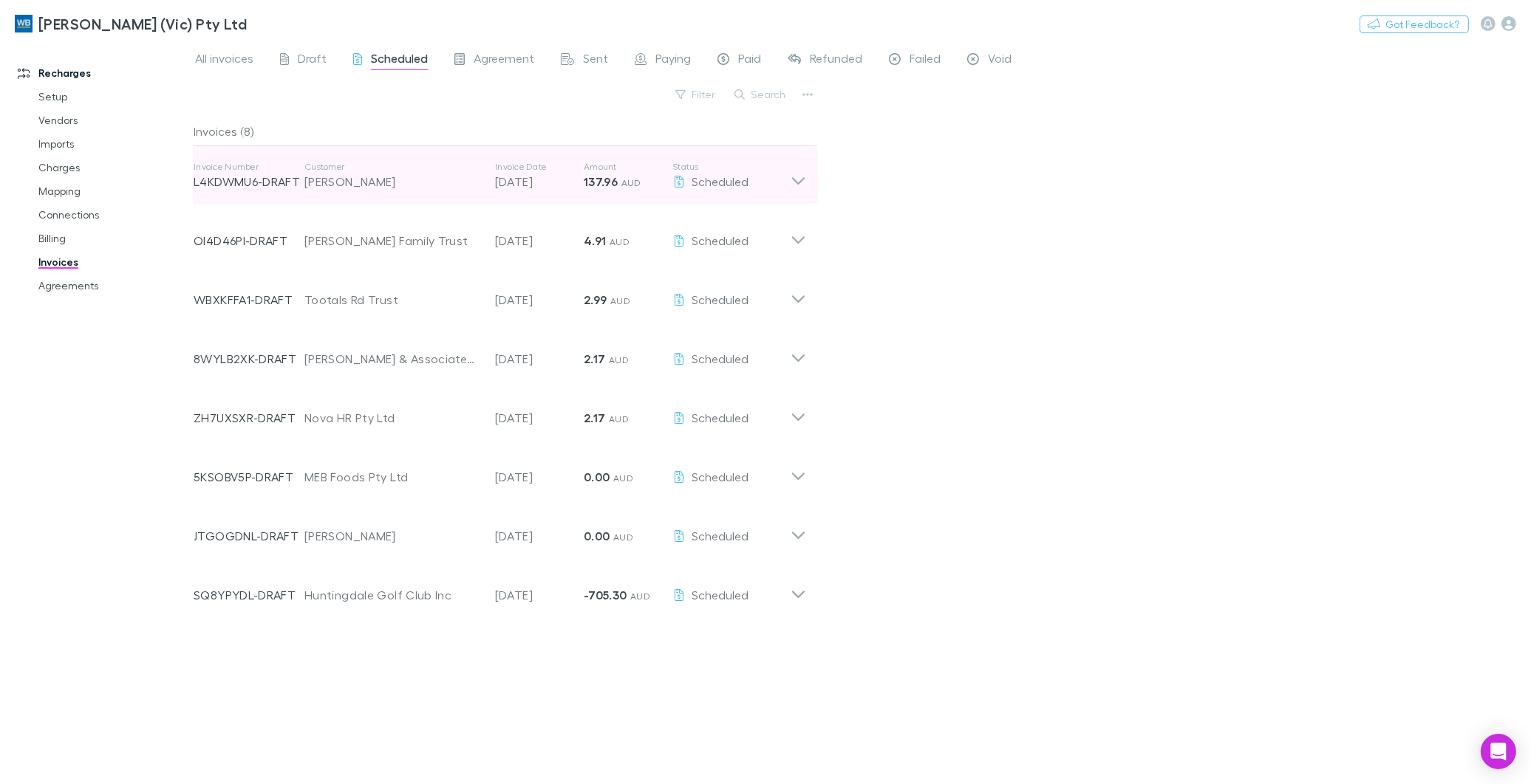
click at [796, 183] on icon at bounding box center [798, 181] width 13 height 7
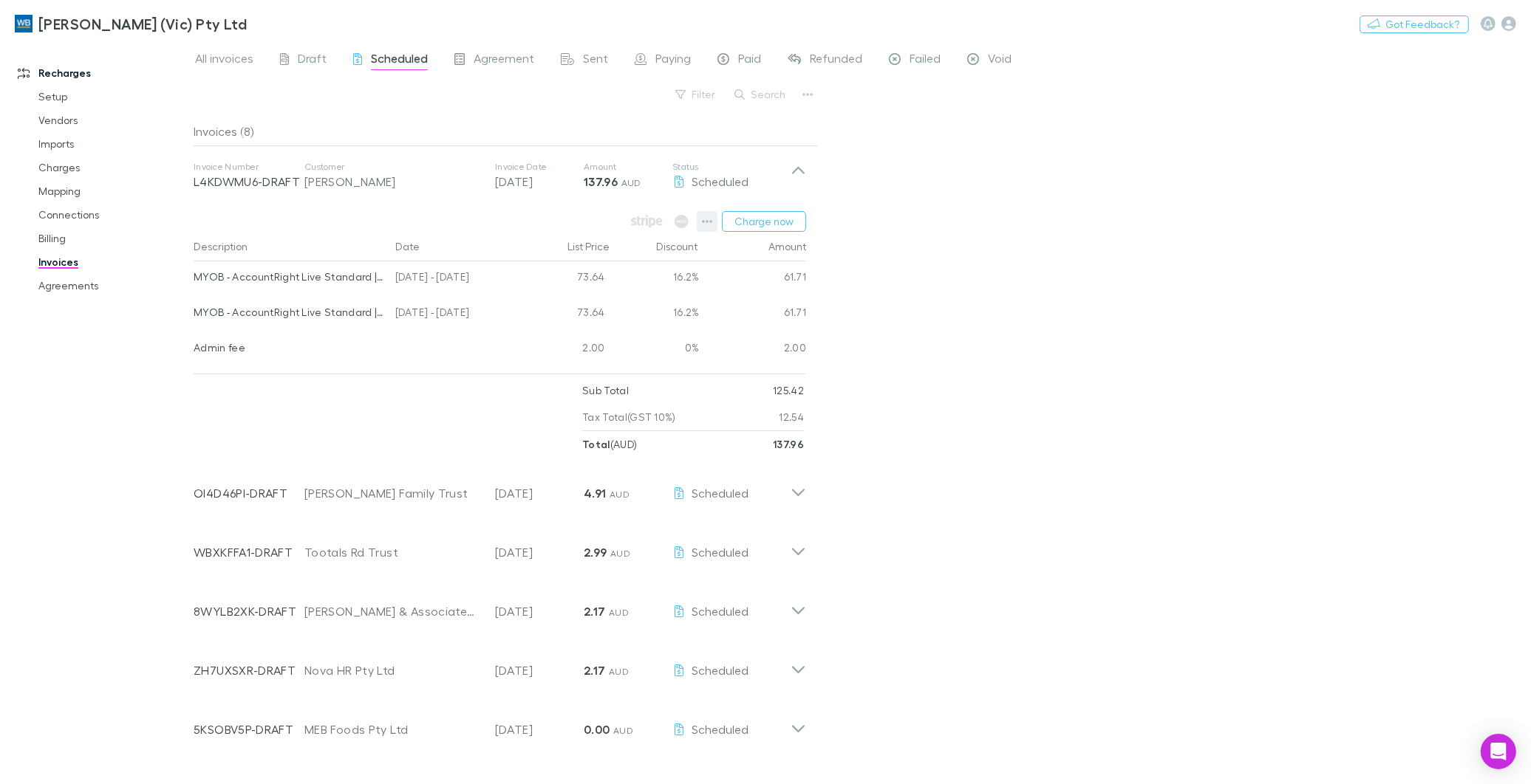
click at [703, 221] on icon "button" at bounding box center [707, 221] width 10 height 12
click at [563, 375] on p "View charges" at bounding box center [617, 377] width 180 height 18
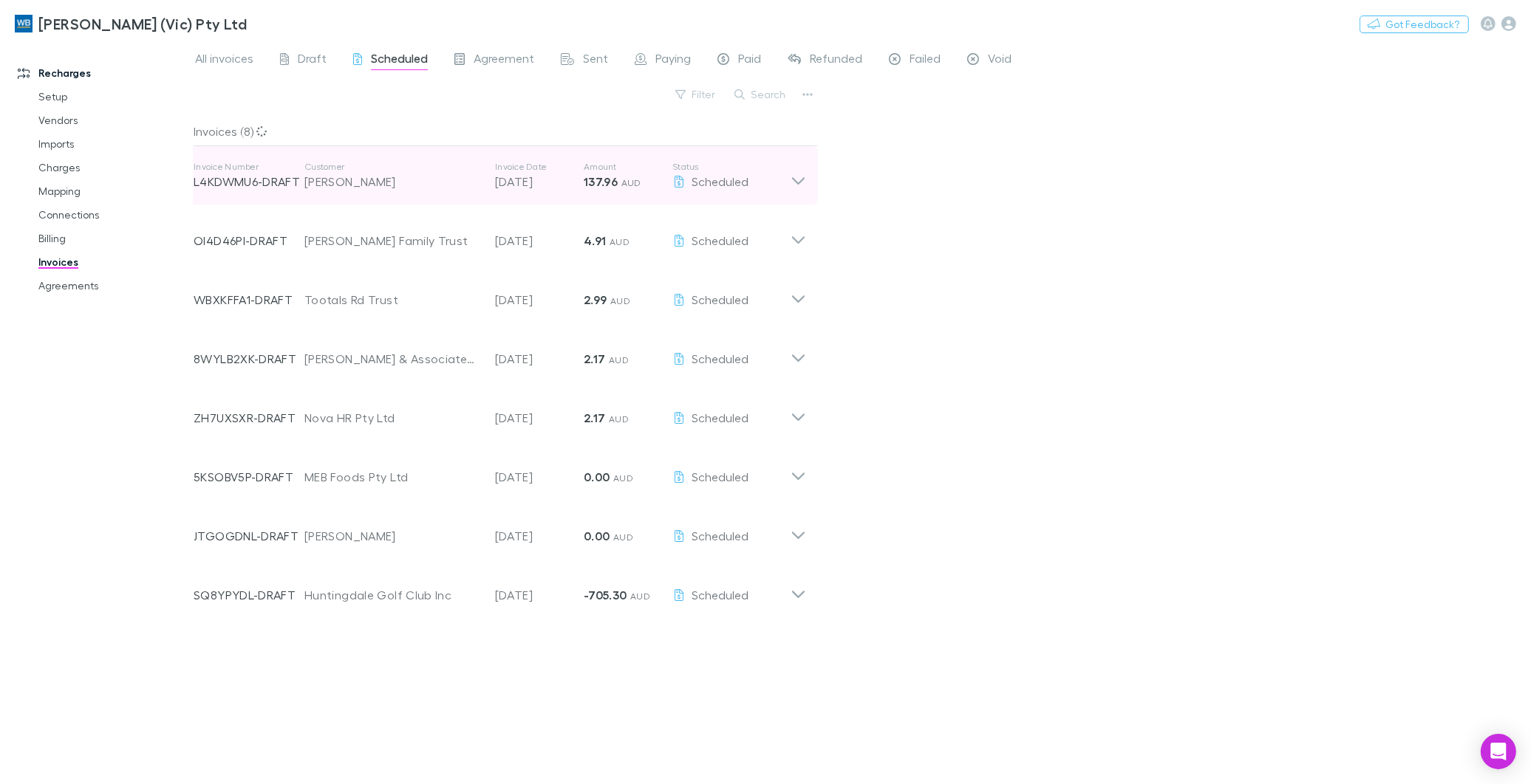
click at [800, 181] on icon at bounding box center [798, 181] width 13 height 7
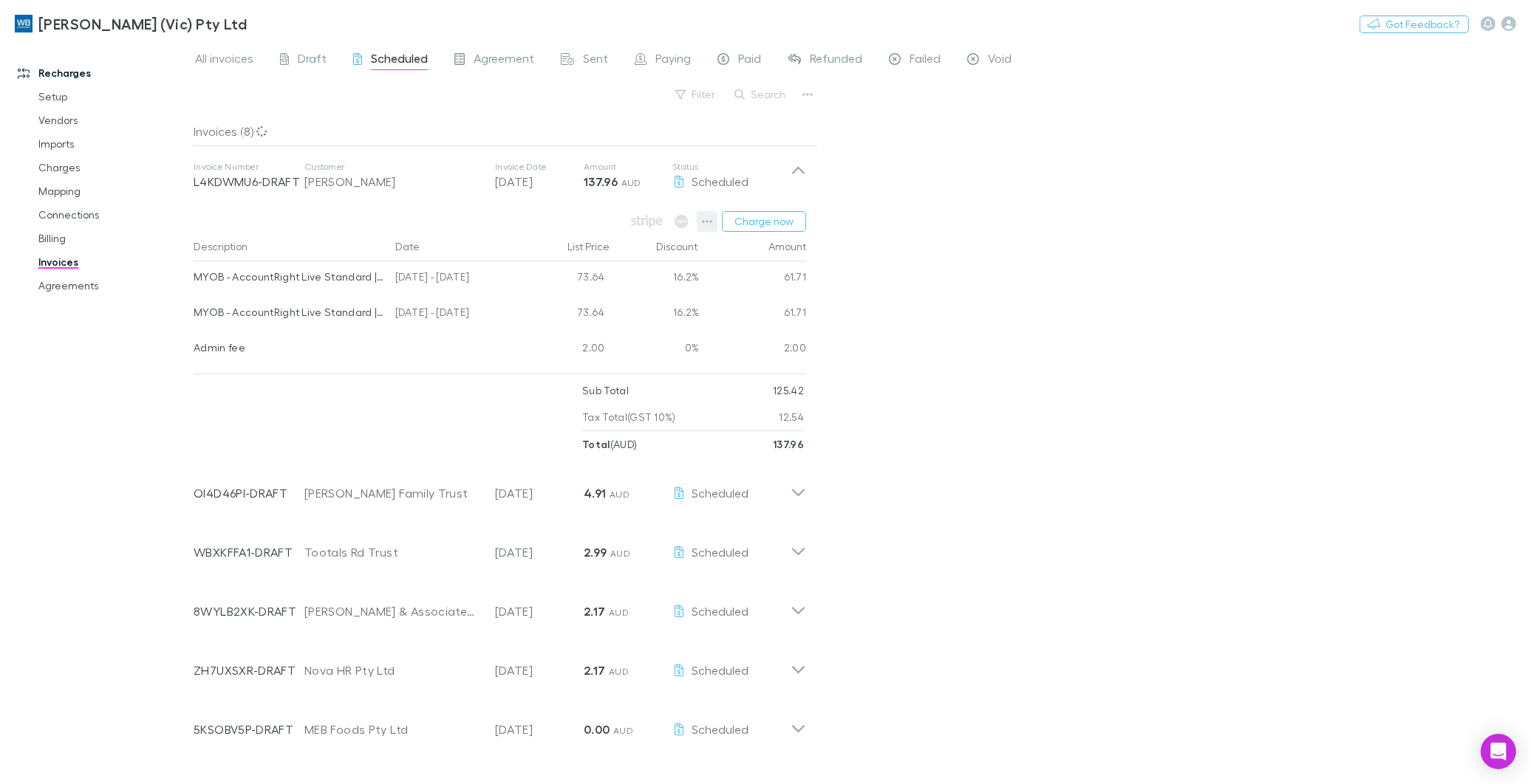
click at [705, 219] on icon "button" at bounding box center [707, 221] width 10 height 12
click at [1064, 417] on div at bounding box center [766, 392] width 1531 height 784
click at [697, 217] on div "Charge now" at bounding box center [717, 221] width 179 height 21
click at [704, 221] on icon "button" at bounding box center [707, 221] width 10 height 12
click at [991, 426] on div at bounding box center [766, 392] width 1531 height 784
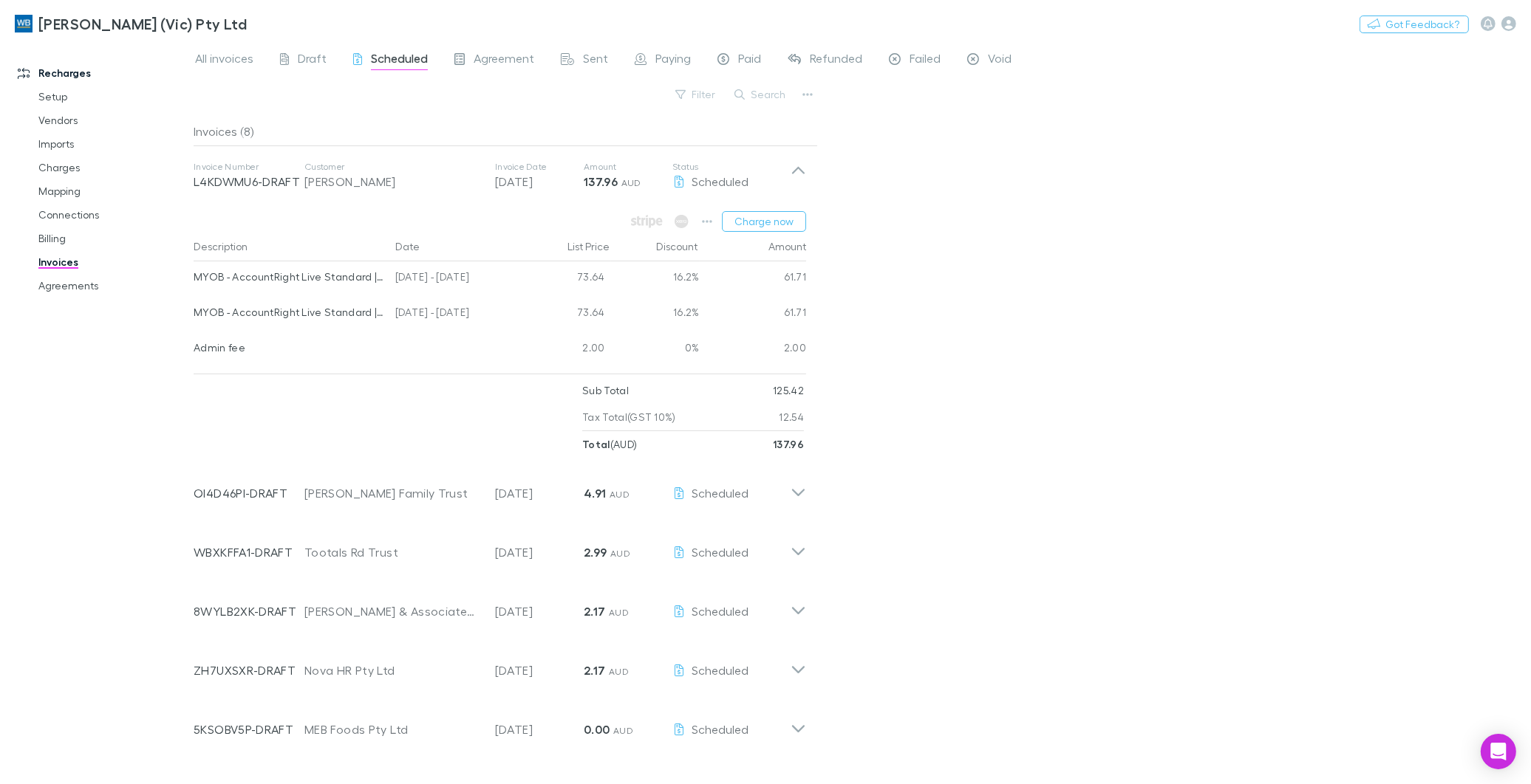
click at [1315, 275] on div "All invoices Draft Scheduled Agreement Sent Paying Paid Refunded Failed Void Fi…" at bounding box center [862, 412] width 1337 height 743
click at [704, 222] on icon "button" at bounding box center [707, 221] width 10 height 3
click at [579, 432] on p "View agreement" at bounding box center [617, 430] width 180 height 18
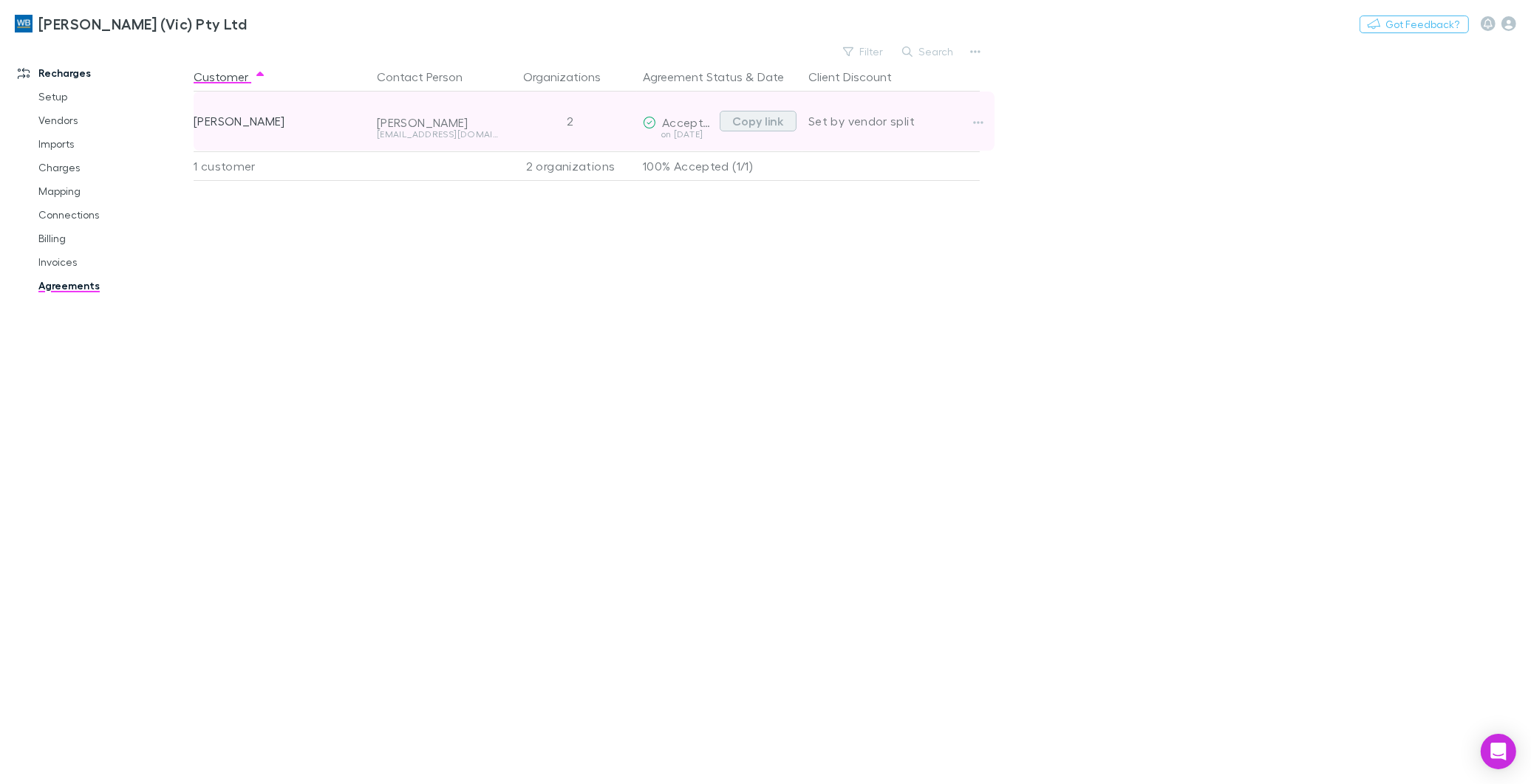
click at [762, 115] on button "Copy link" at bounding box center [758, 121] width 77 height 21
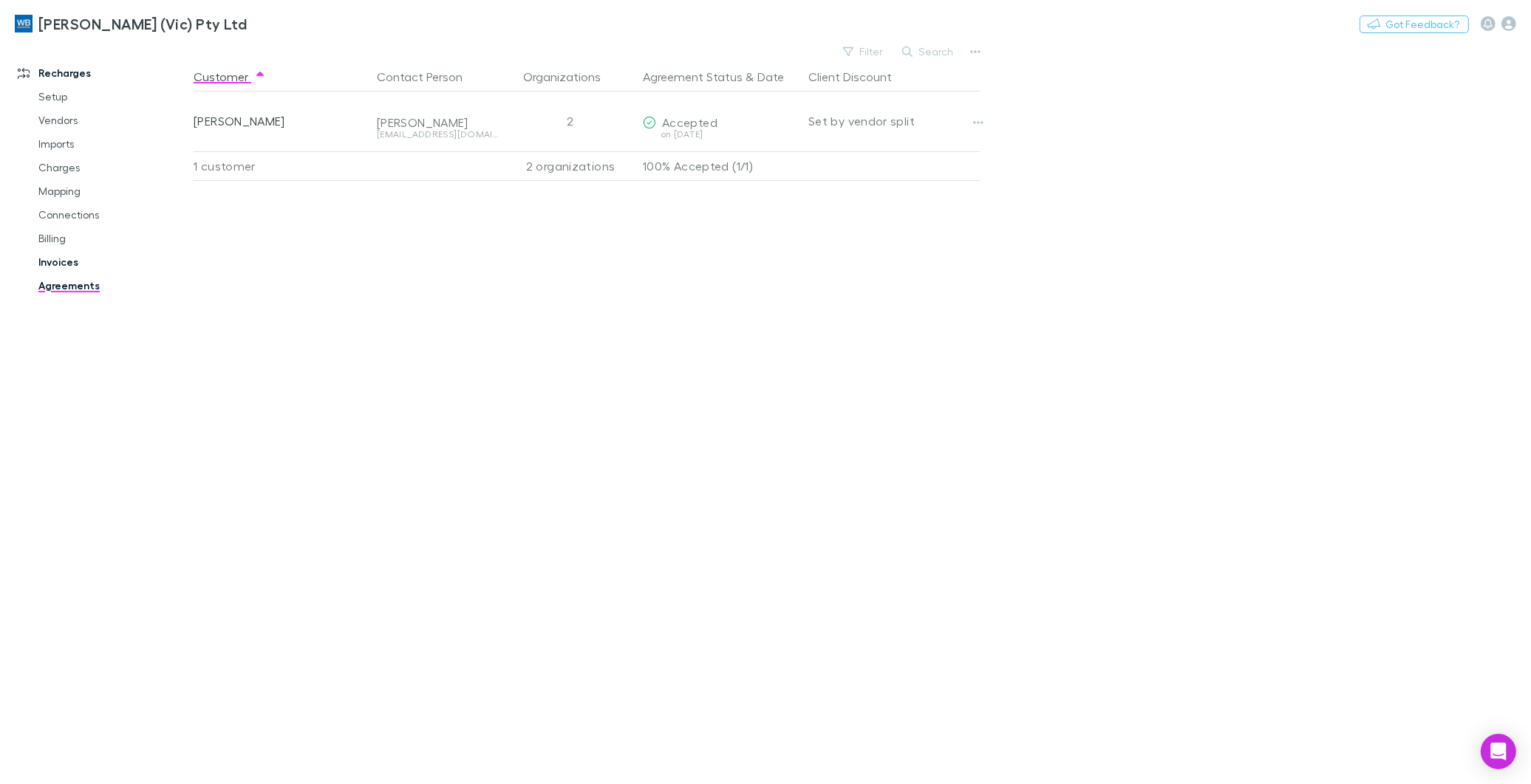
click at [58, 260] on link "Invoices" at bounding box center [114, 262] width 180 height 24
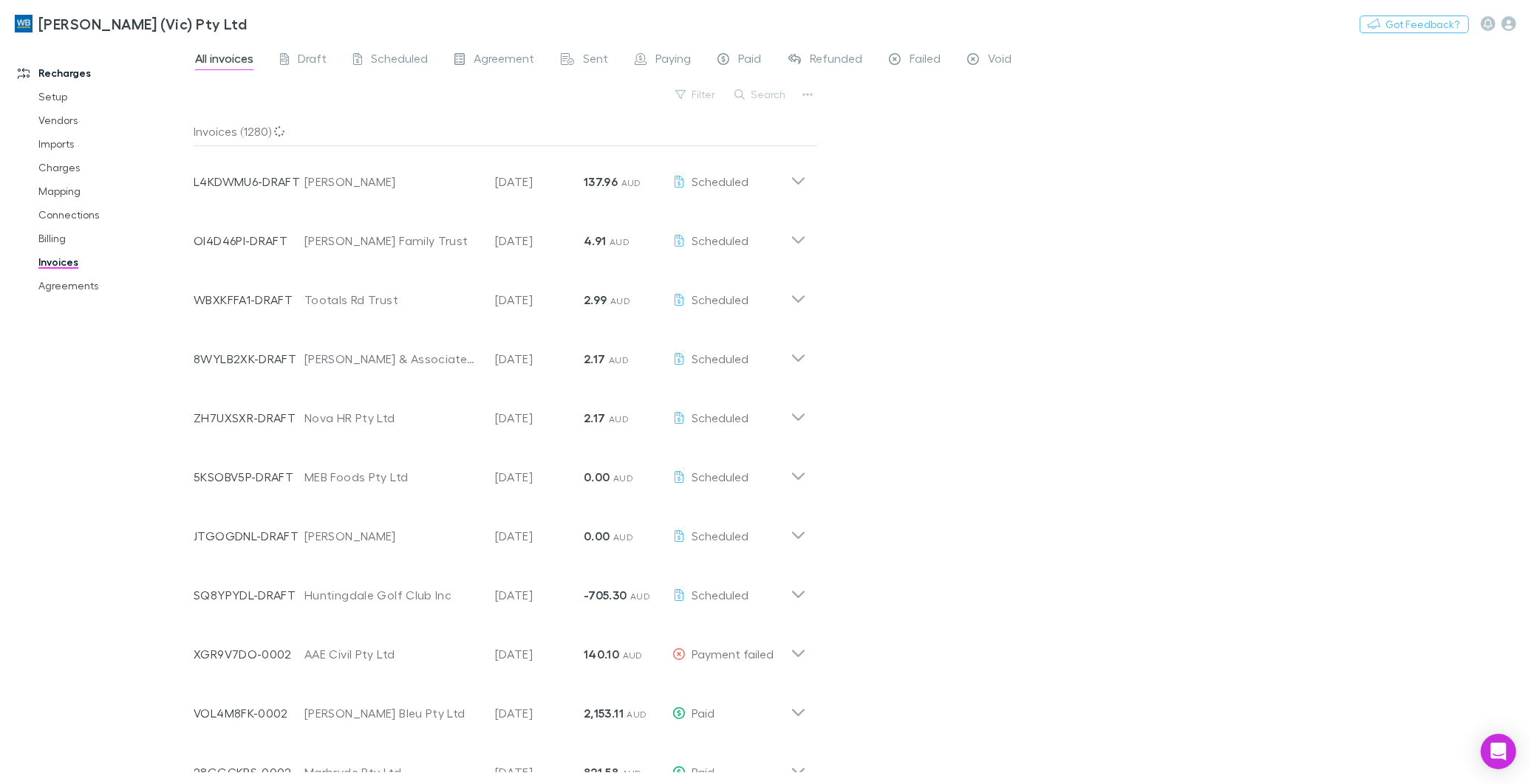
scroll to position [164, 0]
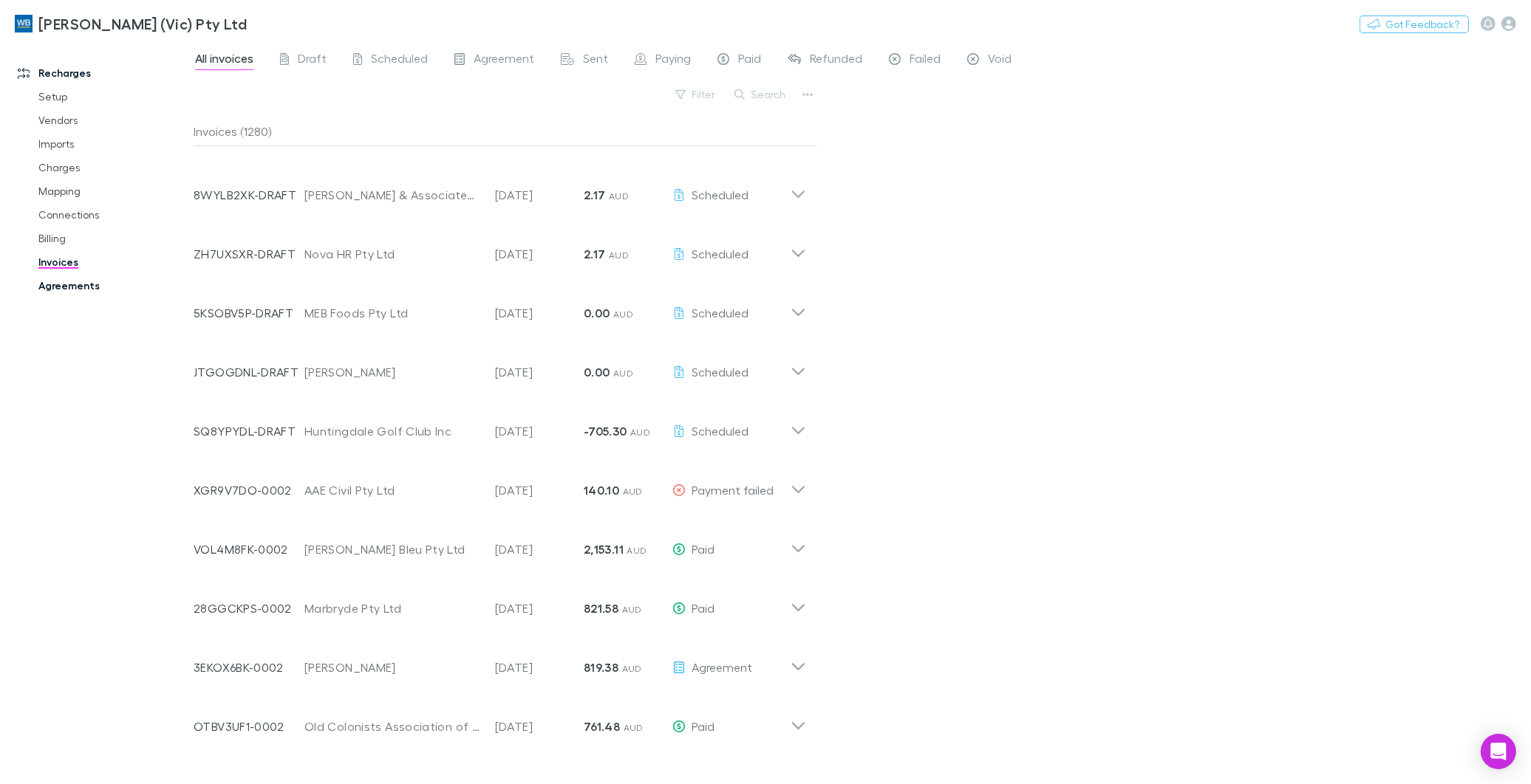
click at [67, 283] on link "Agreements" at bounding box center [114, 286] width 180 height 24
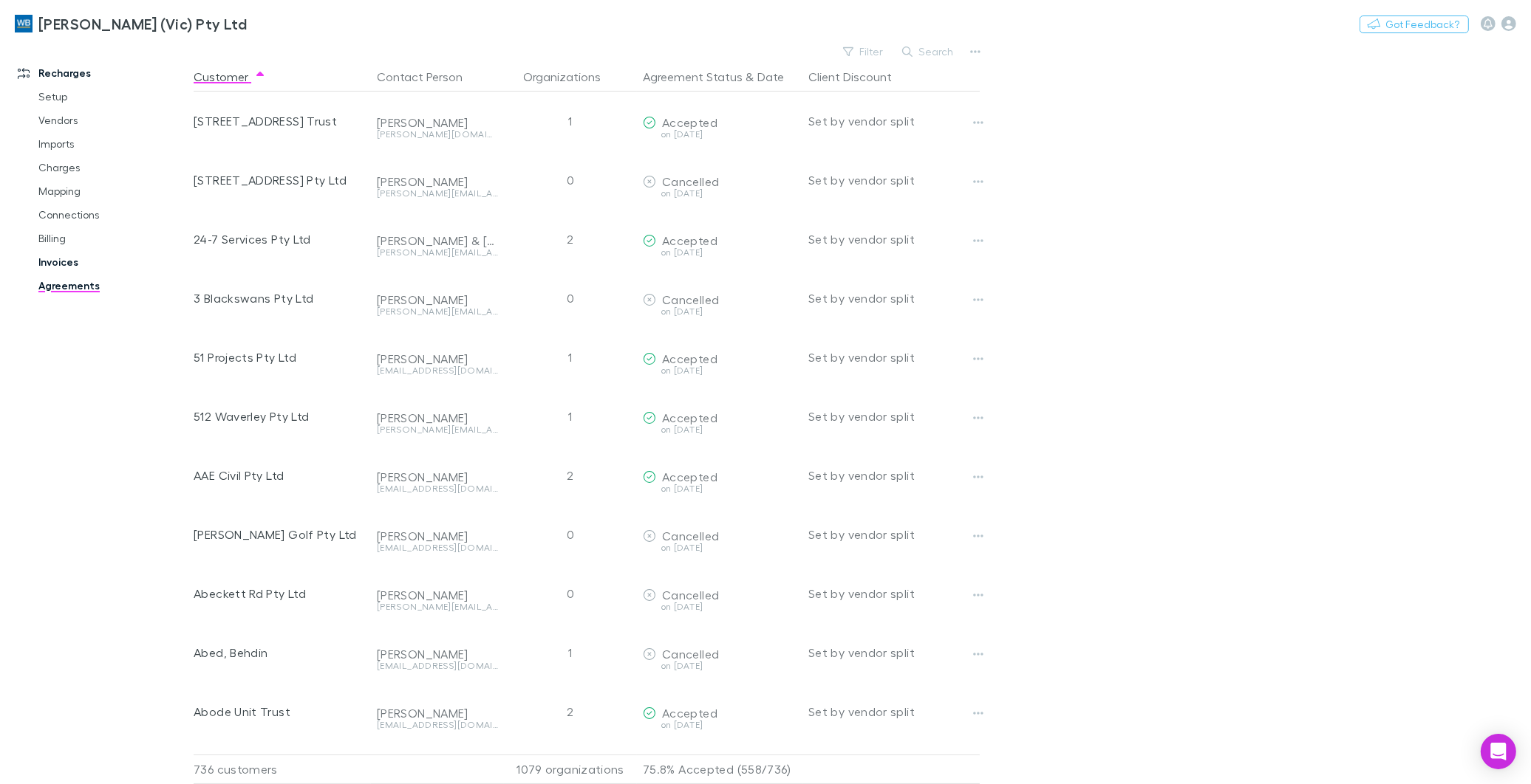
click at [49, 260] on link "Invoices" at bounding box center [114, 262] width 180 height 24
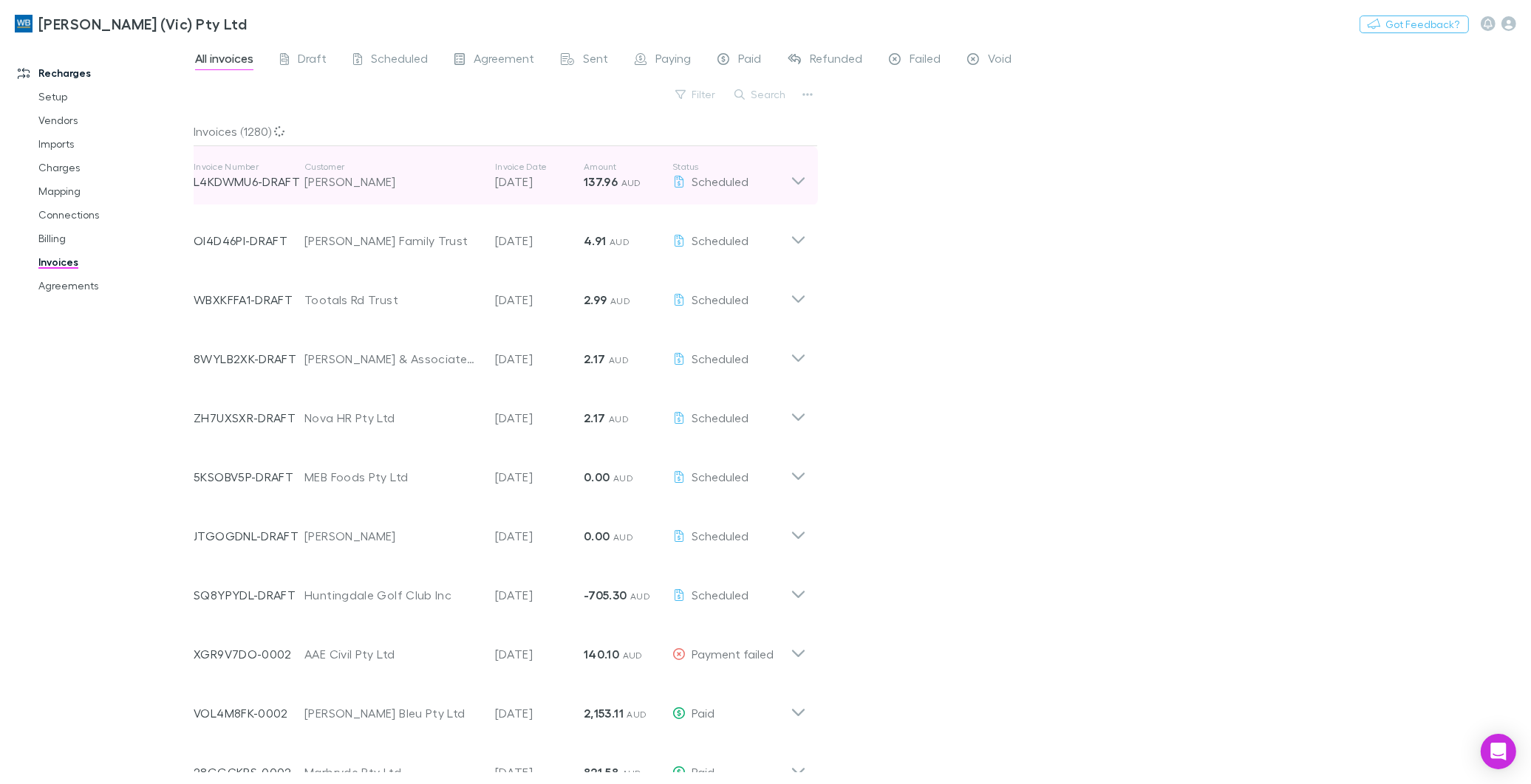
click at [803, 182] on icon at bounding box center [798, 176] width 16 height 30
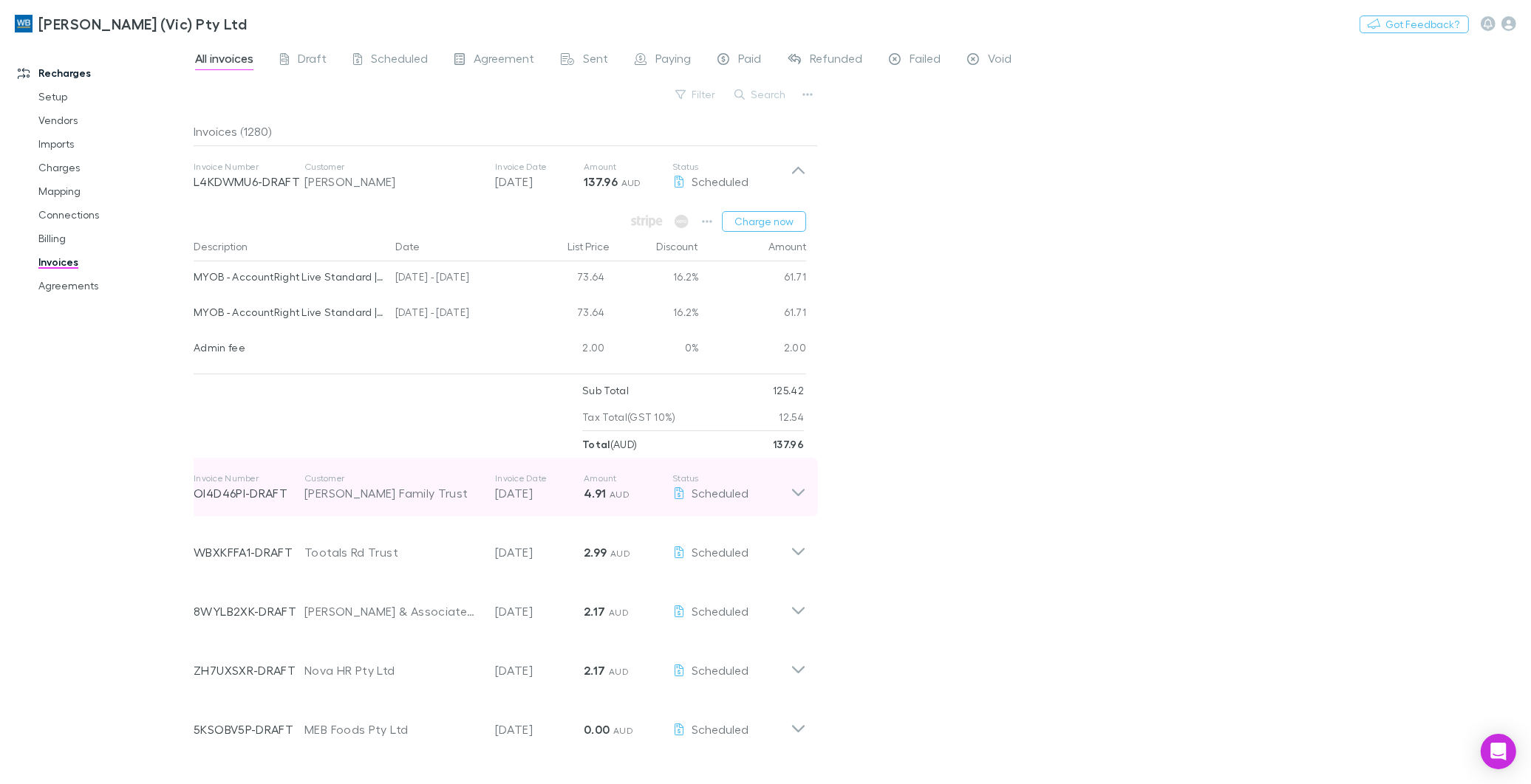
click at [798, 491] on icon at bounding box center [798, 488] width 16 height 30
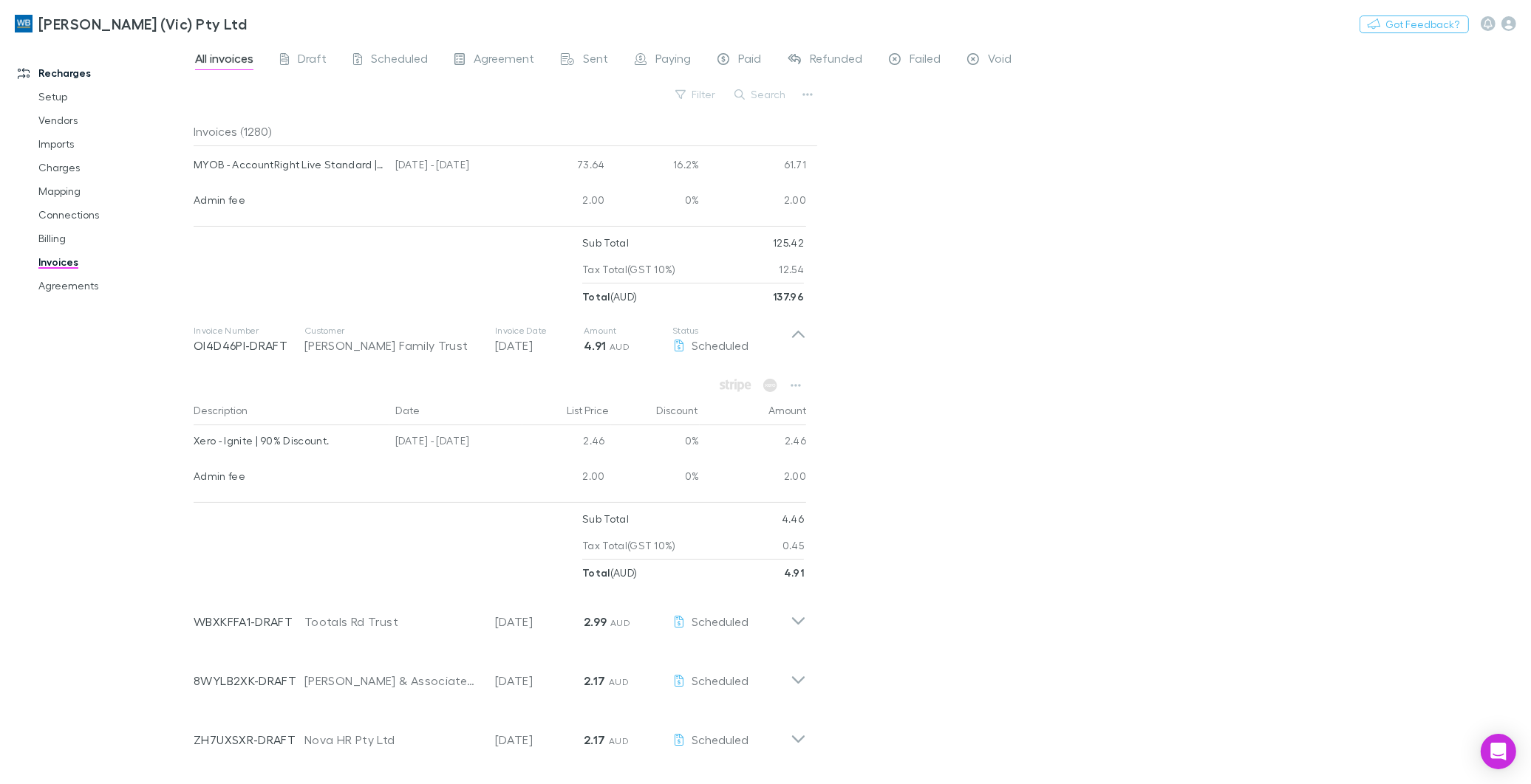
scroll to position [164, 0]
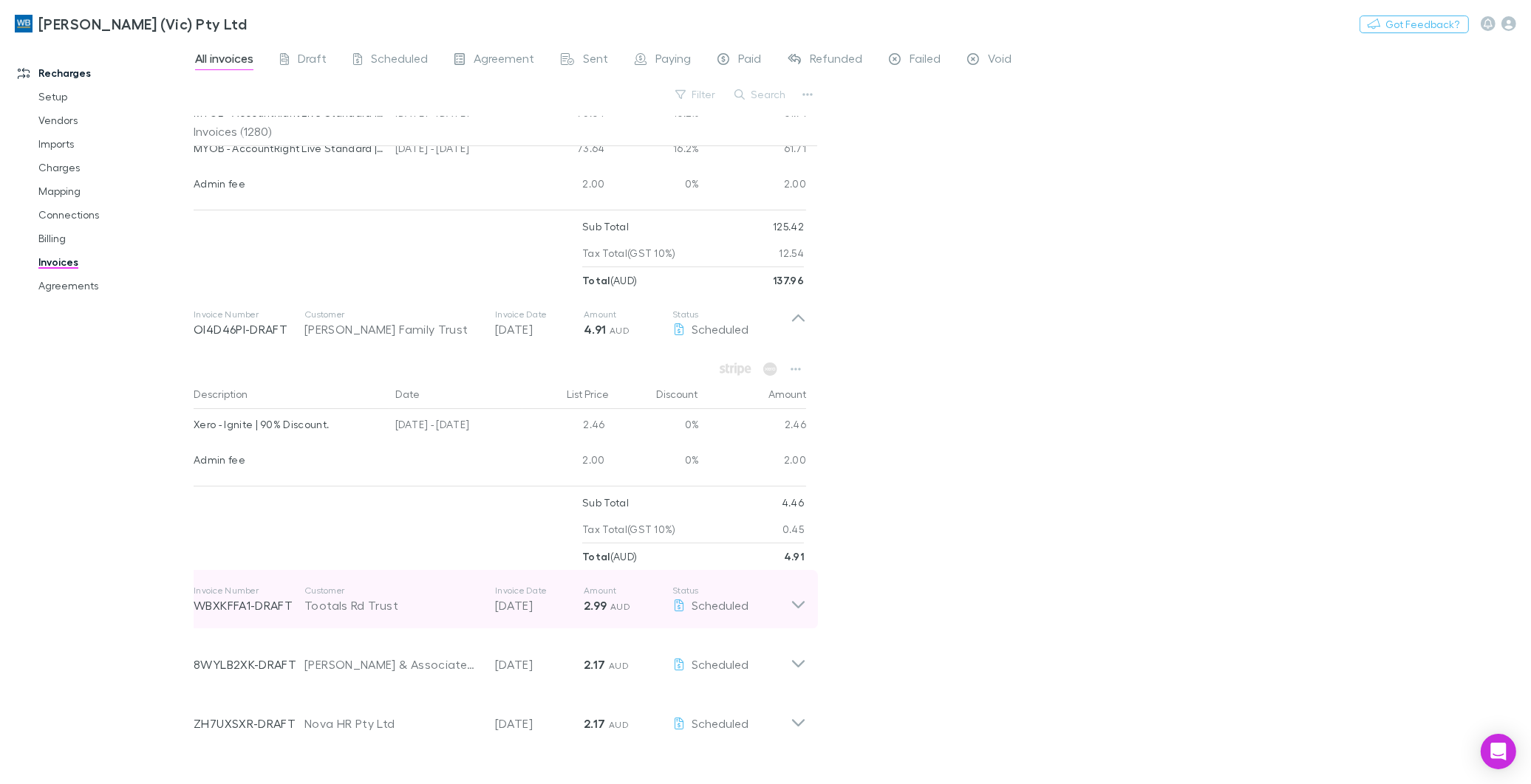
click at [796, 607] on icon at bounding box center [798, 605] width 13 height 7
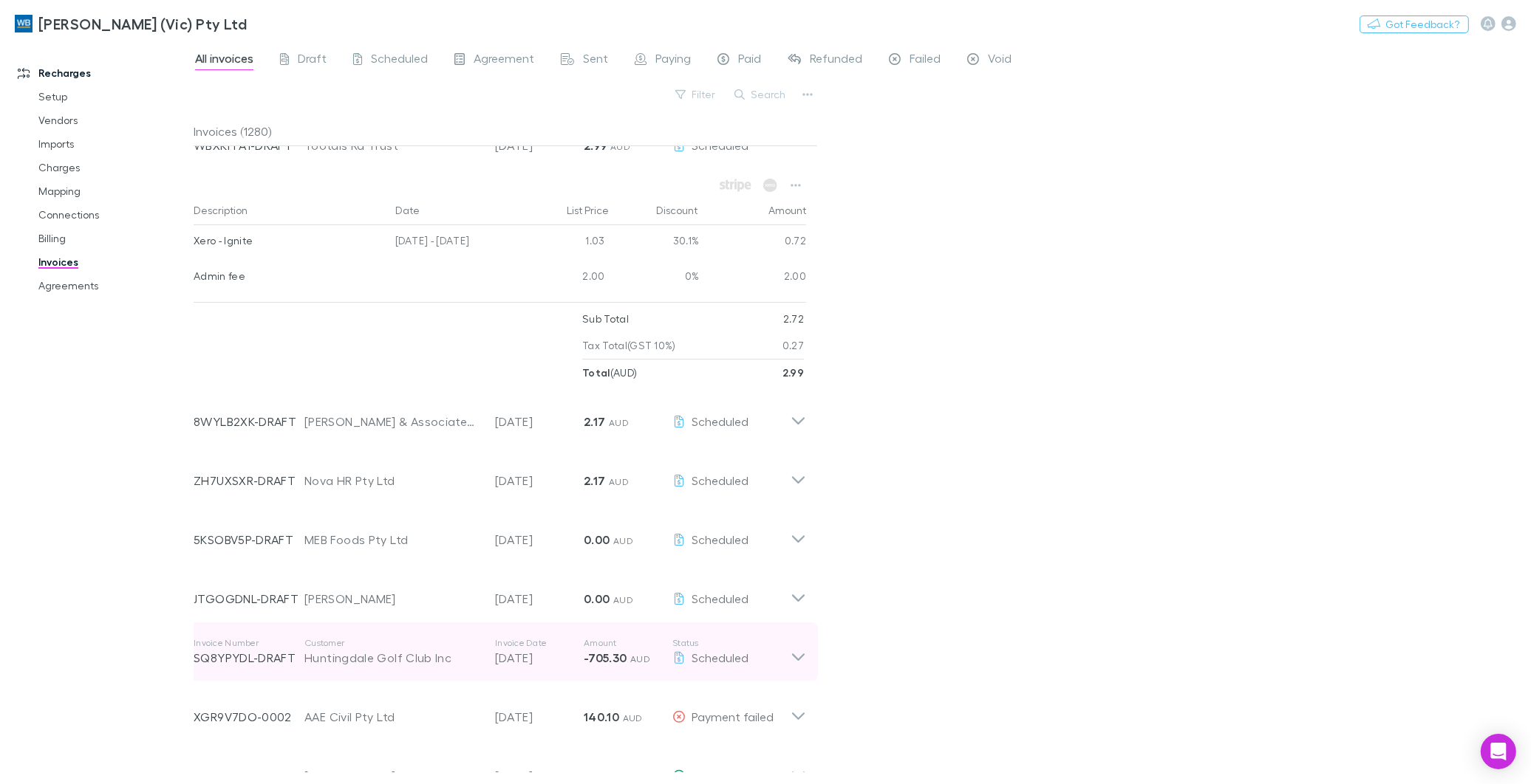
scroll to position [656, 0]
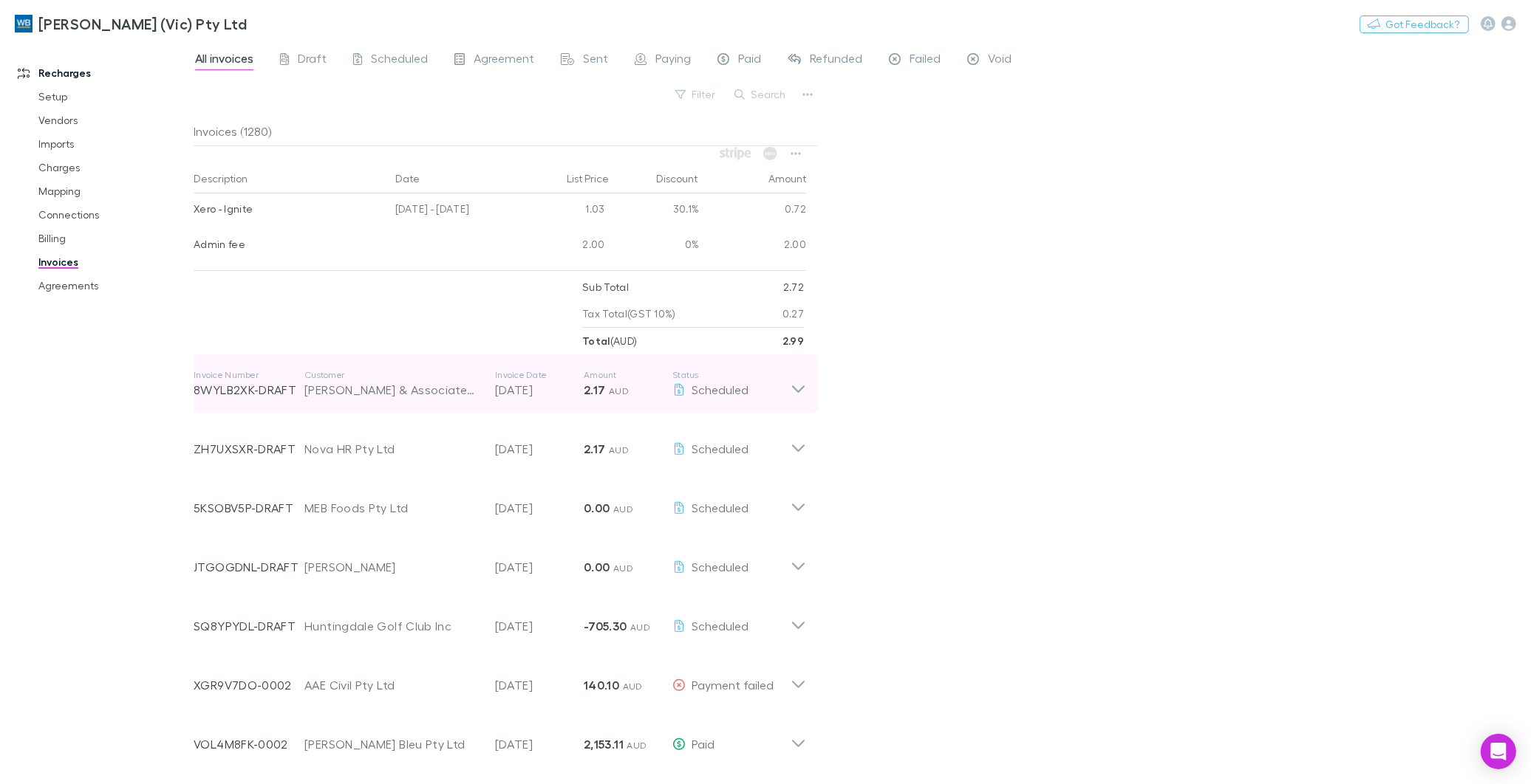
click at [803, 386] on icon at bounding box center [798, 384] width 16 height 30
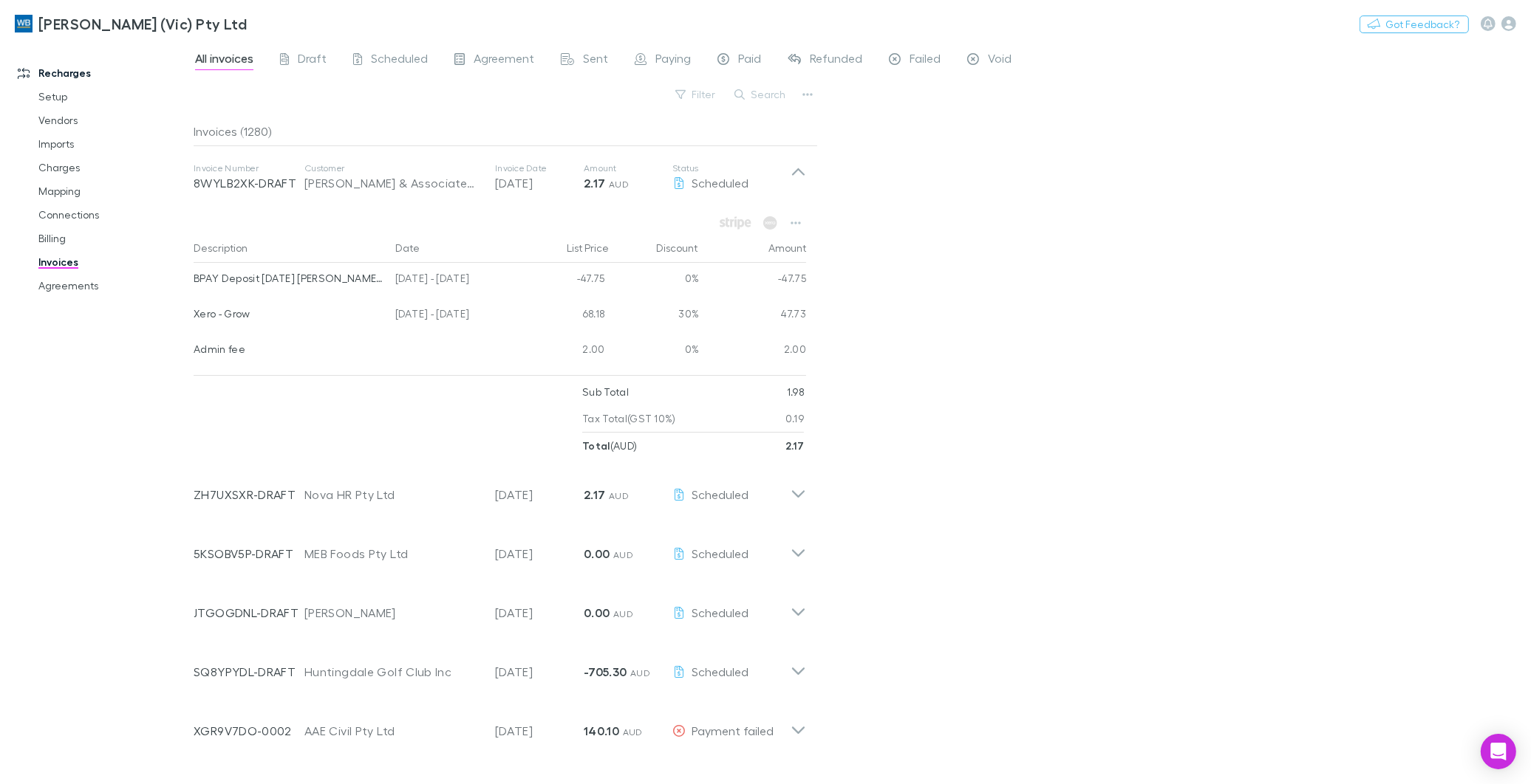
scroll to position [903, 0]
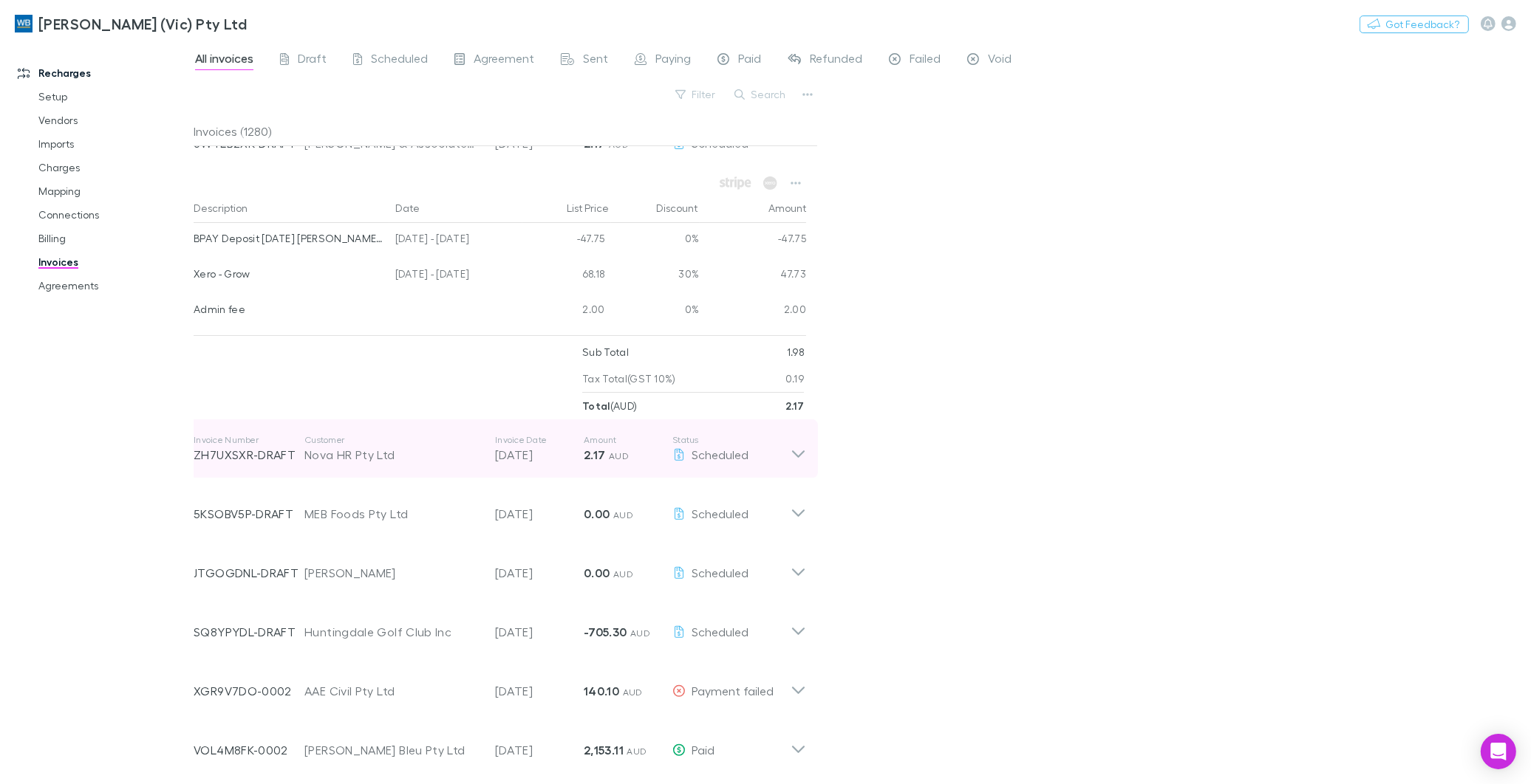
click at [800, 451] on icon at bounding box center [798, 449] width 16 height 30
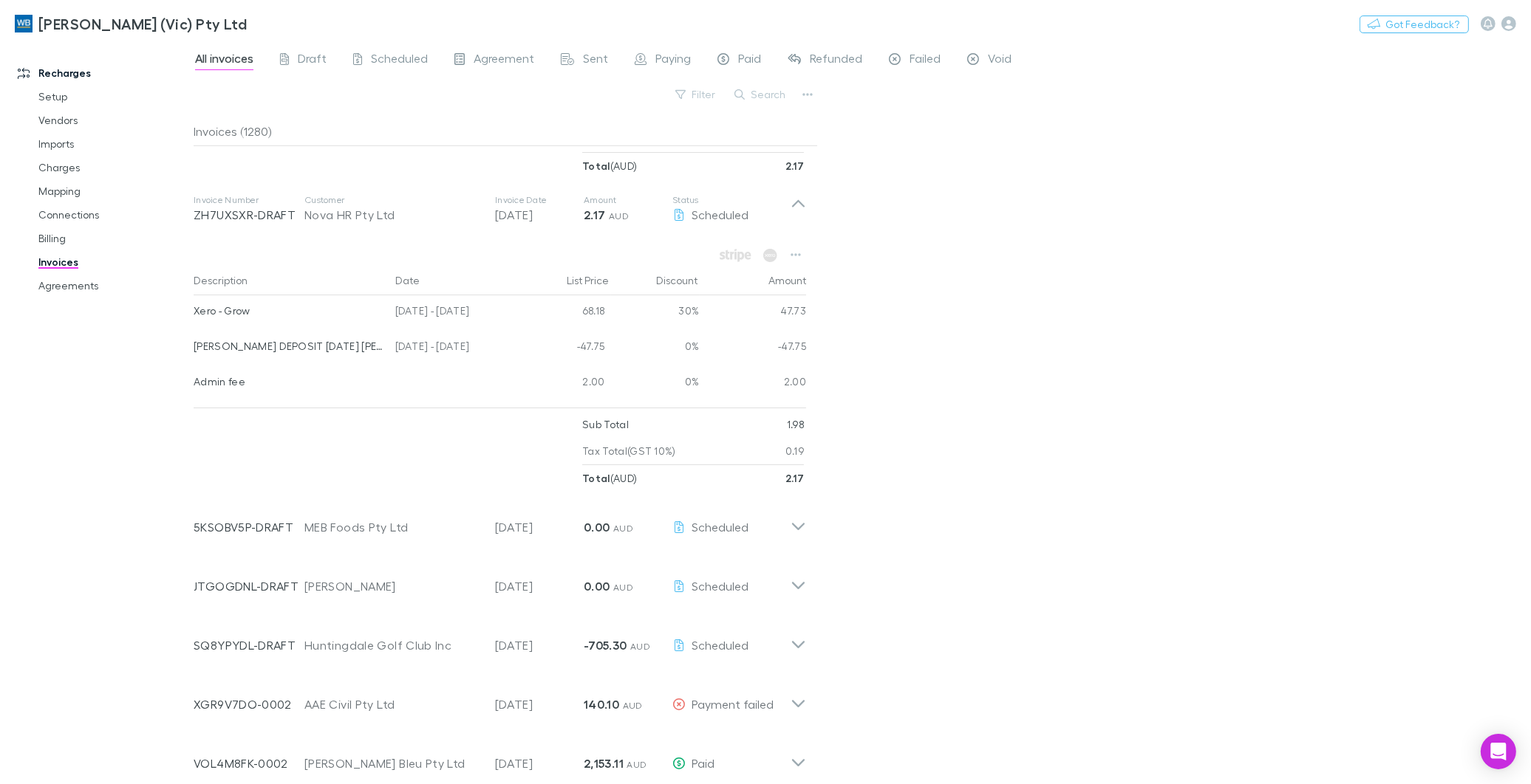
scroll to position [1149, 0]
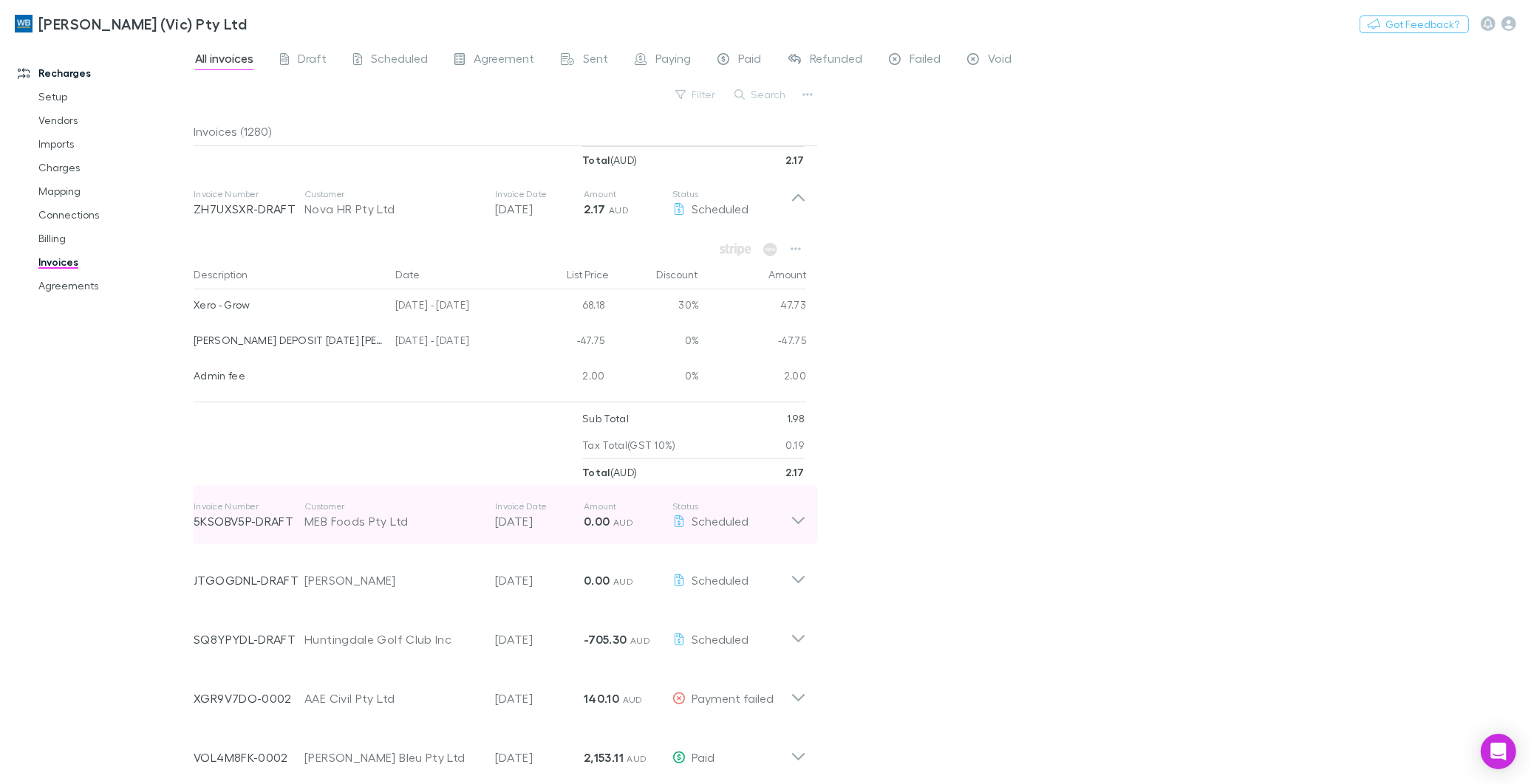
click at [801, 527] on icon at bounding box center [798, 516] width 16 height 30
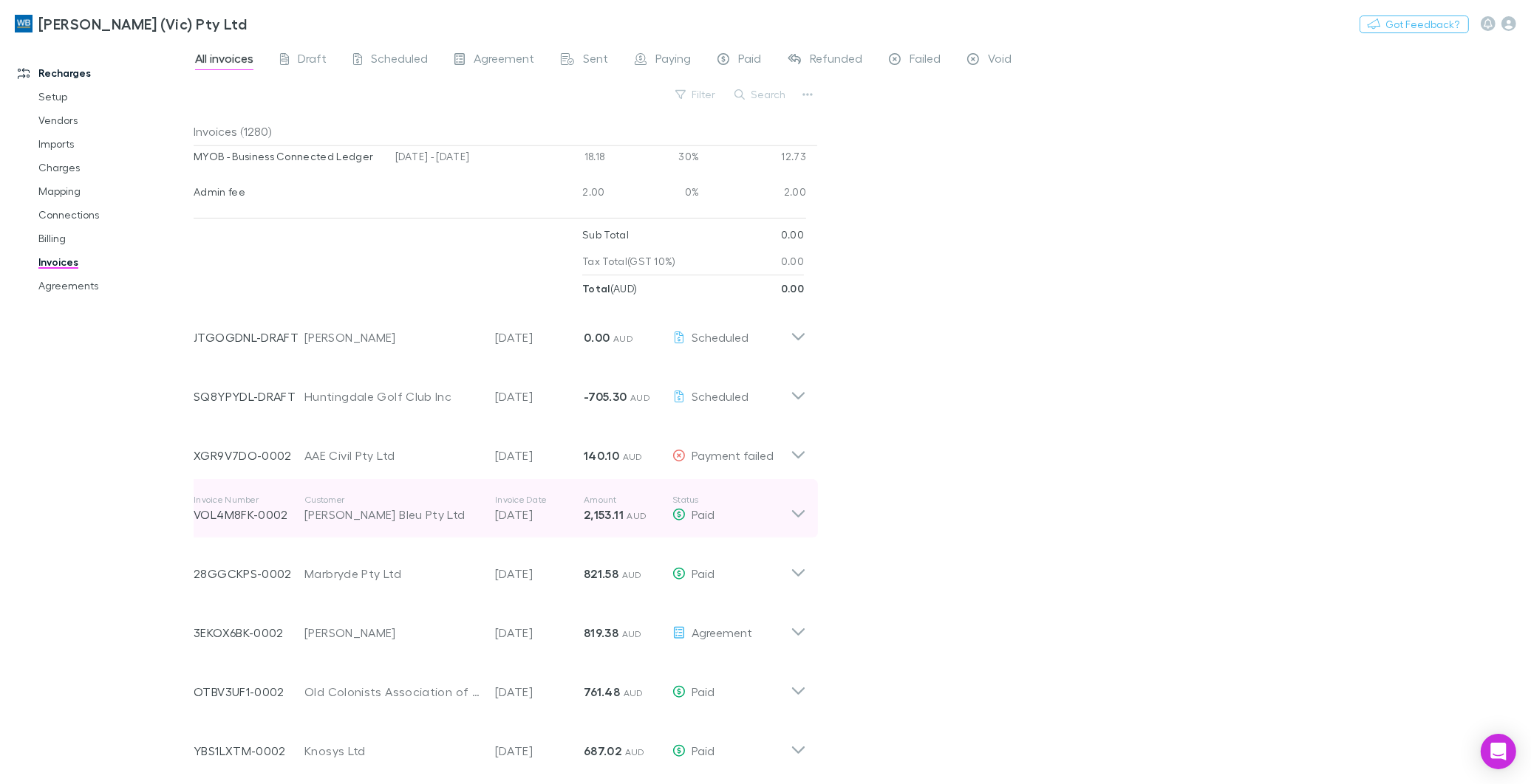
scroll to position [1724, 0]
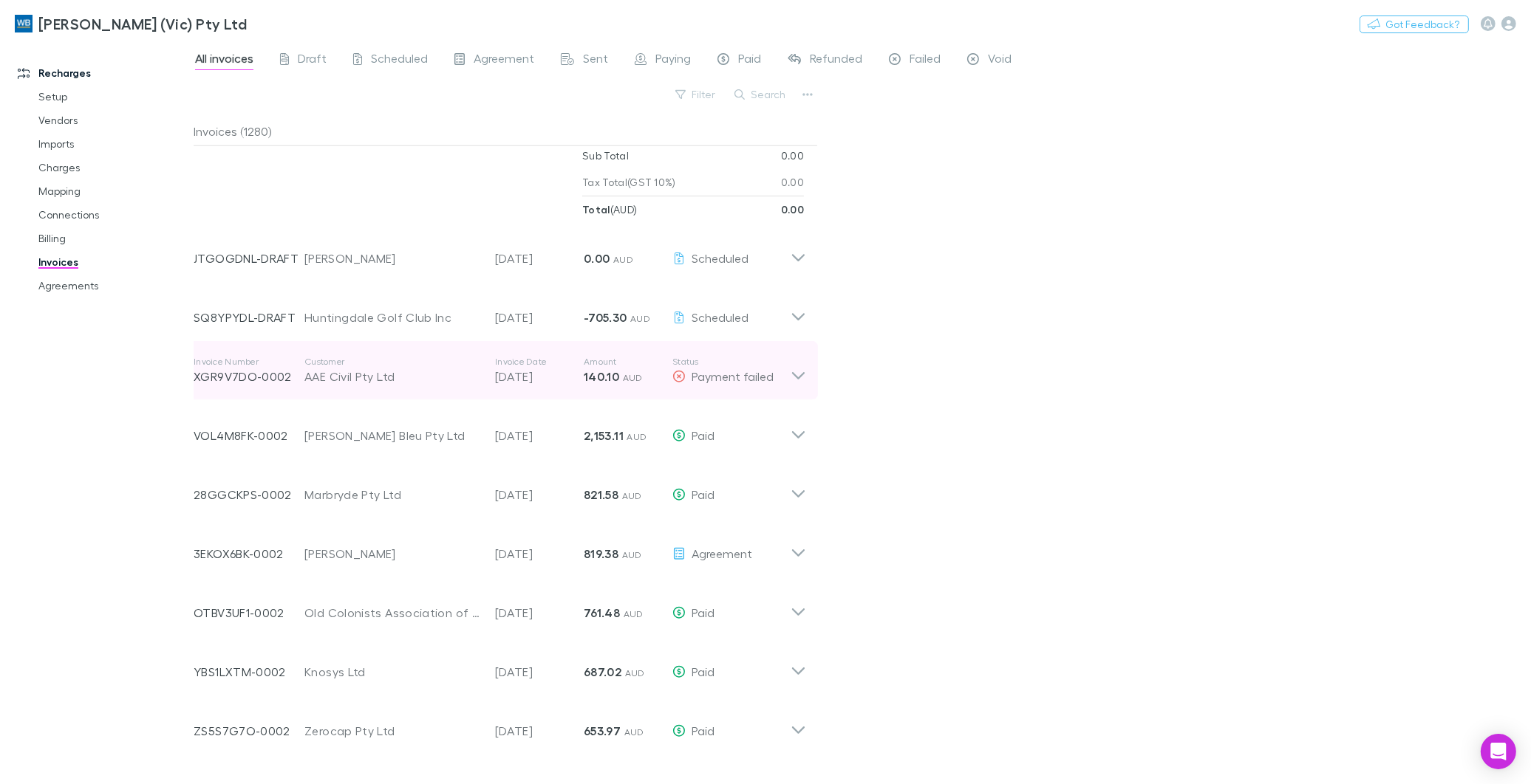
click at [796, 380] on icon at bounding box center [798, 371] width 16 height 30
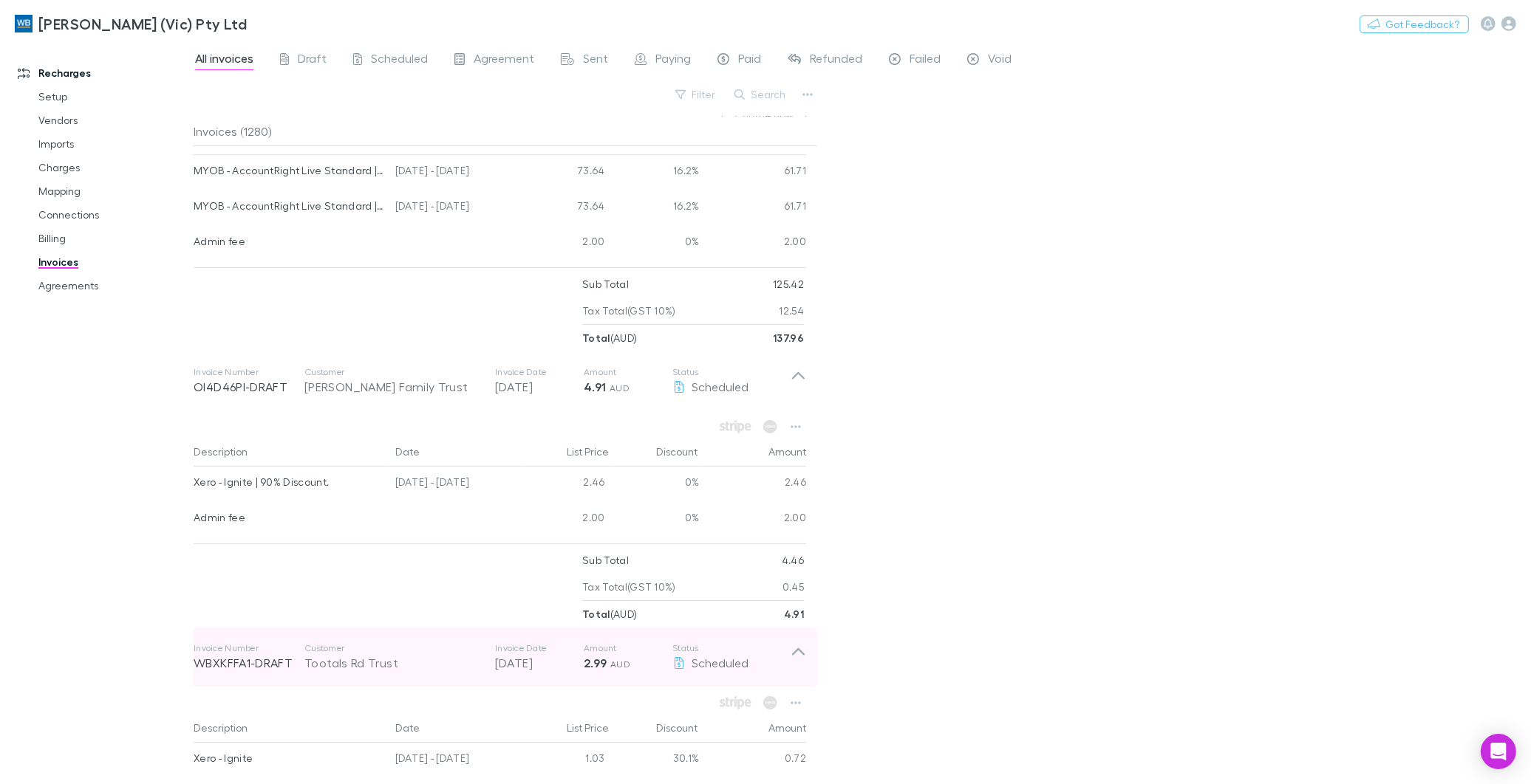
scroll to position [0, 0]
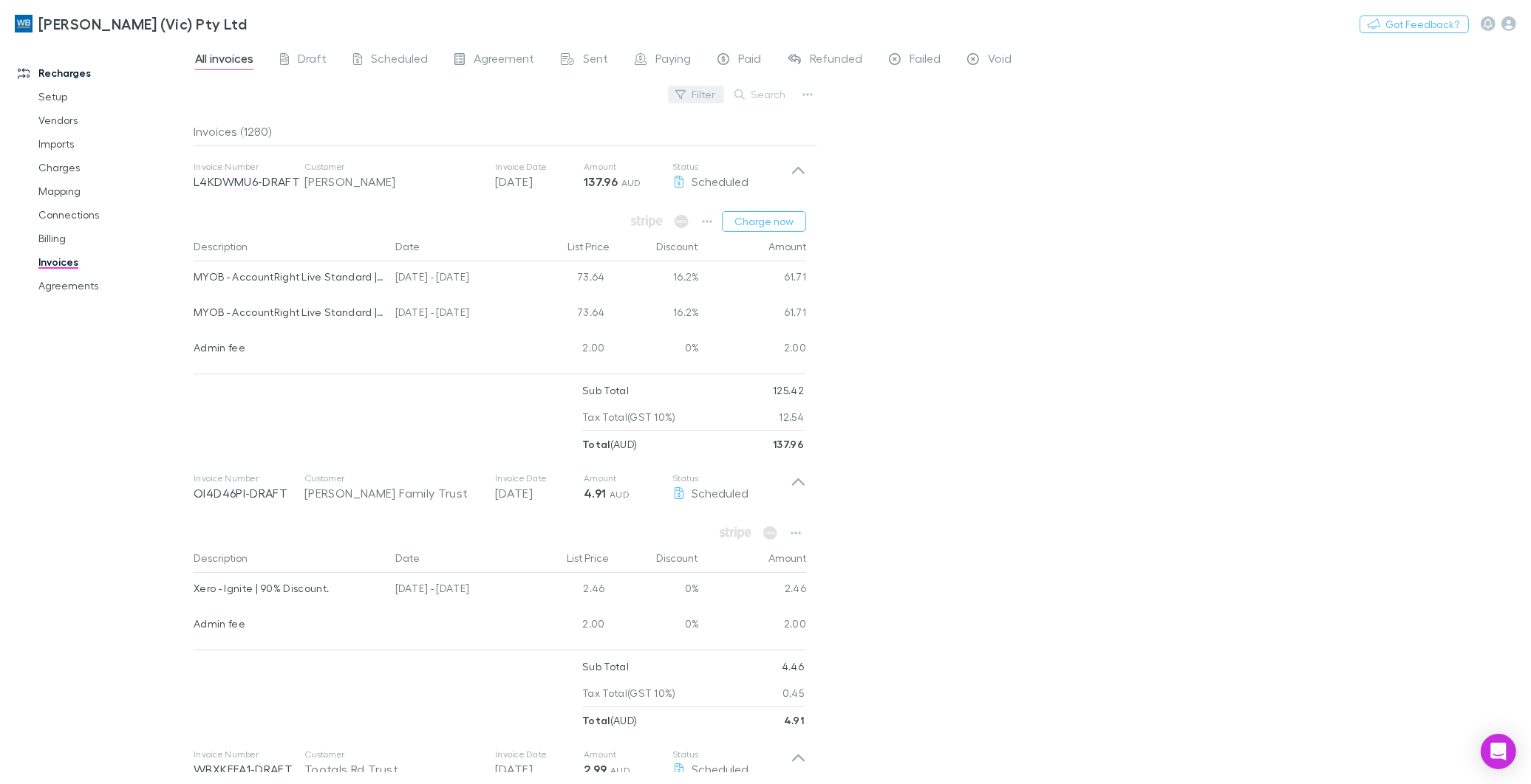
click at [720, 92] on button "Filter" at bounding box center [696, 95] width 56 height 18
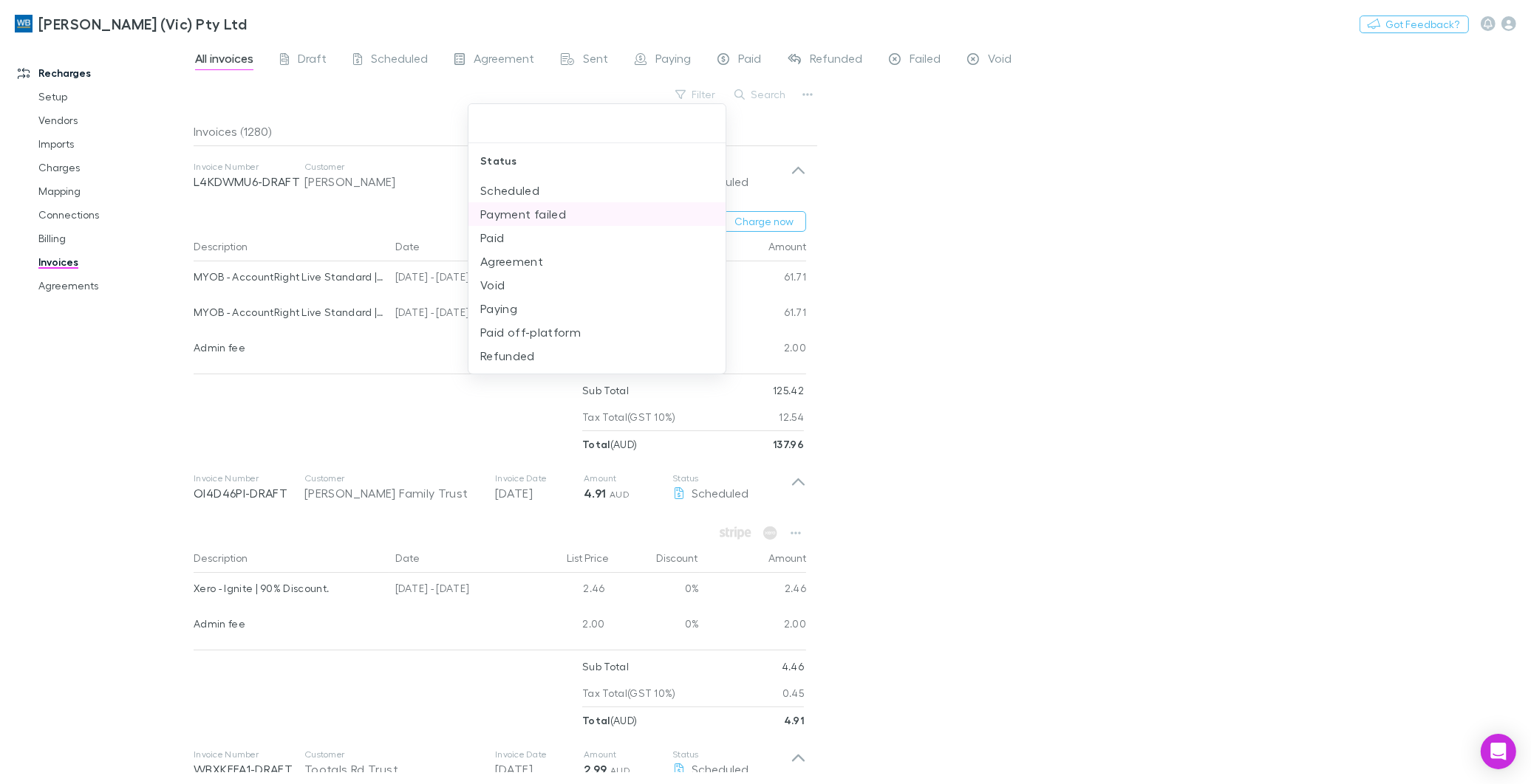
click at [526, 206] on li "Payment failed" at bounding box center [597, 214] width 257 height 24
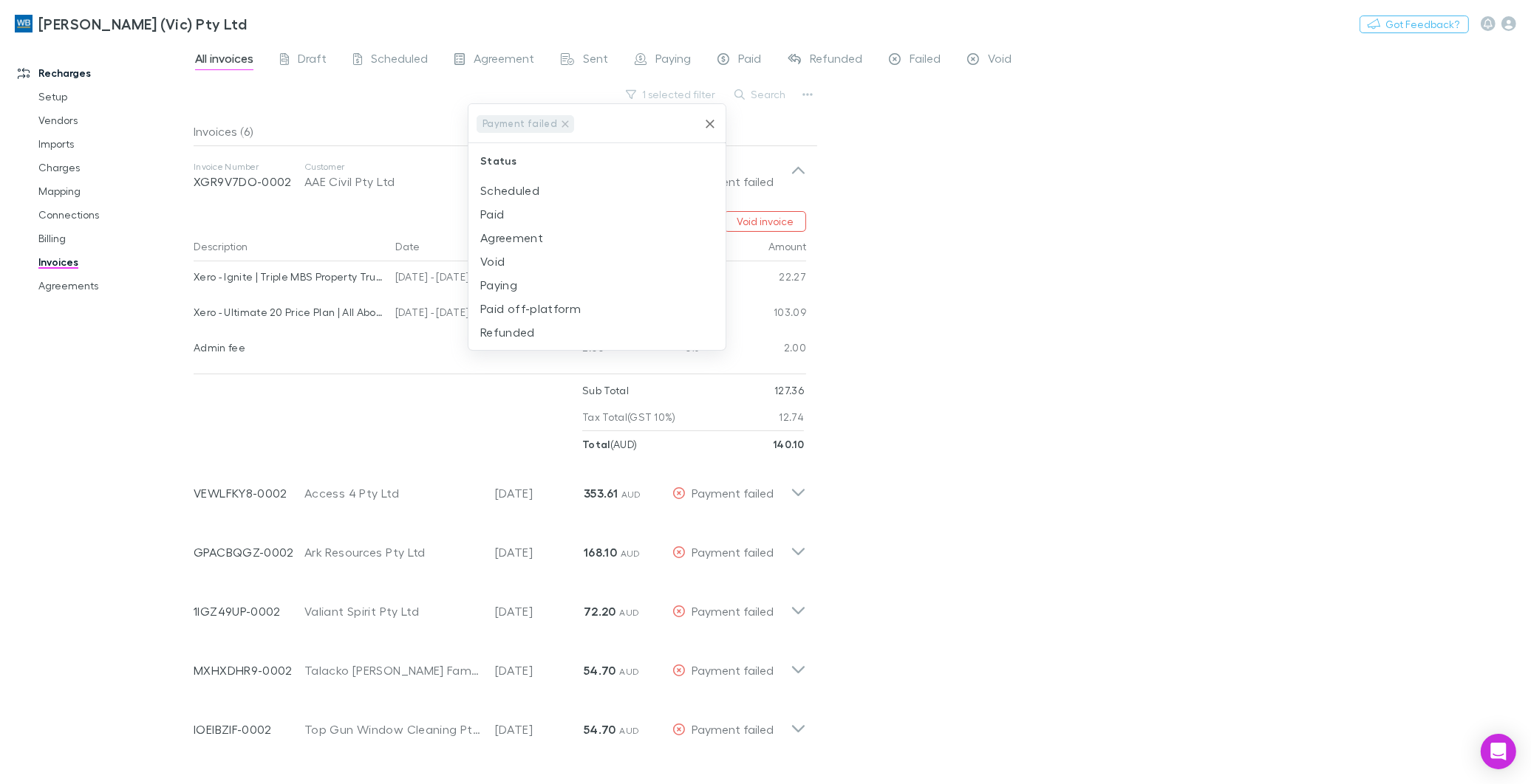
click at [710, 120] on icon "Clear" at bounding box center [710, 124] width 15 height 15
click at [793, 165] on div at bounding box center [766, 392] width 1531 height 784
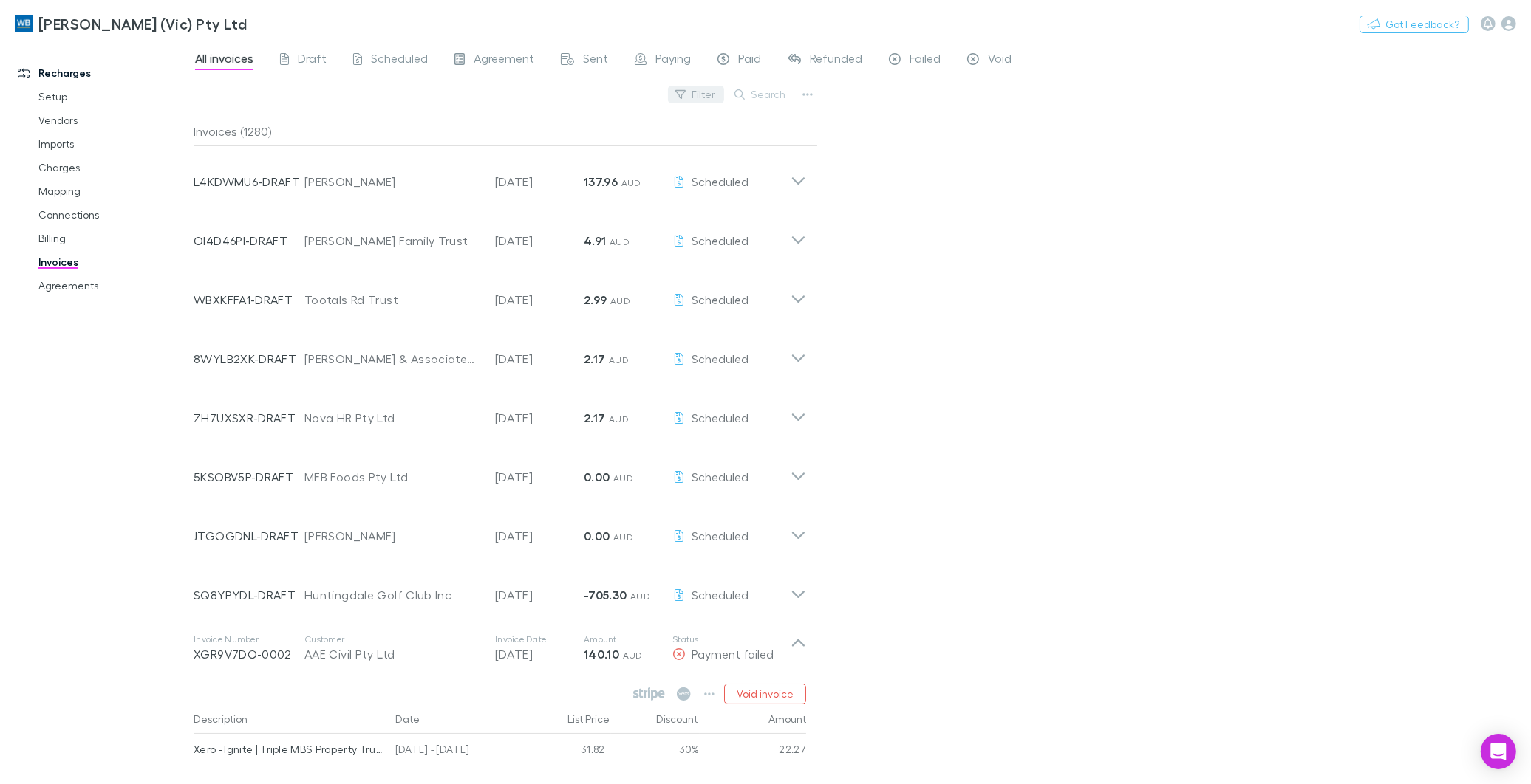
click at [691, 97] on button "Filter" at bounding box center [696, 95] width 56 height 18
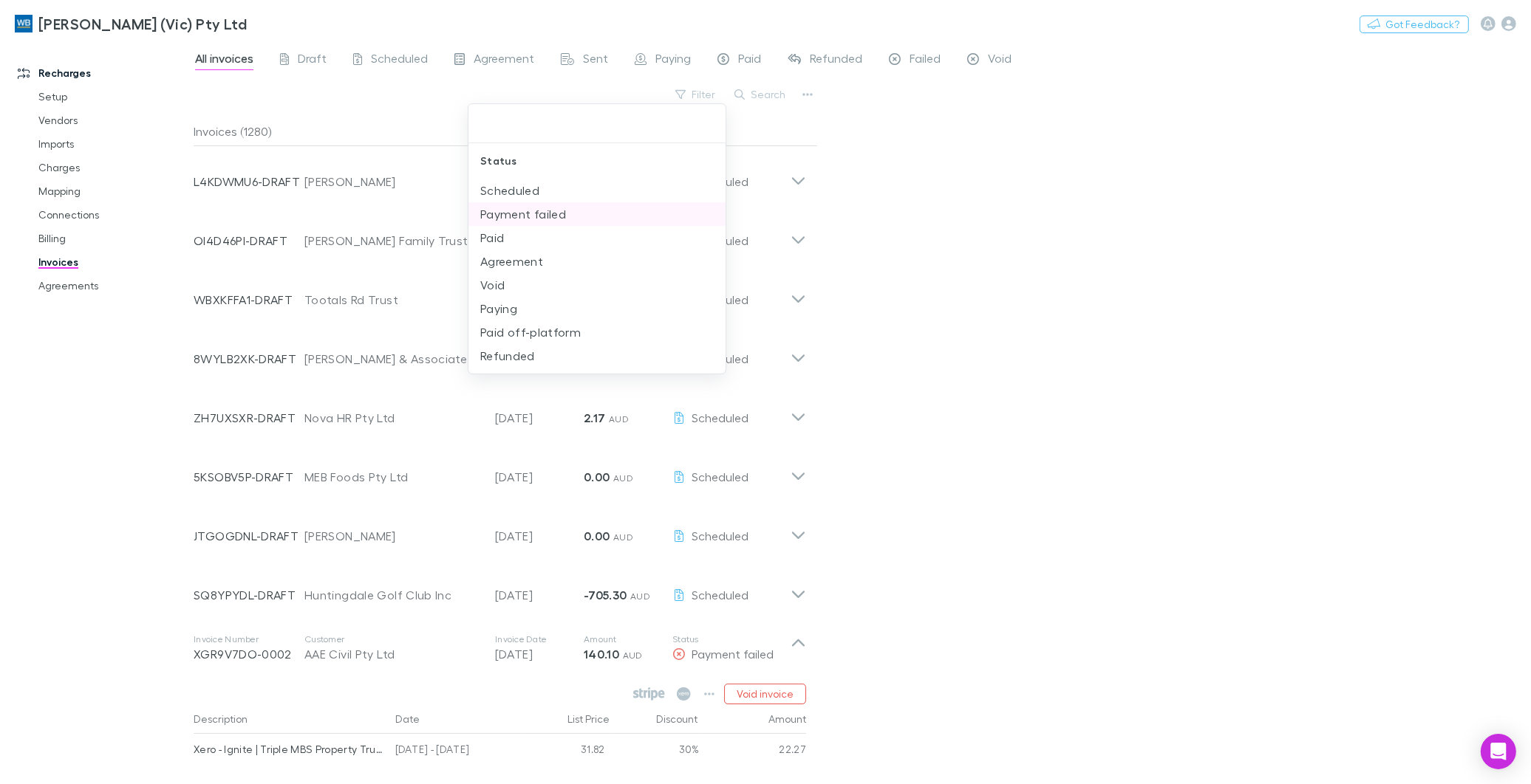
click at [531, 212] on li "Payment failed" at bounding box center [597, 214] width 257 height 24
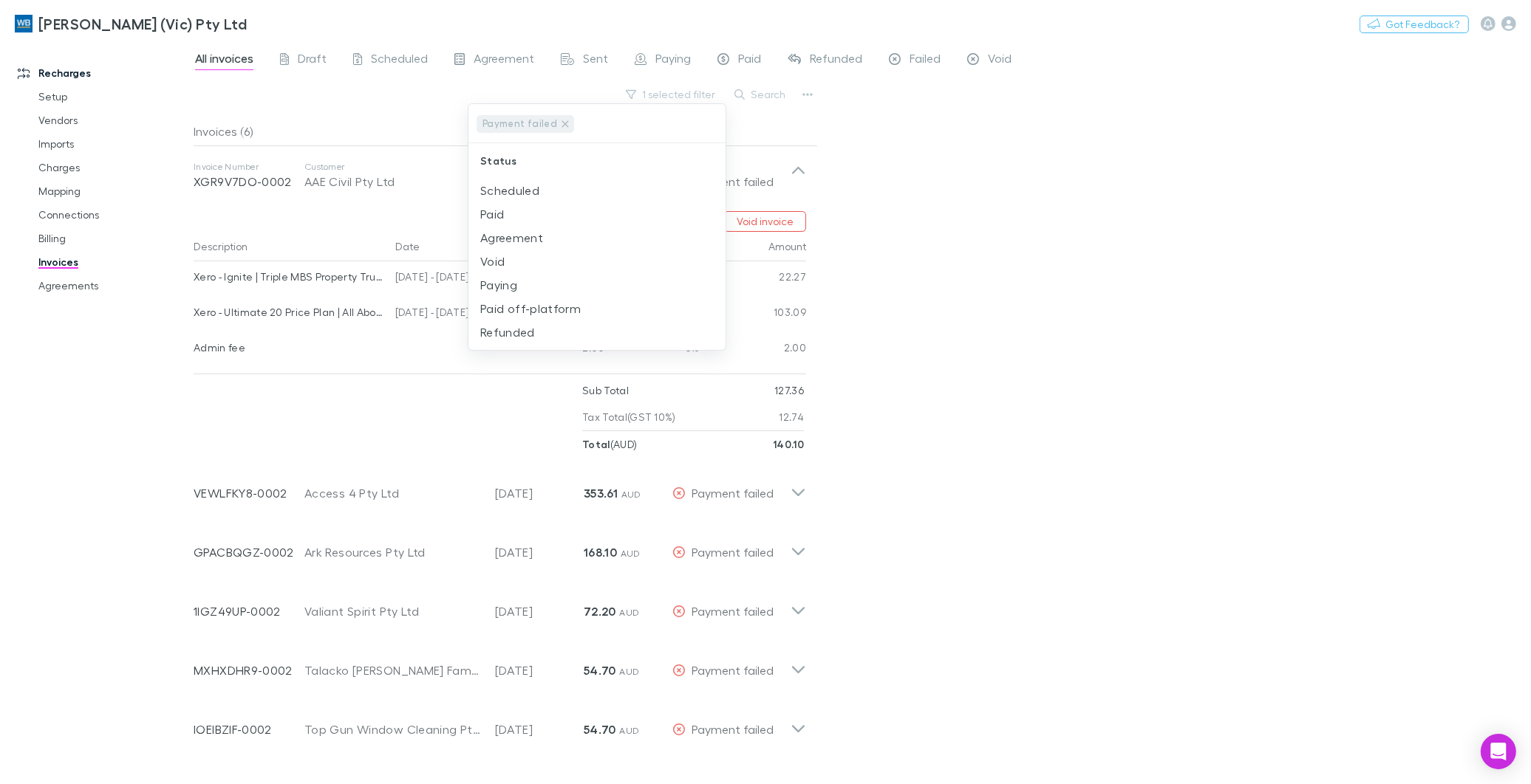
click at [801, 171] on div at bounding box center [766, 392] width 1531 height 784
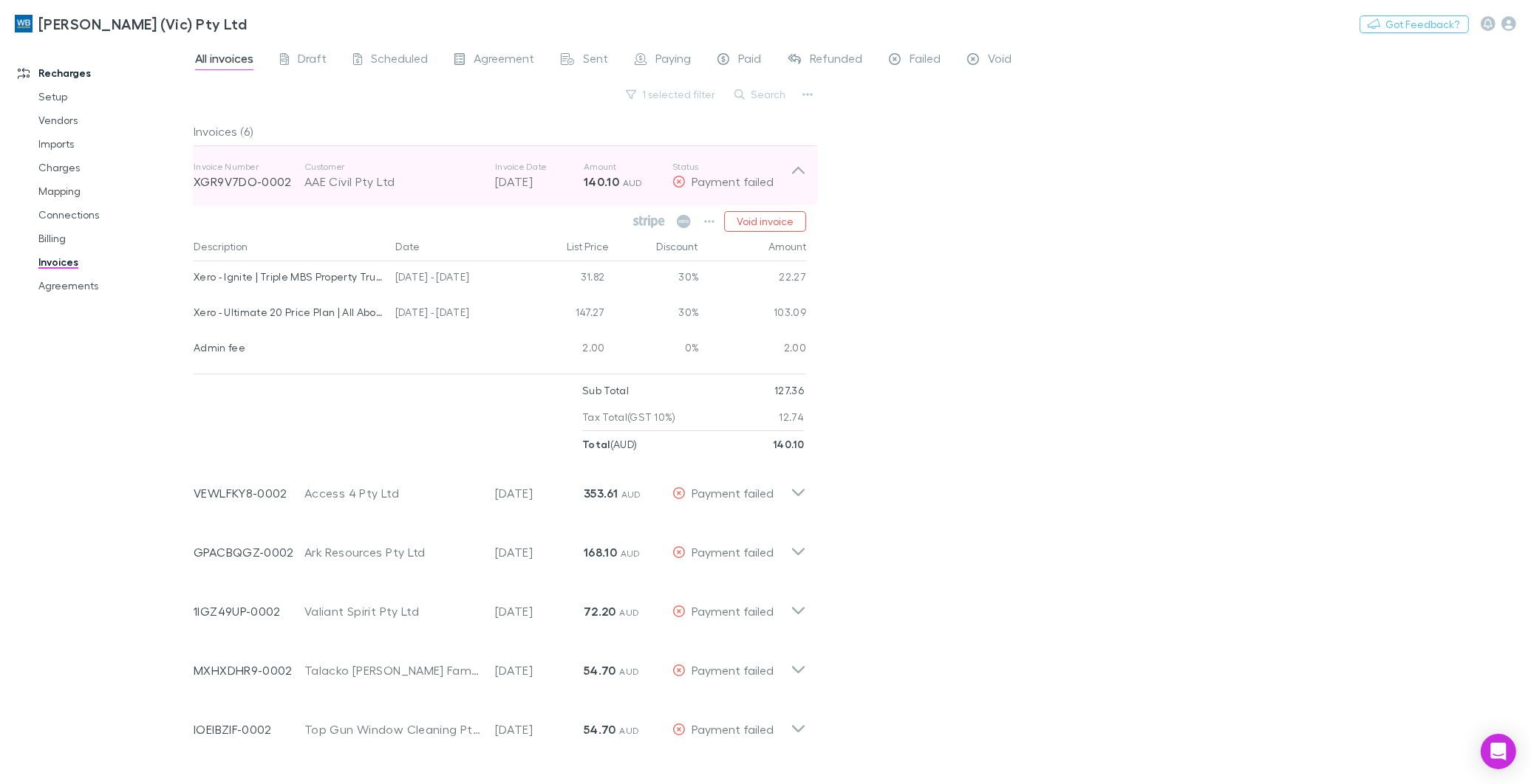
click at [795, 171] on icon at bounding box center [798, 170] width 13 height 7
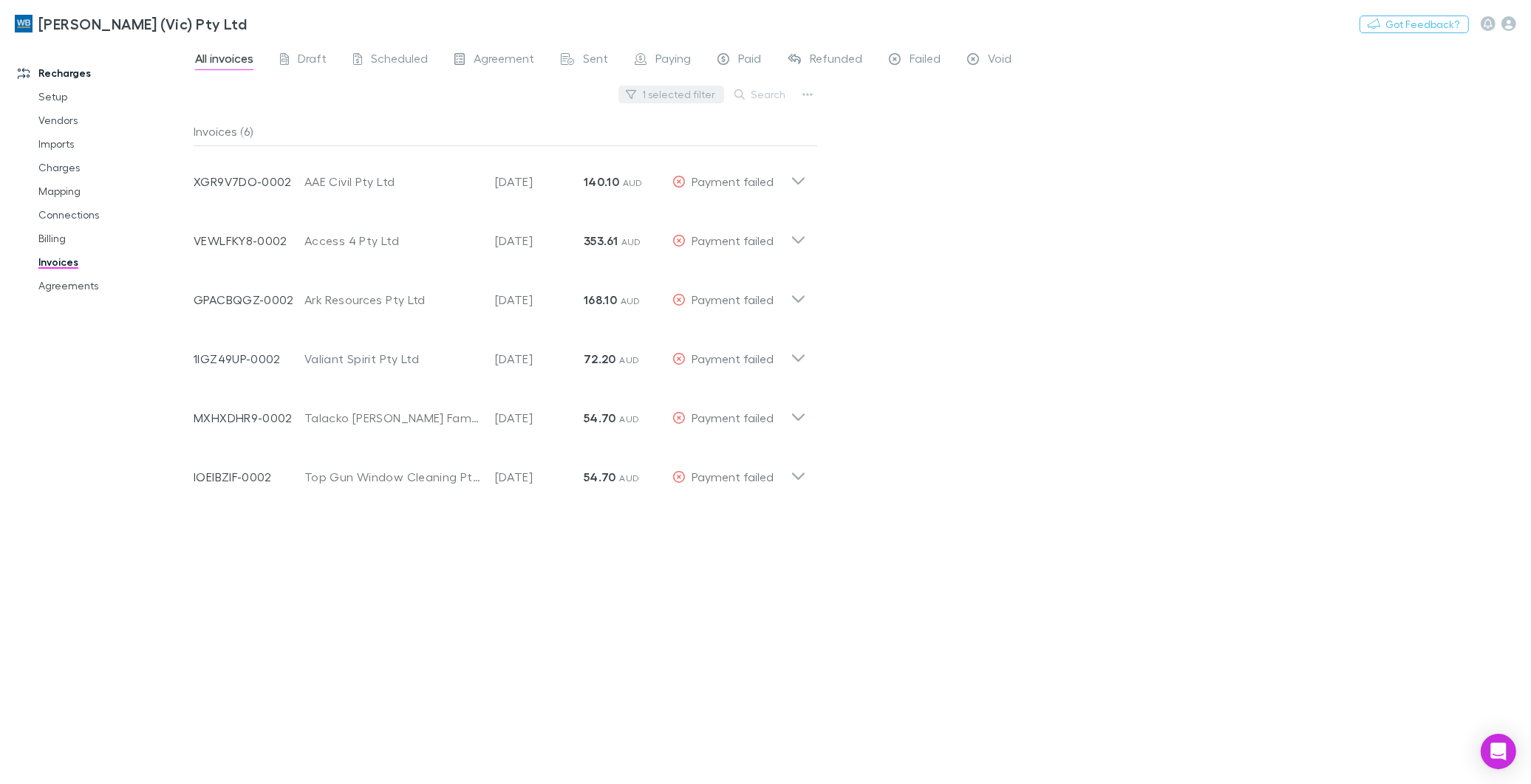
click at [707, 90] on button "1 selected filter" at bounding box center [672, 95] width 106 height 18
click at [560, 121] on icon at bounding box center [566, 124] width 12 height 12
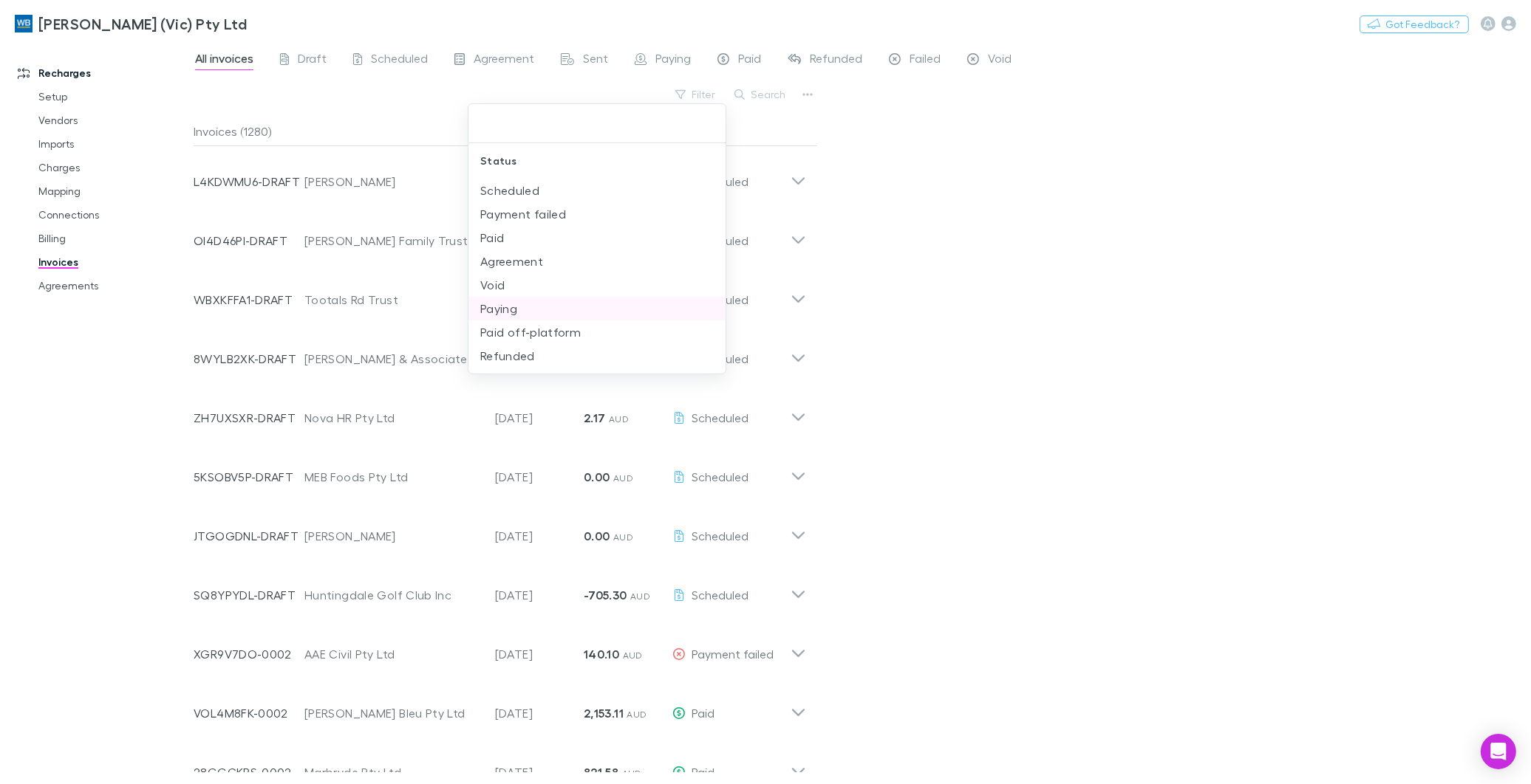
click at [510, 306] on li "Paying" at bounding box center [597, 309] width 257 height 24
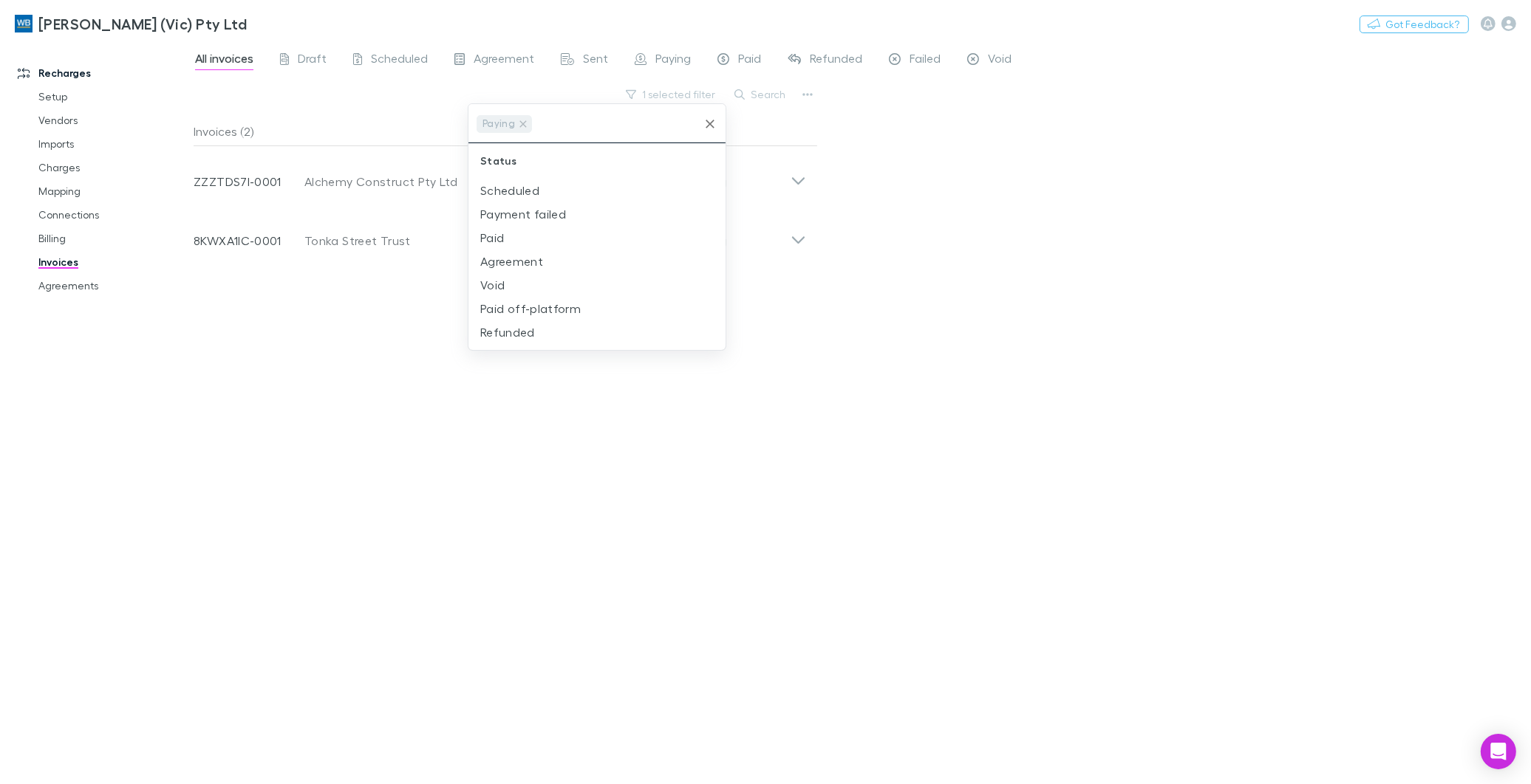
click at [1142, 610] on div at bounding box center [766, 392] width 1531 height 784
click at [703, 90] on button "1 selected filter" at bounding box center [672, 95] width 106 height 18
click at [526, 127] on icon at bounding box center [523, 124] width 7 height 7
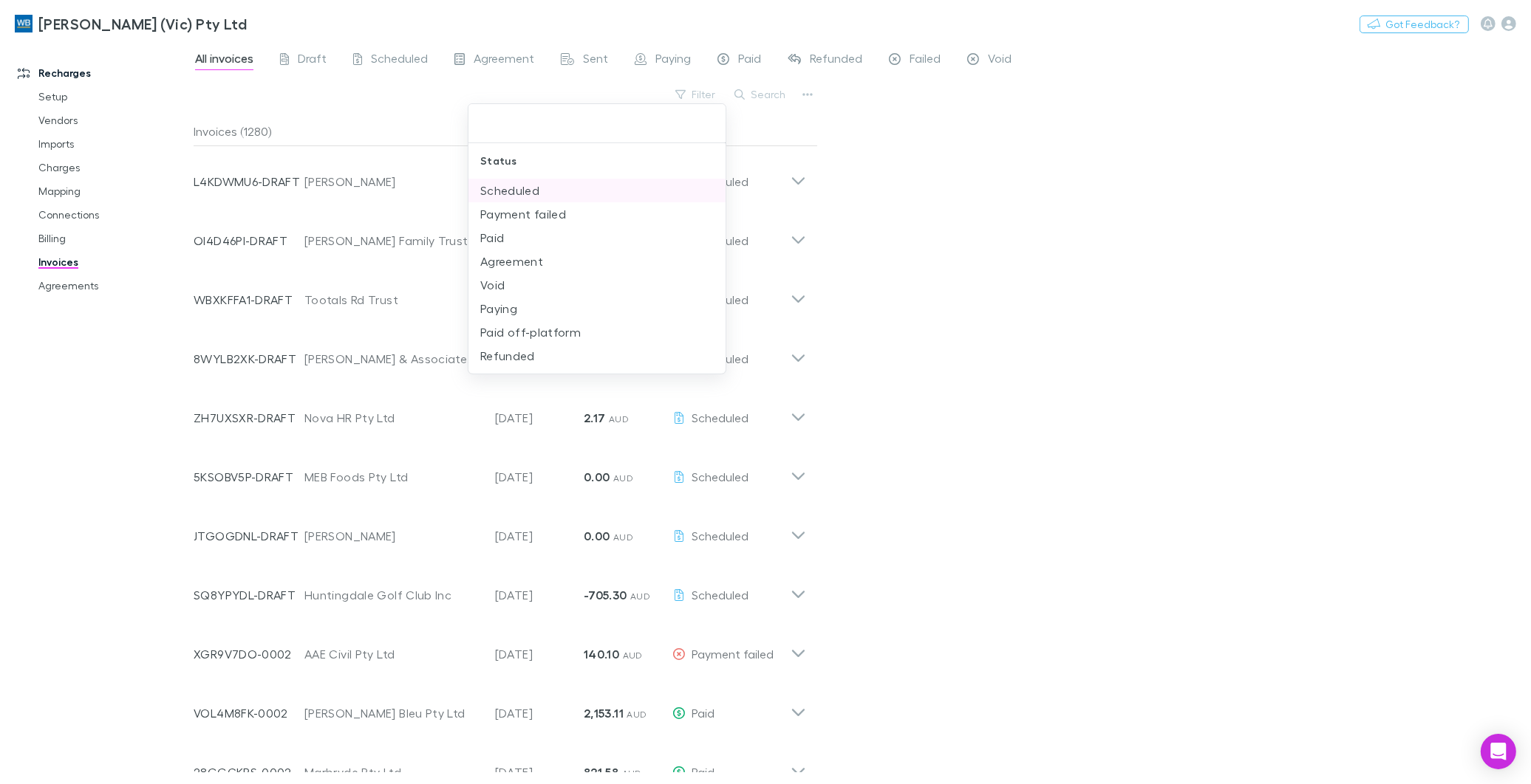
click at [525, 195] on li "Scheduled" at bounding box center [597, 191] width 257 height 24
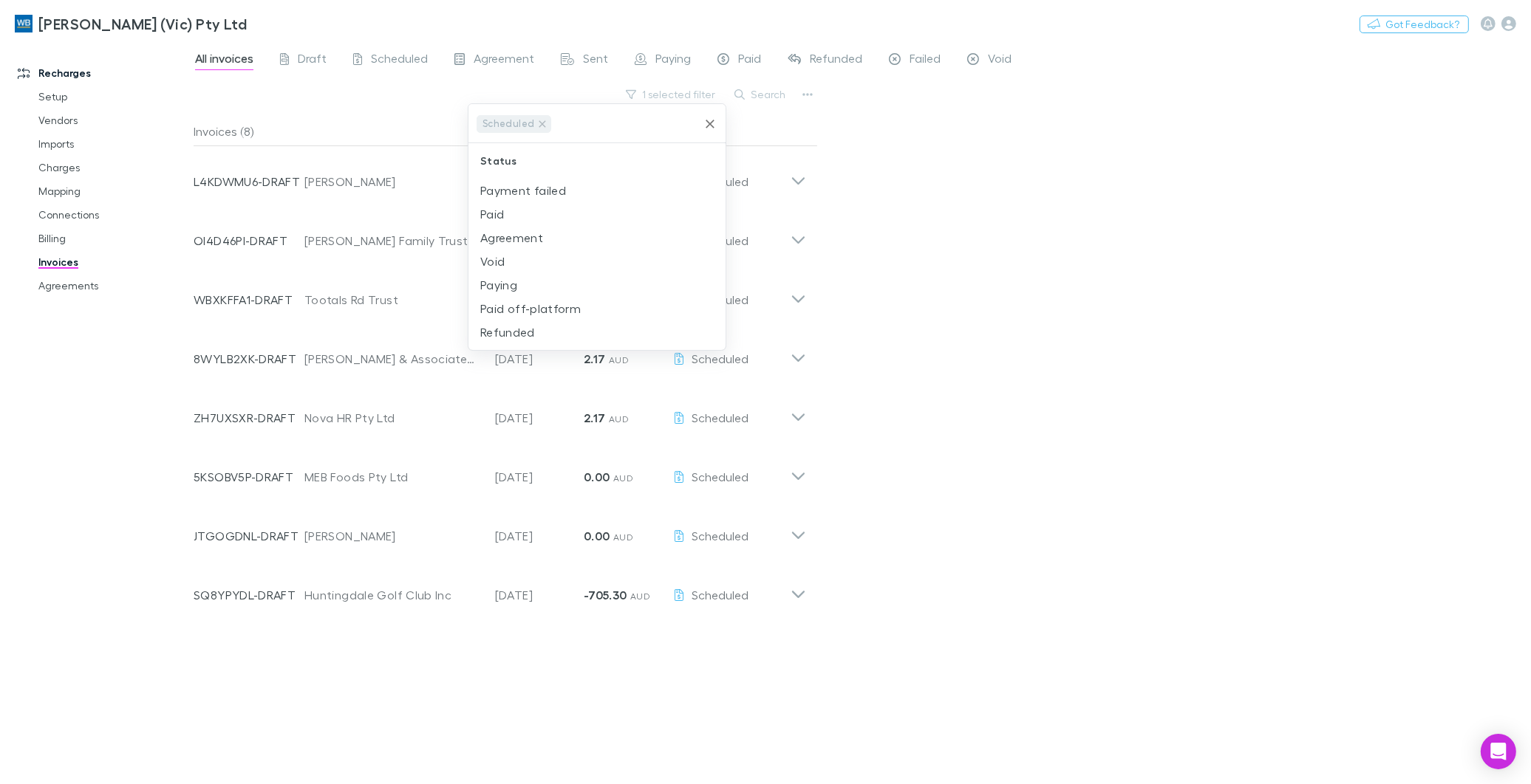
click at [1198, 176] on div at bounding box center [766, 392] width 1531 height 784
click at [712, 96] on button "1 selected filter" at bounding box center [672, 95] width 106 height 18
click at [706, 117] on icon "Clear" at bounding box center [710, 124] width 15 height 15
click at [554, 124] on input "text" at bounding box center [626, 123] width 144 height 27
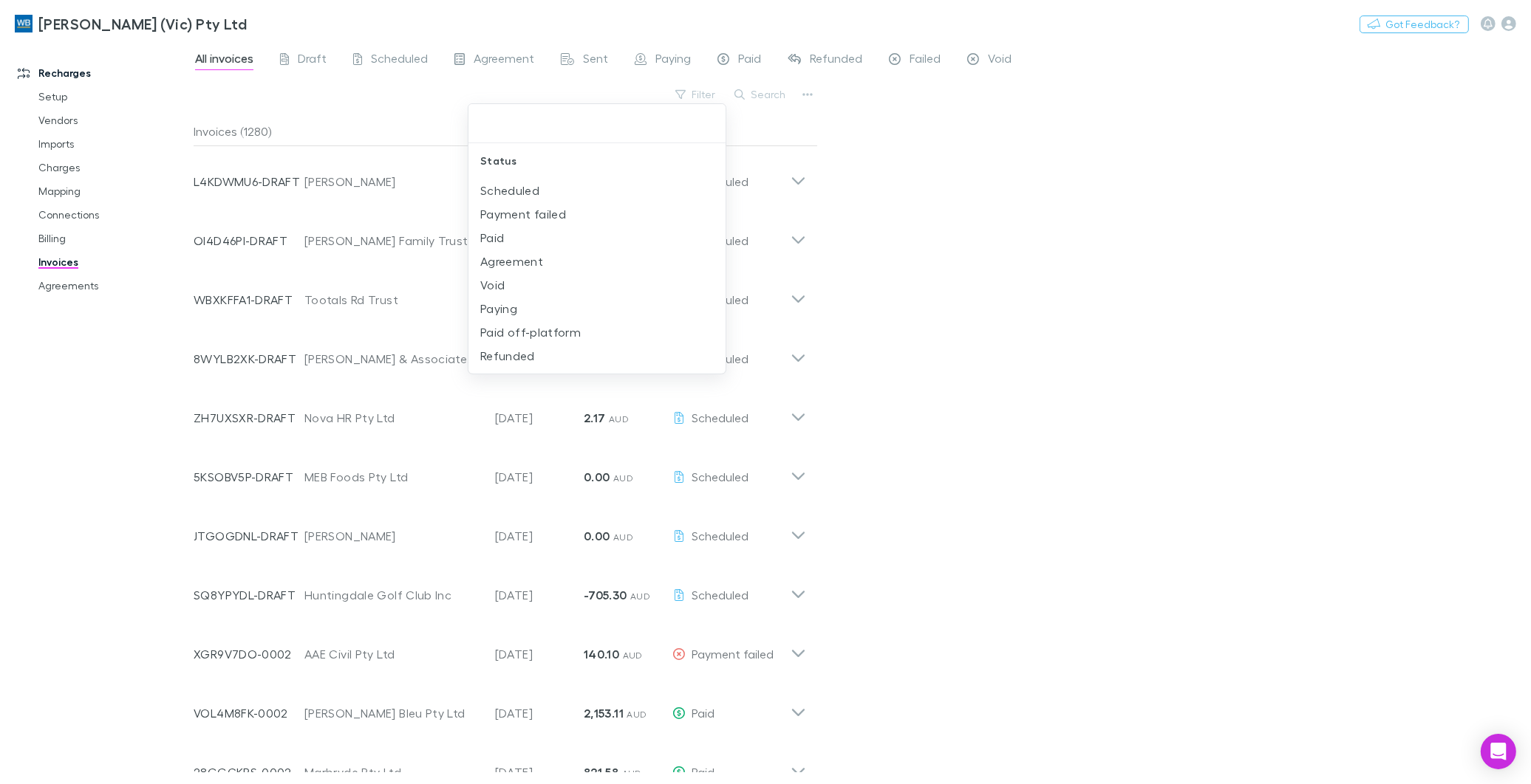
click at [764, 92] on div at bounding box center [766, 392] width 1531 height 784
click at [762, 93] on button "Search" at bounding box center [761, 95] width 67 height 18
type input "*****"
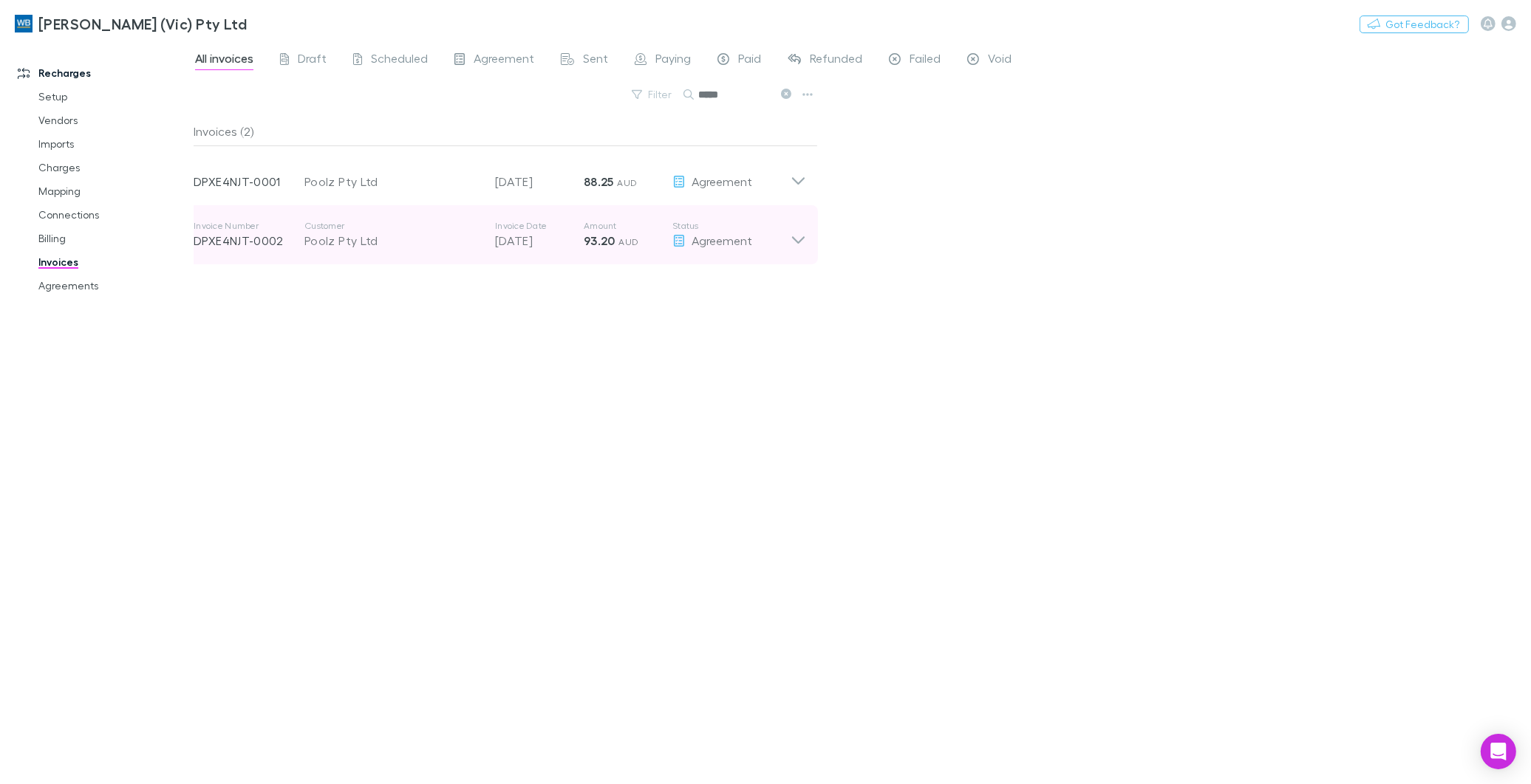
click at [800, 239] on icon at bounding box center [798, 235] width 16 height 30
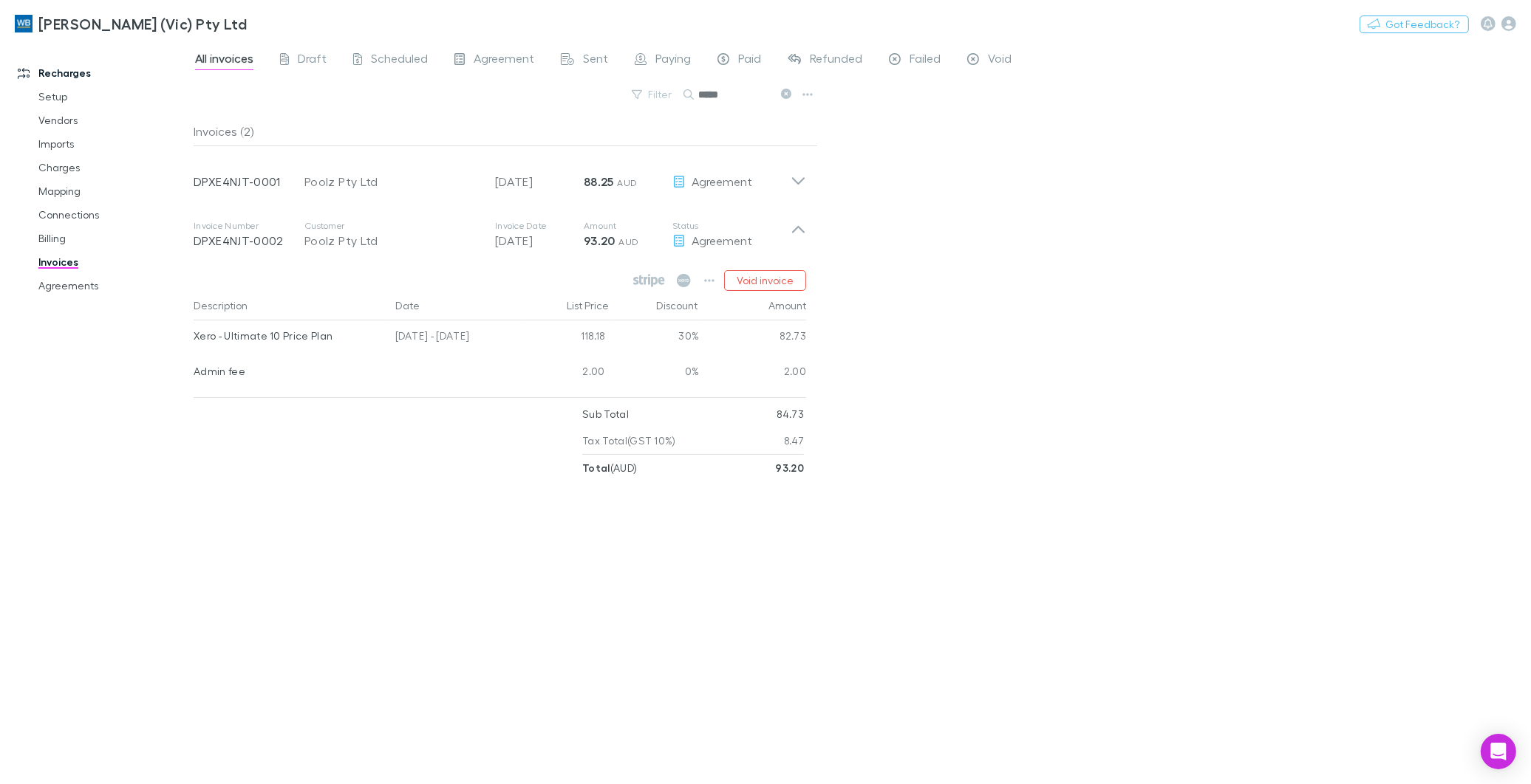
click at [463, 566] on div "Invoices (2) Invoice Number DPXE4NJT-0001 Customer Poolz Pty Ltd Invoice Date 2…" at bounding box center [506, 445] width 625 height 656
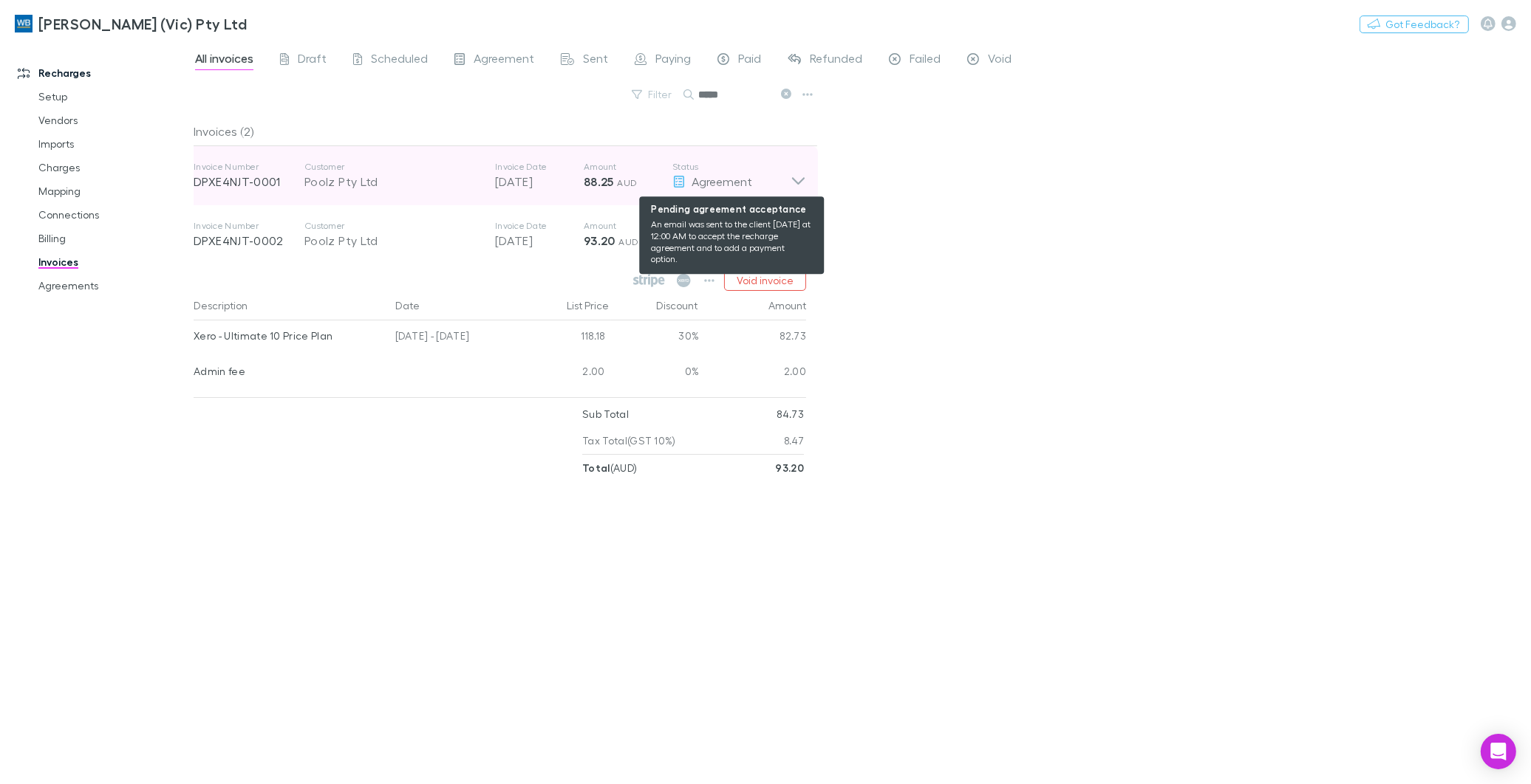
click at [787, 176] on div "Agreement" at bounding box center [732, 182] width 118 height 18
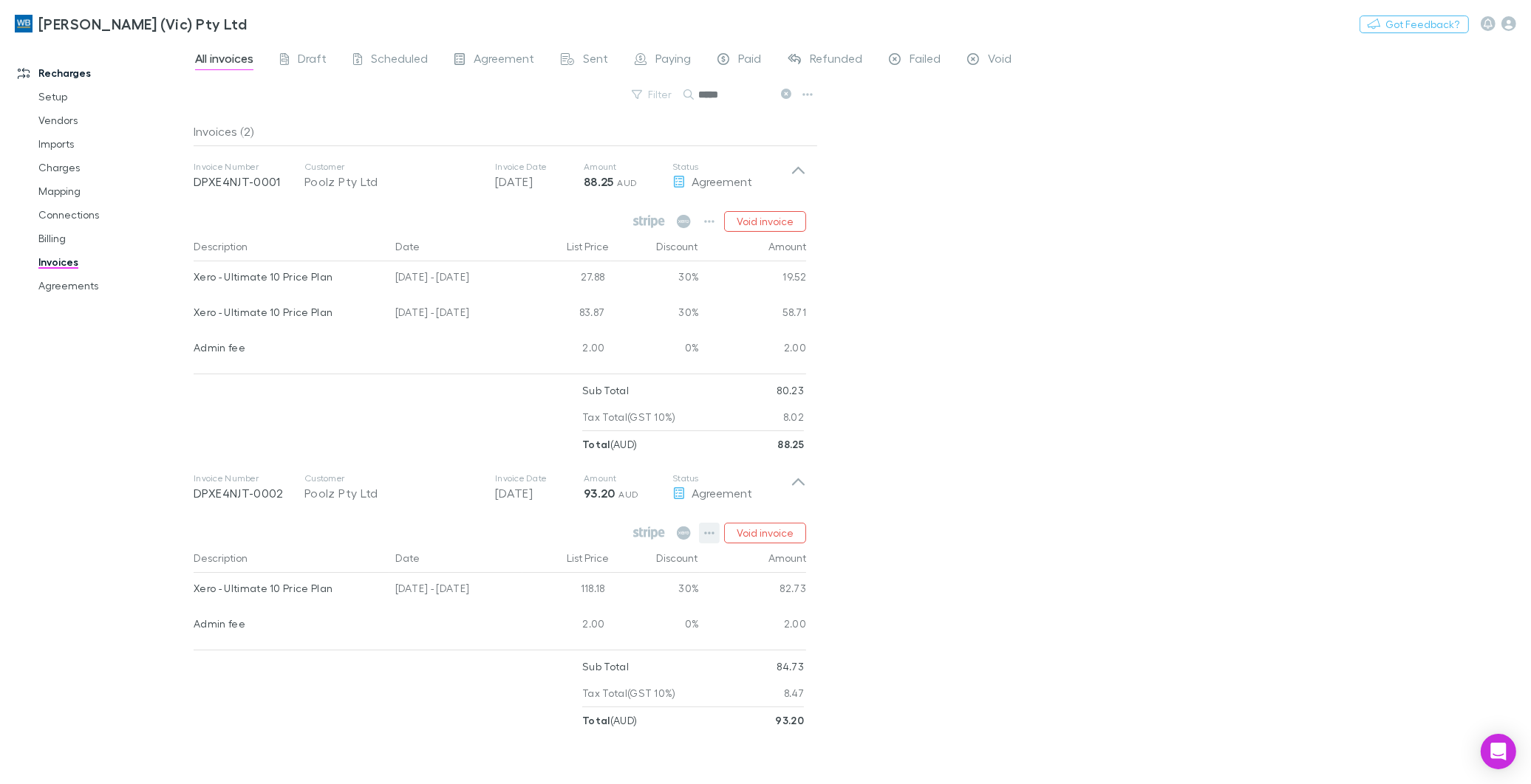
click at [710, 534] on icon "button" at bounding box center [710, 533] width 10 height 3
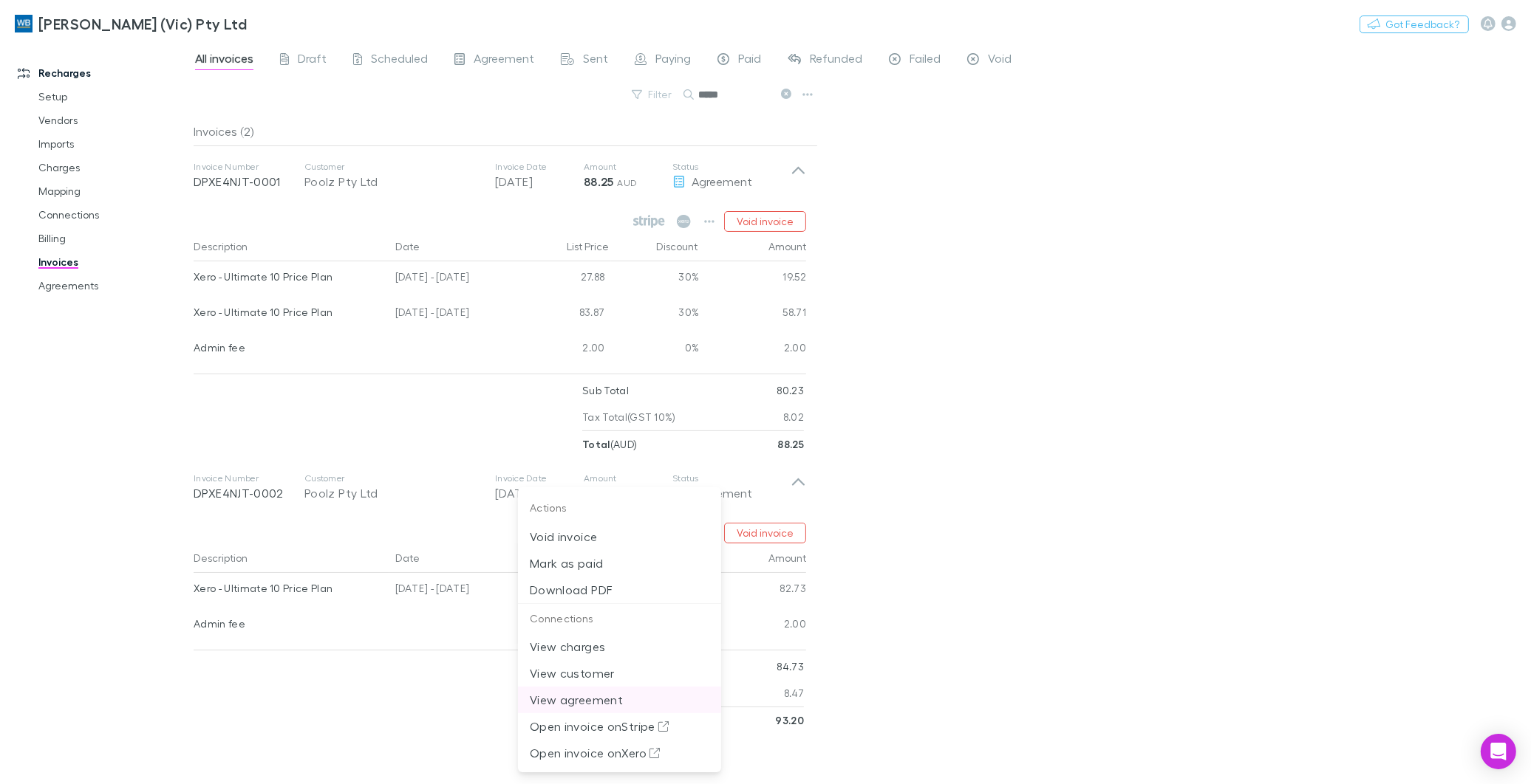
click at [580, 698] on p "View agreement" at bounding box center [620, 700] width 180 height 18
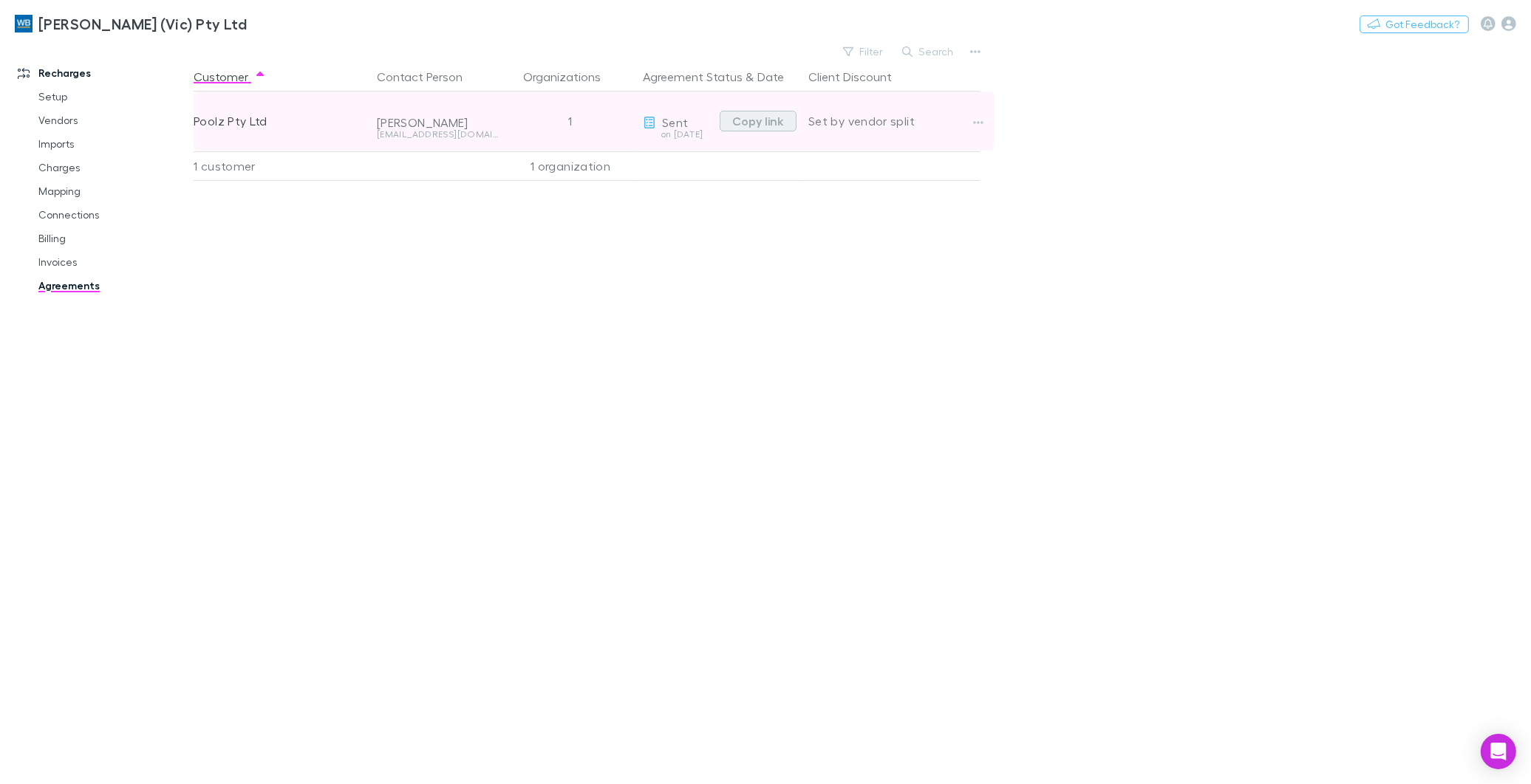
click at [735, 117] on button "Copy link" at bounding box center [758, 121] width 77 height 21
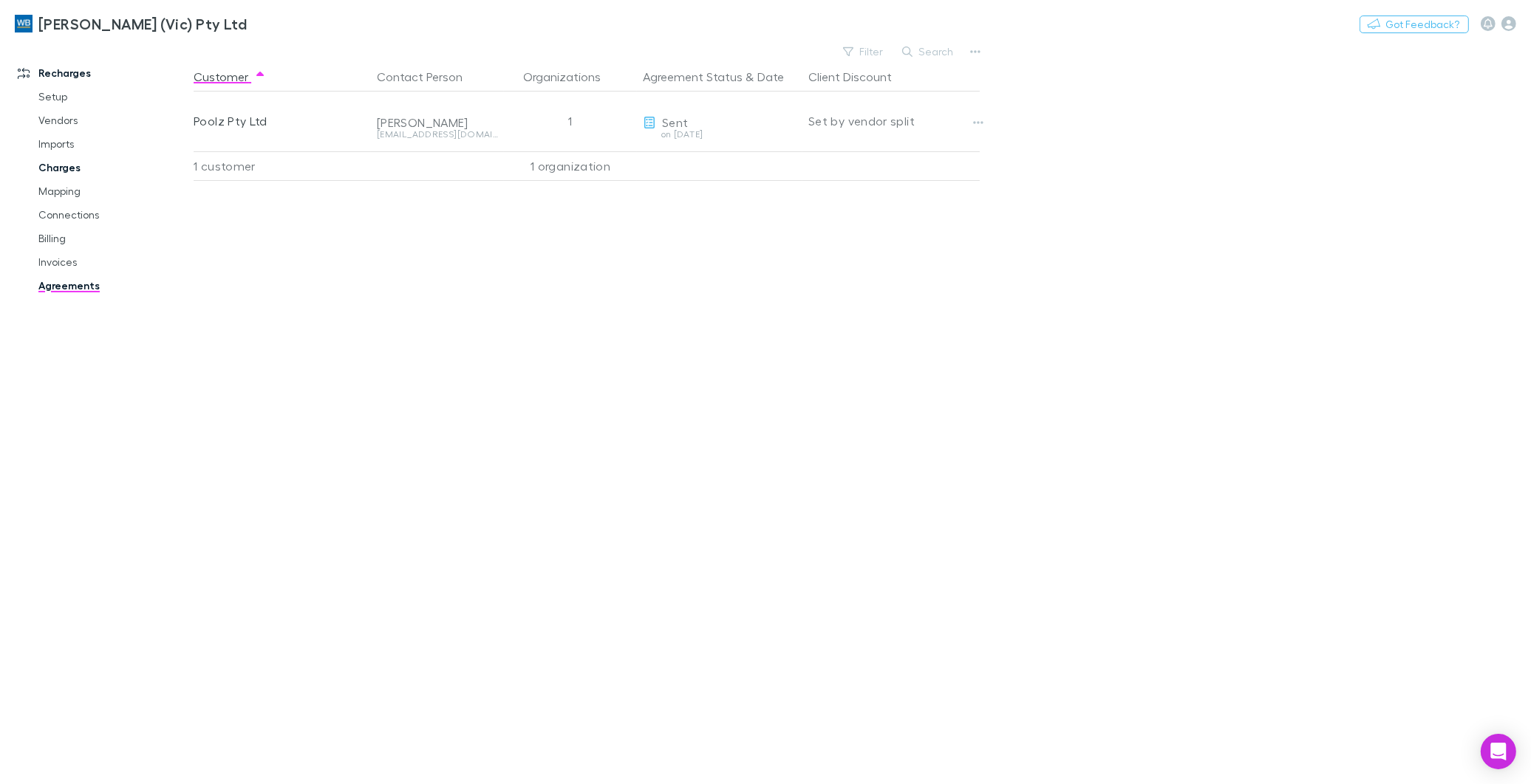
click at [60, 167] on link "Charges" at bounding box center [114, 168] width 180 height 24
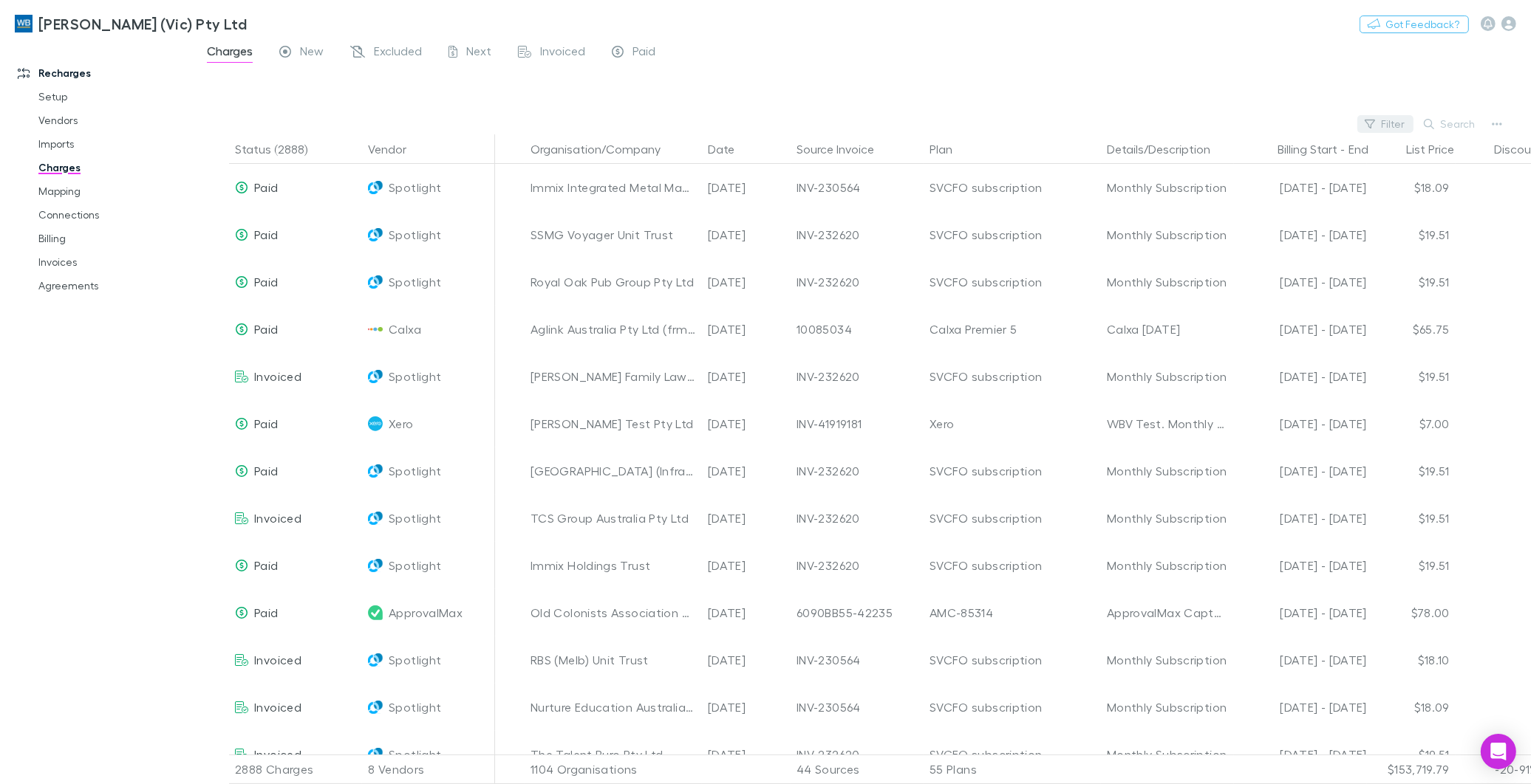
click at [1393, 122] on button "Filter" at bounding box center [1385, 125] width 56 height 18
click at [1394, 117] on button "Filter" at bounding box center [1385, 125] width 56 height 18
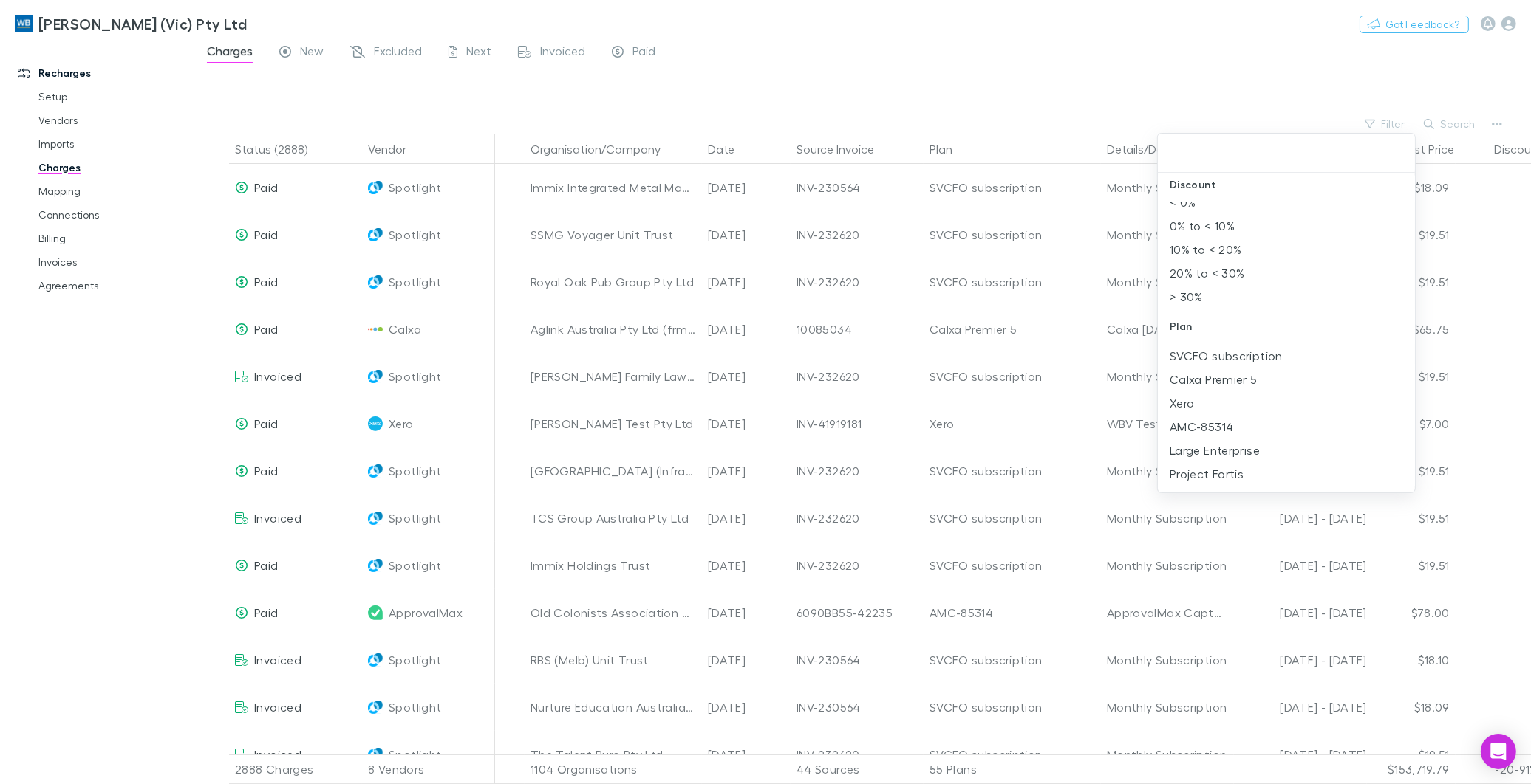
scroll to position [164, 0]
click at [1266, 348] on li "Until 30 Jul 2025" at bounding box center [1286, 352] width 257 height 24
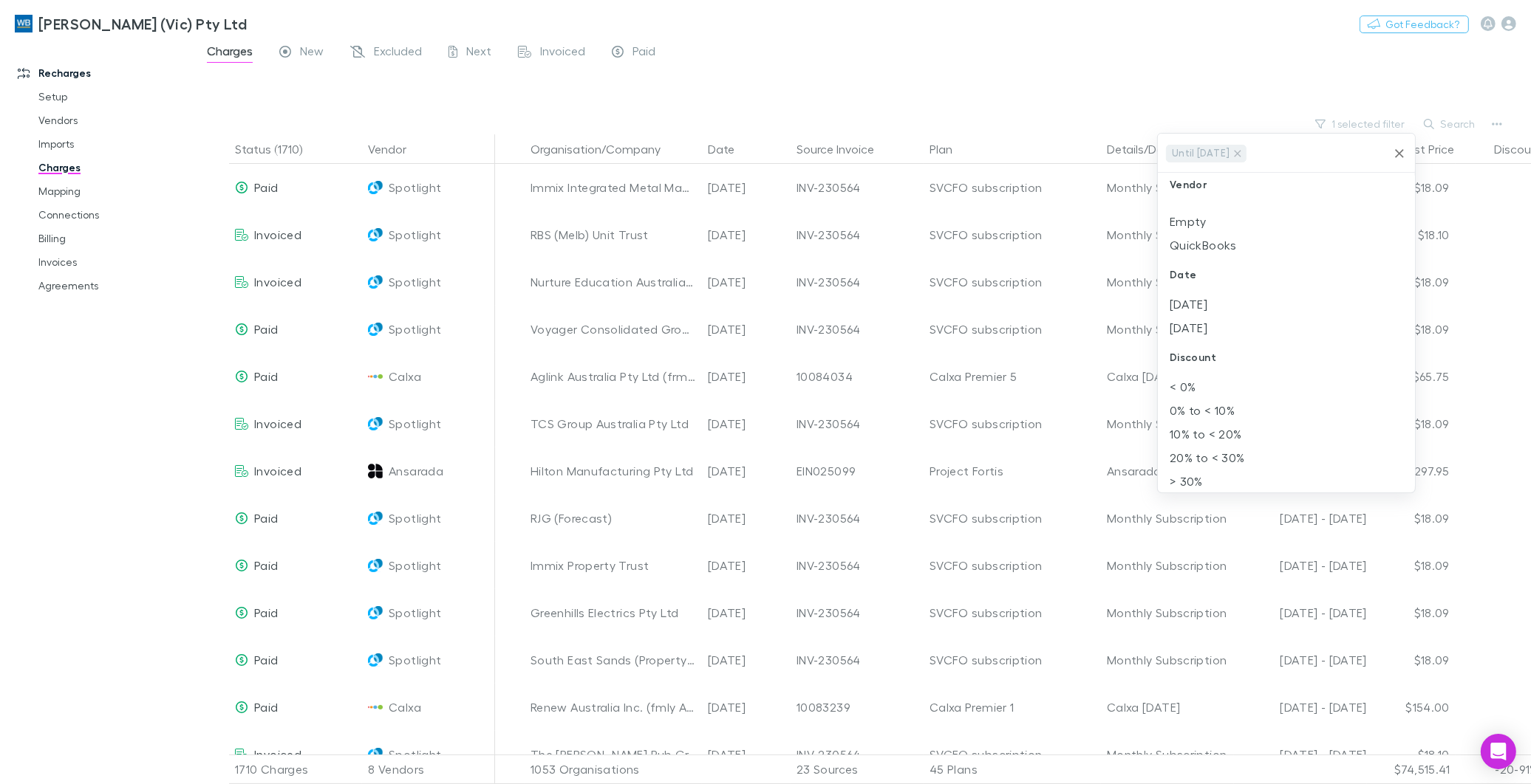
click at [857, 32] on div at bounding box center [766, 392] width 1531 height 784
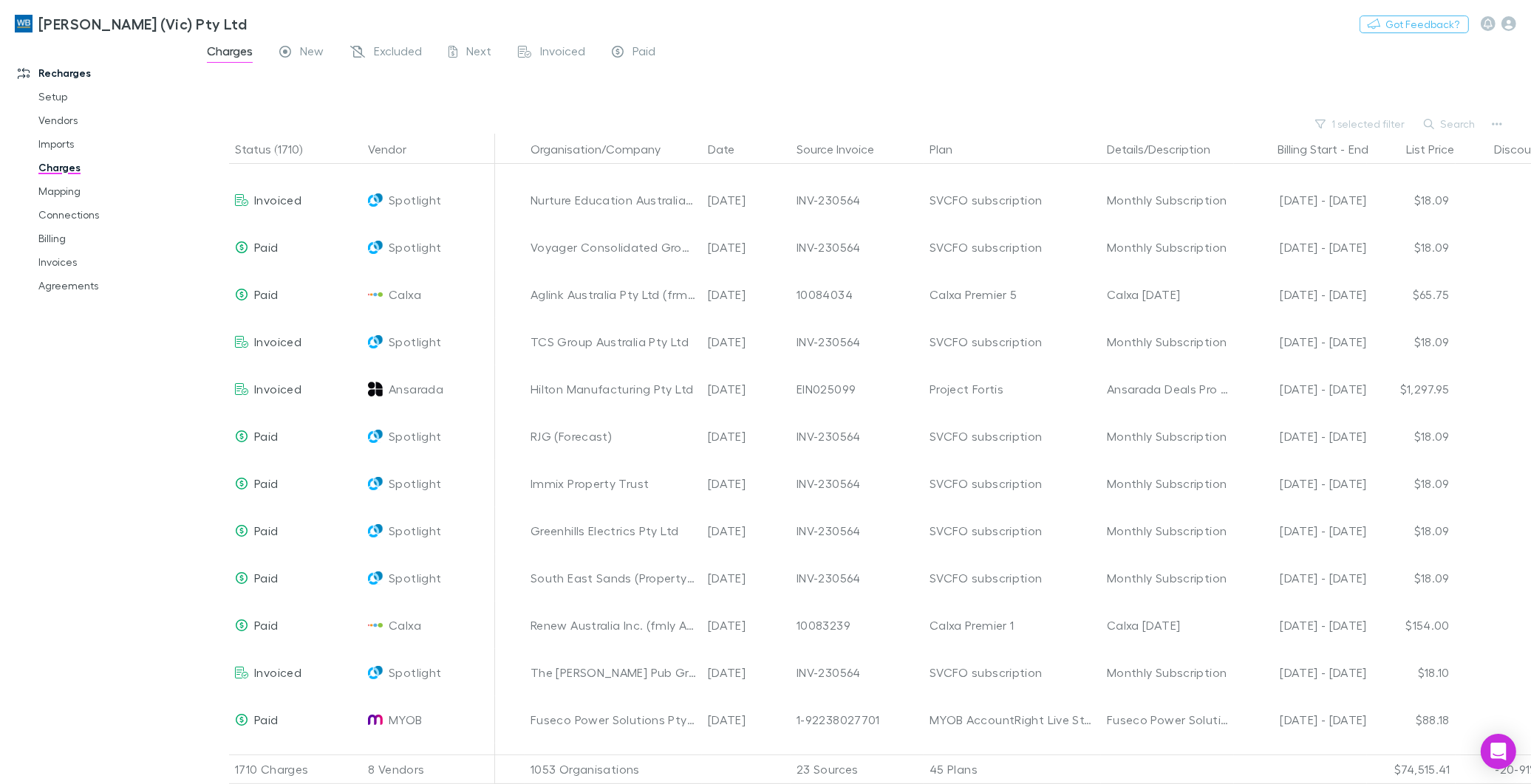
scroll to position [0, 0]
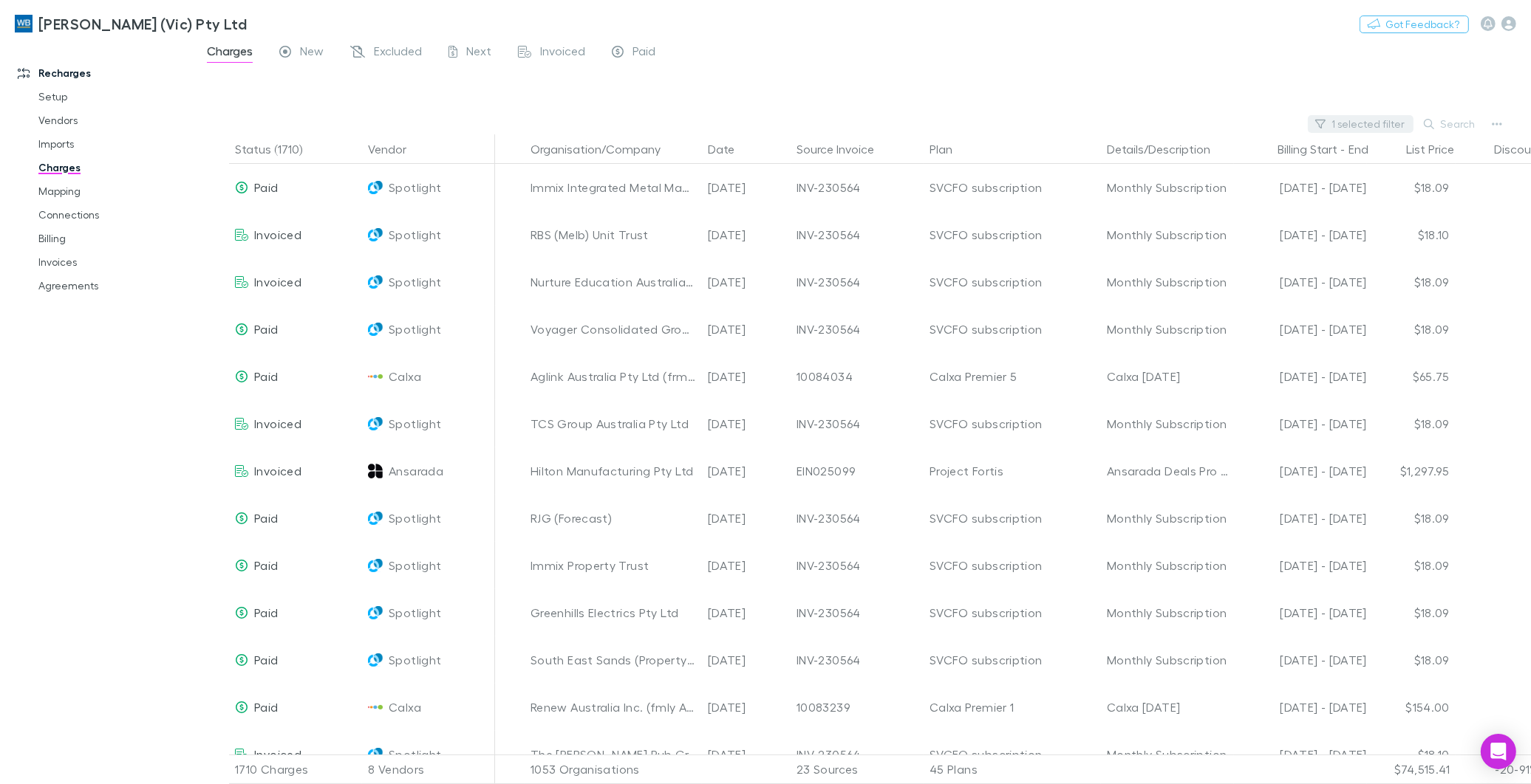
click at [1372, 120] on button "1 selected filter" at bounding box center [1361, 125] width 106 height 18
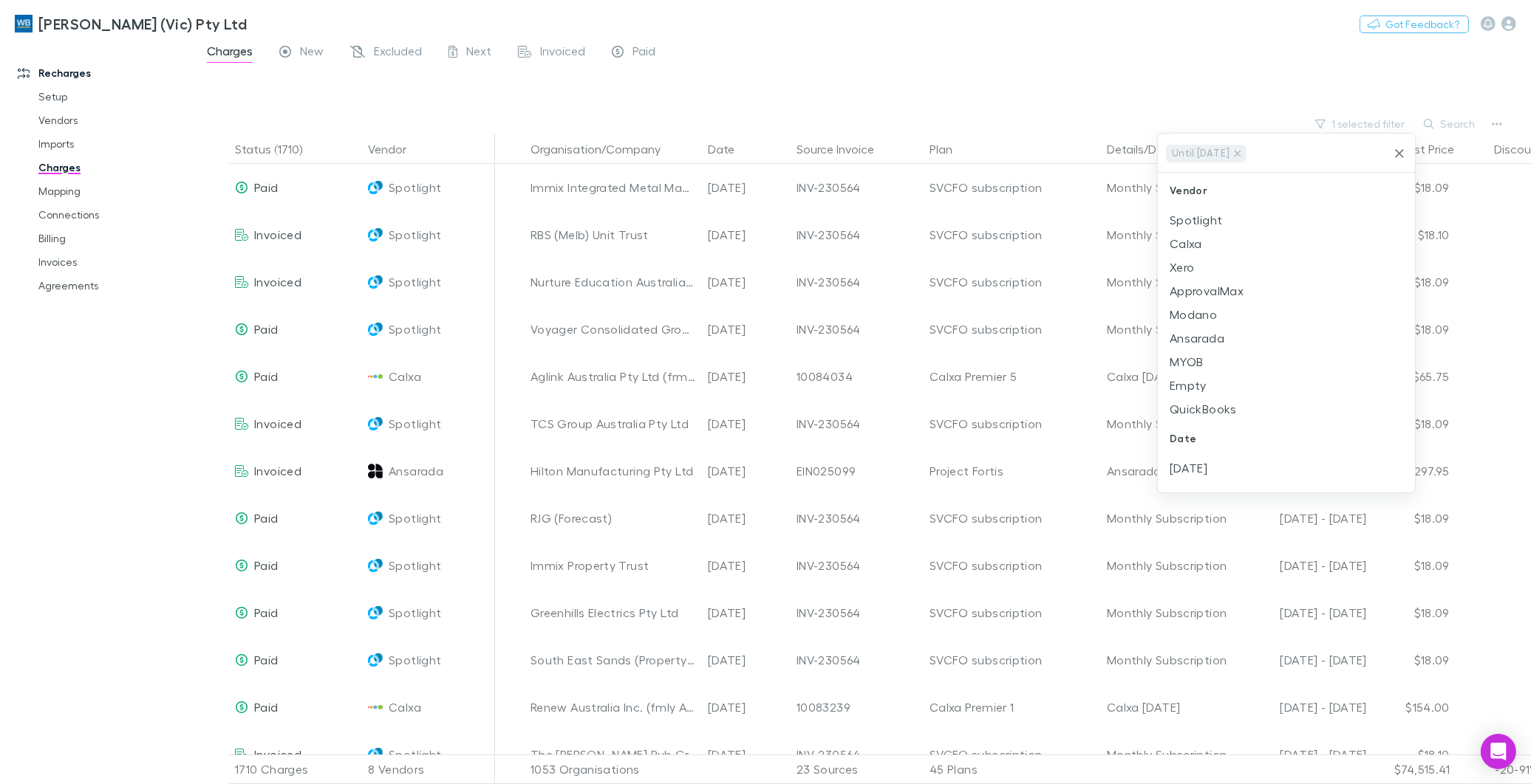
click at [1397, 150] on icon "Clear" at bounding box center [1399, 154] width 15 height 15
click at [1448, 122] on div at bounding box center [766, 392] width 1531 height 784
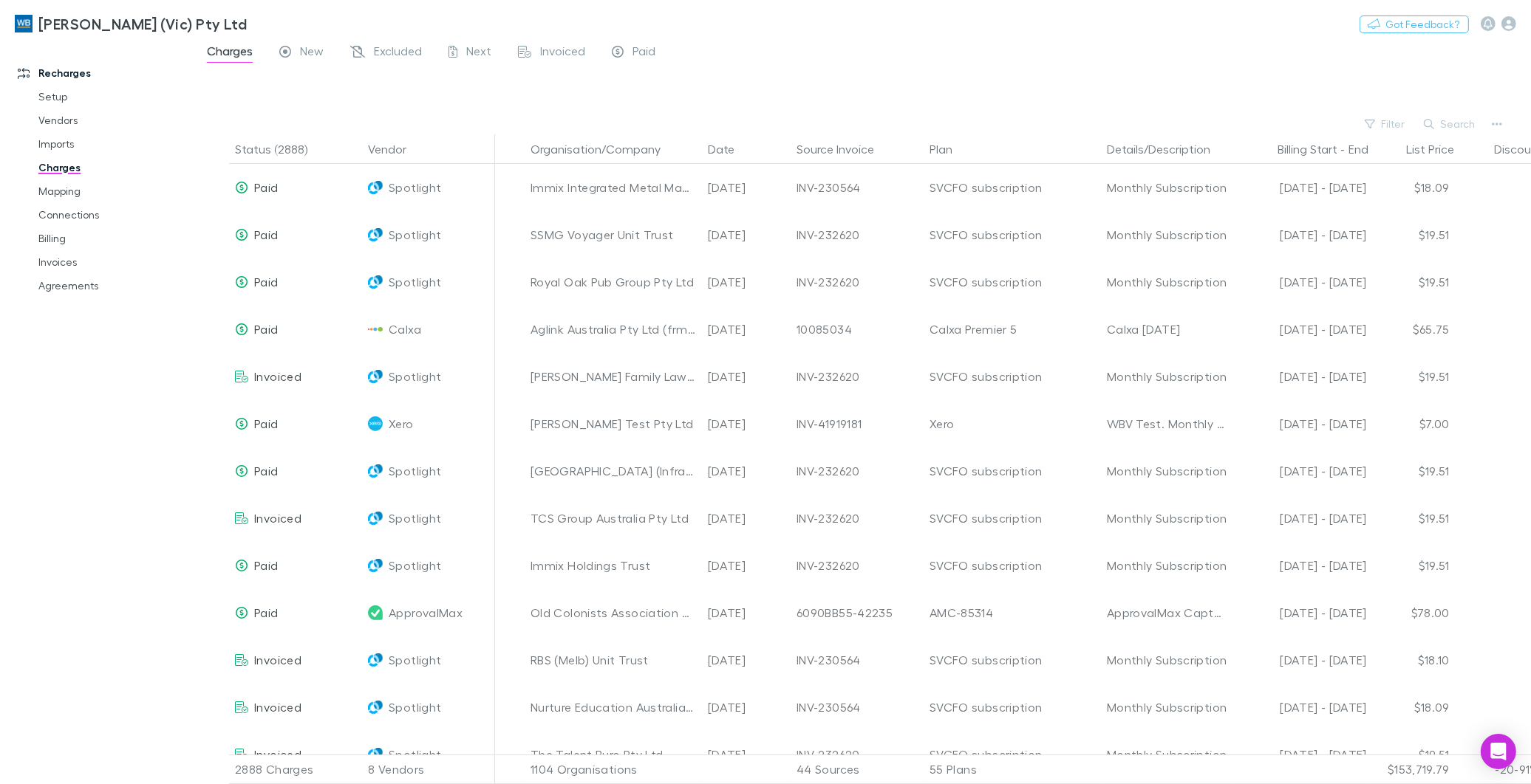
click at [1454, 124] on button "Search" at bounding box center [1450, 125] width 67 height 18
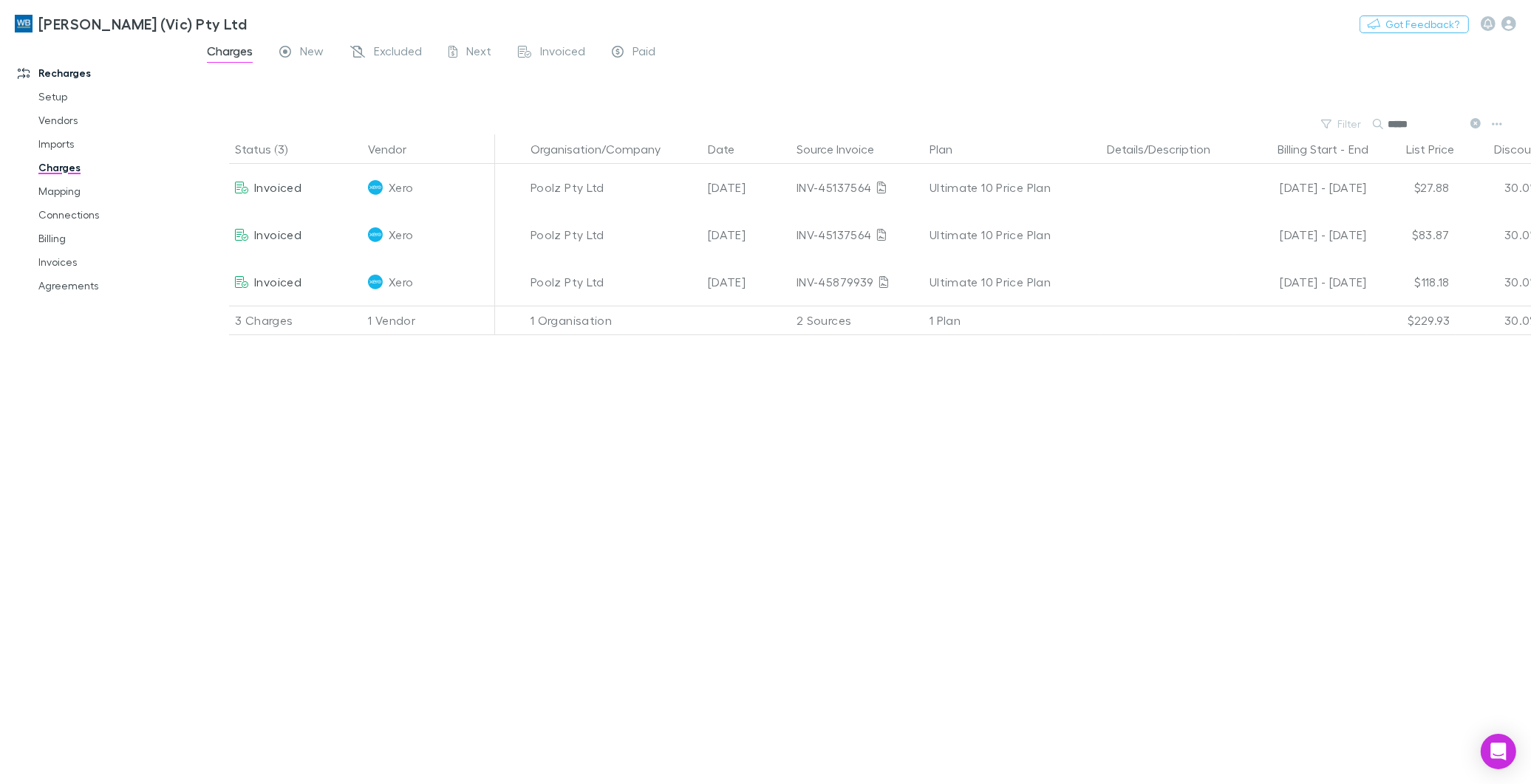
type input "*****"
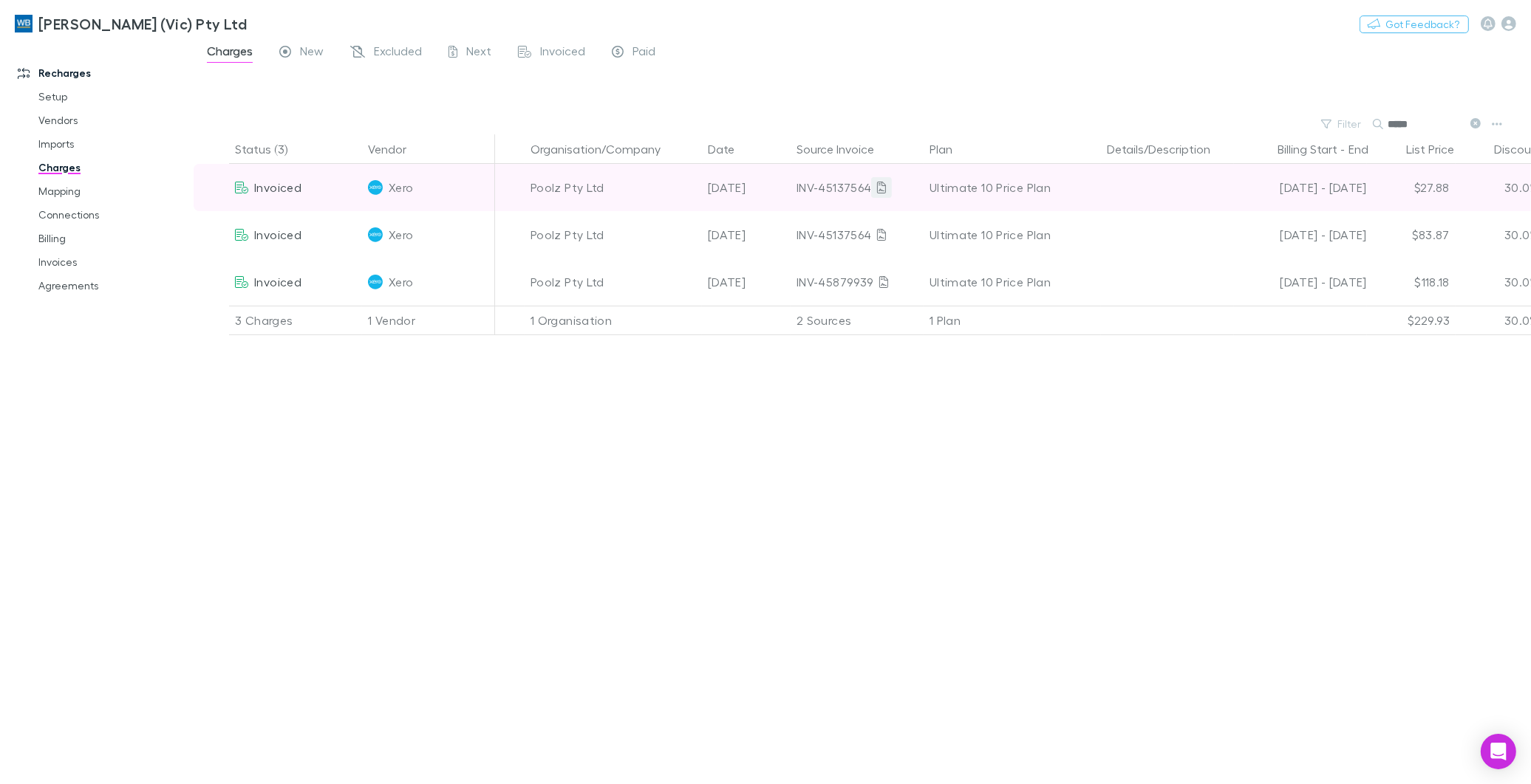
click at [881, 187] on icon at bounding box center [881, 188] width 9 height 12
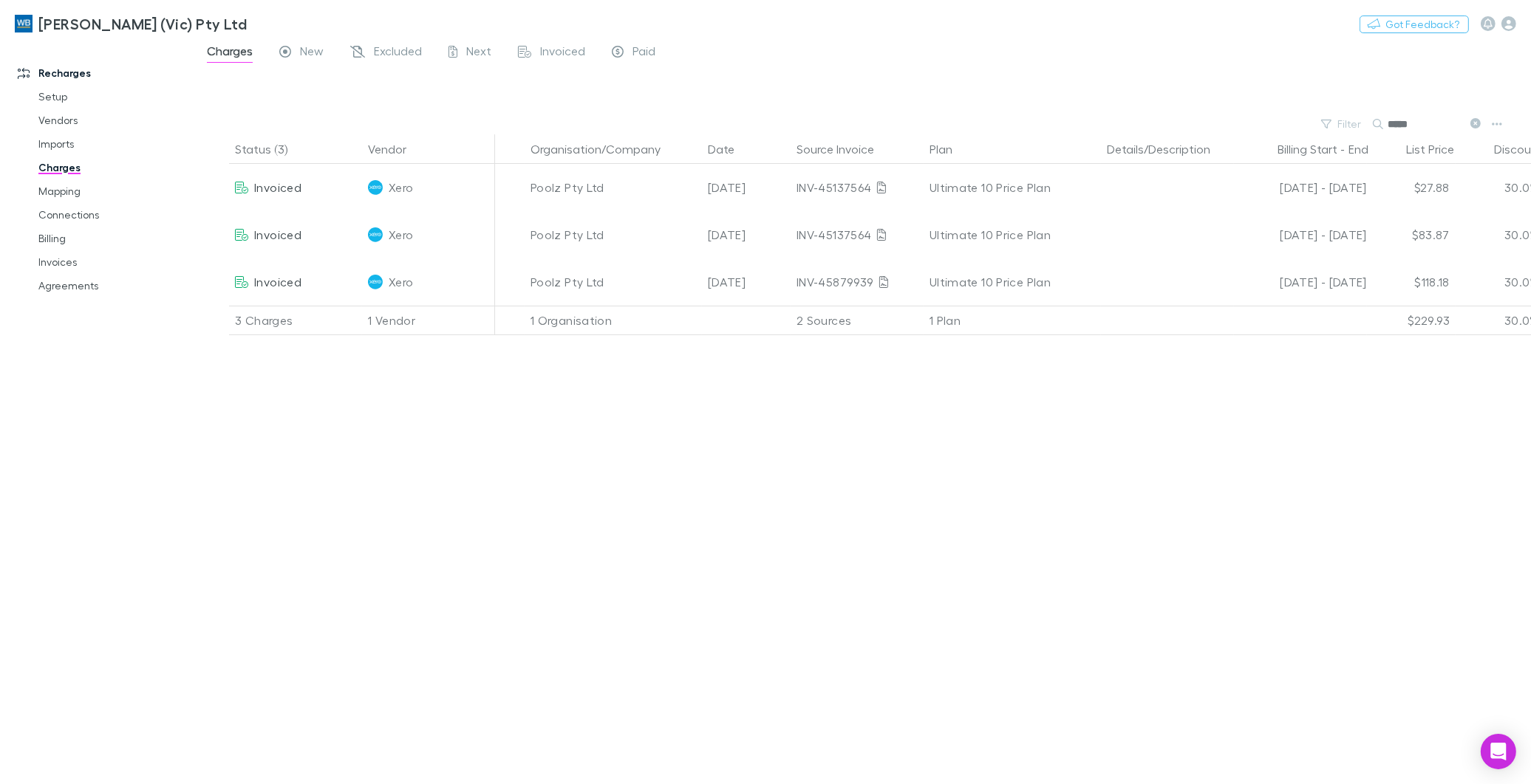
click at [616, 534] on div "Status (3) Vendor Organisation/Company Date Source Invoice Plan Details/Descrip…" at bounding box center [862, 460] width 1337 height 650
click at [58, 258] on link "Invoices" at bounding box center [114, 262] width 180 height 24
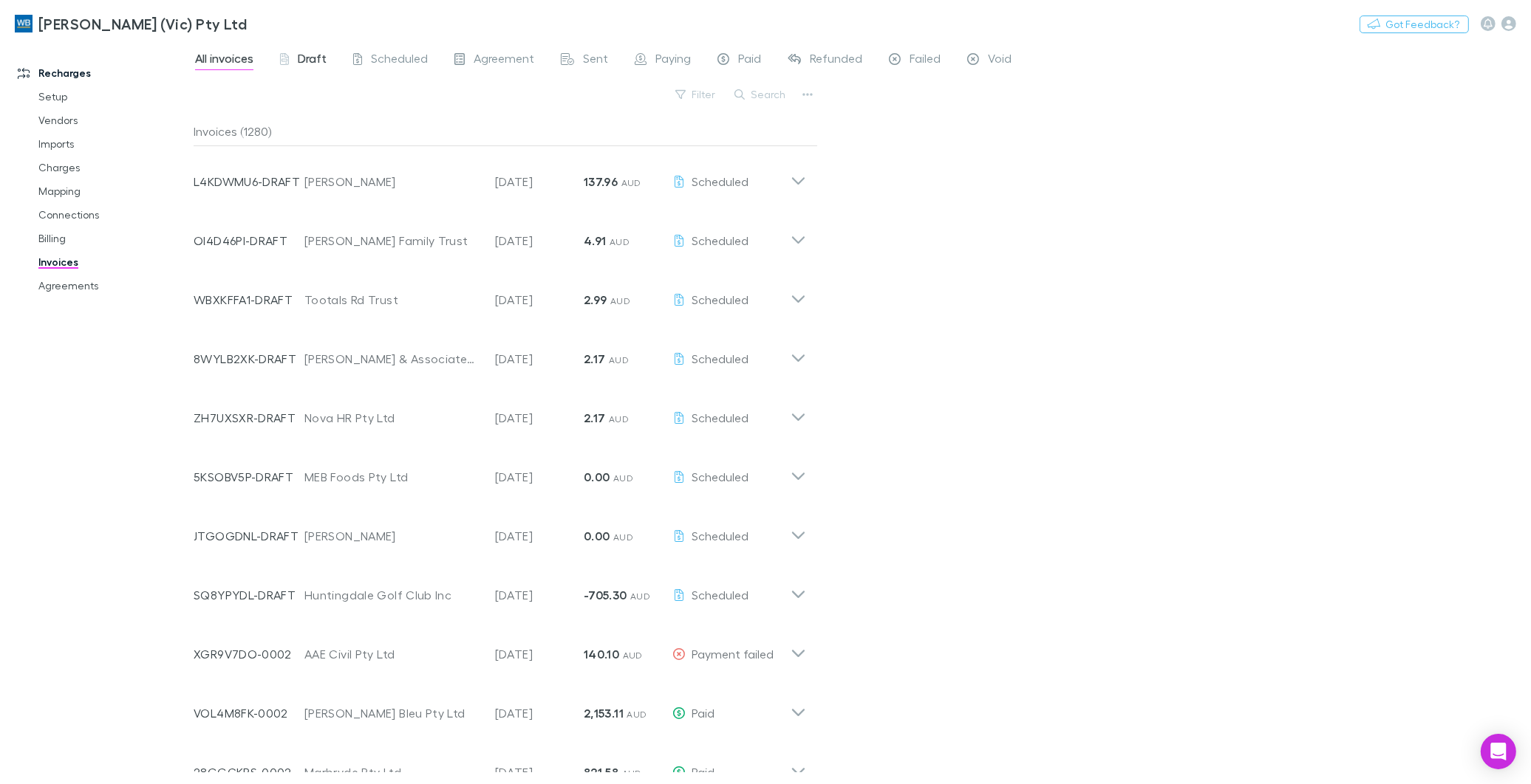
click at [298, 56] on span "Draft" at bounding box center [311, 60] width 29 height 19
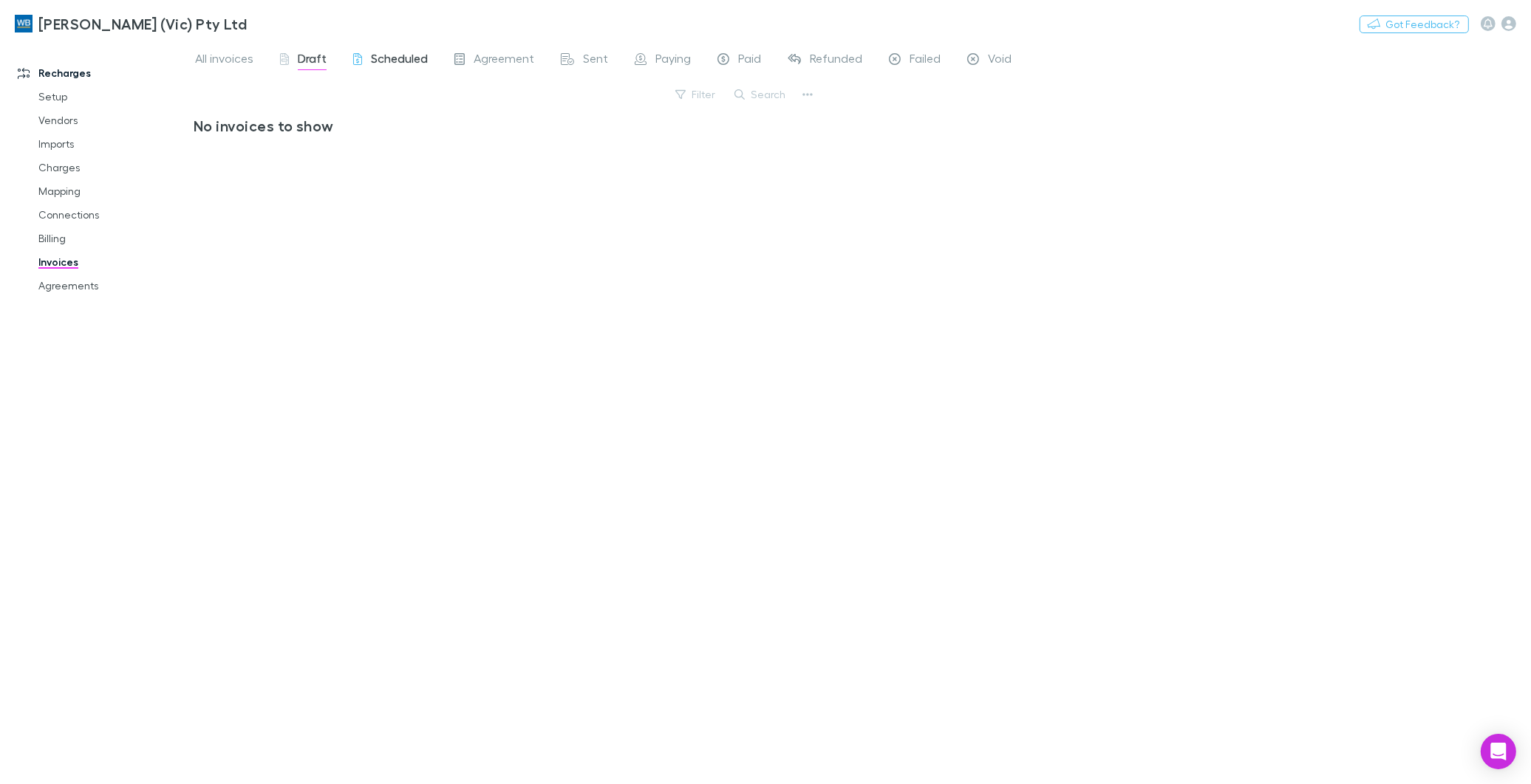
click at [392, 54] on span "Scheduled" at bounding box center [399, 60] width 57 height 19
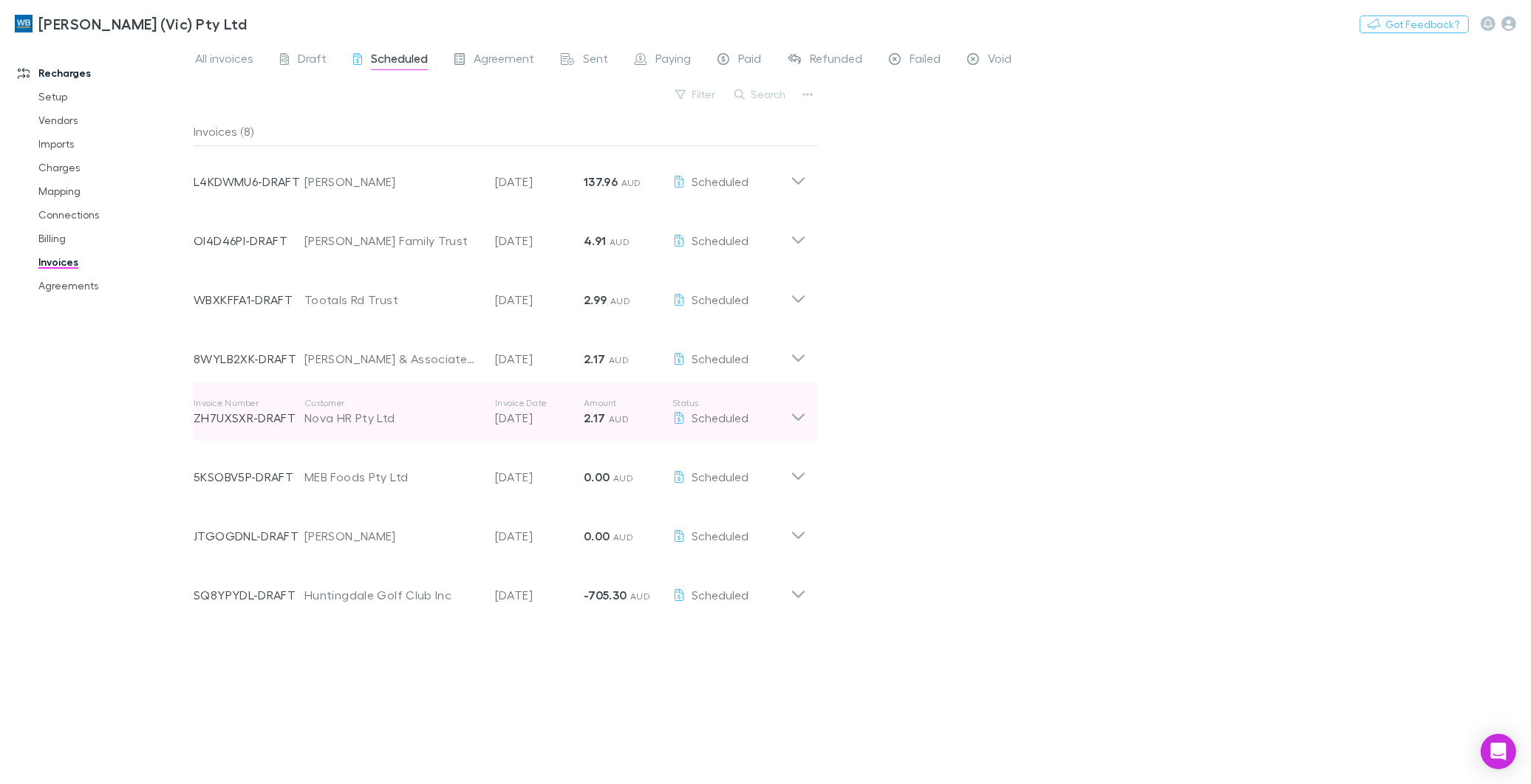
click at [810, 415] on div "Invoice Number ZH7UXSXR-DRAFT Customer Nova HR Pty Ltd Invoice Date 28 Sep 2025…" at bounding box center [500, 412] width 637 height 59
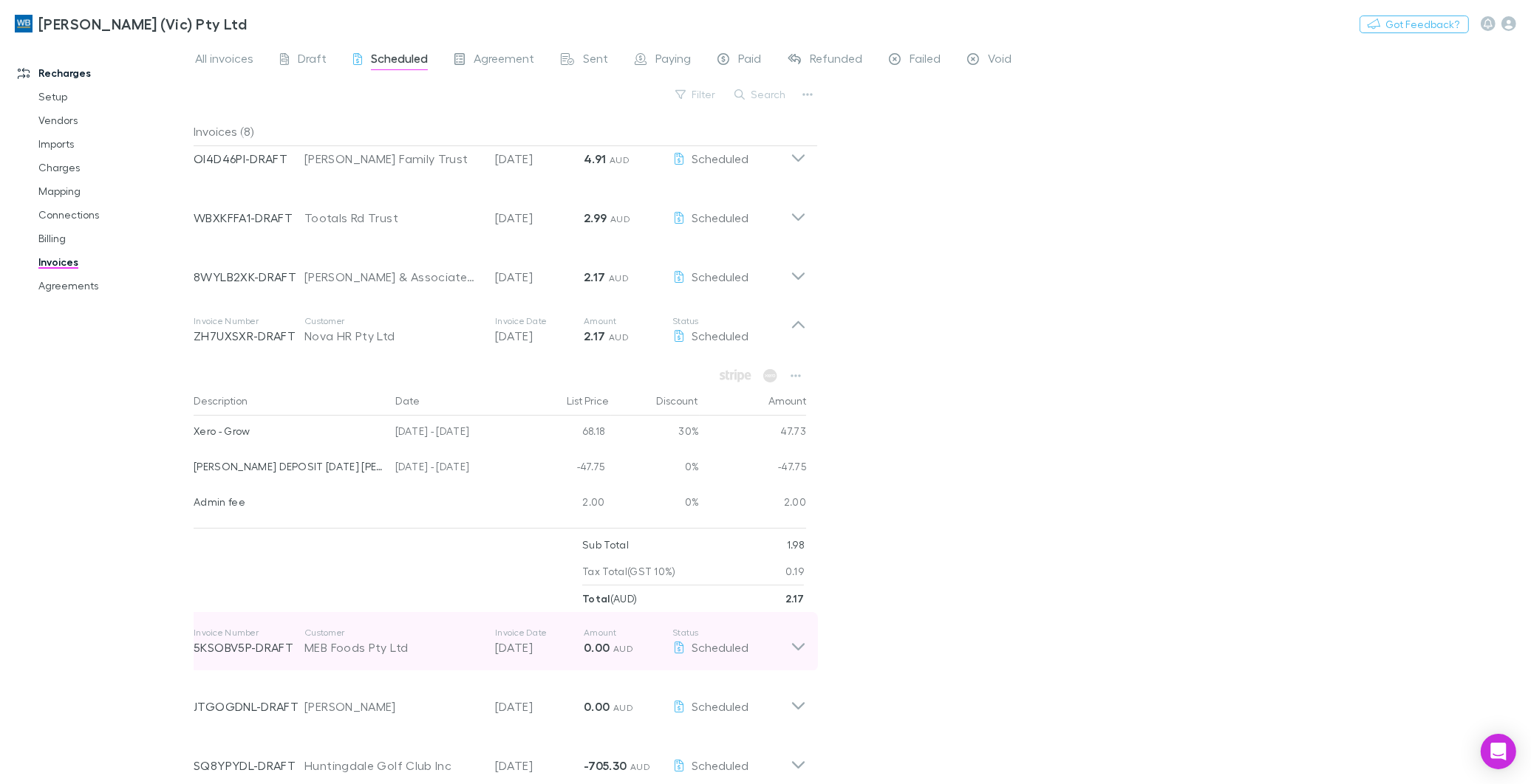
scroll to position [99, 0]
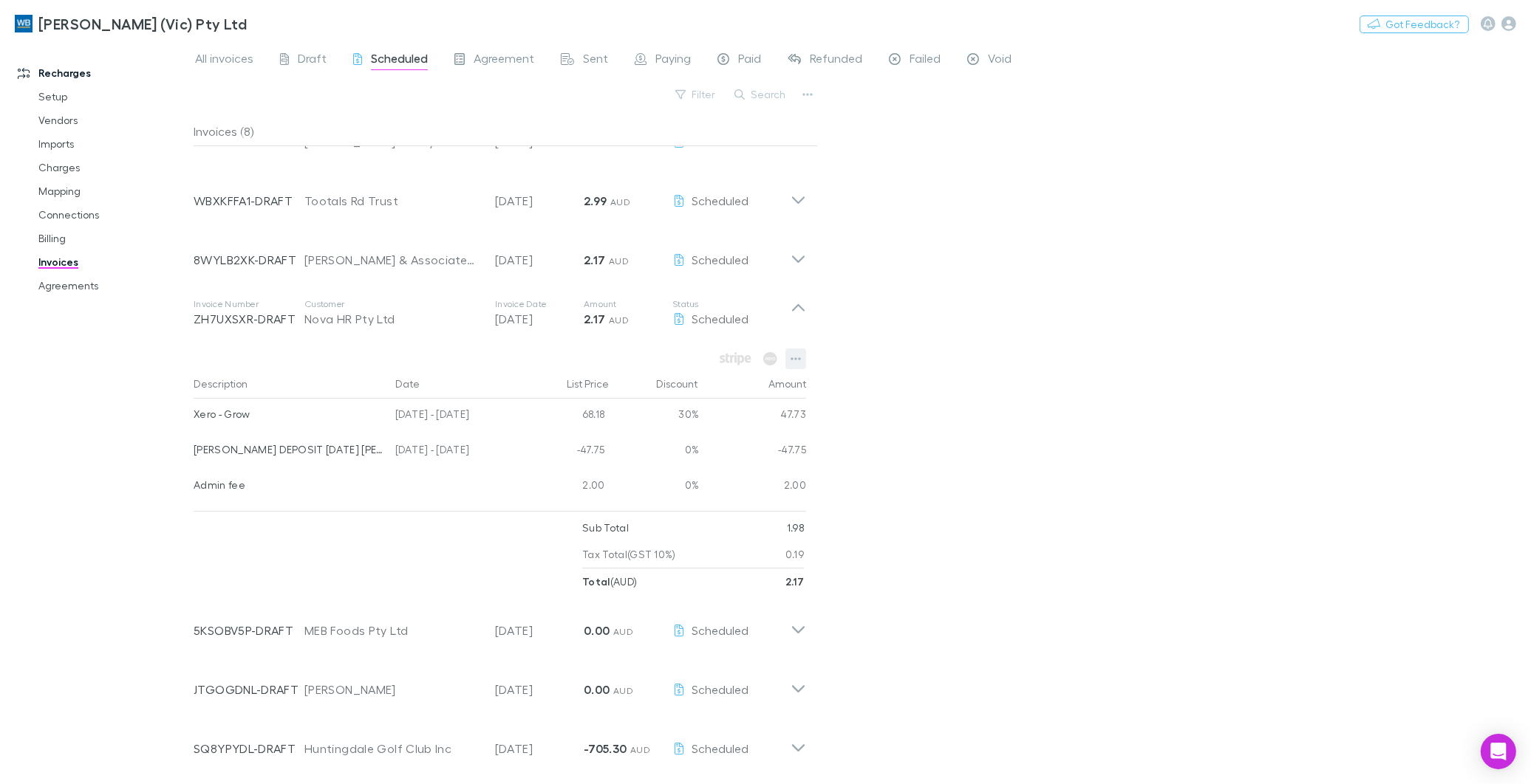
click at [799, 366] on button "button" at bounding box center [795, 359] width 21 height 21
click at [312, 559] on div at bounding box center [766, 392] width 1531 height 784
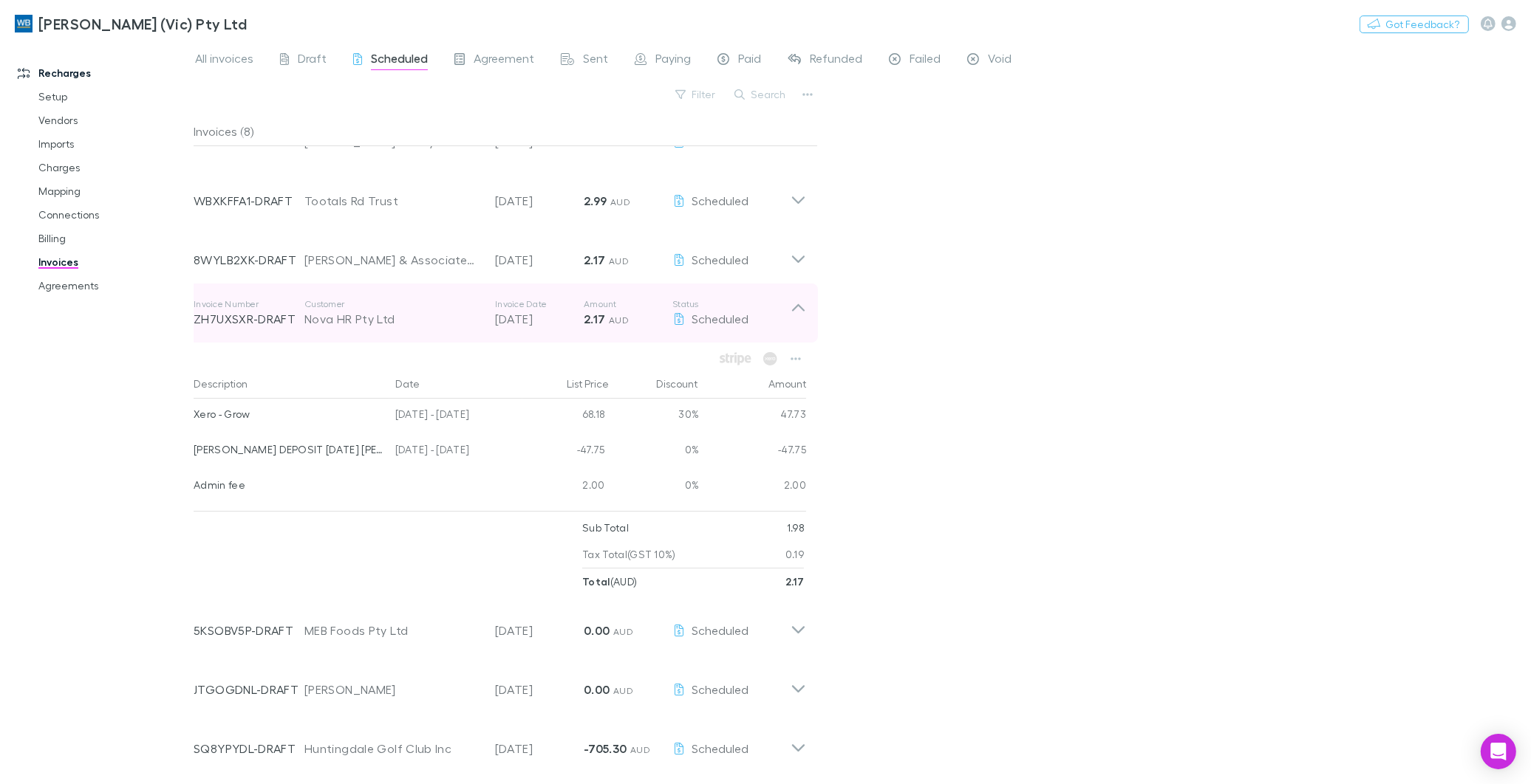
click at [795, 309] on icon at bounding box center [798, 313] width 16 height 30
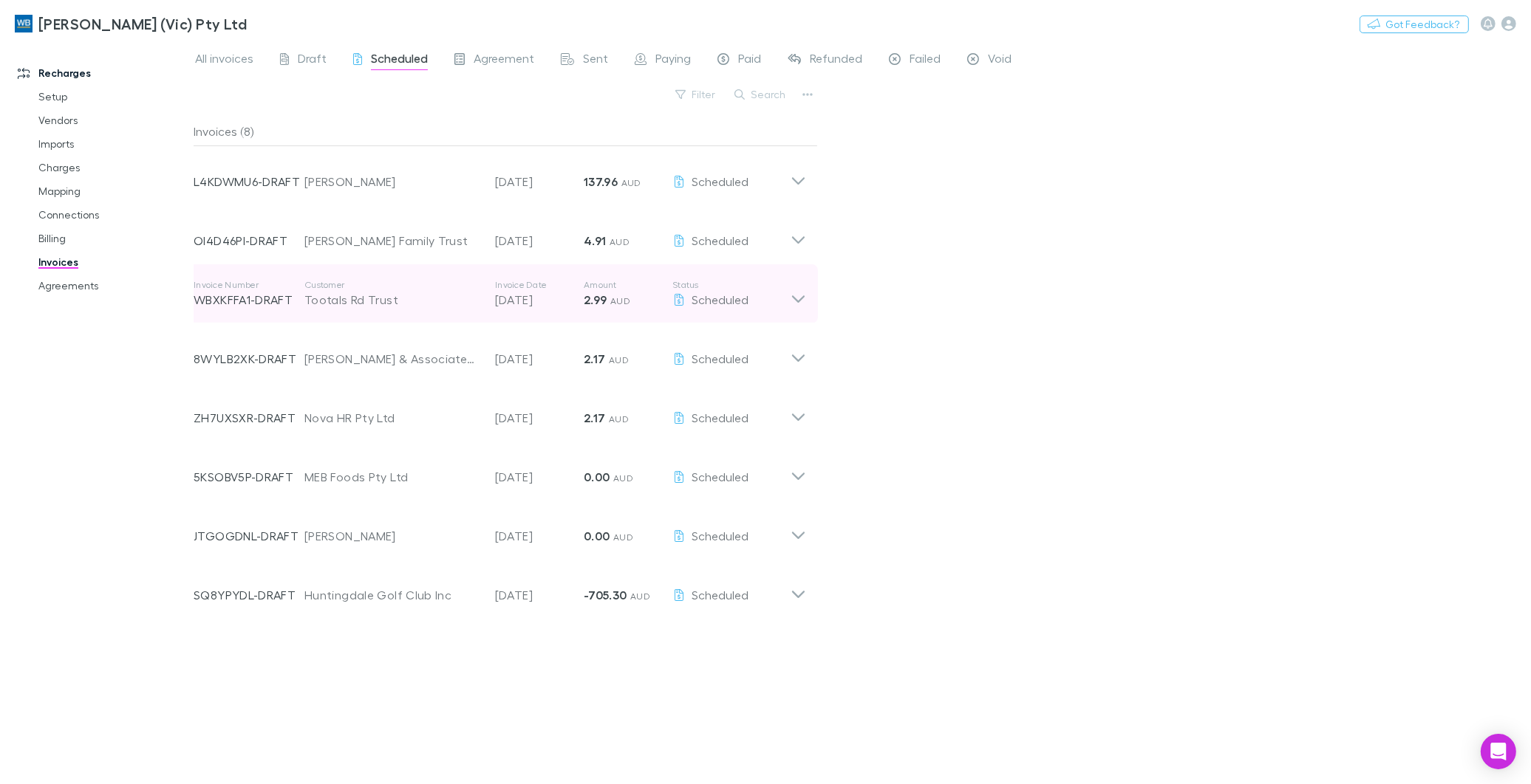
click at [795, 297] on icon at bounding box center [798, 294] width 16 height 30
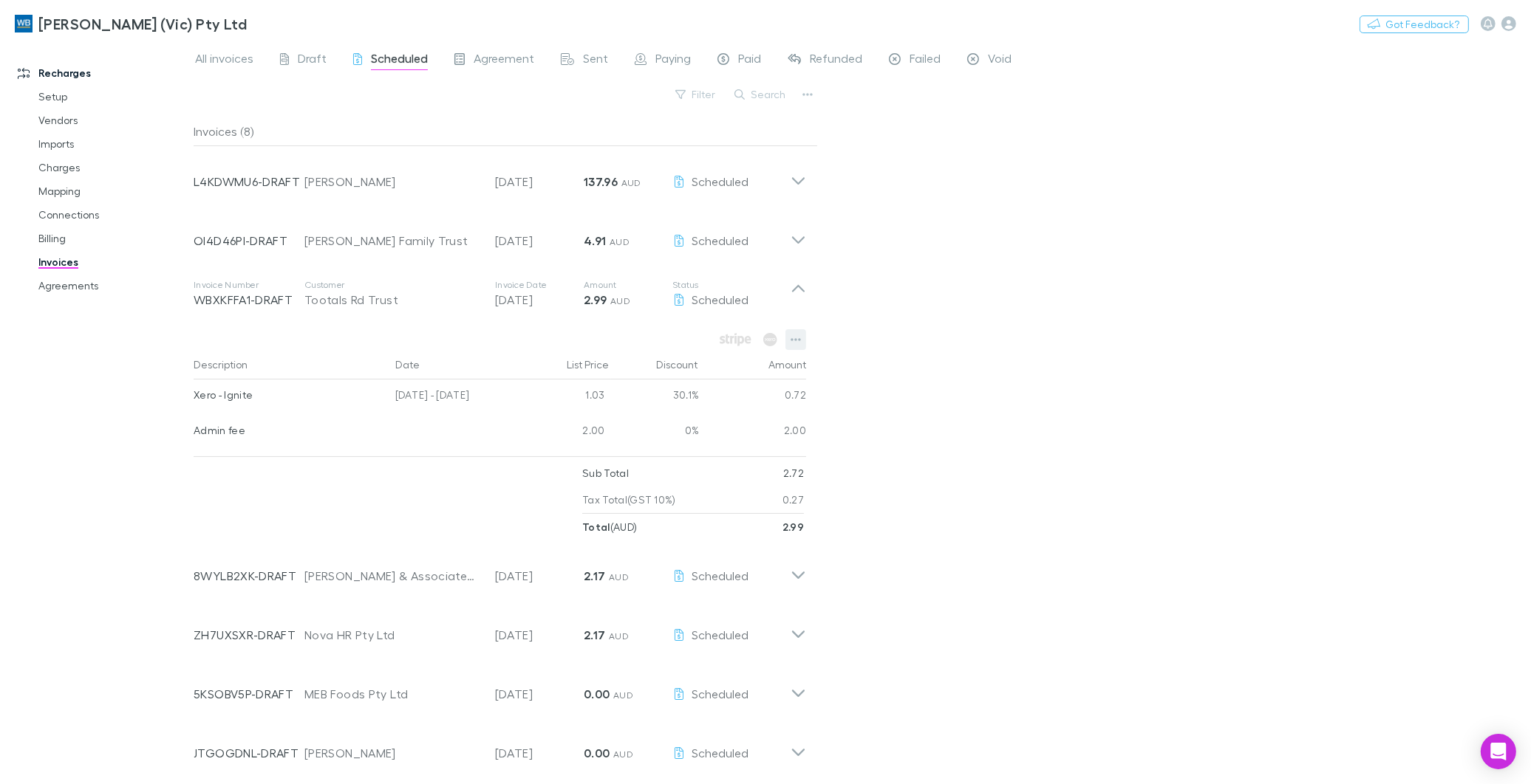
click at [803, 344] on button "button" at bounding box center [795, 339] width 21 height 21
click at [662, 517] on p "View agreement" at bounding box center [705, 522] width 180 height 18
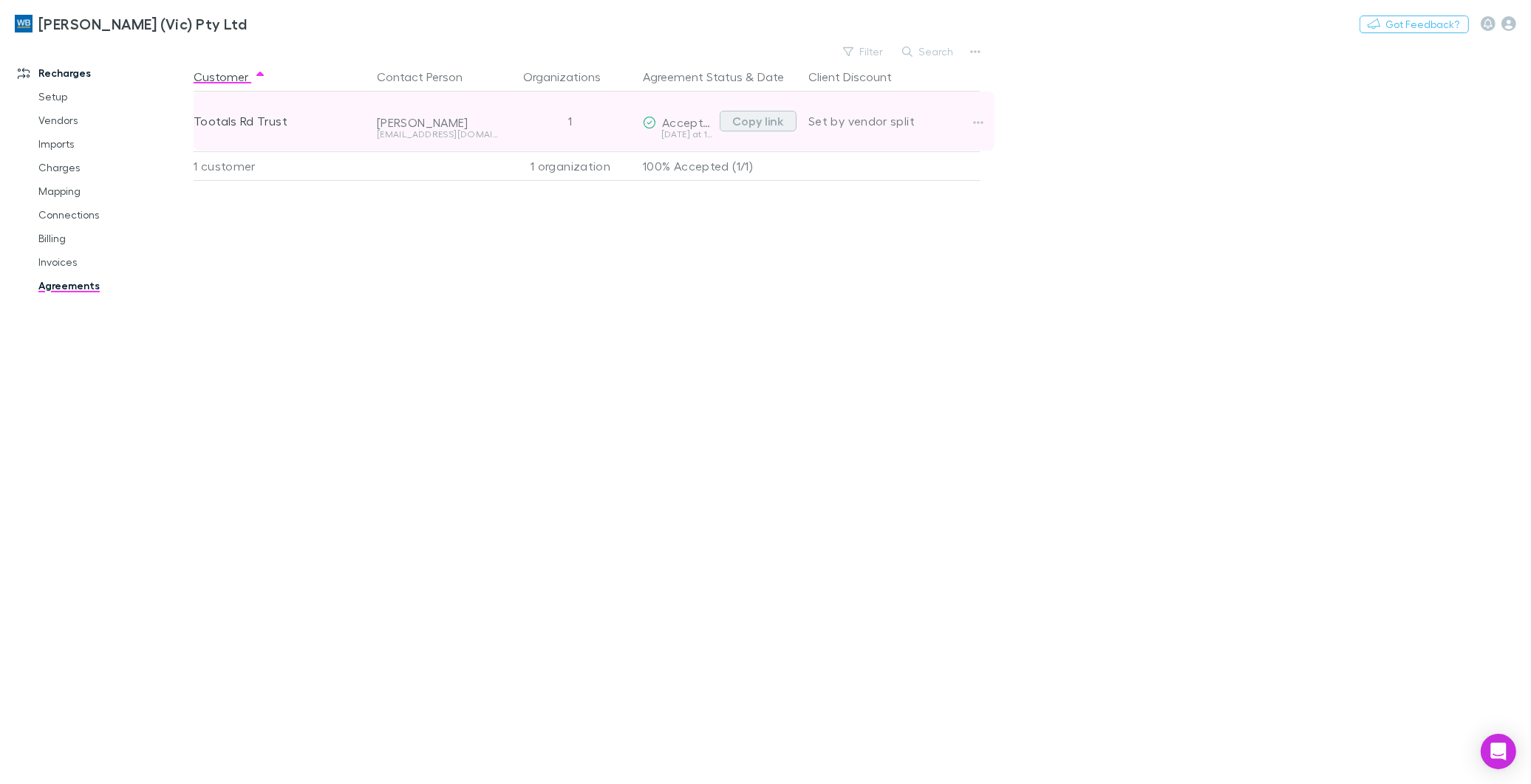
click at [781, 116] on button "Copy link" at bounding box center [758, 121] width 77 height 21
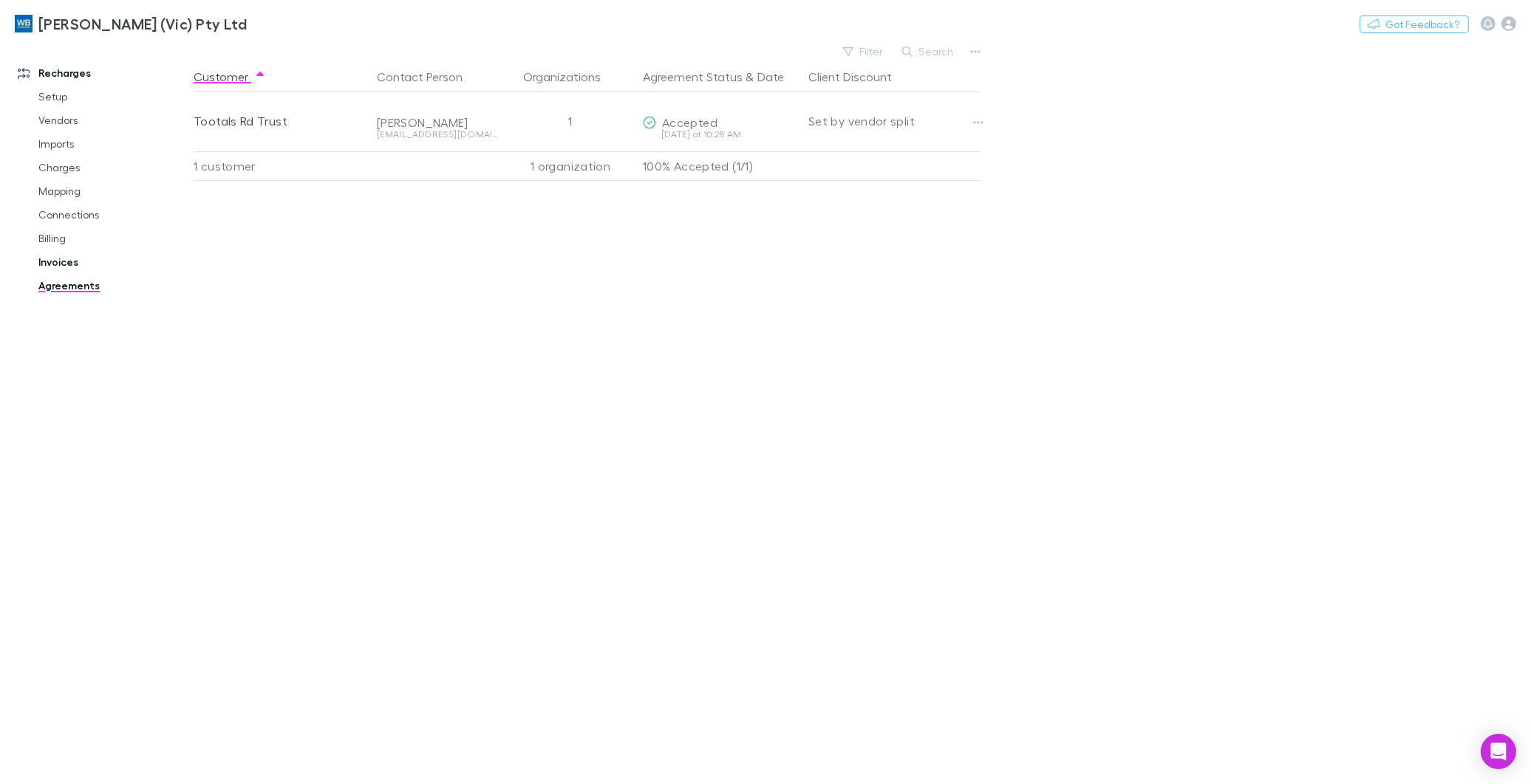
click at [54, 264] on link "Invoices" at bounding box center [114, 262] width 180 height 24
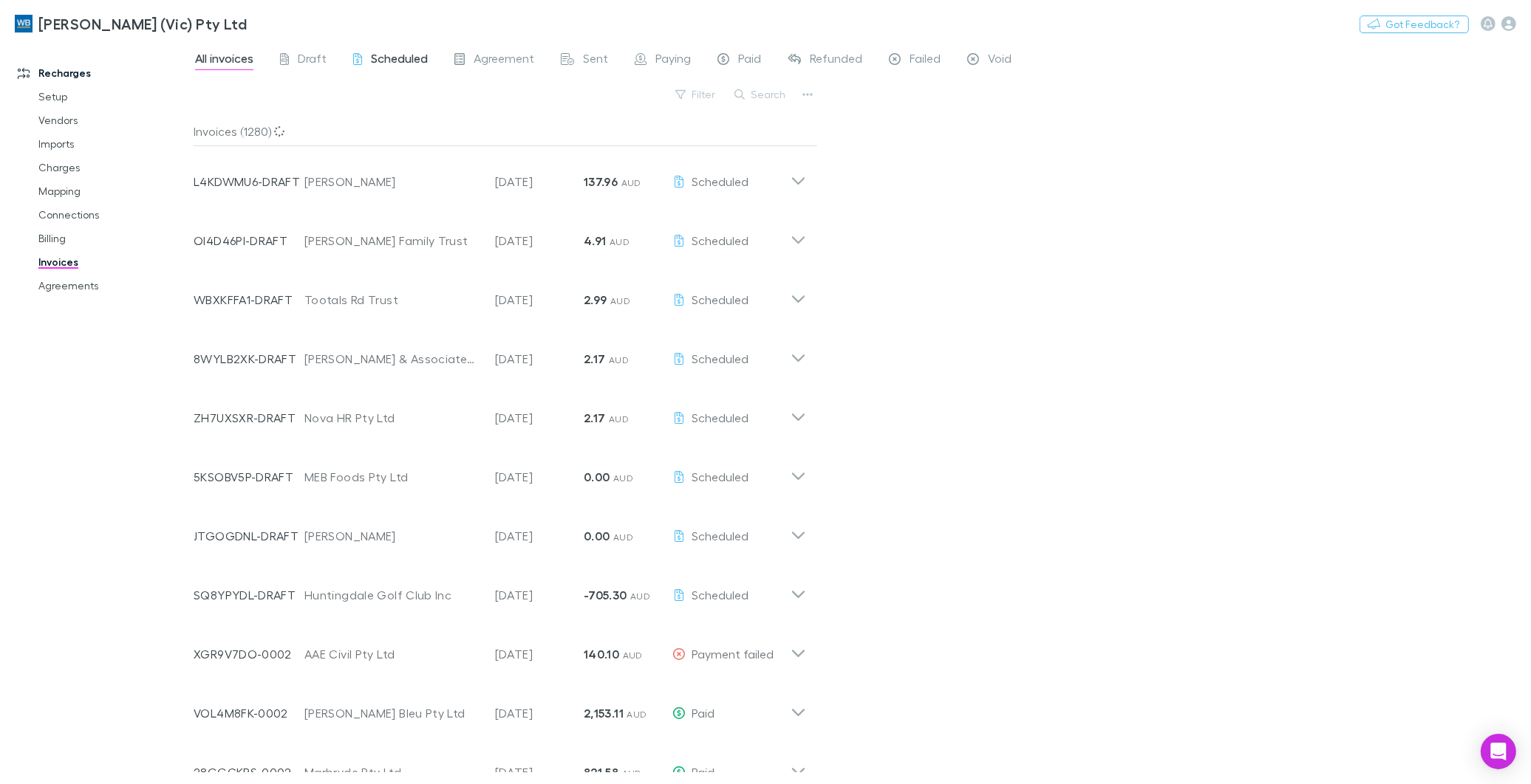
click at [399, 62] on span "Scheduled" at bounding box center [399, 60] width 57 height 19
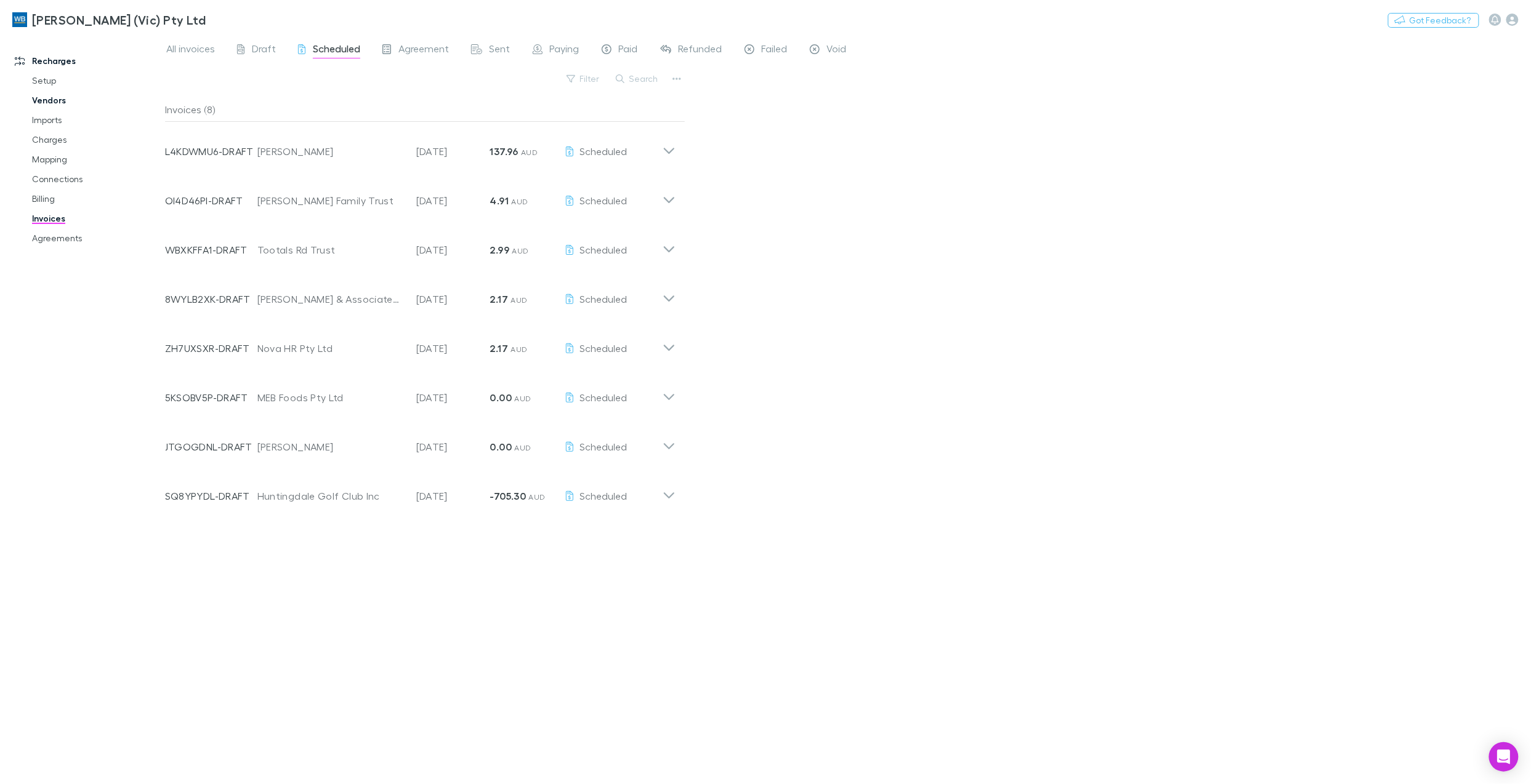
drag, startPoint x: 43, startPoint y: 200, endPoint x: 80, endPoint y: 90, distance: 116.1
click at [43, 200] on link "Billing" at bounding box center [97, 199] width 156 height 20
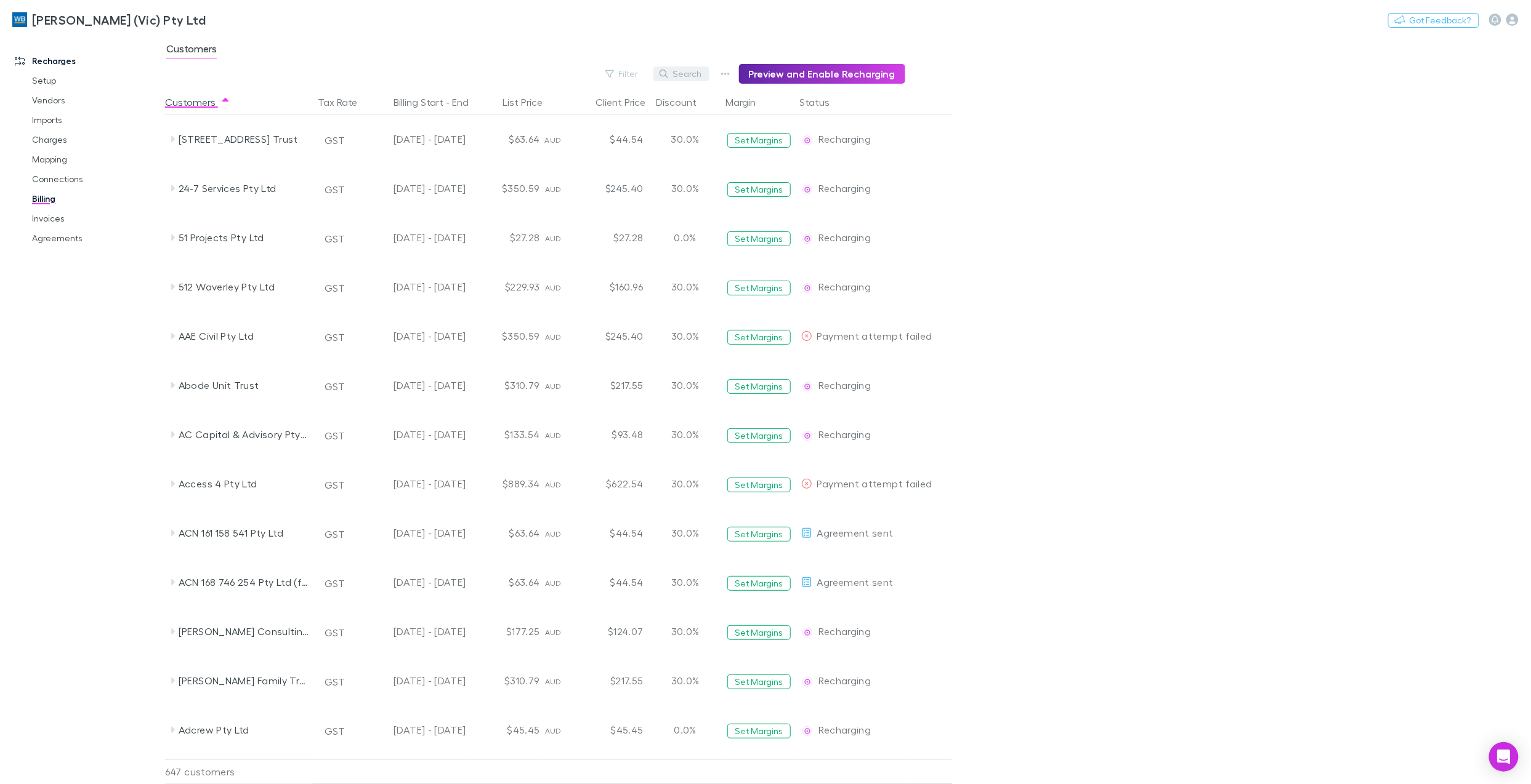
click at [688, 74] on button "Search" at bounding box center [681, 74] width 56 height 15
click at [0, 0] on input "text" at bounding box center [0, 0] width 0 height 0
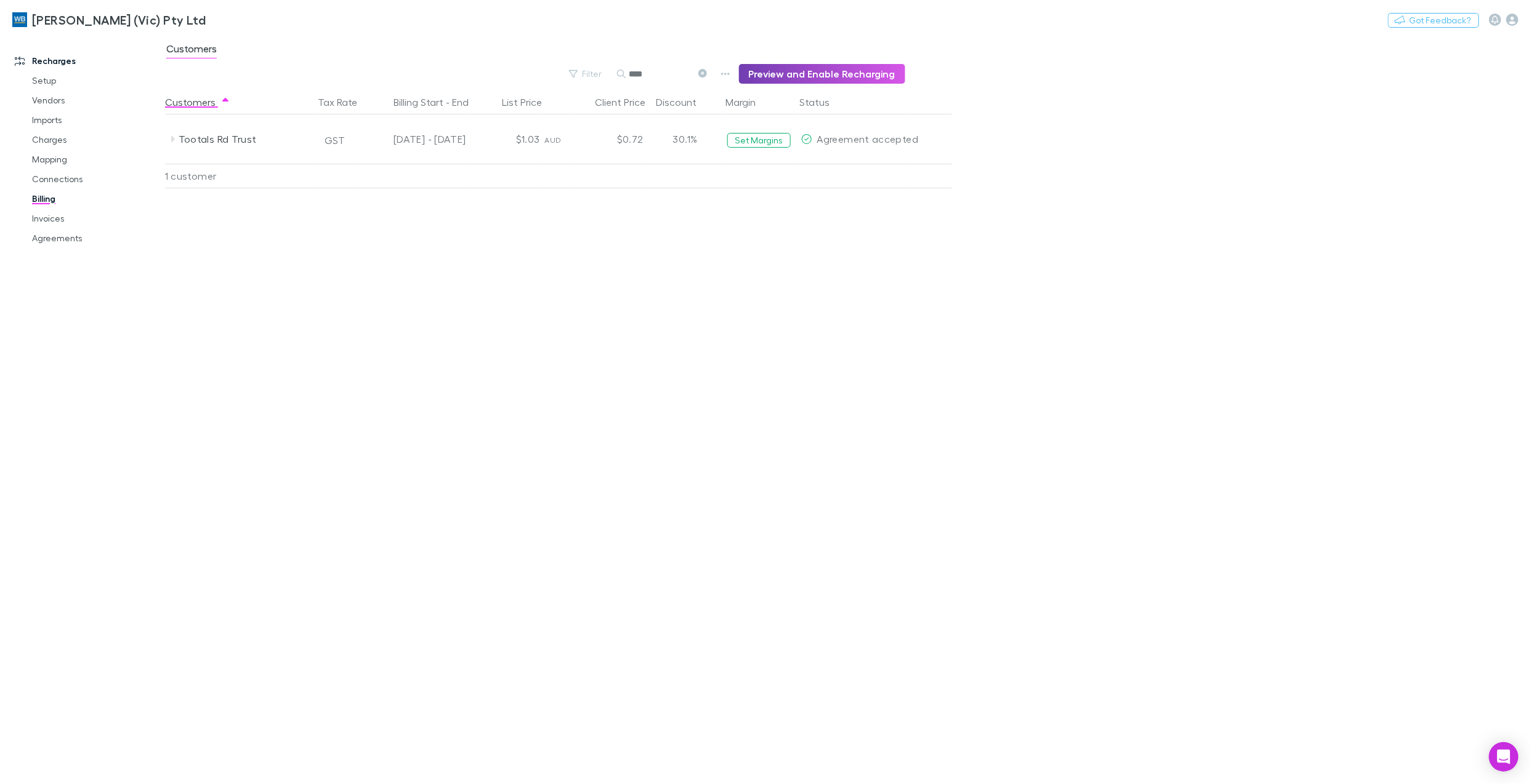
click at [837, 77] on button "Preview and Enable Recharging" at bounding box center [822, 74] width 166 height 20
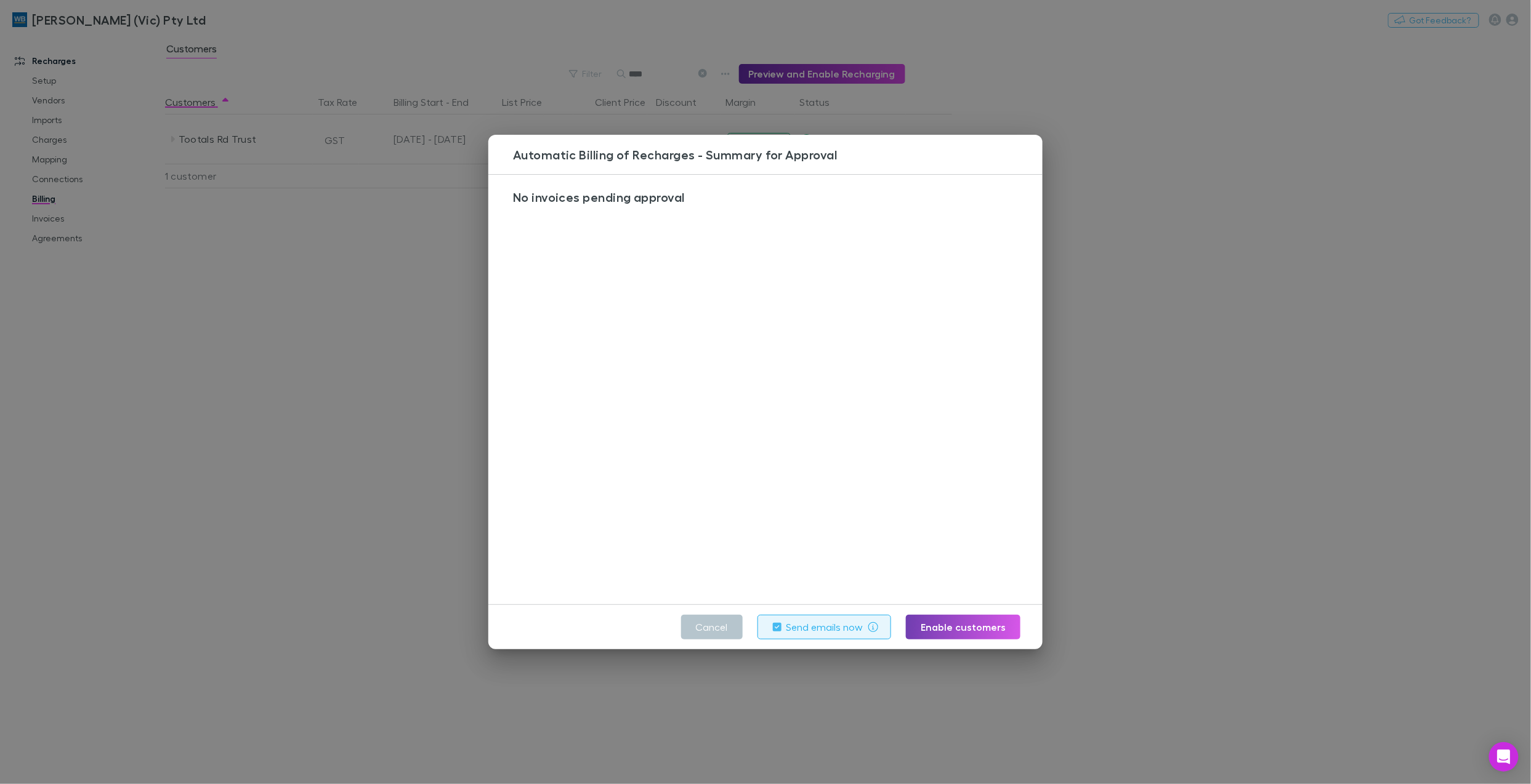
click at [954, 629] on button "Enable customers" at bounding box center [963, 628] width 115 height 25
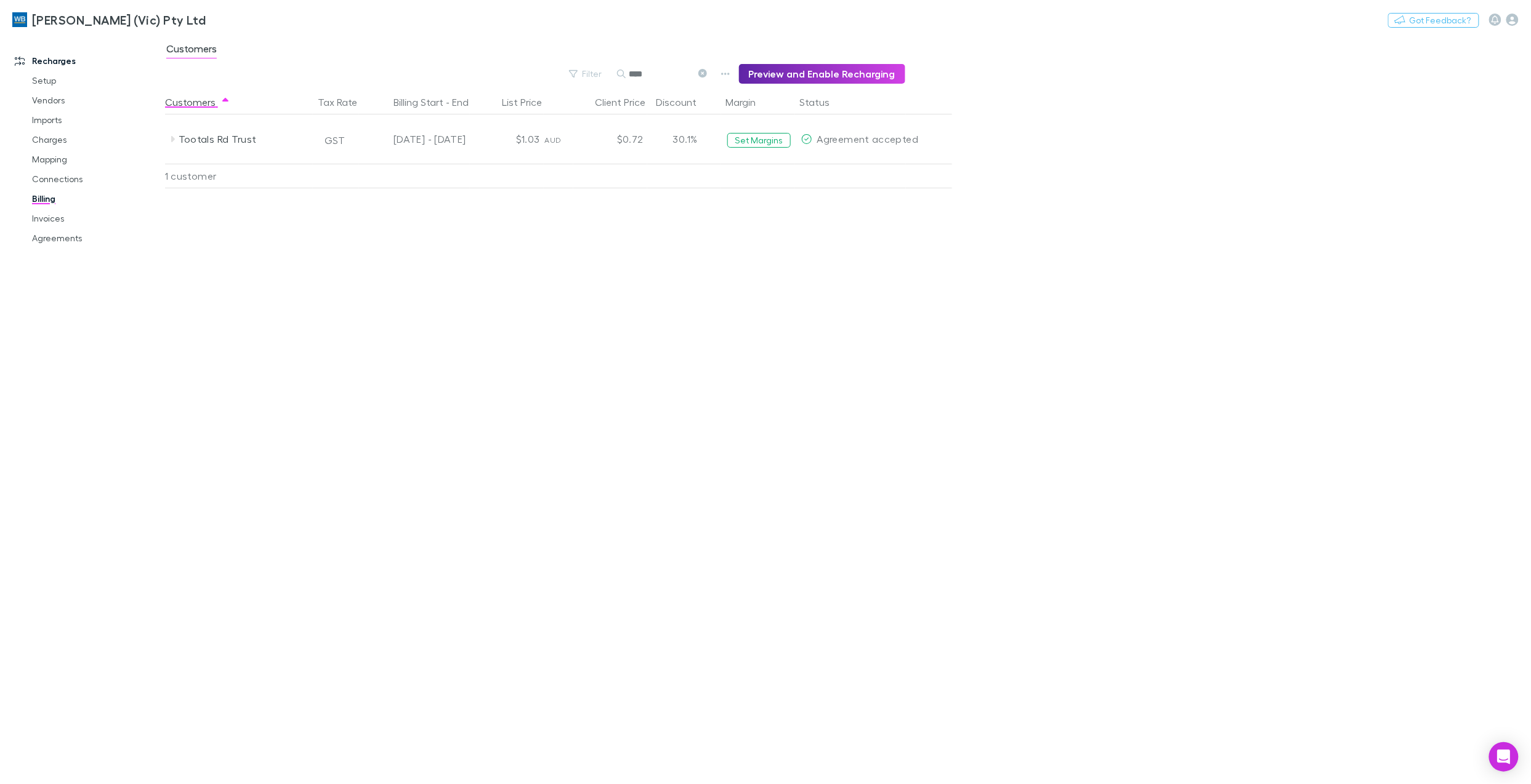
click at [707, 72] on icon at bounding box center [703, 73] width 8 height 8
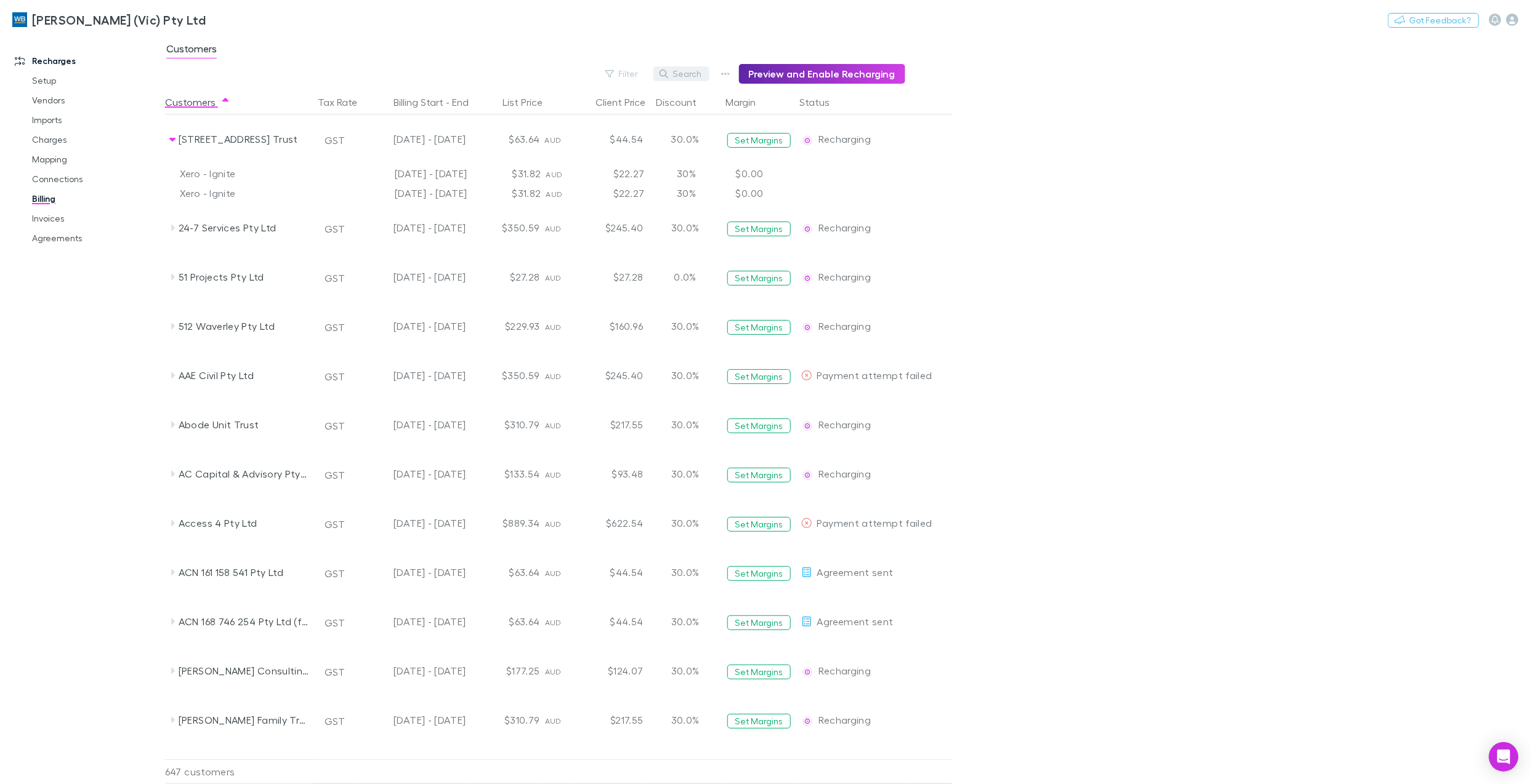
click at [687, 74] on button "Search" at bounding box center [681, 74] width 56 height 15
click at [599, 74] on div "Filter Search Preview and Enable Recharging" at bounding box center [535, 74] width 740 height 20
click at [637, 72] on button "Filter" at bounding box center [623, 74] width 47 height 15
click at [523, 302] on li "Agreement accepted" at bounding box center [545, 303] width 214 height 20
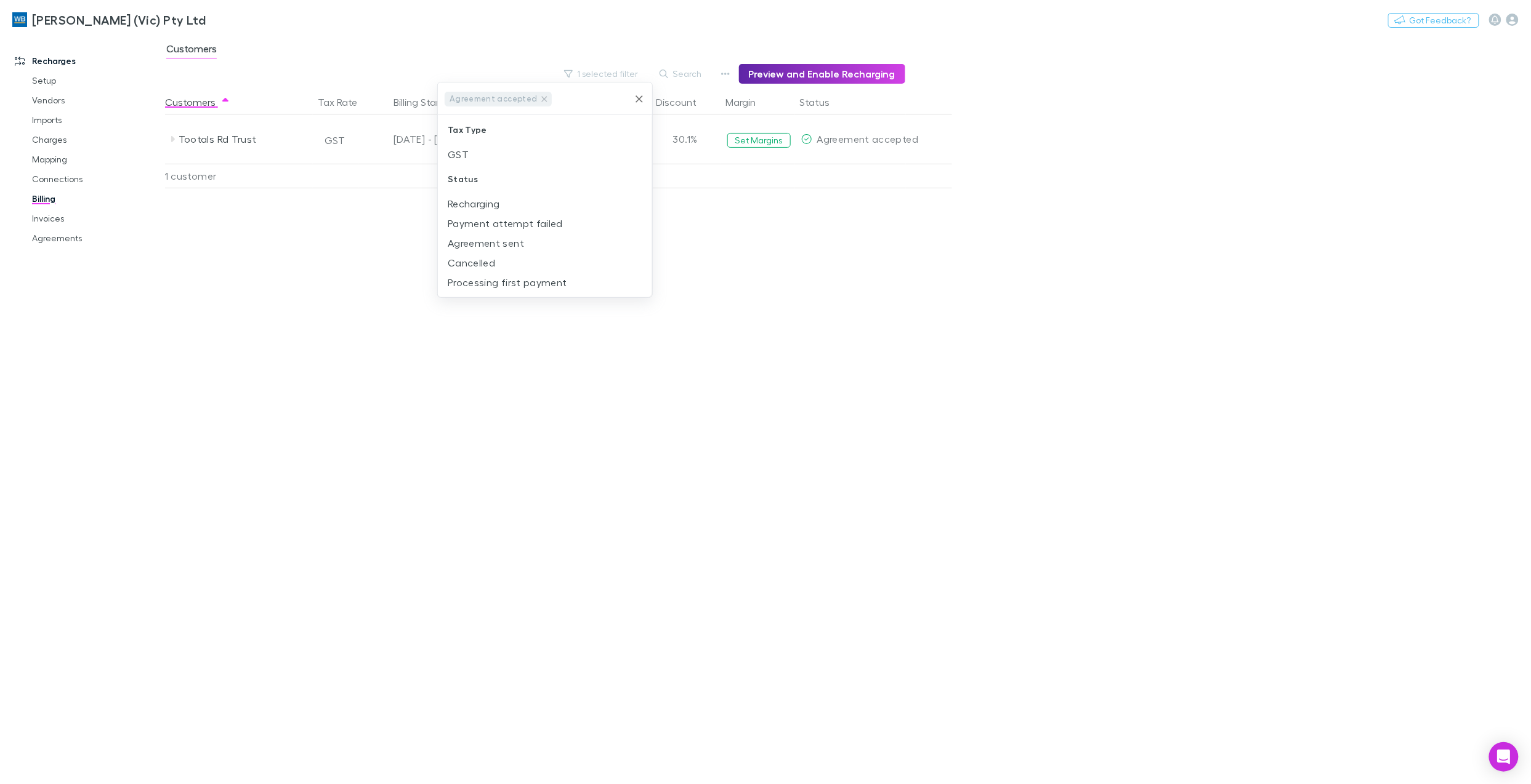
click at [1057, 508] on div at bounding box center [765, 392] width 1531 height 784
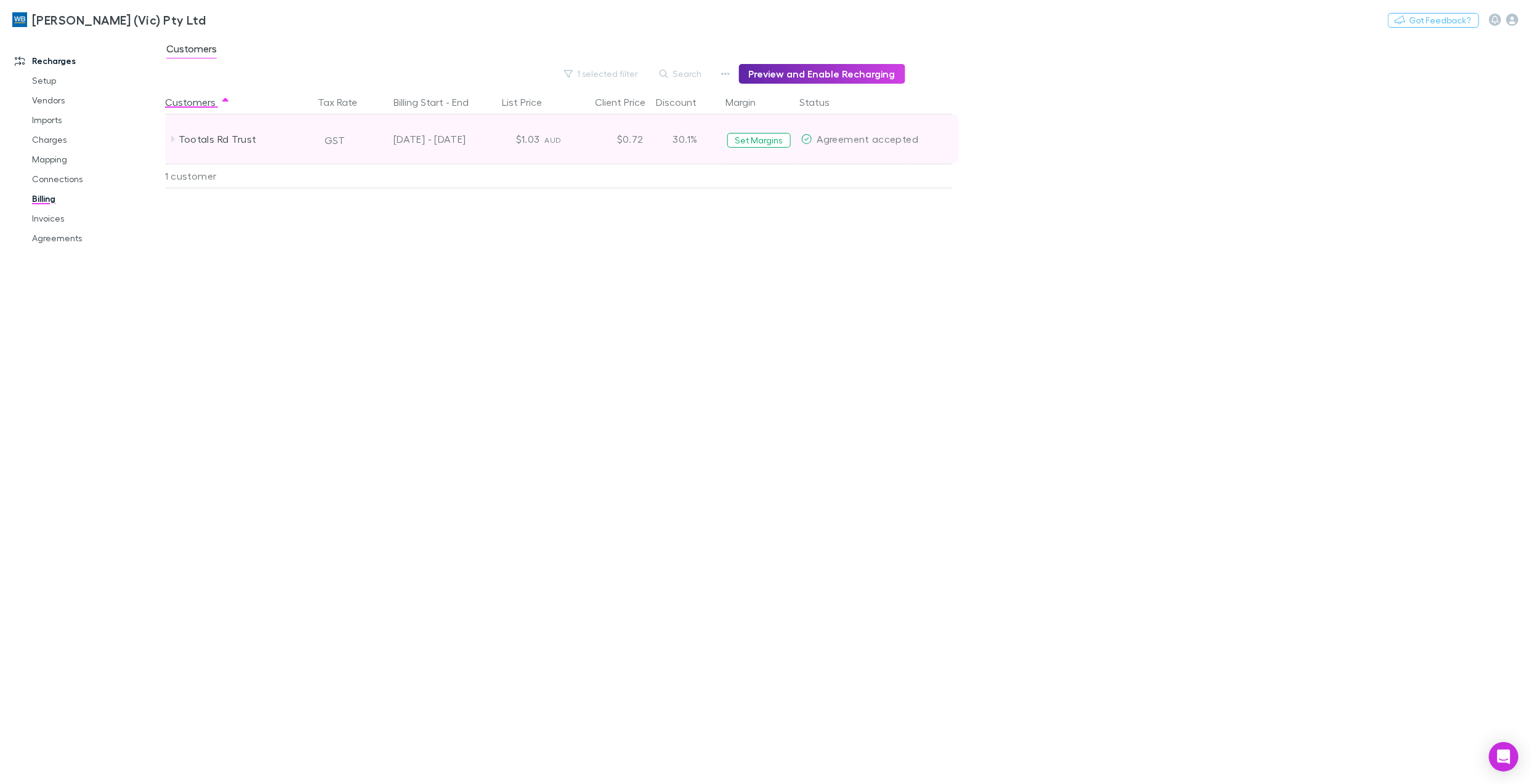
click at [174, 136] on icon at bounding box center [172, 139] width 10 height 10
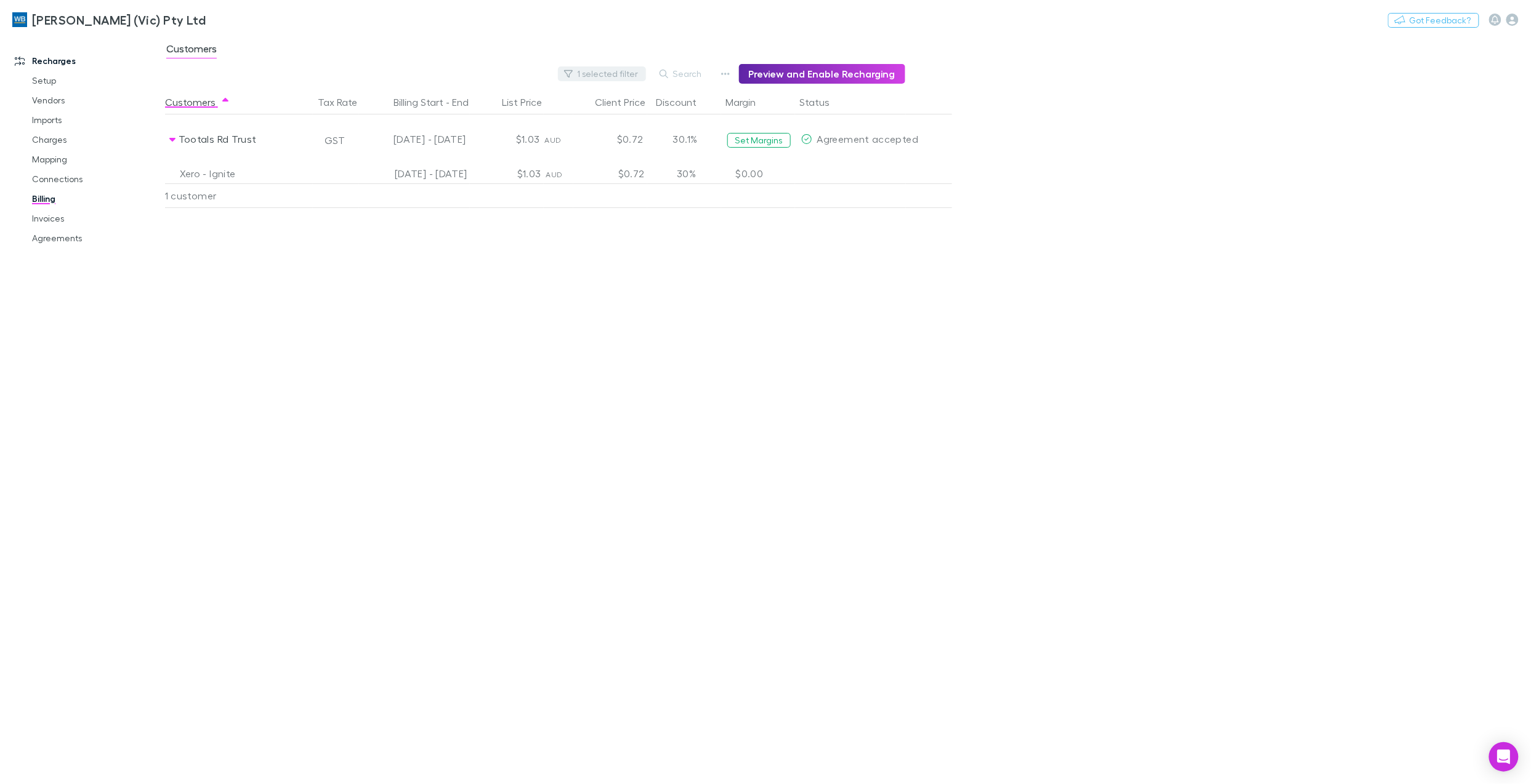
click at [646, 71] on button "1 selected filter" at bounding box center [602, 74] width 88 height 15
click at [638, 96] on icon "Clear" at bounding box center [639, 99] width 12 height 12
click at [628, 96] on input "text" at bounding box center [591, 98] width 75 height 22
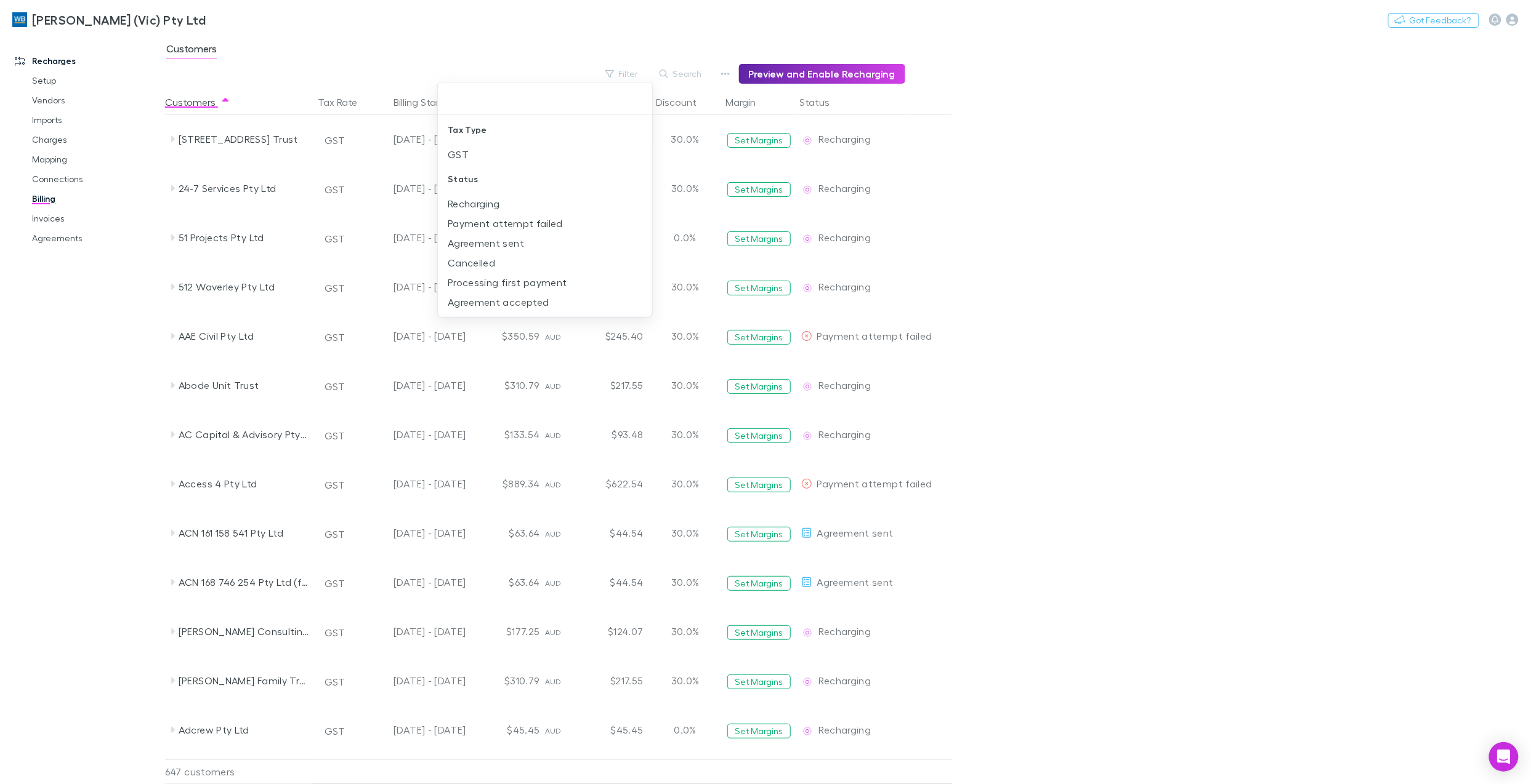
click at [701, 75] on div at bounding box center [765, 392] width 1531 height 784
click at [689, 80] on button "Search" at bounding box center [681, 74] width 56 height 15
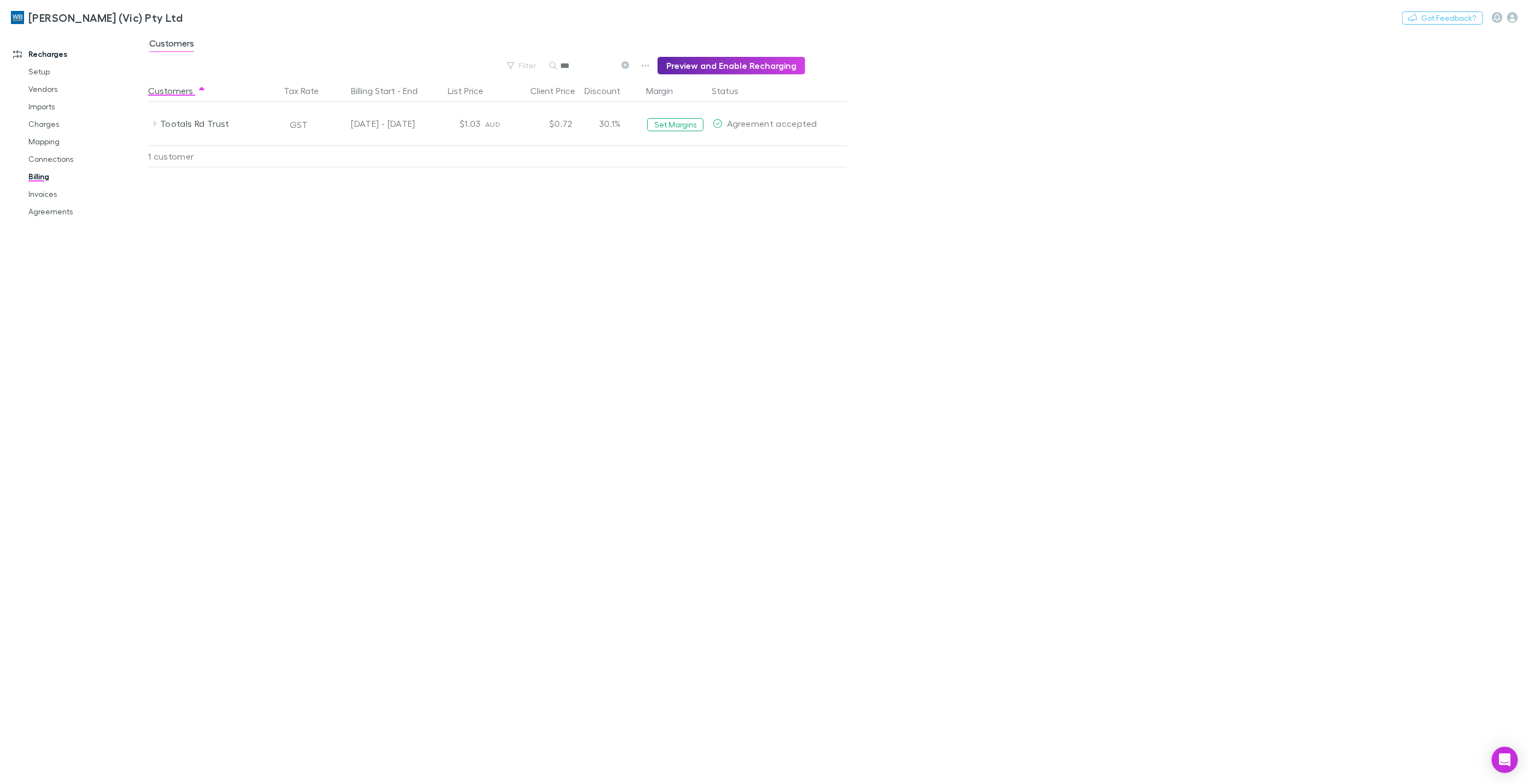
type input "***"
drag, startPoint x: 43, startPoint y: 193, endPoint x: 20, endPoint y: 192, distance: 23.0
click at [43, 193] on link "Invoices" at bounding box center [88, 194] width 141 height 18
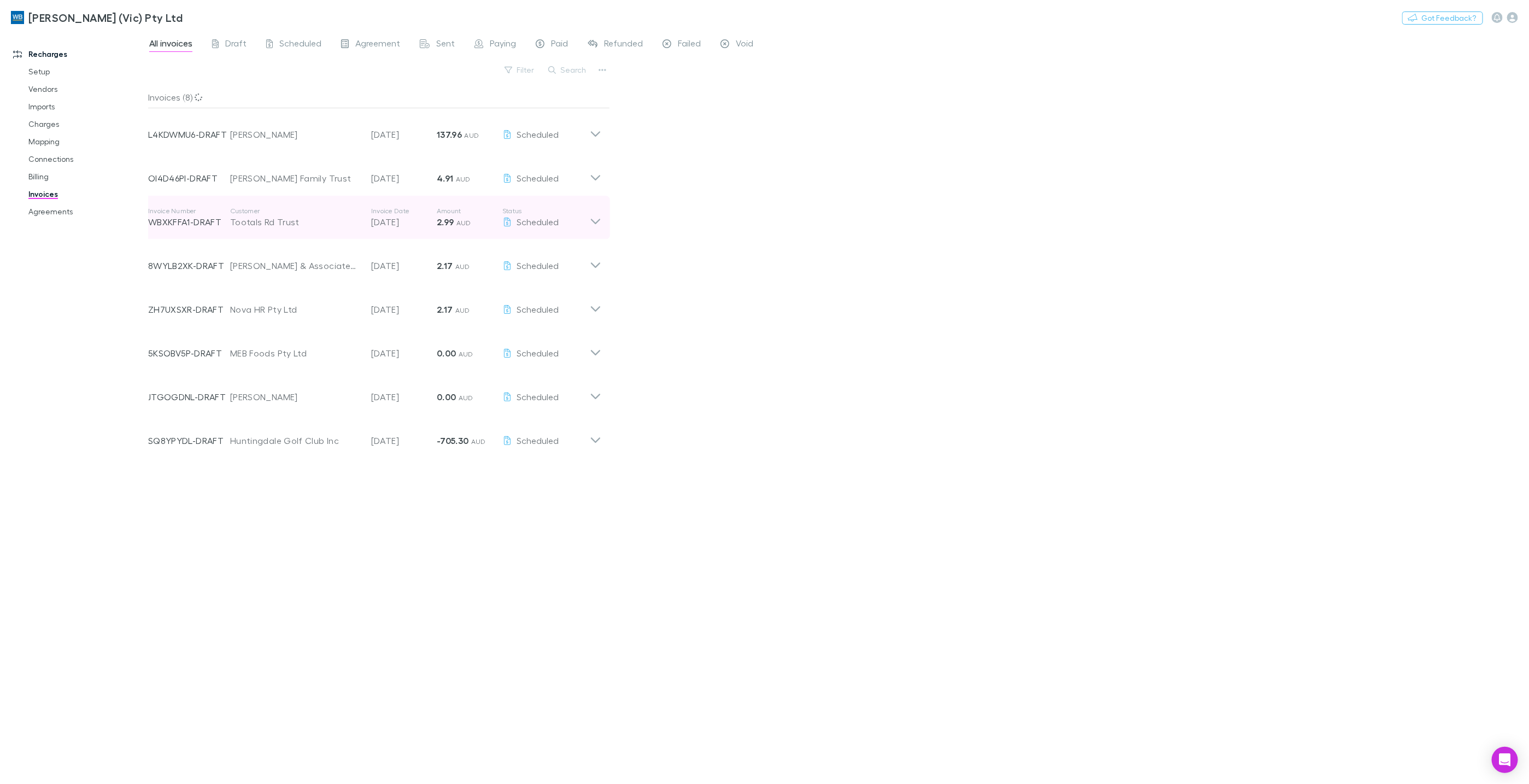
click at [595, 219] on icon at bounding box center [596, 218] width 12 height 22
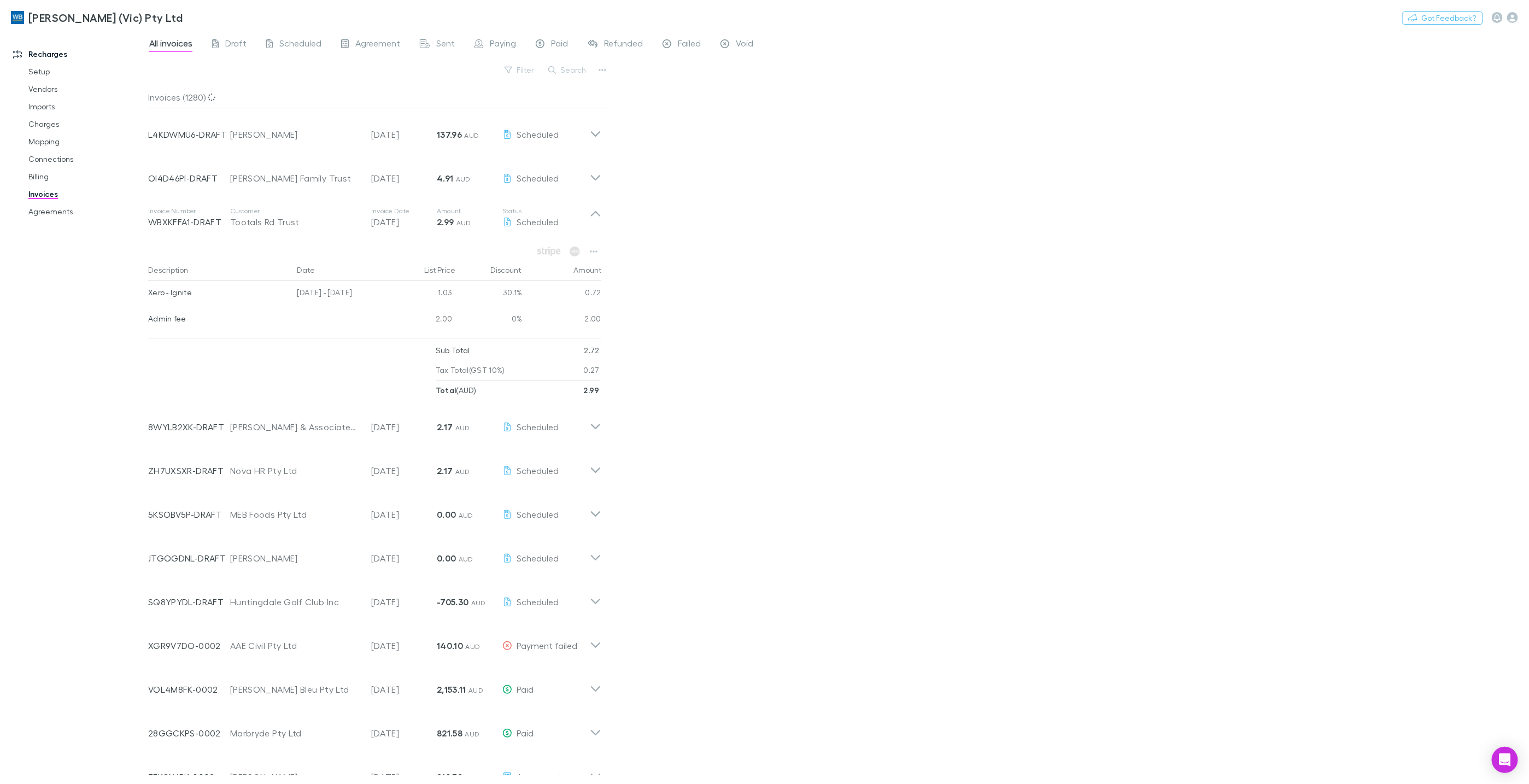
click at [316, 113] on div "Invoice Number L4KDWMU6-DRAFT Customer Oliver, Damien Mark Invoice Date 28 Sep …" at bounding box center [369, 130] width 441 height 39
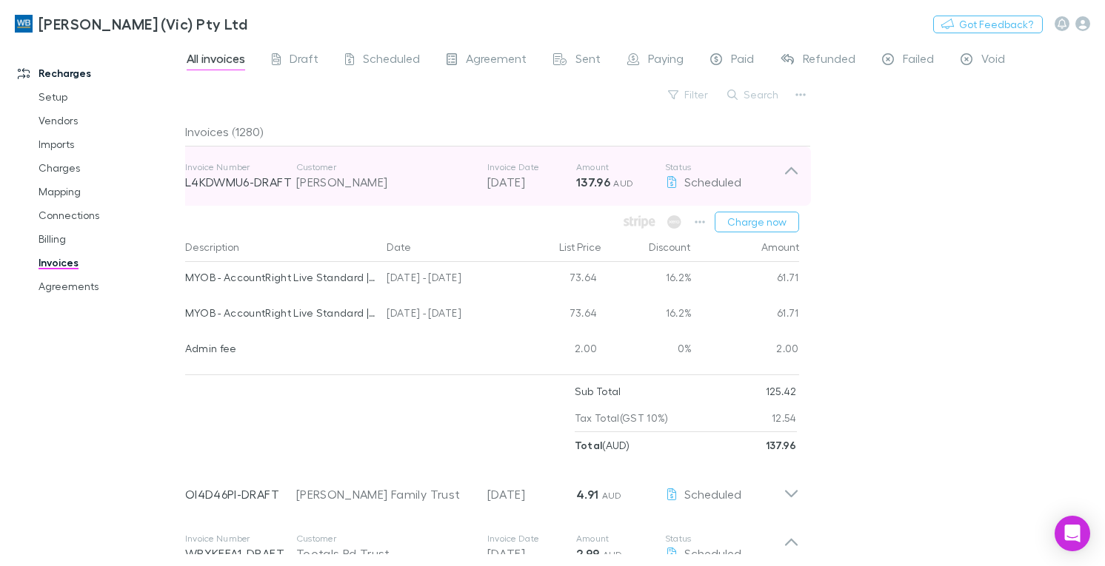
click at [792, 166] on icon at bounding box center [791, 176] width 16 height 30
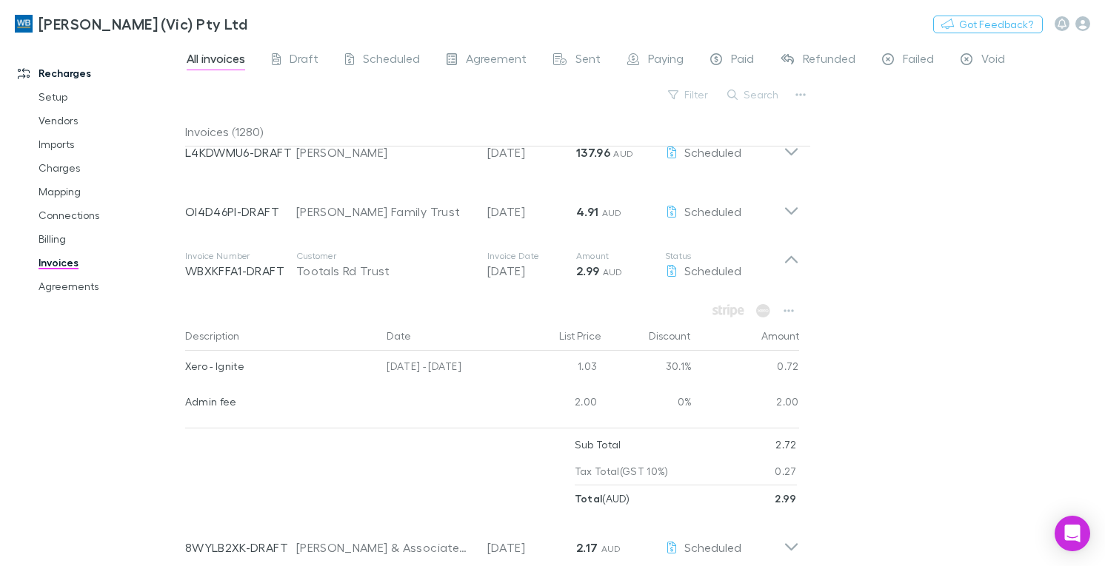
scroll to position [59, 0]
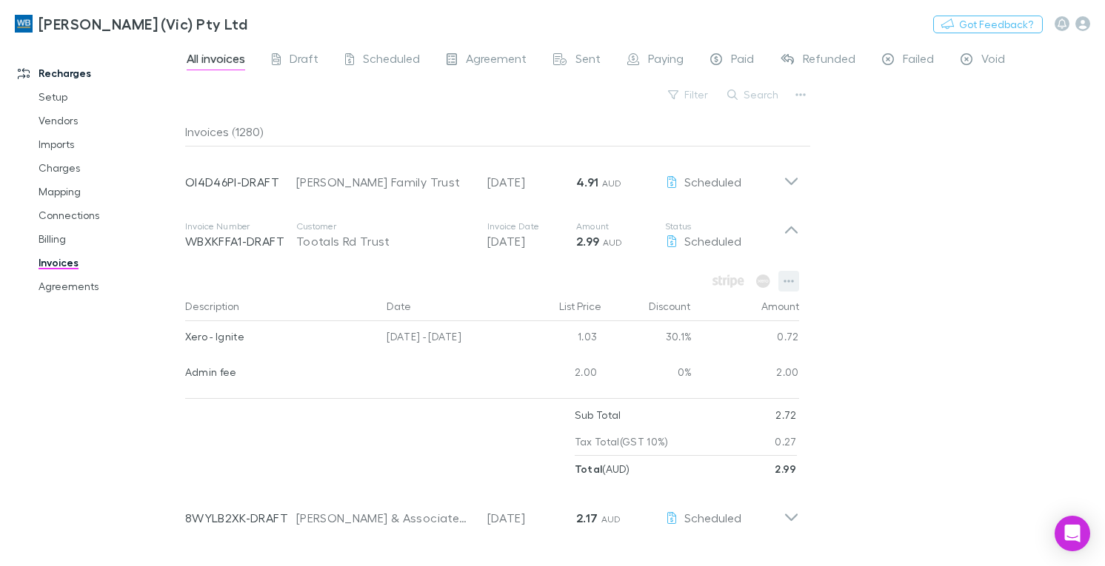
click at [791, 281] on icon "button" at bounding box center [788, 281] width 10 height 3
click at [925, 270] on div at bounding box center [552, 283] width 1105 height 566
click at [790, 281] on icon "button" at bounding box center [788, 281] width 10 height 12
click at [948, 288] on div at bounding box center [552, 283] width 1105 height 566
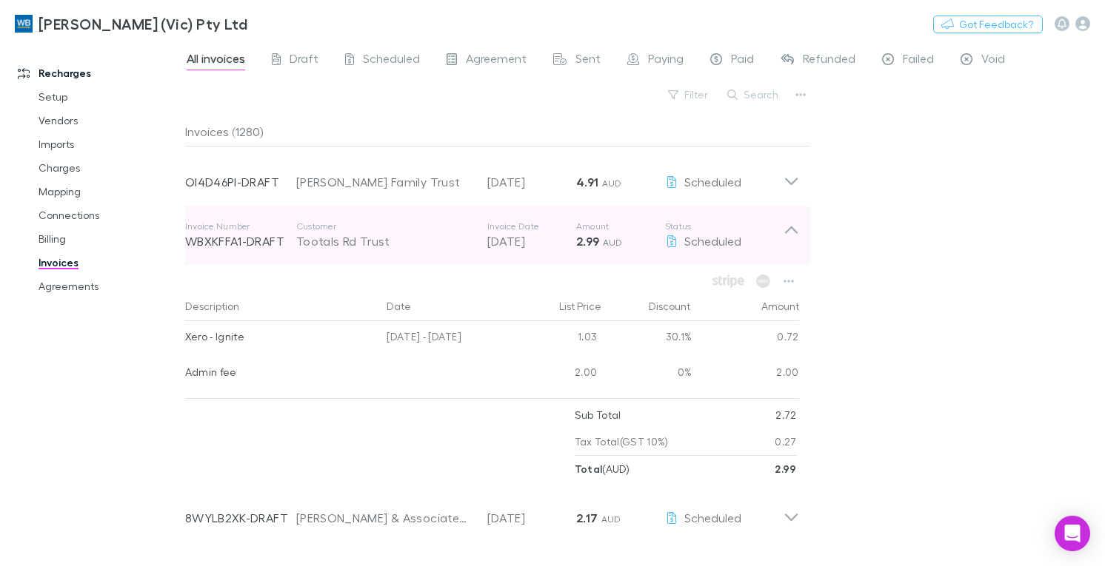
click at [792, 225] on icon at bounding box center [791, 236] width 16 height 30
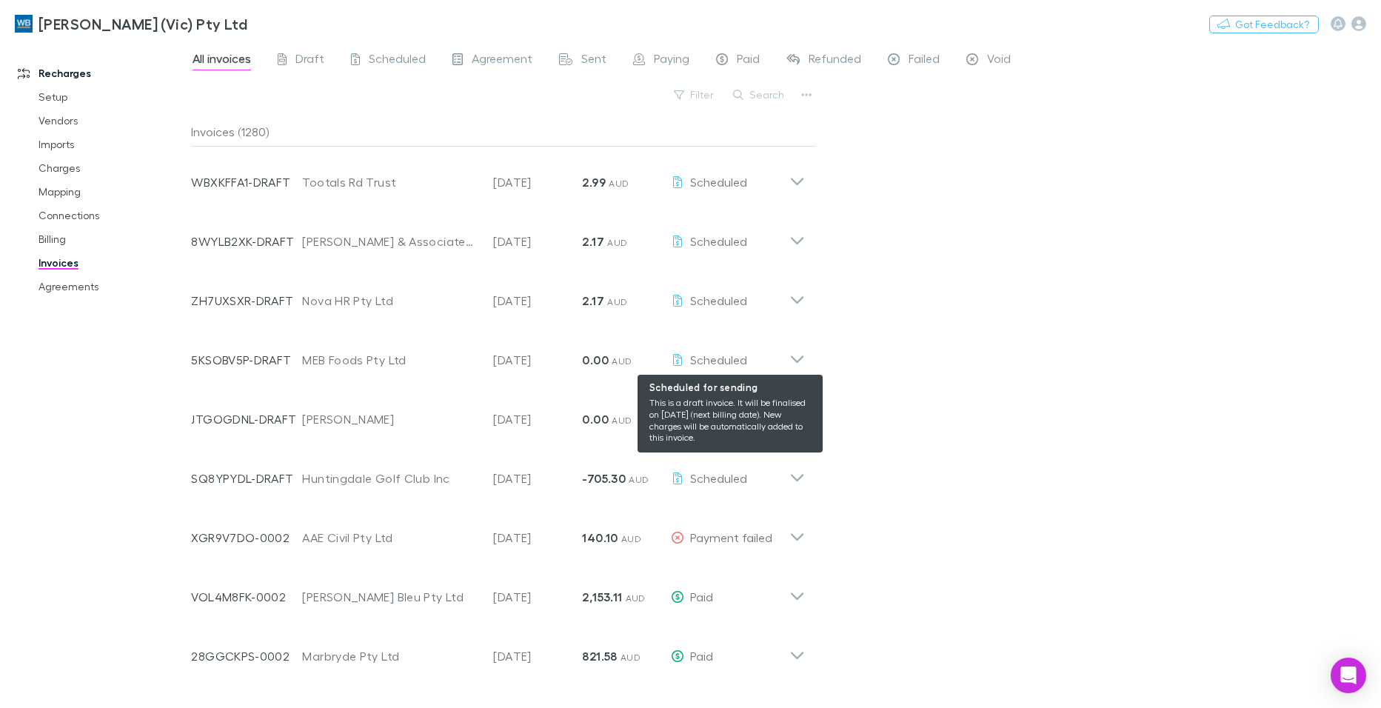
scroll to position [118, 0]
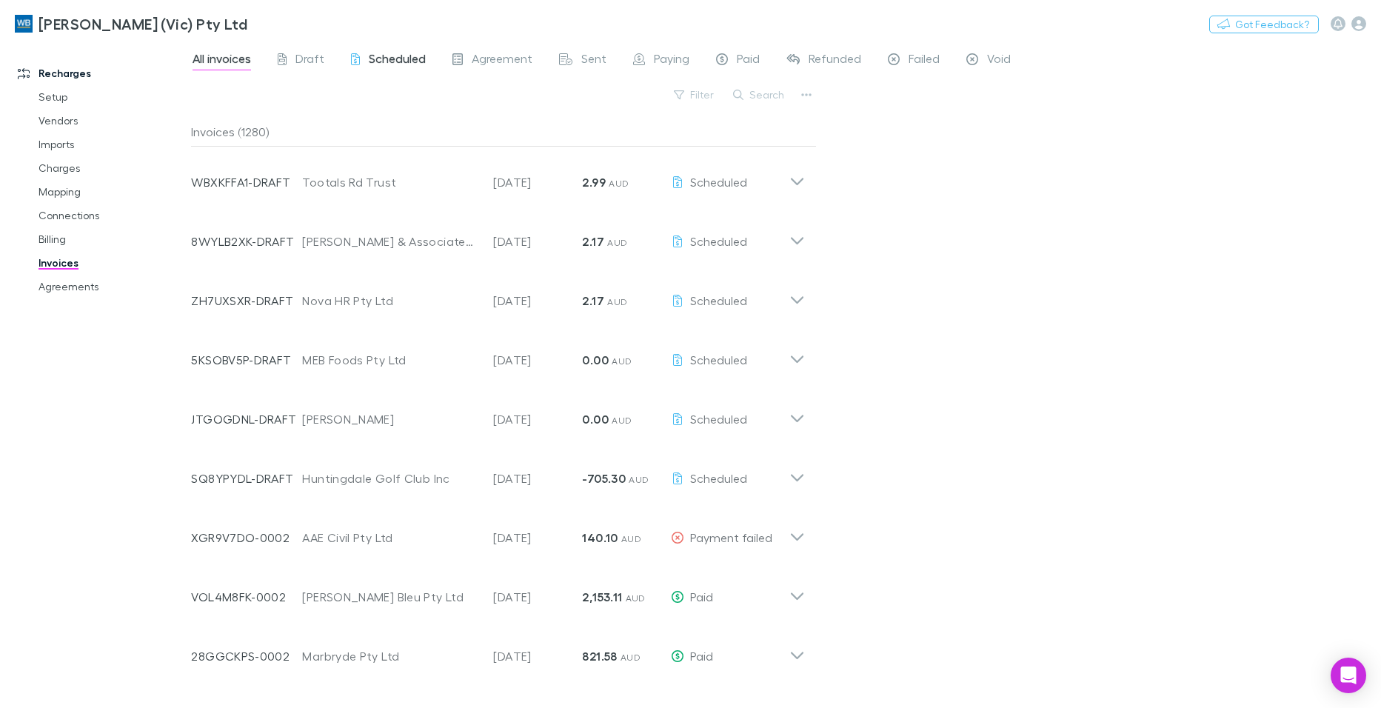
click at [369, 58] on span "Scheduled" at bounding box center [397, 60] width 57 height 19
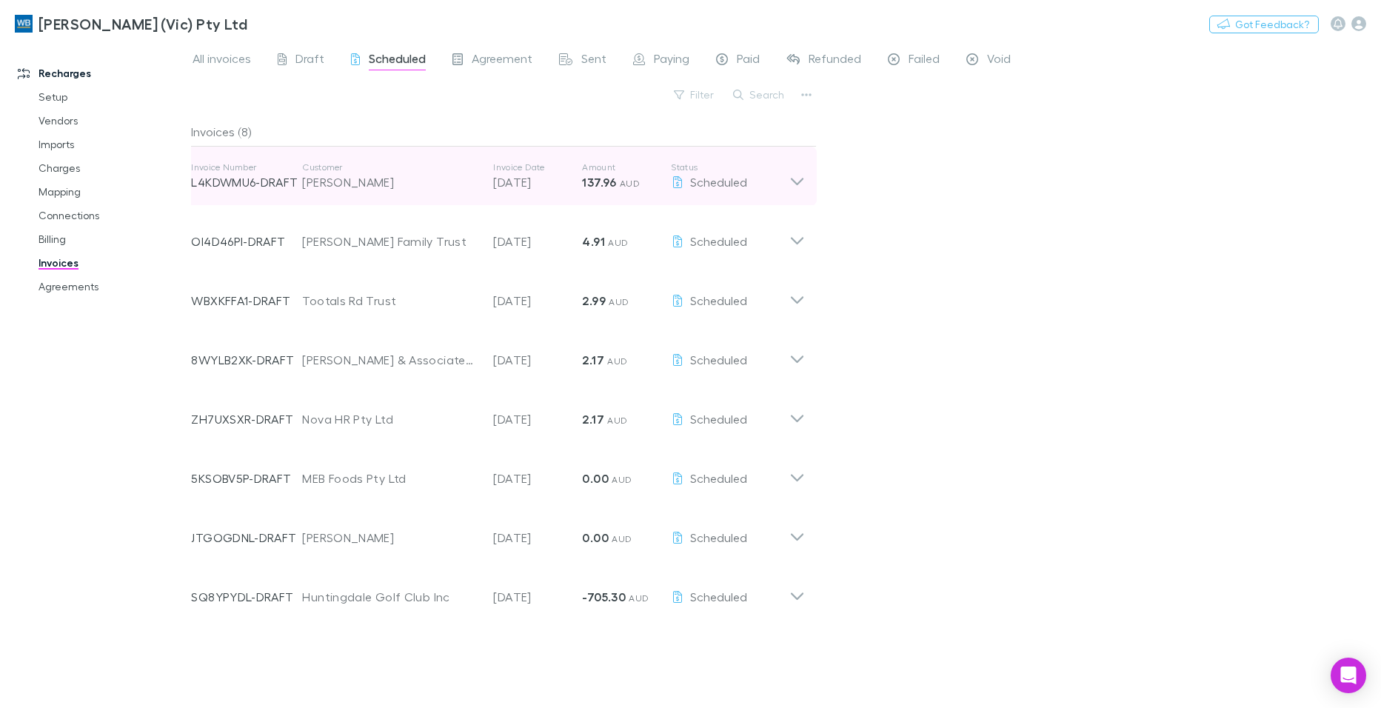
click at [800, 178] on icon at bounding box center [797, 176] width 16 height 30
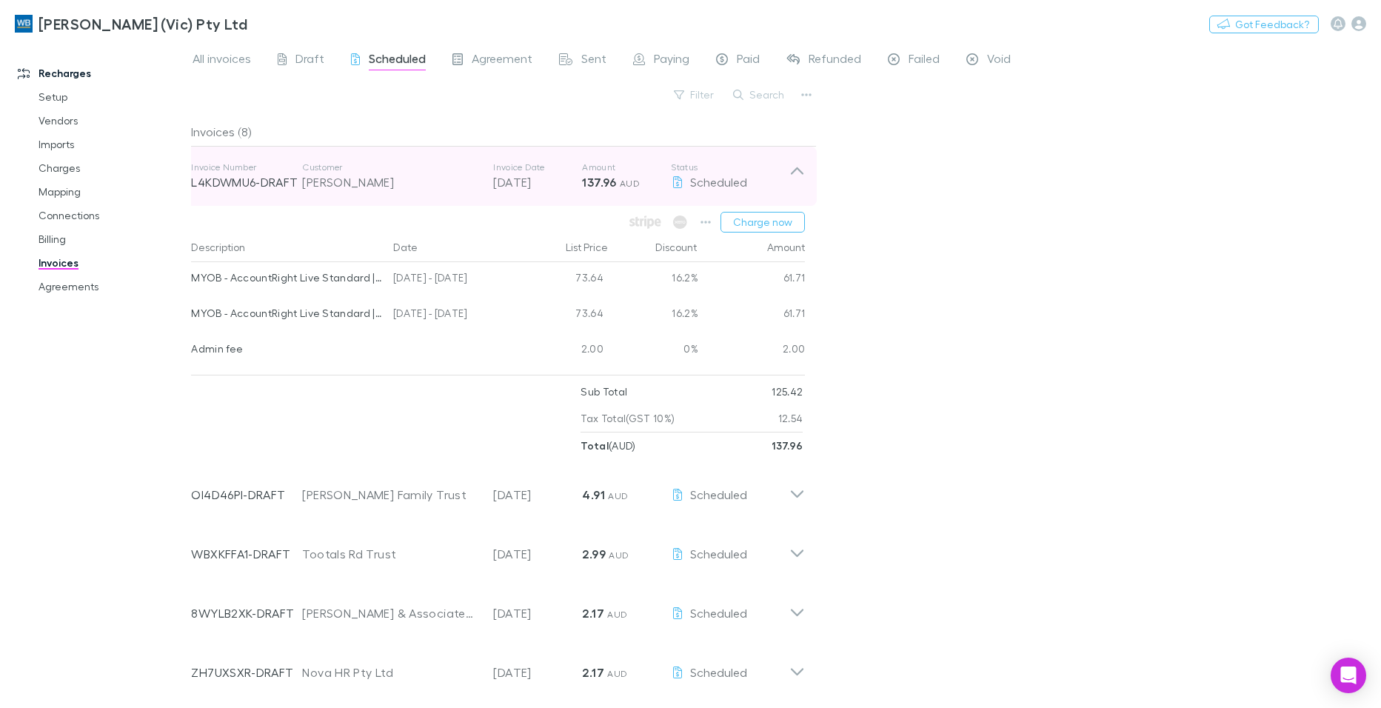
click at [801, 167] on icon at bounding box center [797, 176] width 16 height 30
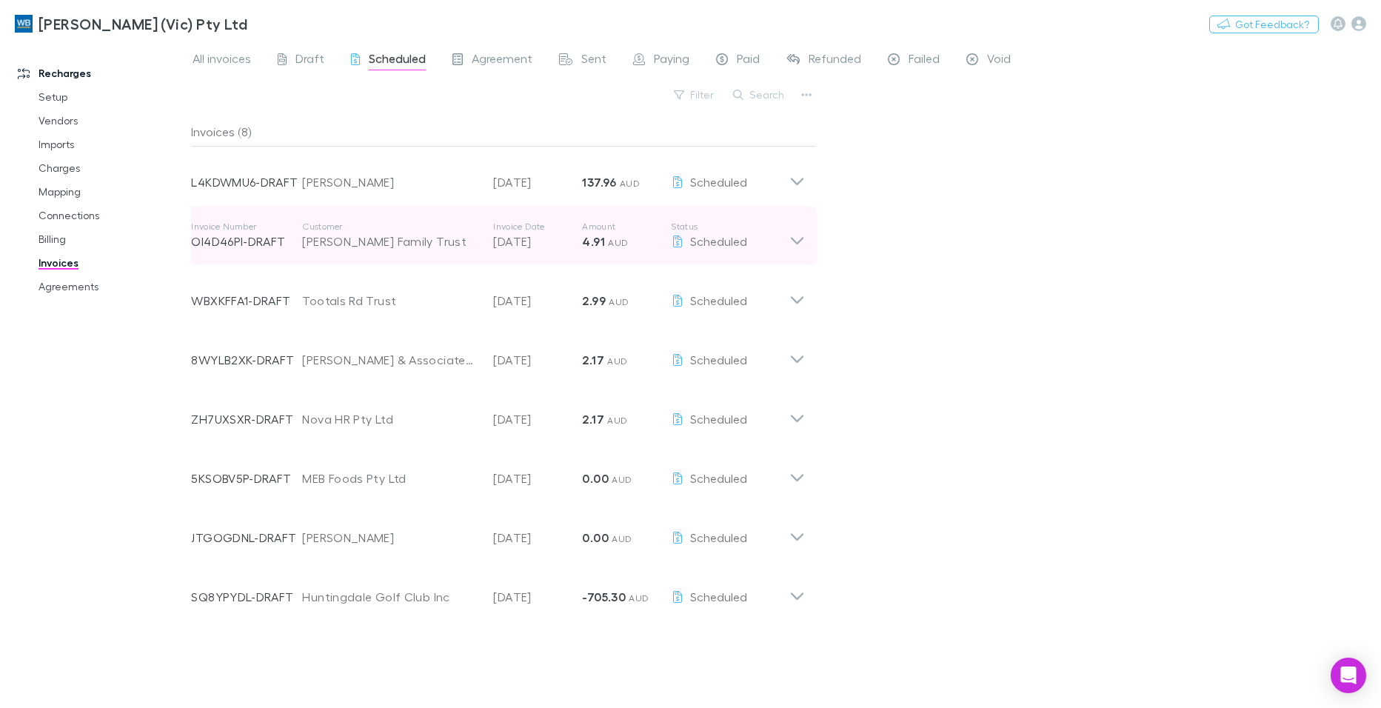
click at [801, 238] on icon at bounding box center [797, 236] width 16 height 30
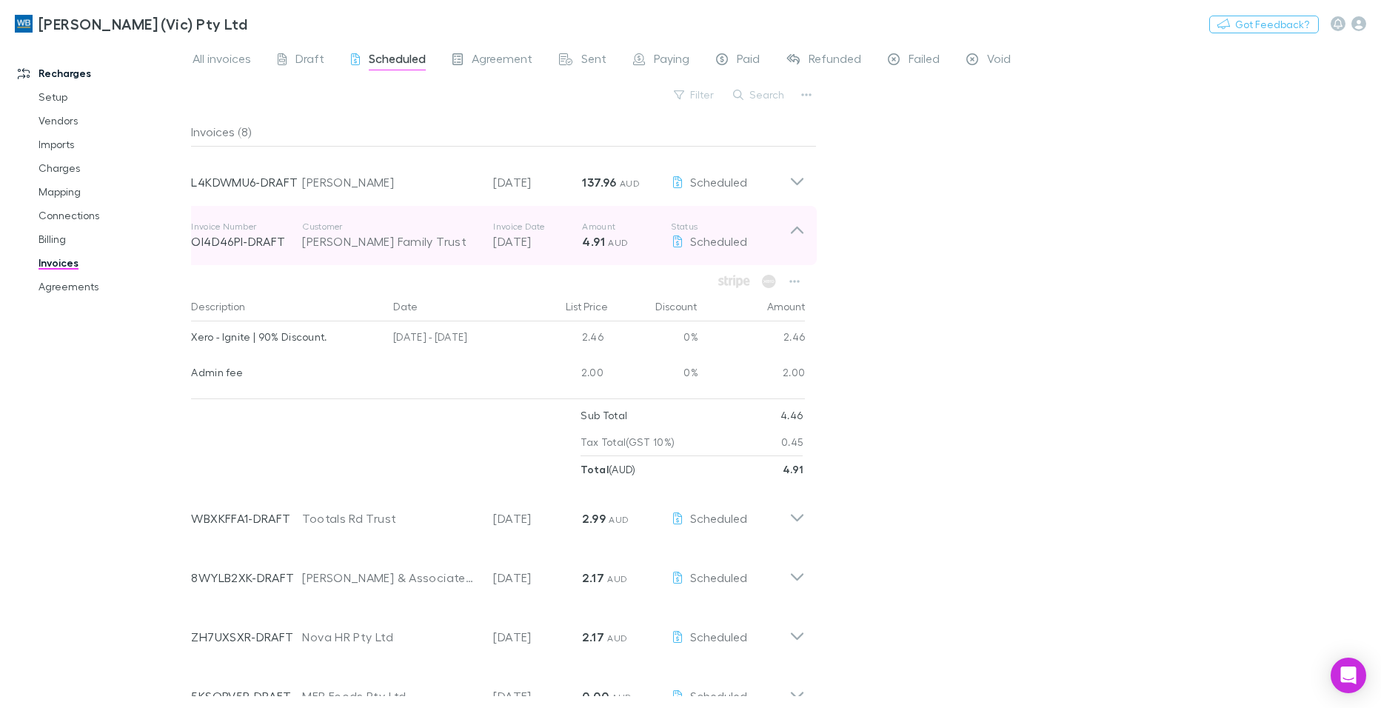
click at [801, 238] on icon at bounding box center [797, 236] width 16 height 30
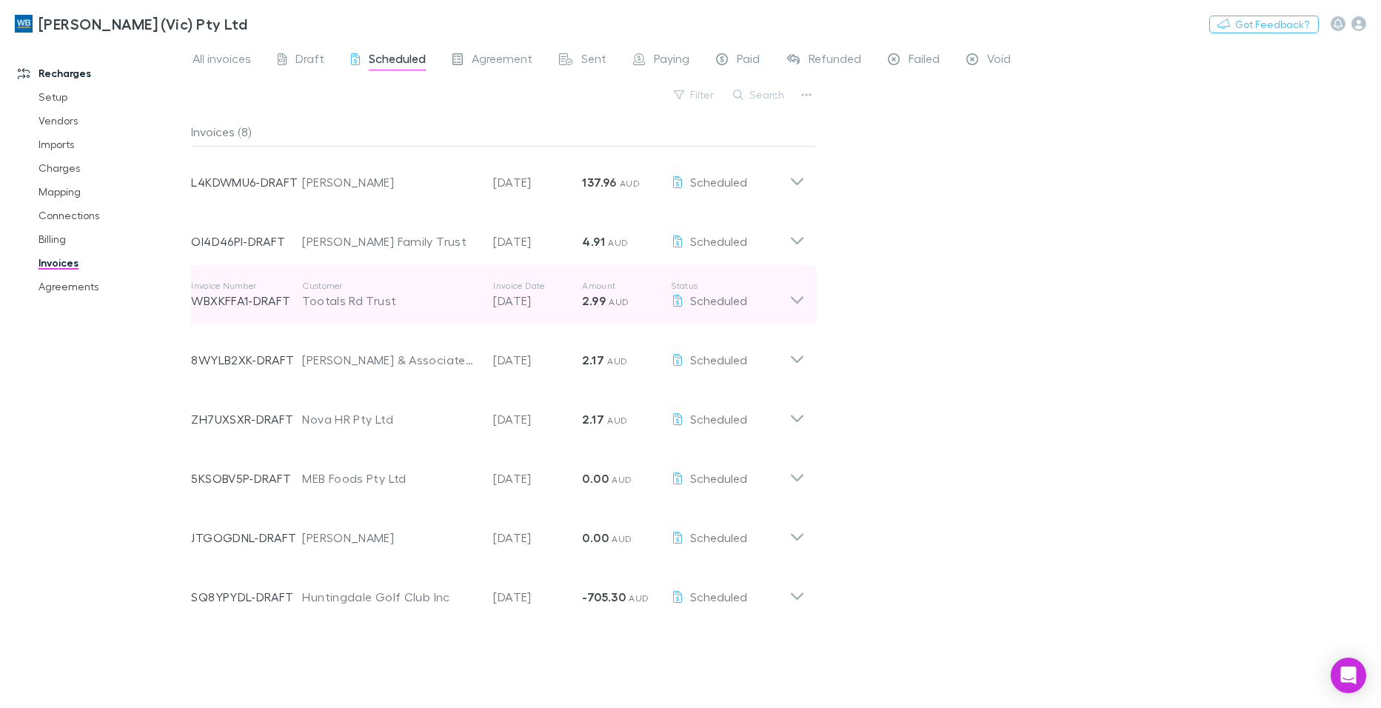
click at [800, 302] on icon at bounding box center [797, 295] width 16 height 30
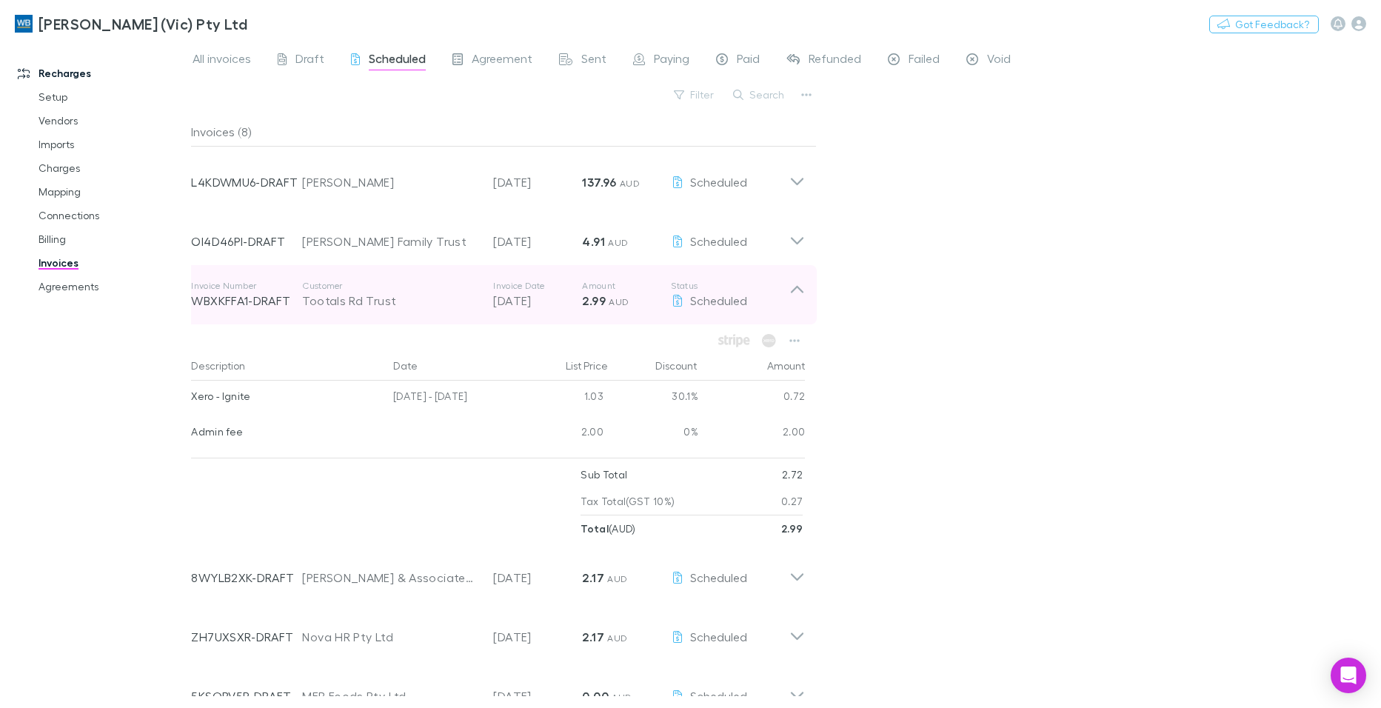
click at [800, 302] on icon at bounding box center [797, 295] width 16 height 30
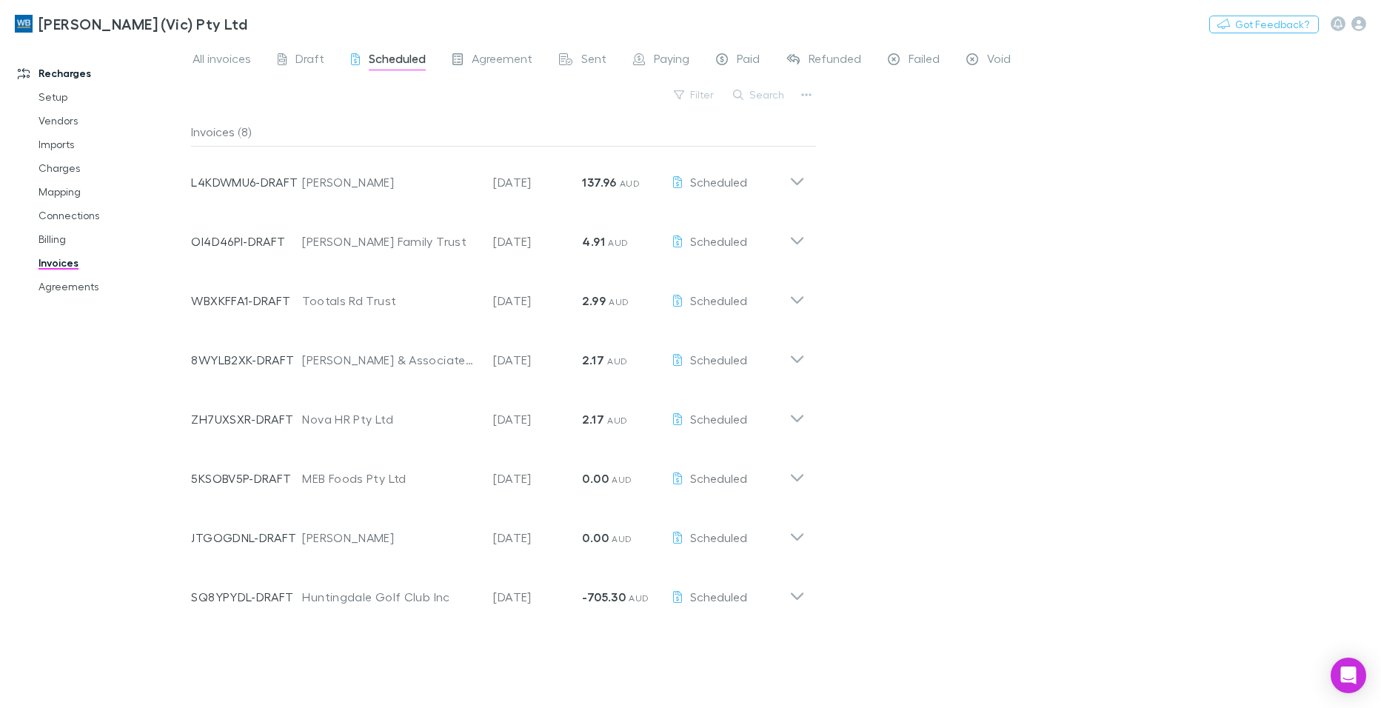
click at [1, 369] on div "Recharges Setup Vendors Imports Charges Mapping Connections Billing Invoices Ag…" at bounding box center [101, 371] width 202 height 649
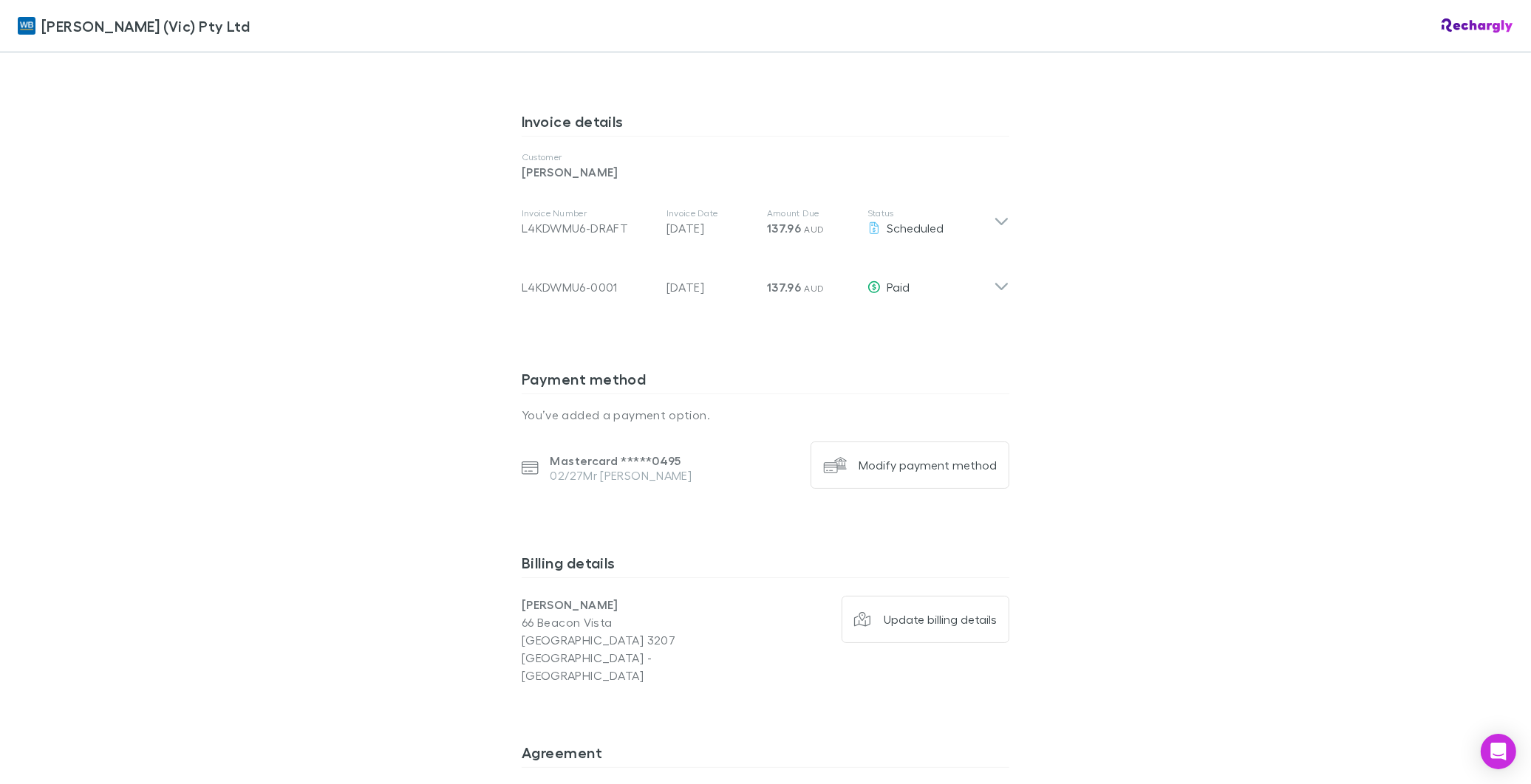
scroll to position [656, 0]
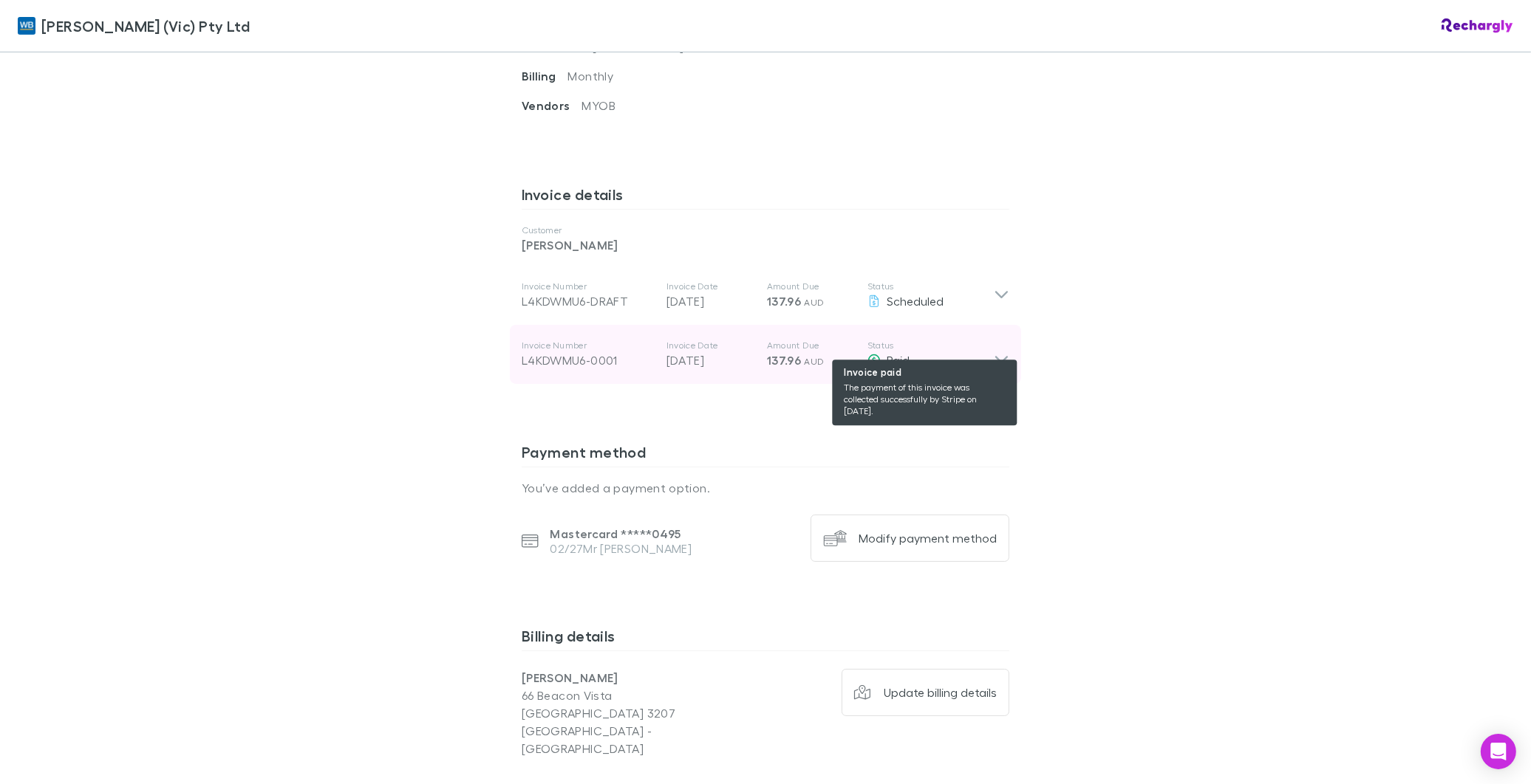
click at [981, 351] on div "Paid" at bounding box center [930, 360] width 127 height 18
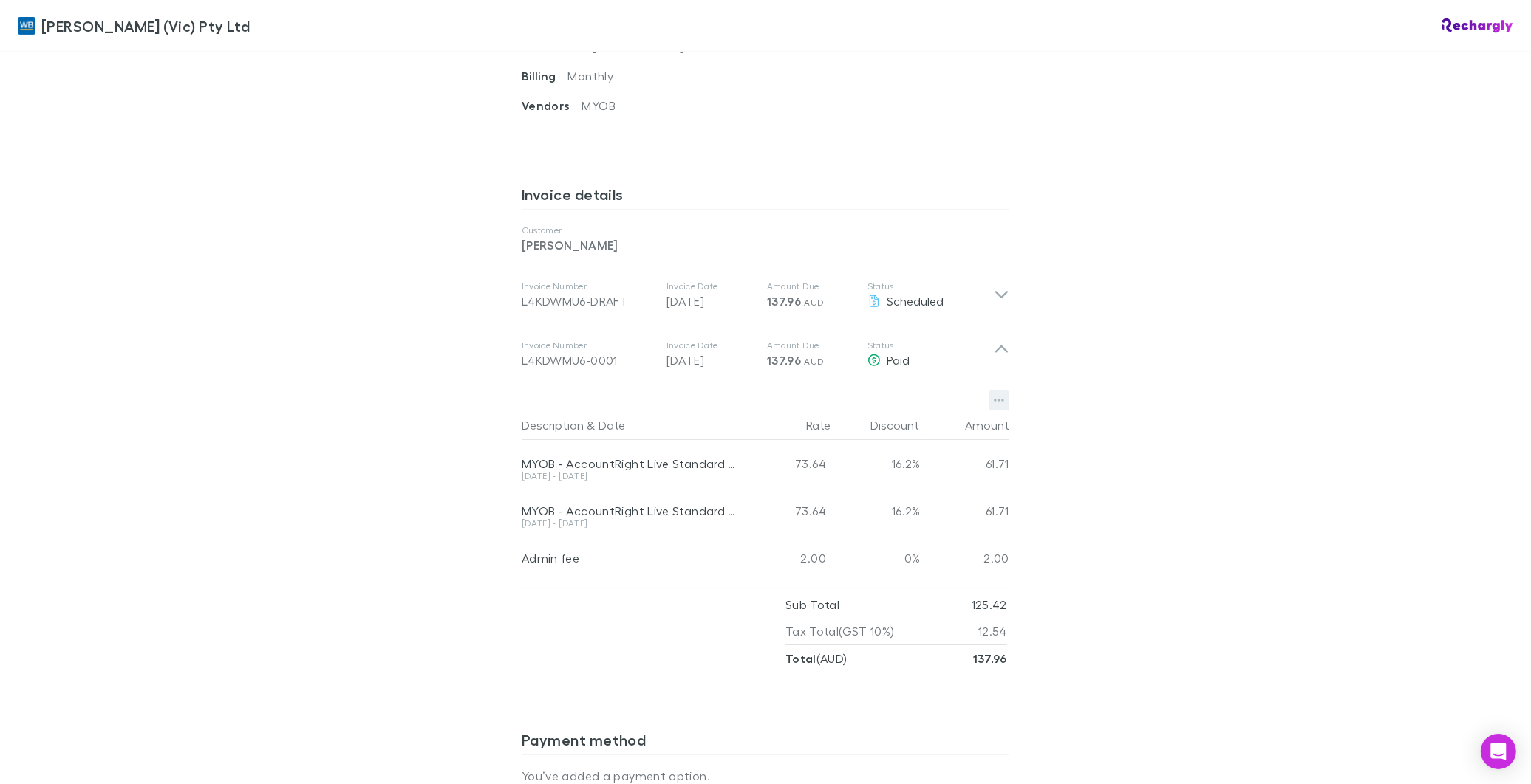
click at [994, 394] on icon "button" at bounding box center [999, 400] width 10 height 12
click at [702, 336] on div at bounding box center [766, 392] width 1531 height 784
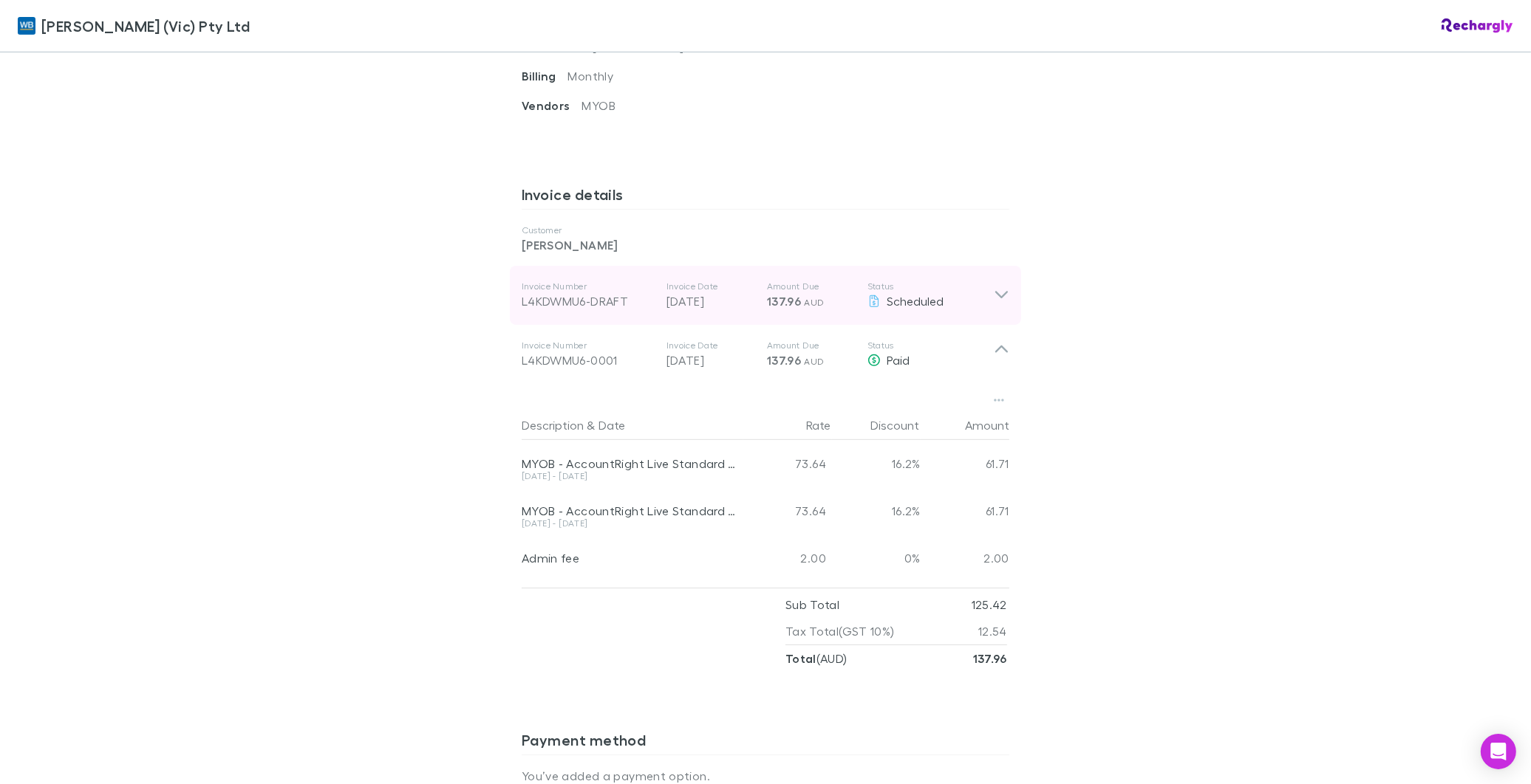
click at [996, 286] on icon at bounding box center [1002, 295] width 16 height 18
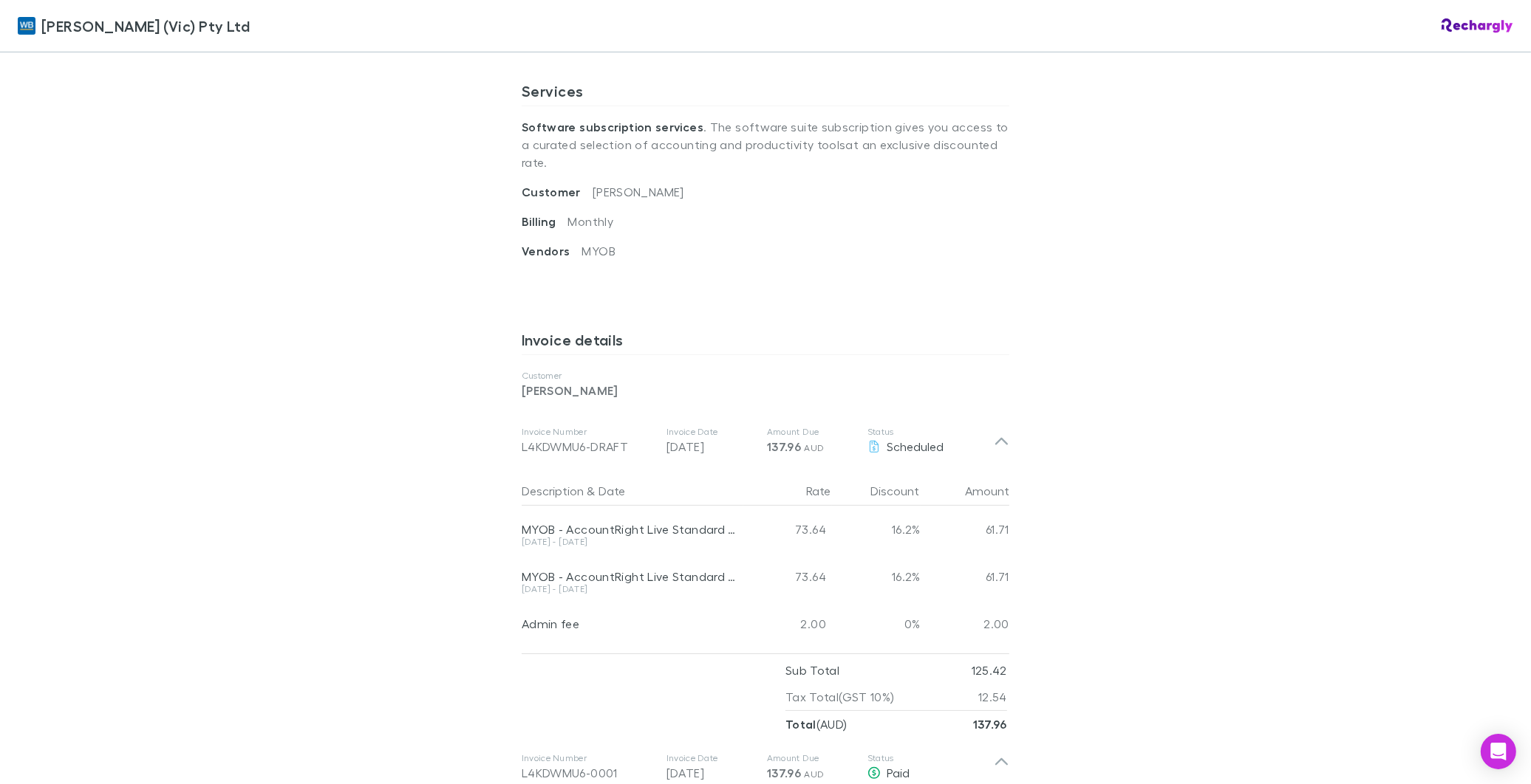
scroll to position [410, 0]
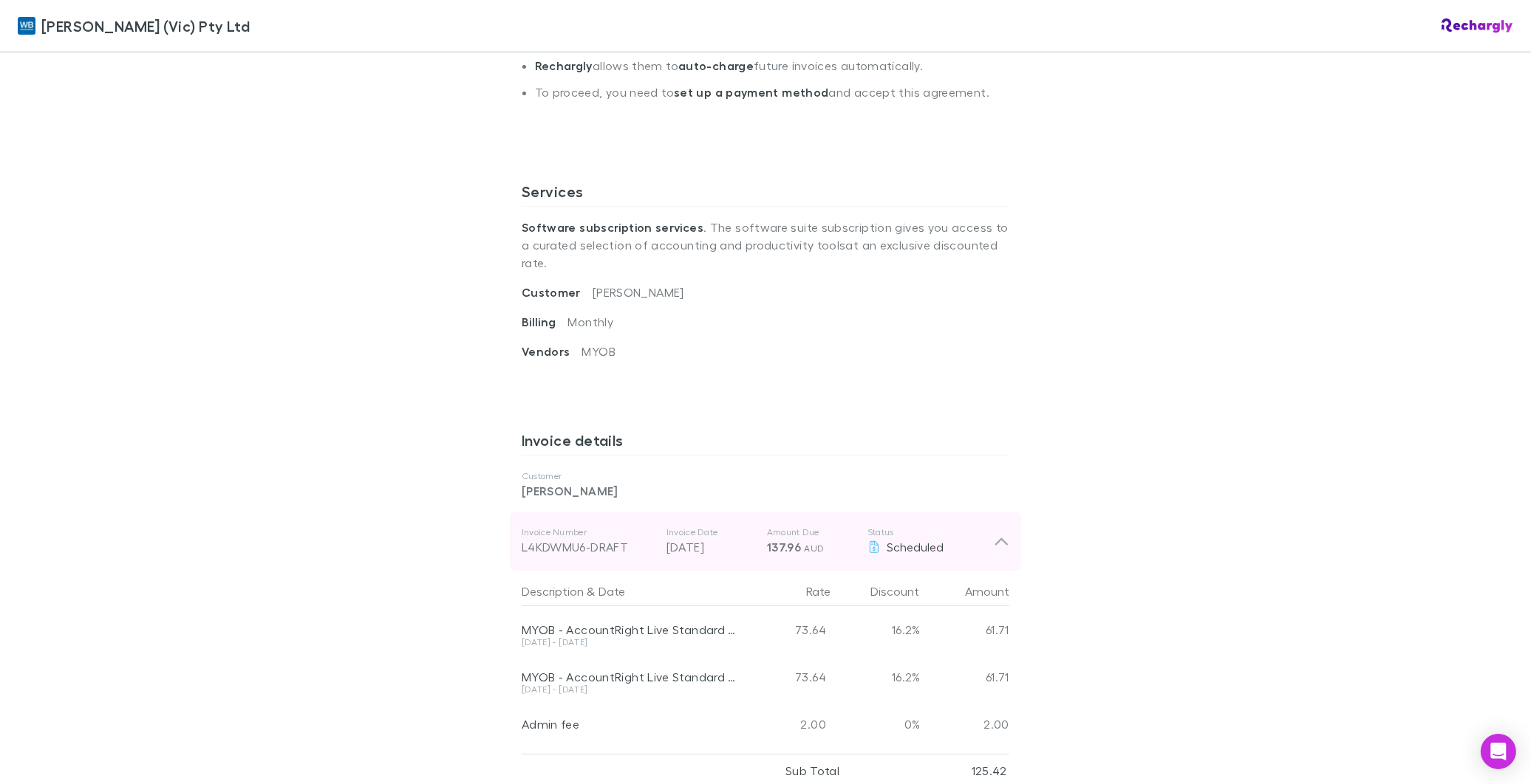
click at [996, 517] on div "Invoice Number L4KDWMU6-DRAFT Invoice Date 28 Sep 2025 Amount Due 137.96 AUD St…" at bounding box center [766, 541] width 511 height 59
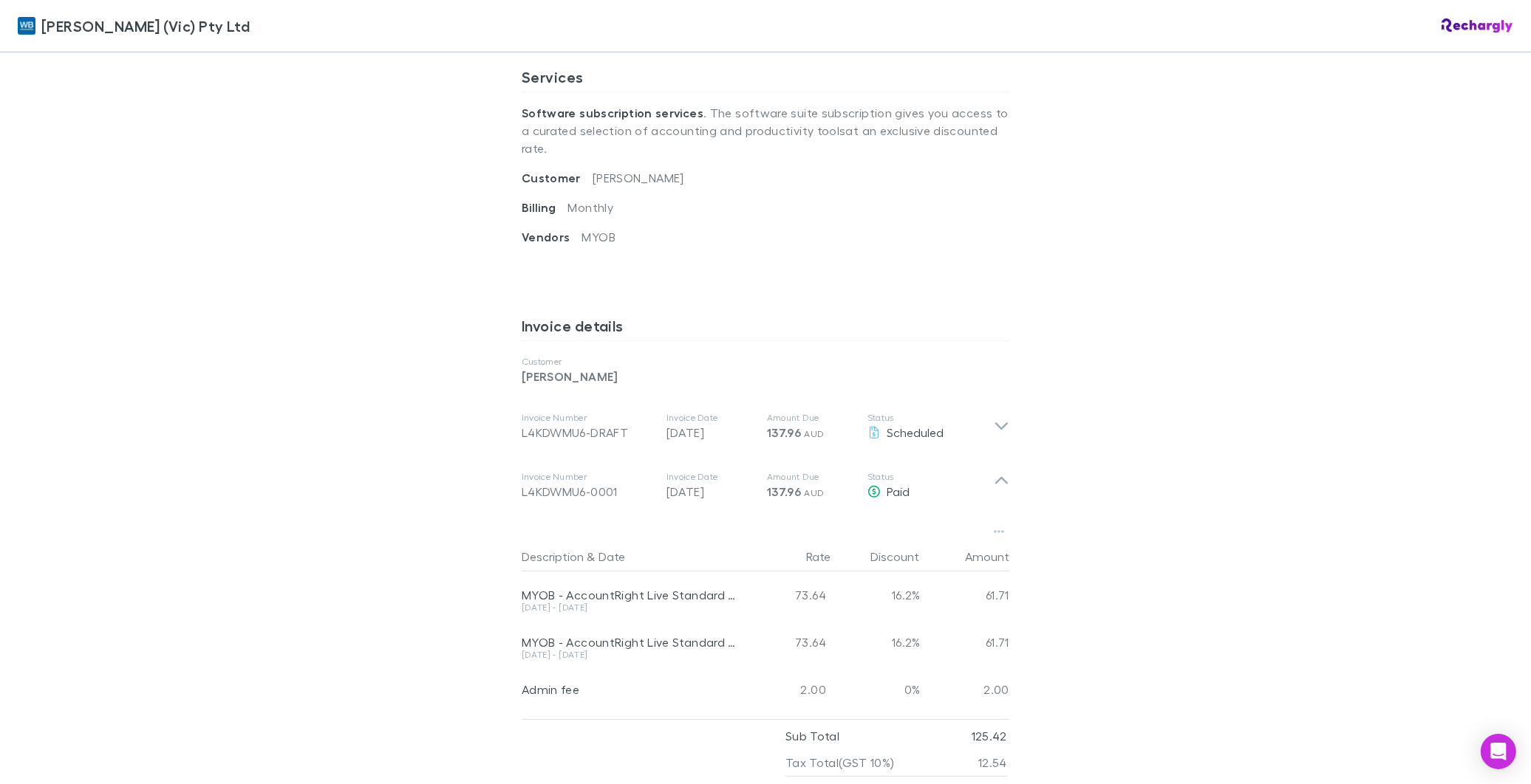
scroll to position [739, 0]
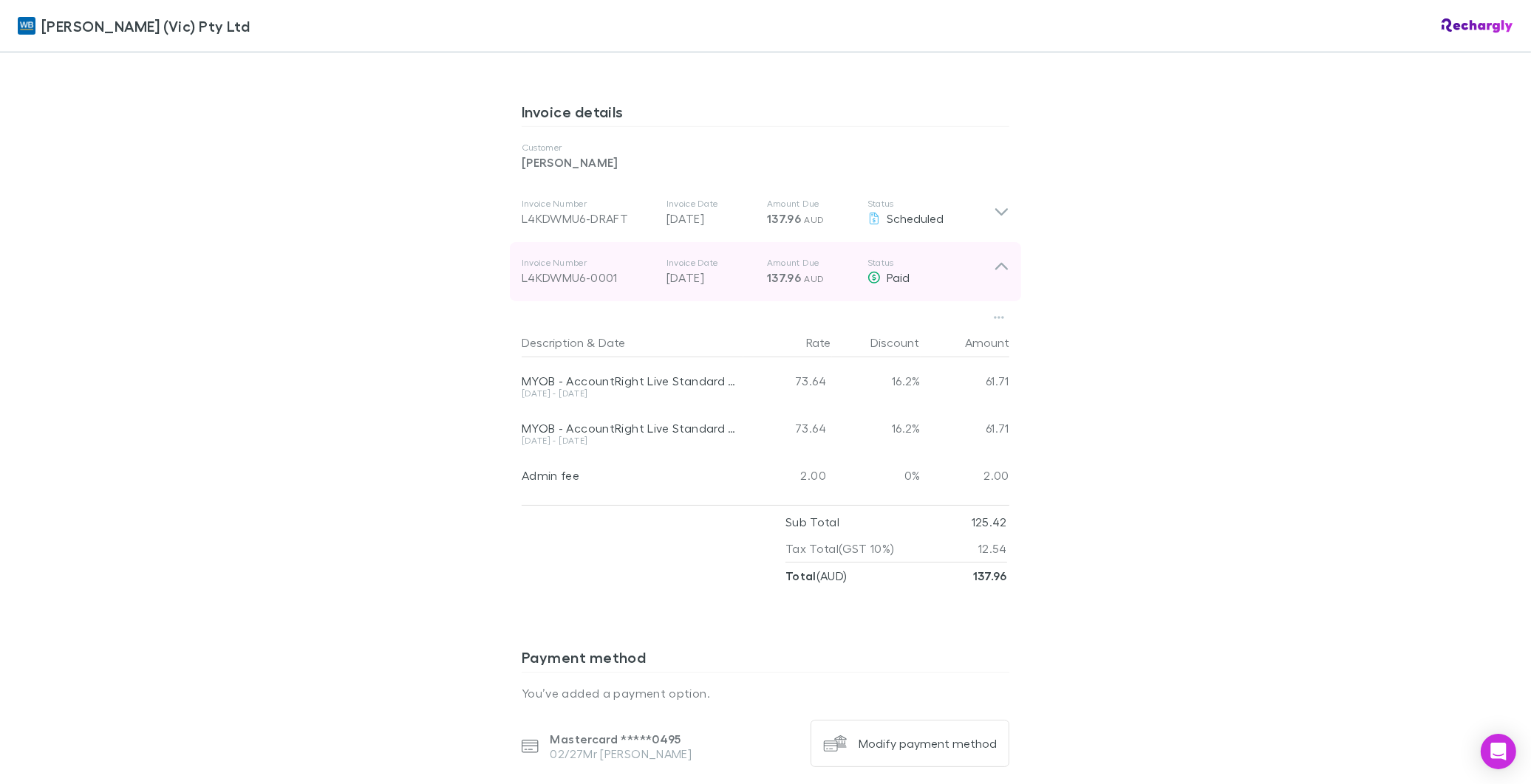
click at [994, 257] on icon at bounding box center [1002, 272] width 16 height 30
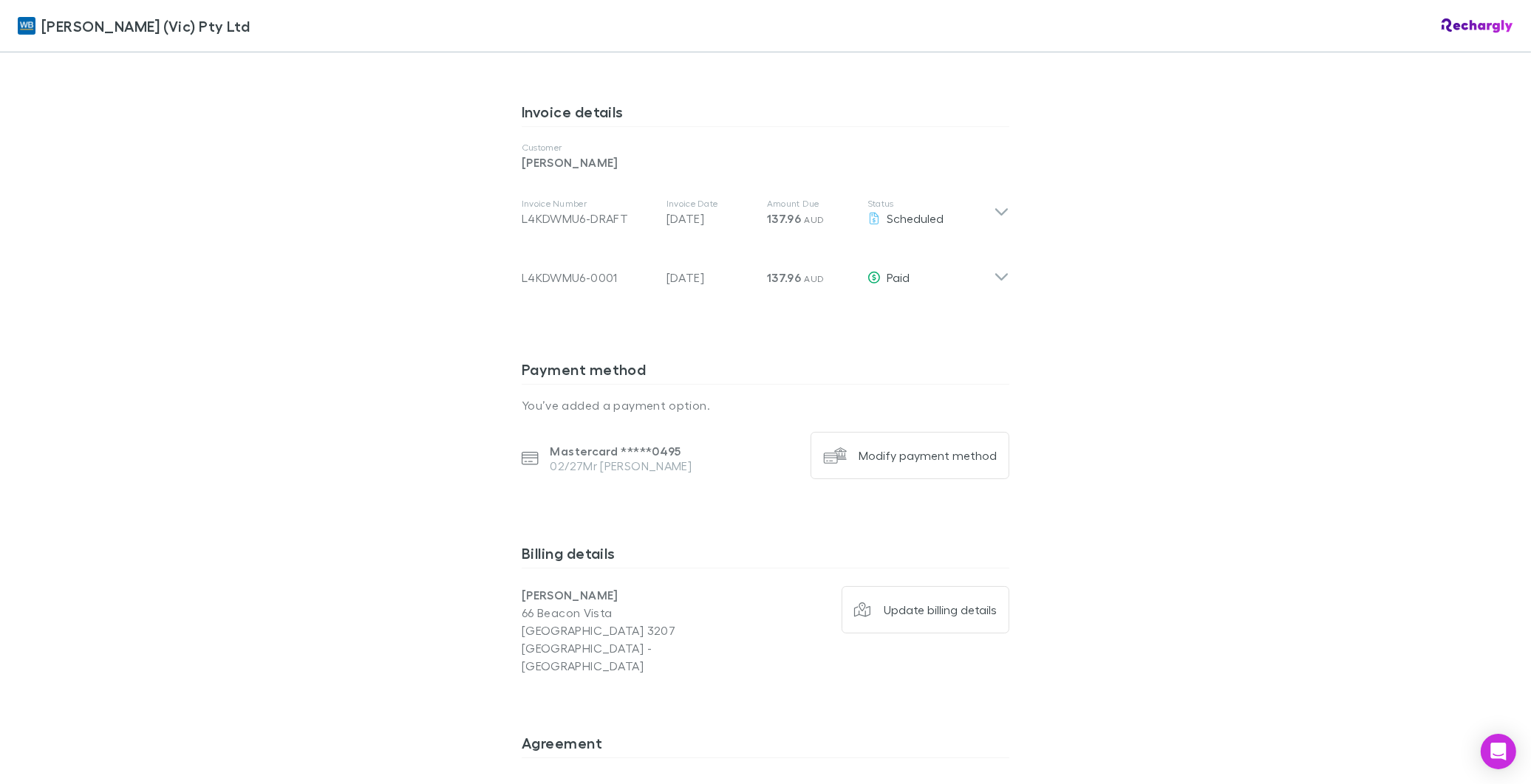
click at [1466, 374] on div "William Buck (Vic) Pty Ltd William Buck (Vic) Pty Ltd Software subscriptions ag…" at bounding box center [766, 392] width 1531 height 784
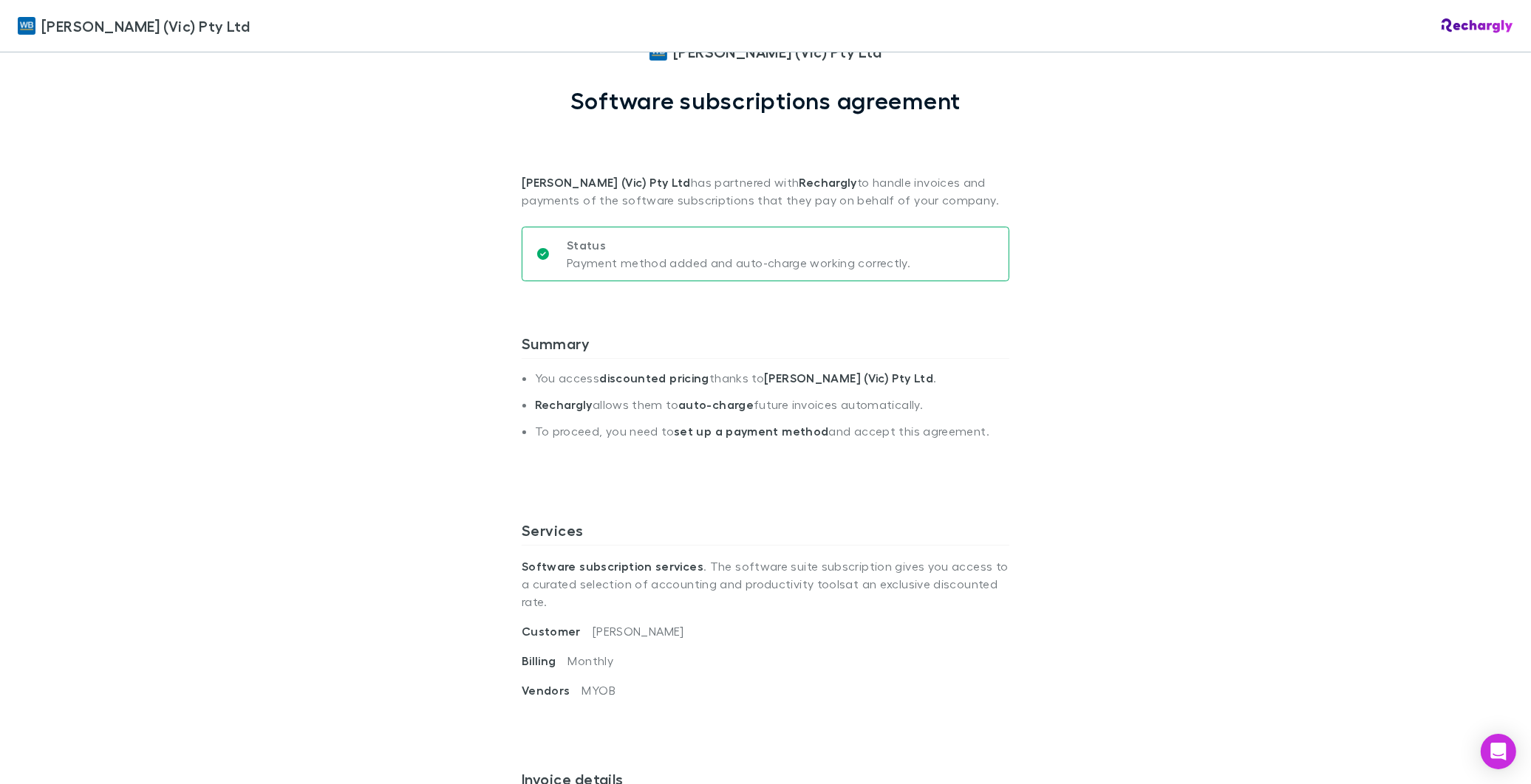
scroll to position [0, 0]
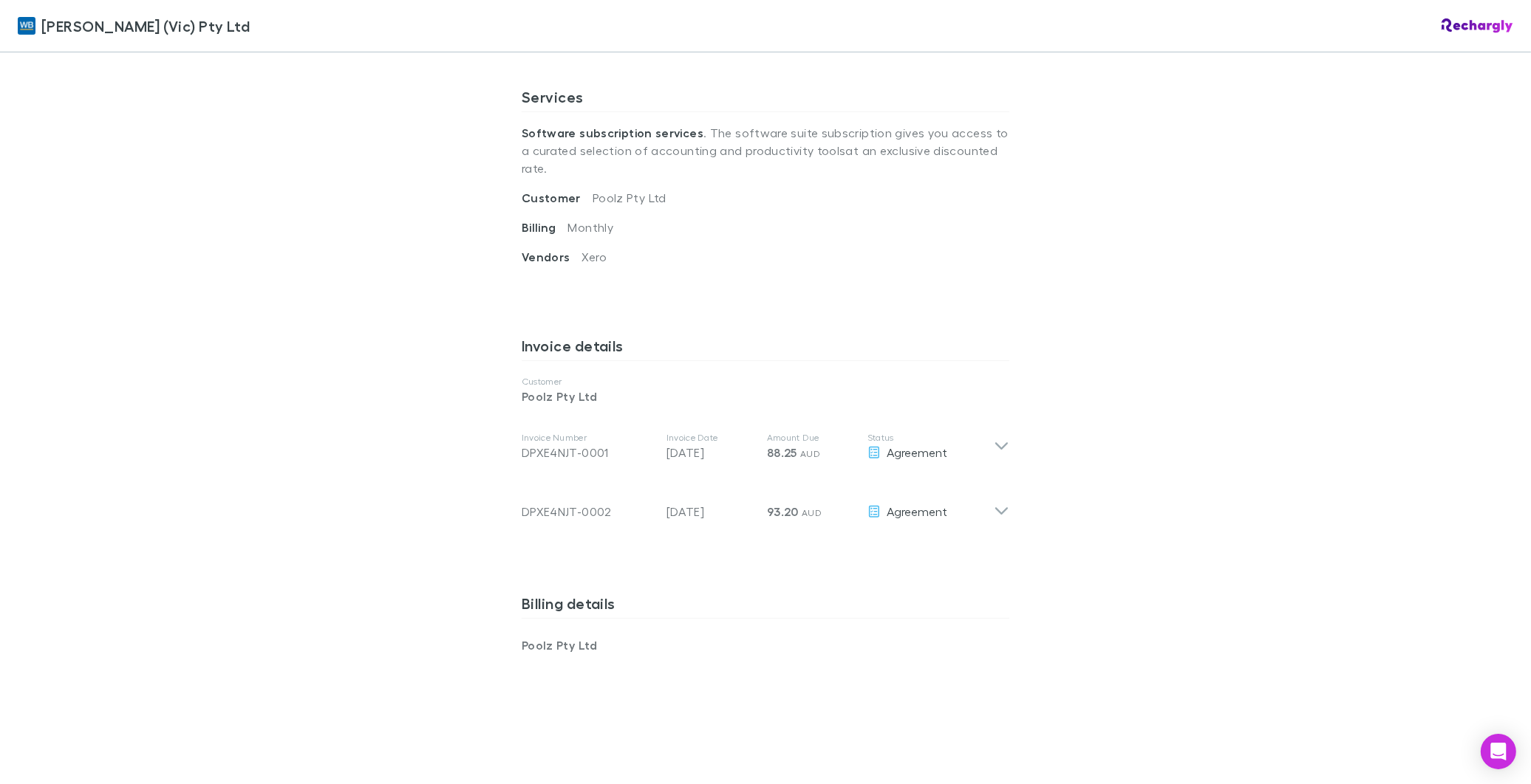
scroll to position [574, 0]
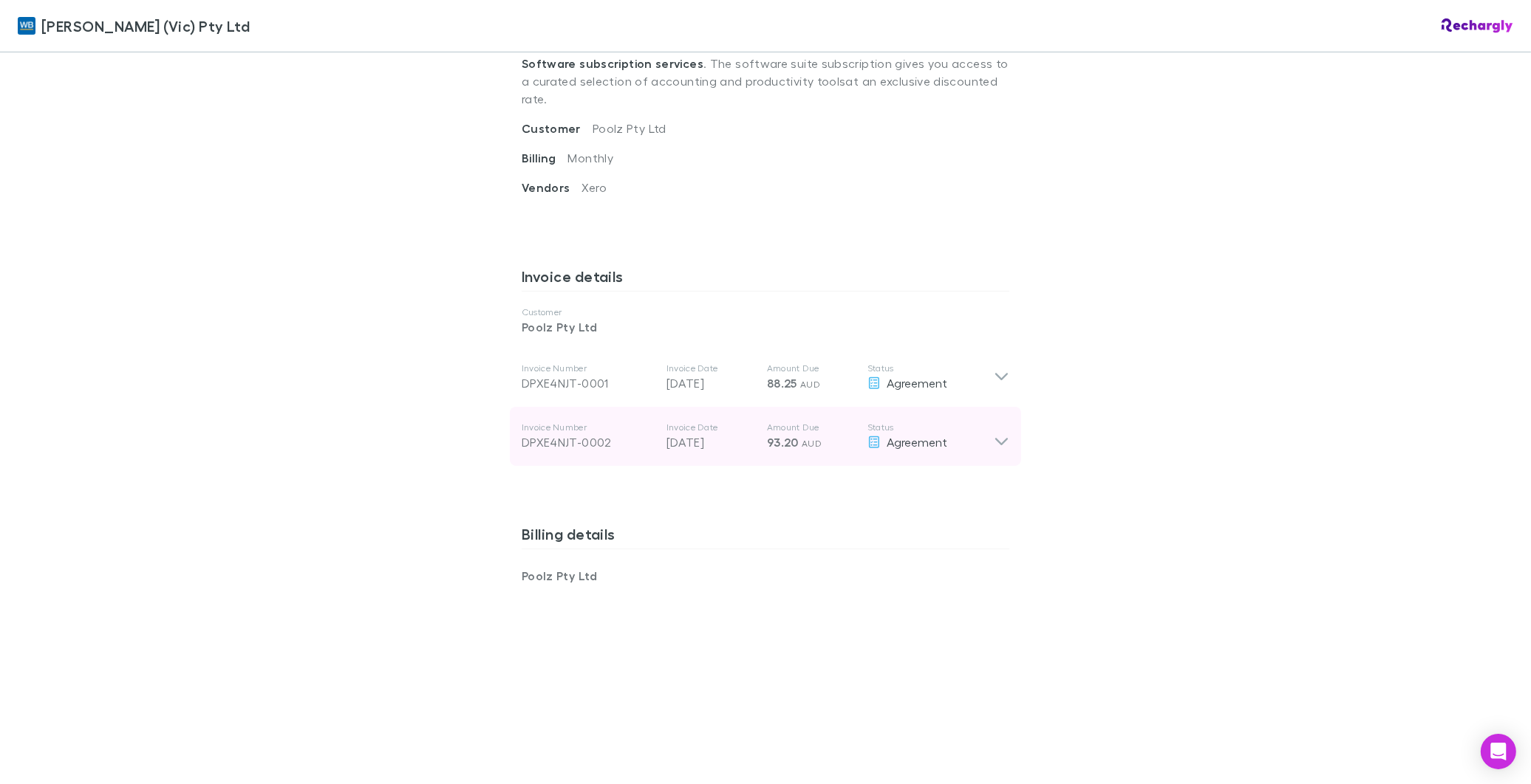
click at [994, 433] on icon at bounding box center [1002, 437] width 16 height 30
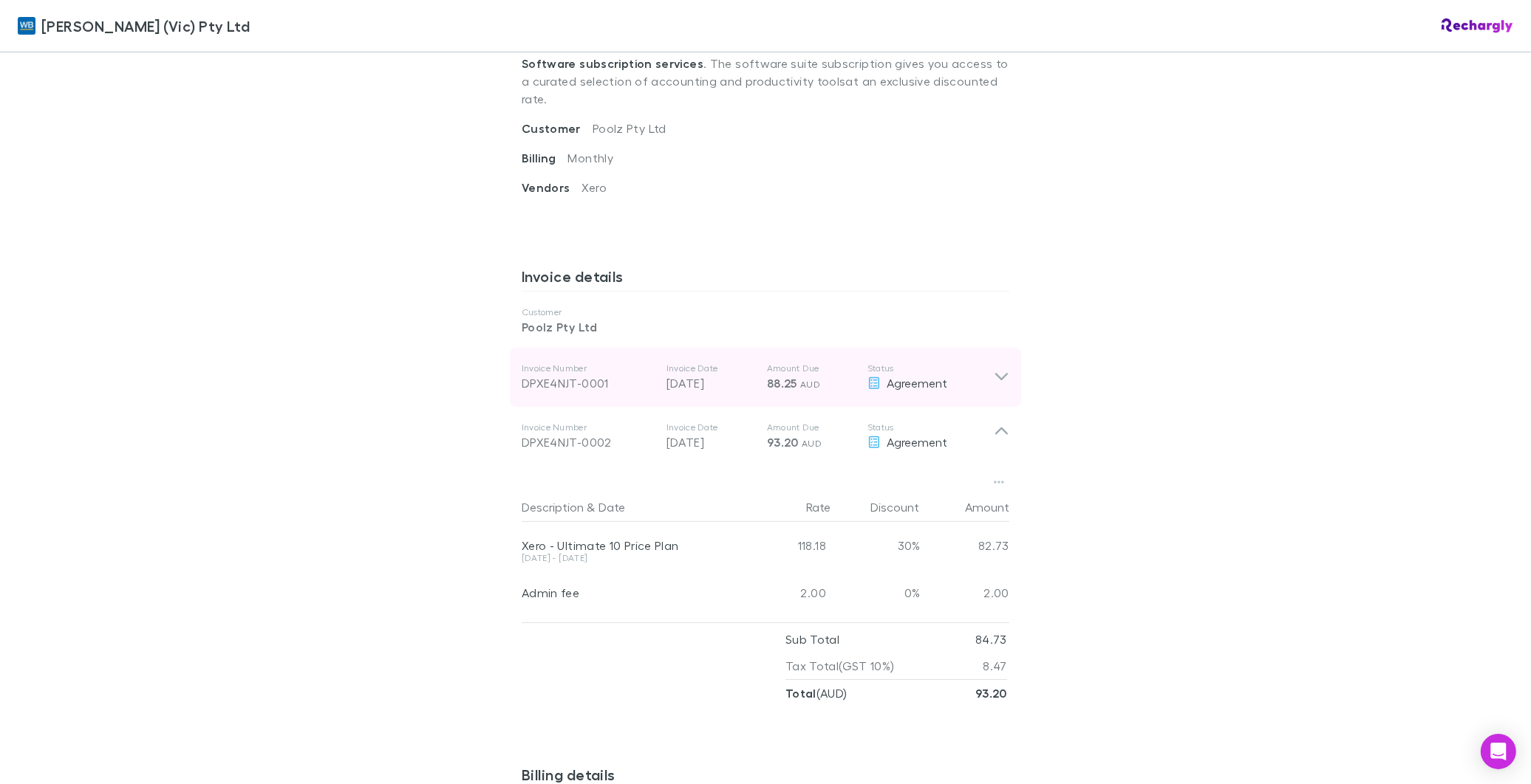
click at [994, 369] on icon at bounding box center [1002, 378] width 16 height 18
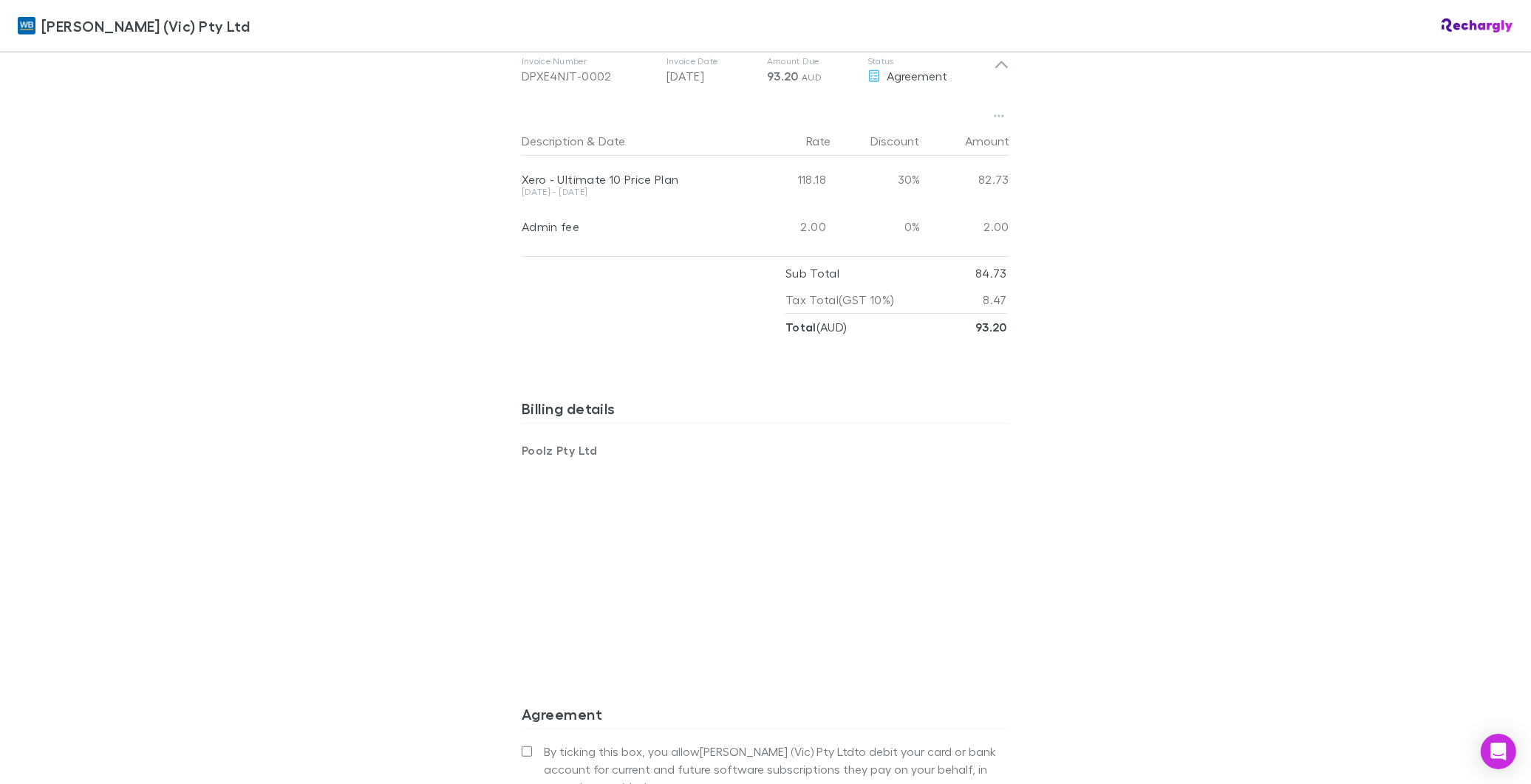
scroll to position [1231, 0]
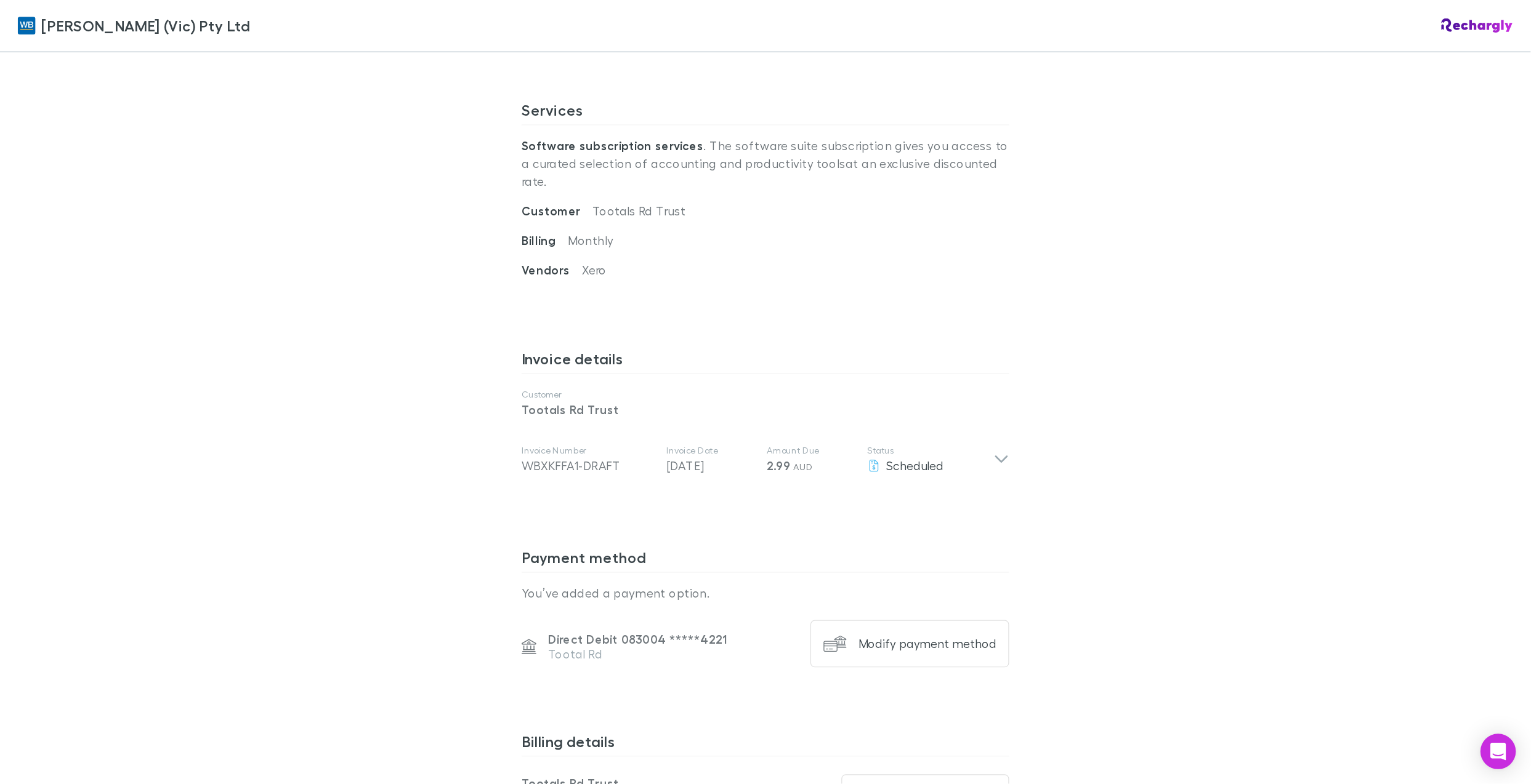
scroll to position [410, 0]
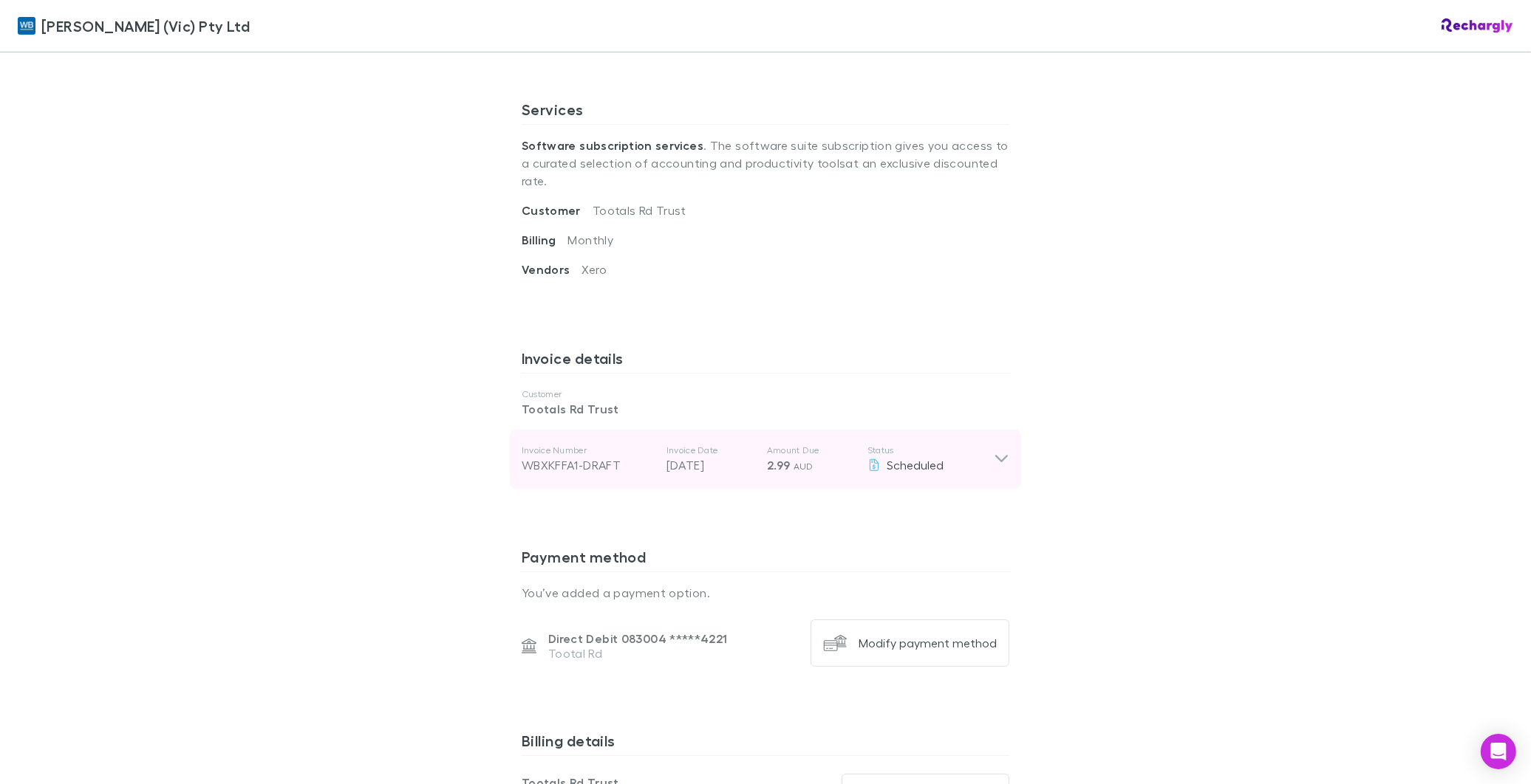
click at [1001, 451] on icon at bounding box center [1002, 460] width 16 height 18
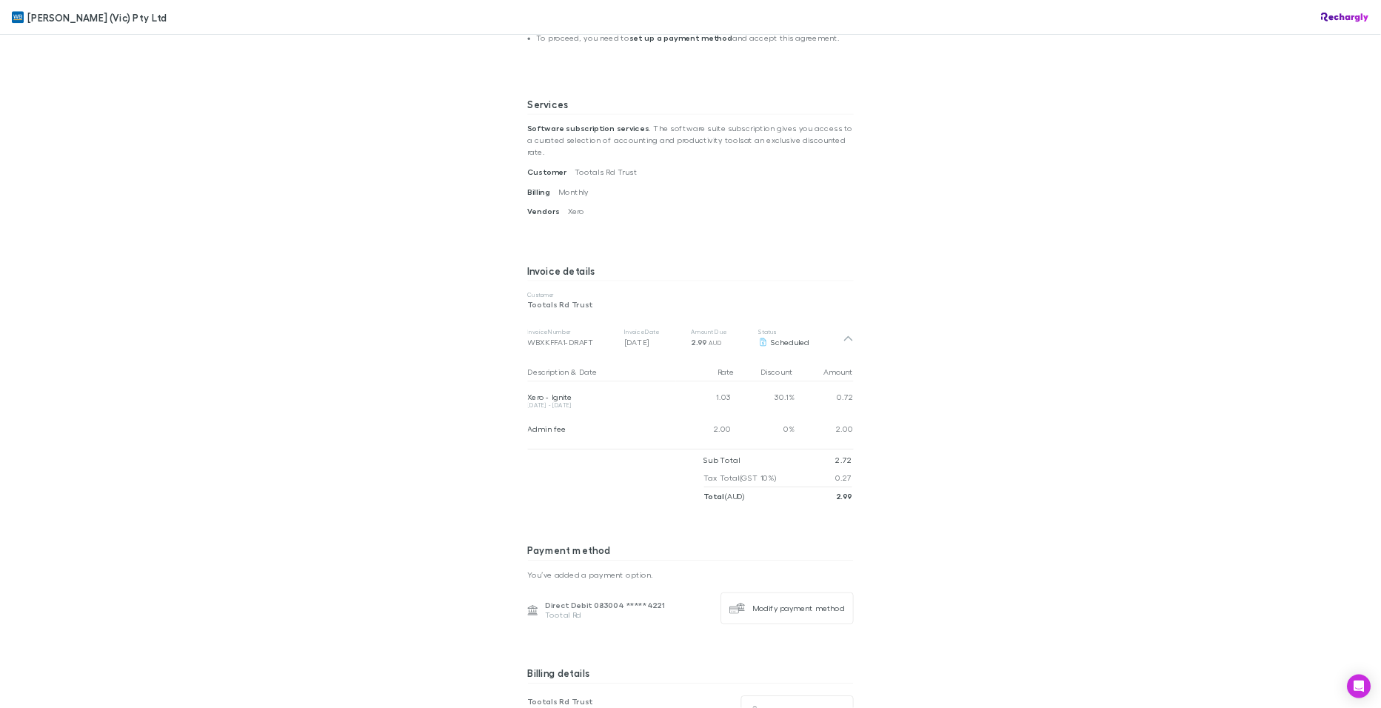
scroll to position [484, 0]
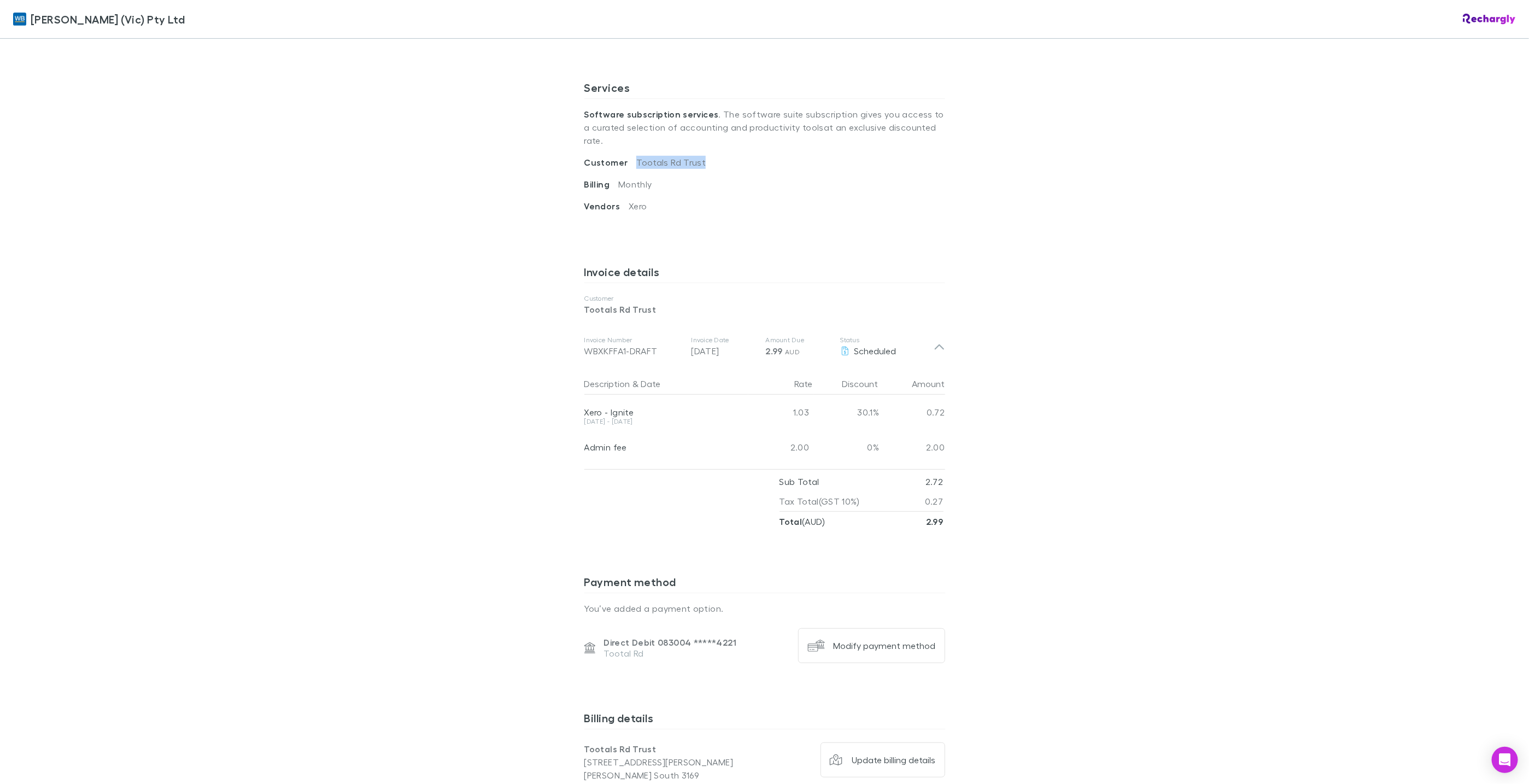
drag, startPoint x: 695, startPoint y: 151, endPoint x: 630, endPoint y: 151, distance: 65.0
click at [630, 156] on div "Customer Tootals Rd Trust" at bounding box center [765, 167] width 361 height 22
copy span "Tootals Rd Trust"
